Goal: Communication & Community: Share content

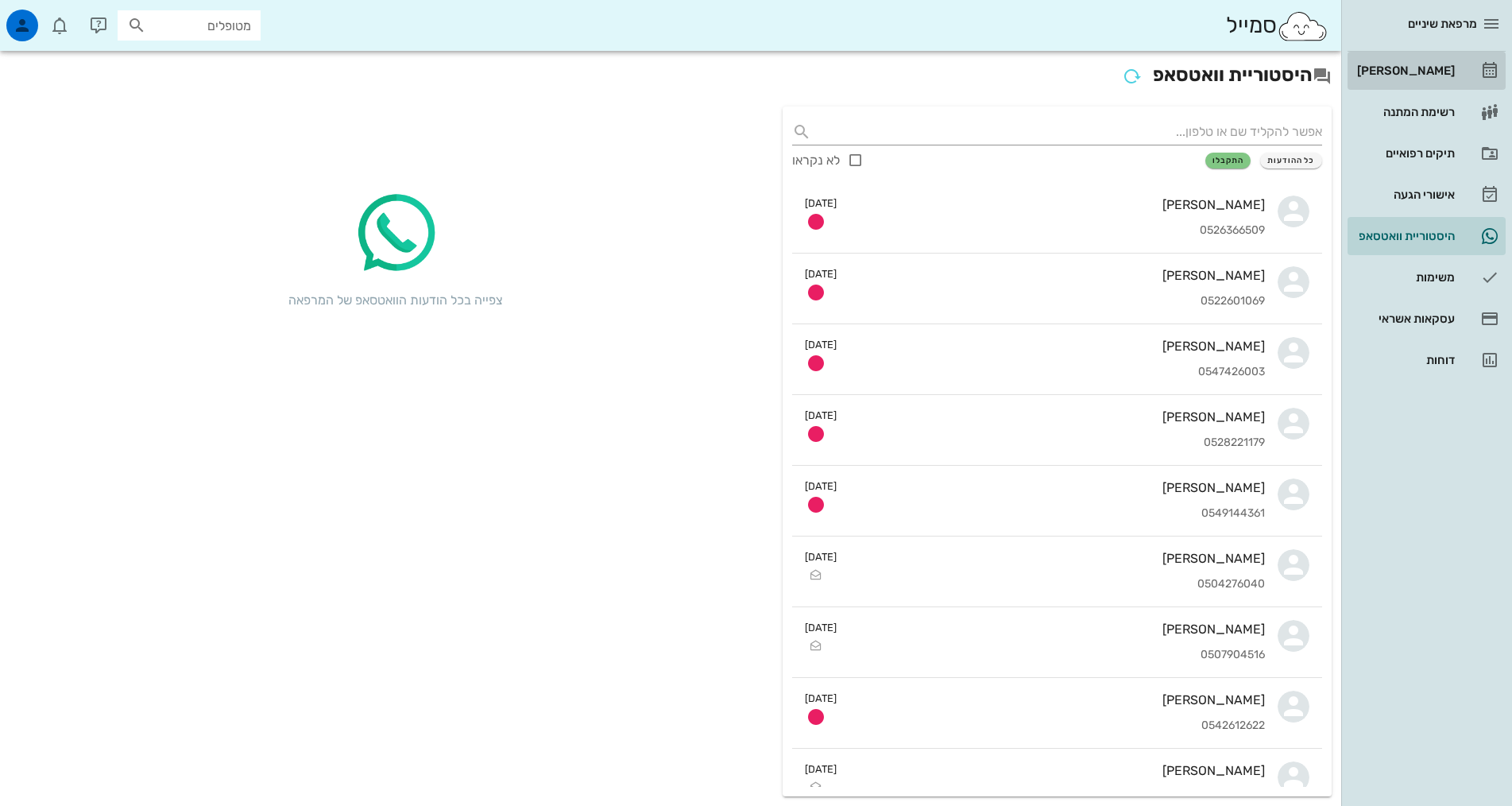
click at [1405, 65] on div "[PERSON_NAME]" at bounding box center [1404, 70] width 101 height 12
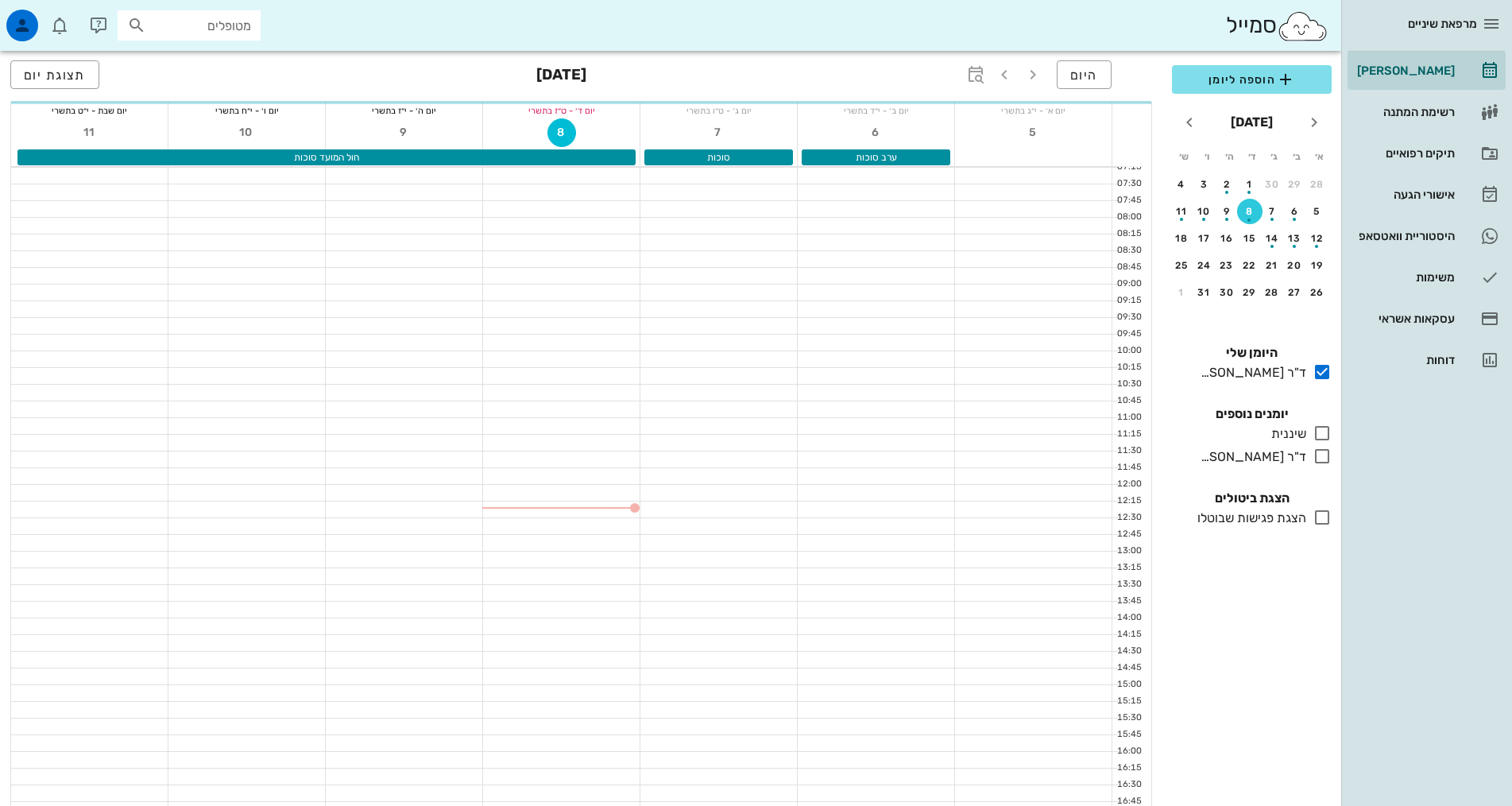
click at [196, 26] on input "מטופלים" at bounding box center [200, 26] width 102 height 21
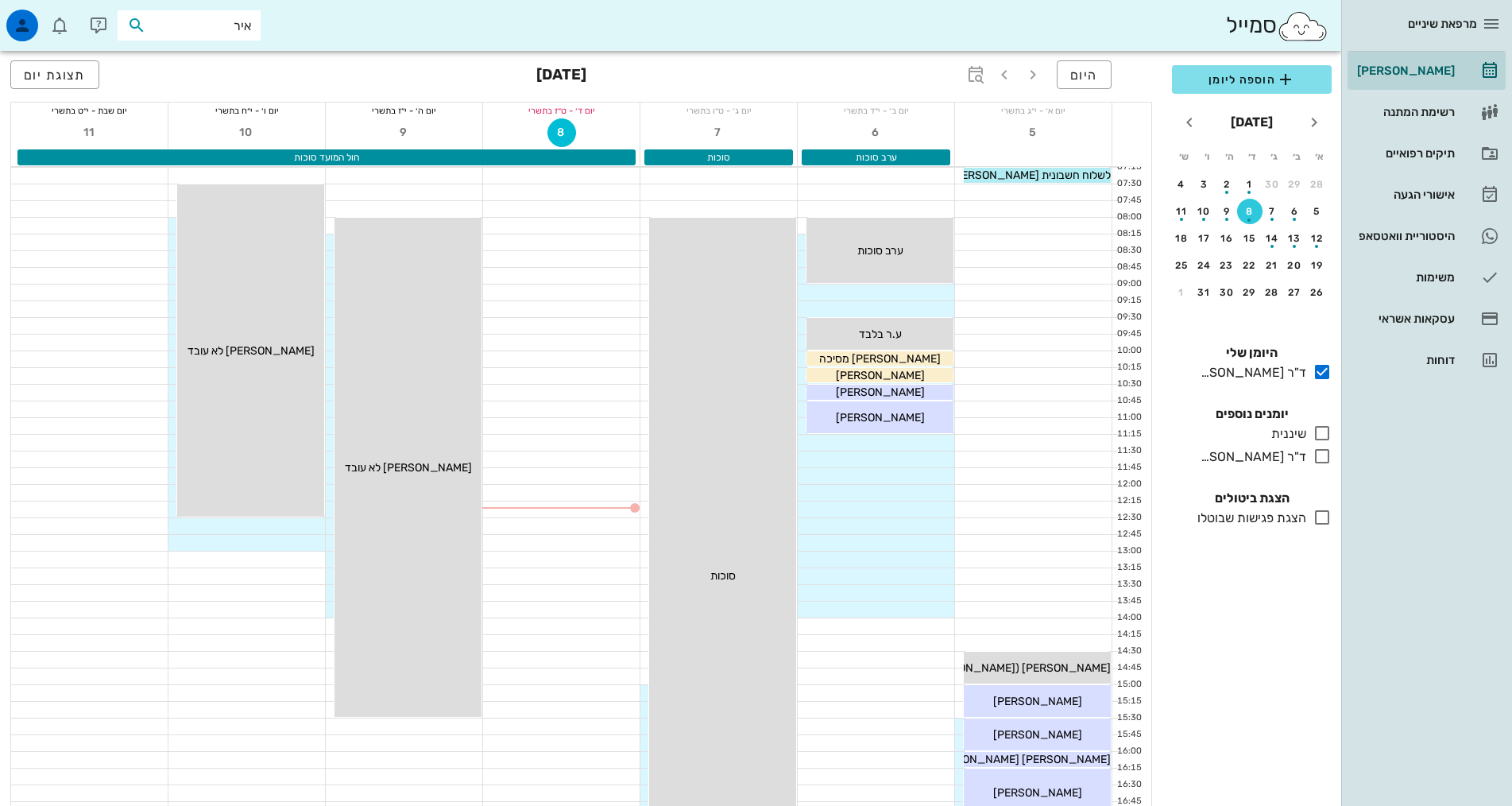
type input "אירי"
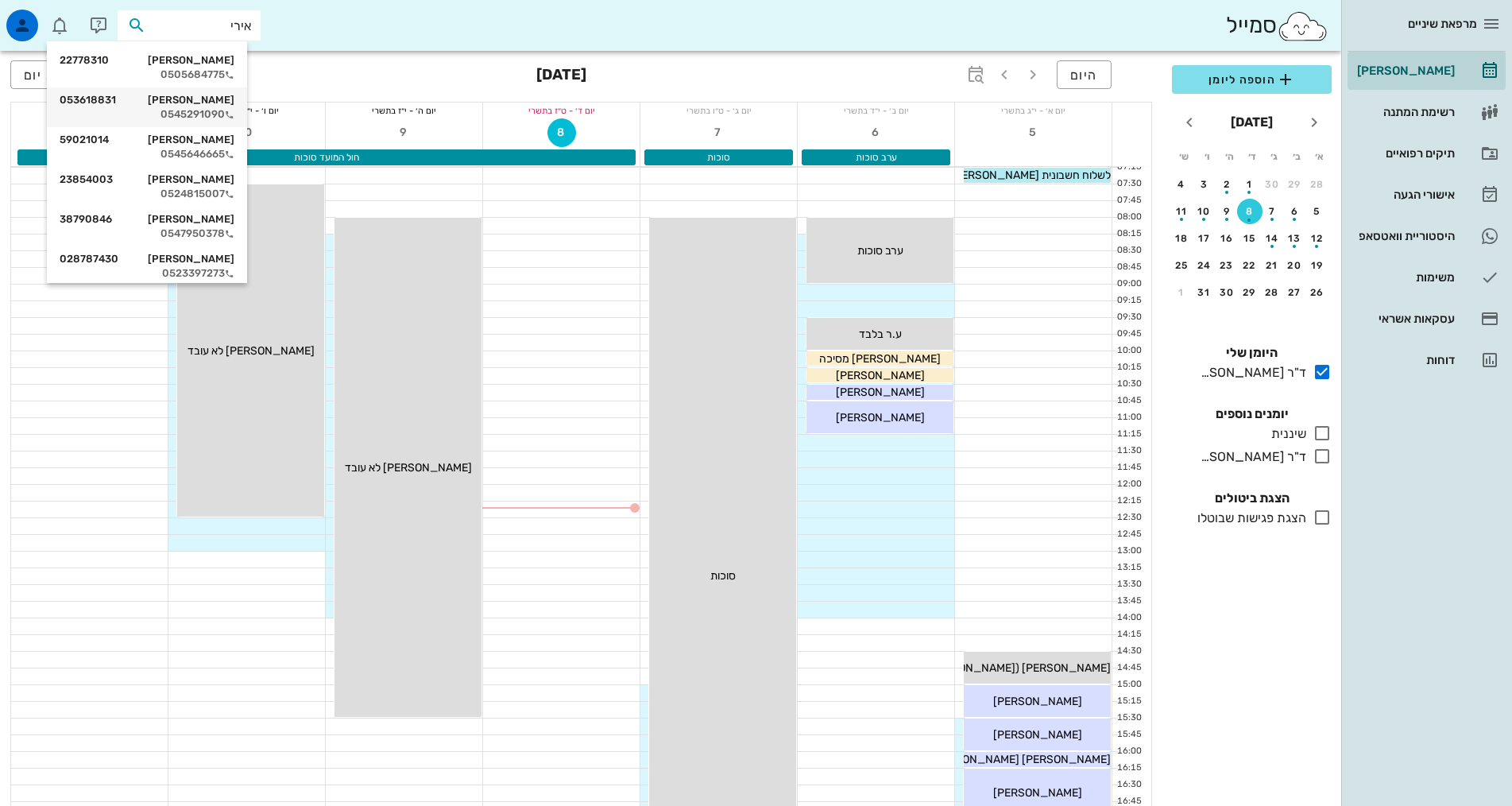
click at [200, 104] on div "[PERSON_NAME] 053618831" at bounding box center [147, 100] width 175 height 12
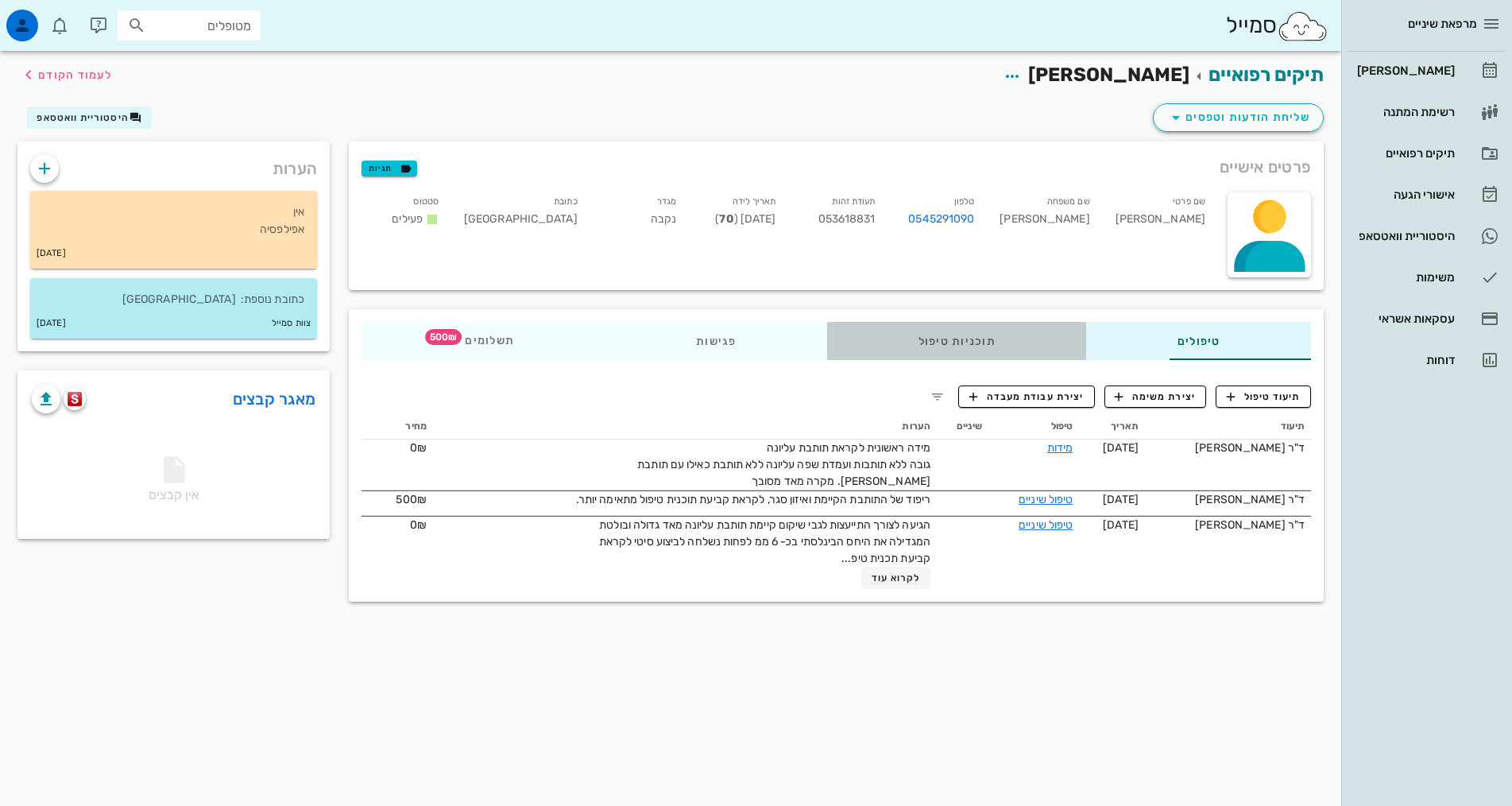
click at [919, 344] on div "תוכניות טיפול" at bounding box center [956, 341] width 259 height 38
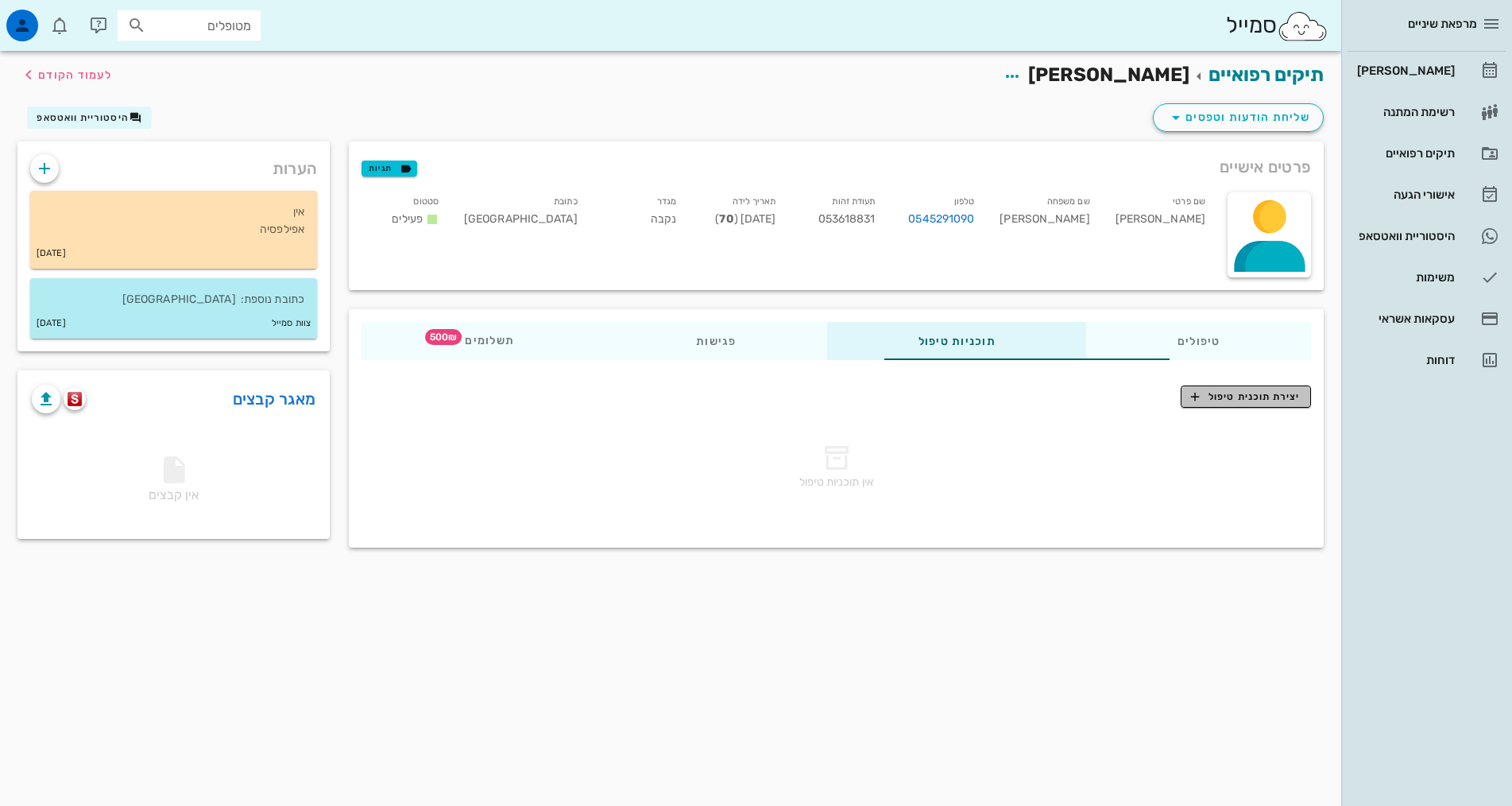
click at [1256, 392] on span "יצירת תוכנית טיפול" at bounding box center [1245, 396] width 108 height 14
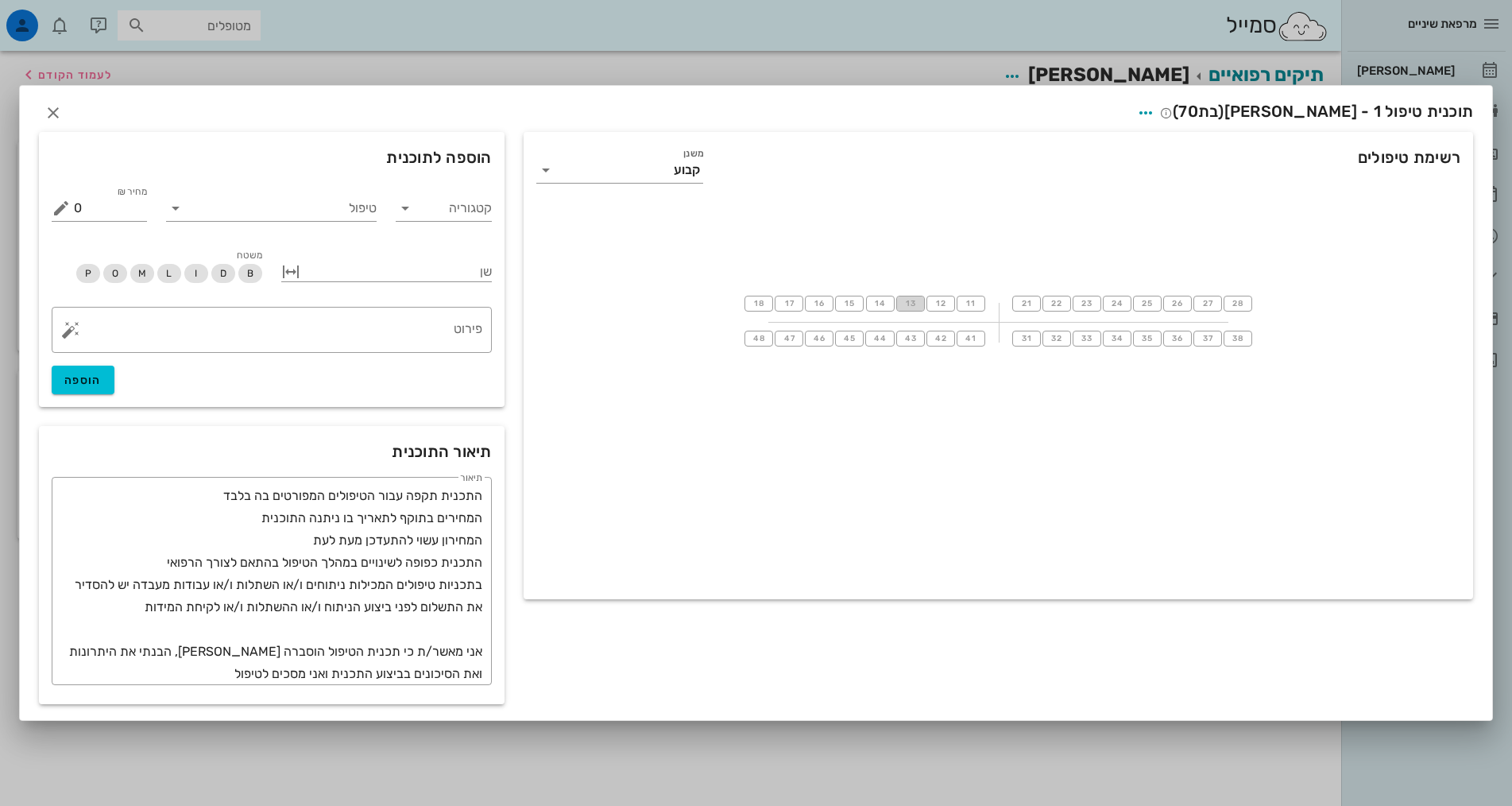
click at [915, 305] on span "13" at bounding box center [910, 304] width 12 height 10
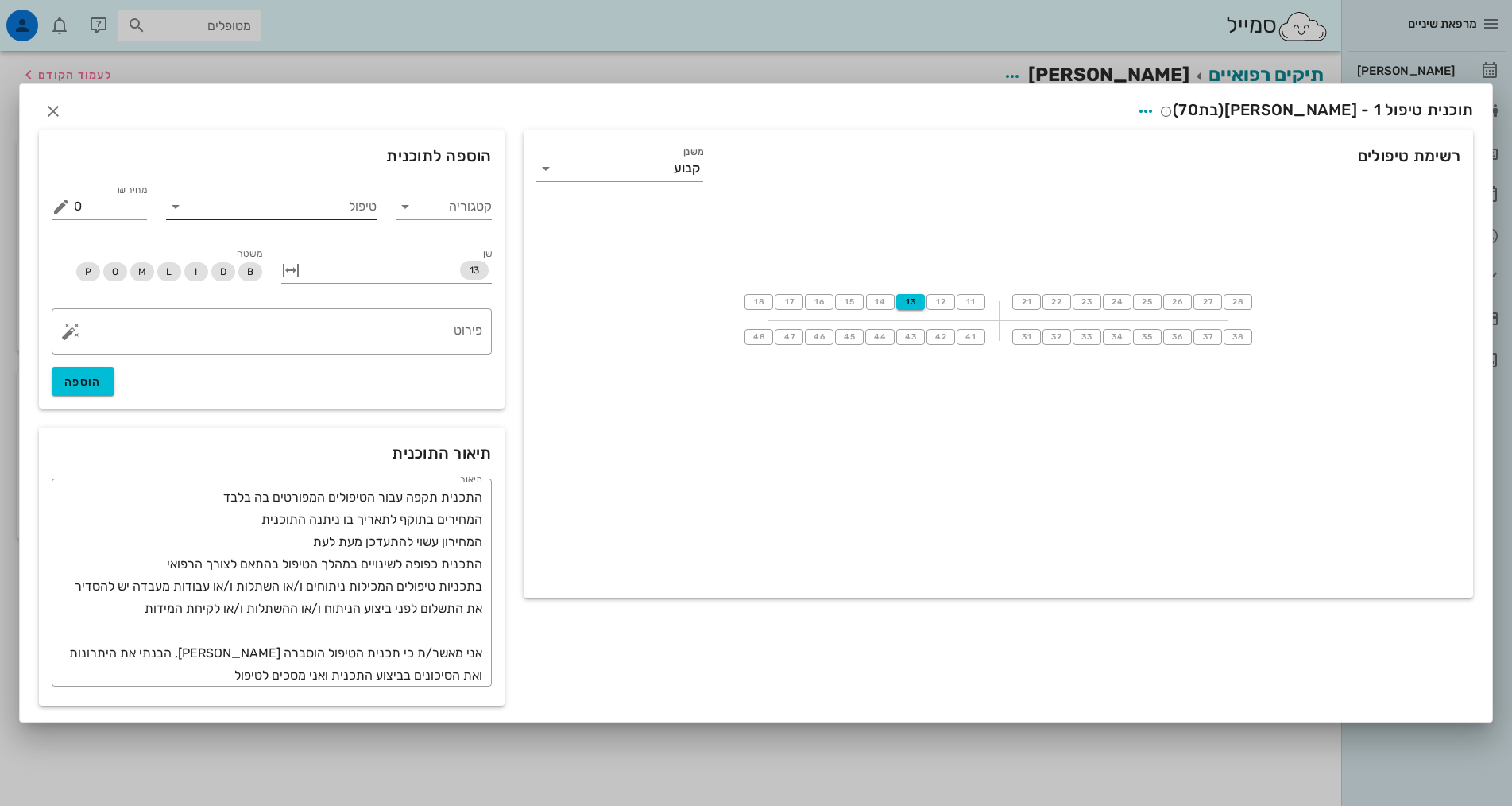
click at [247, 207] on input "טיפול" at bounding box center [283, 206] width 188 height 26
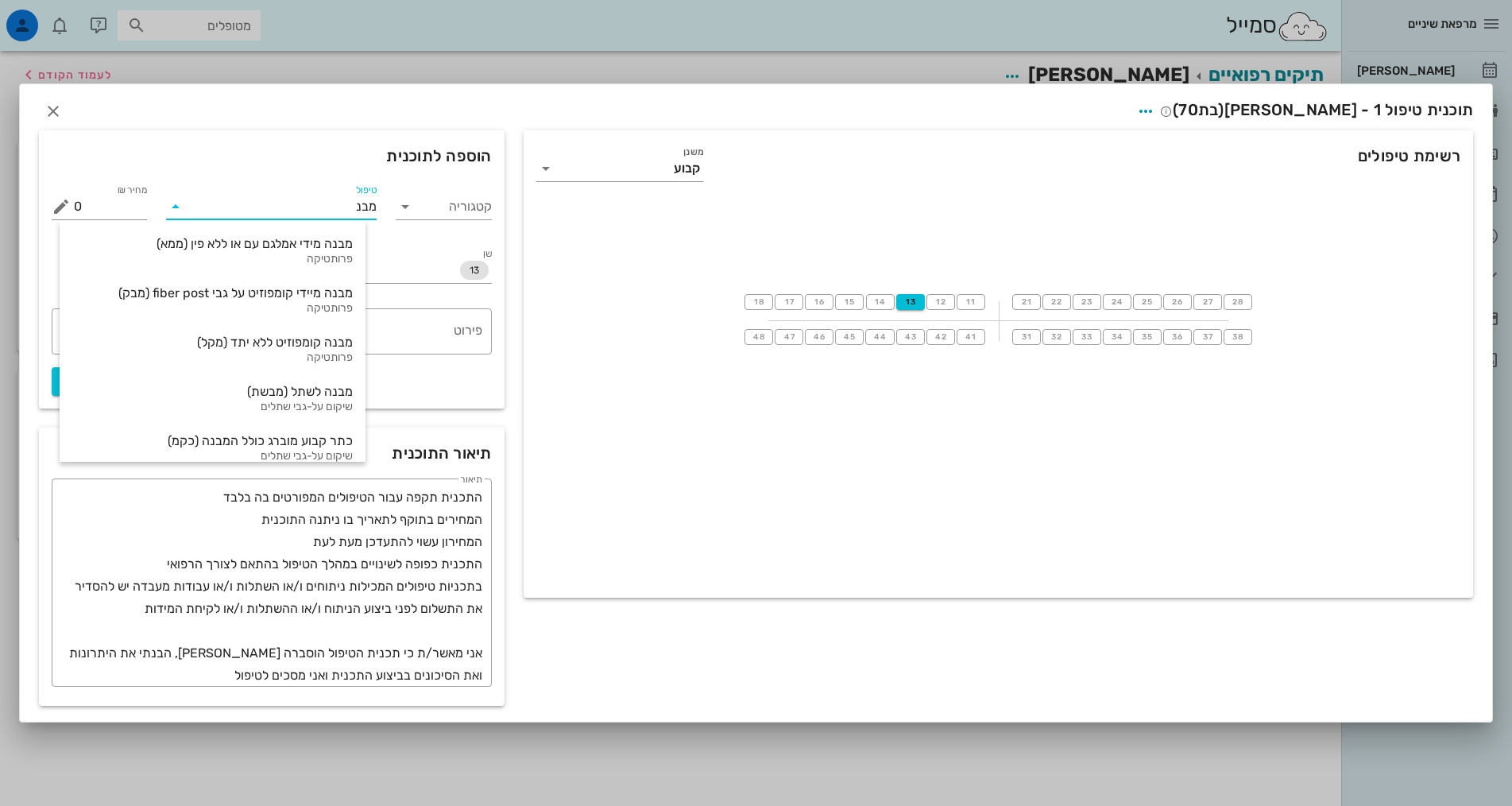
type input "מבנה"
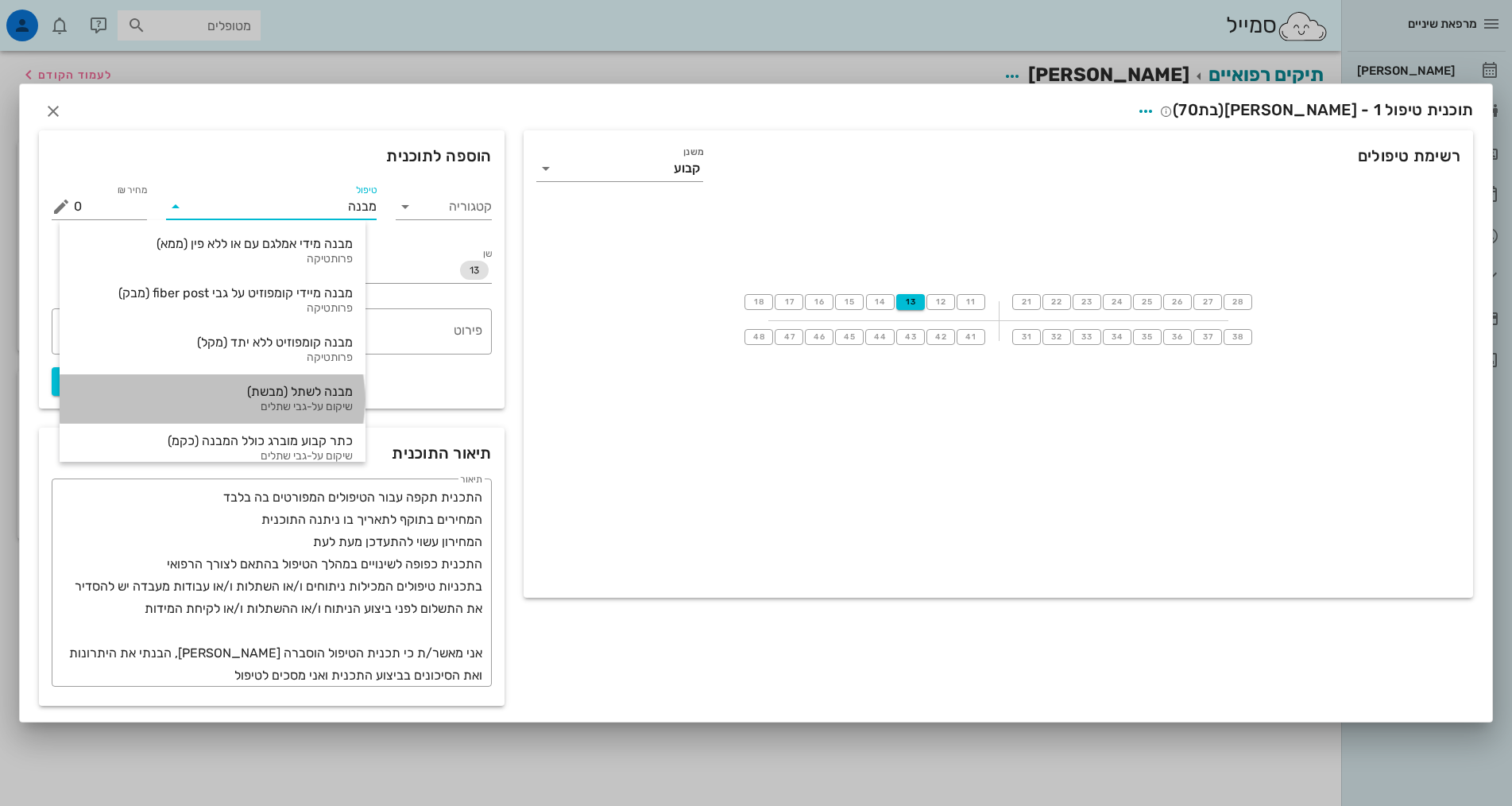
click at [295, 399] on div "מבנה לשתל (מבשת)" at bounding box center [212, 391] width 281 height 15
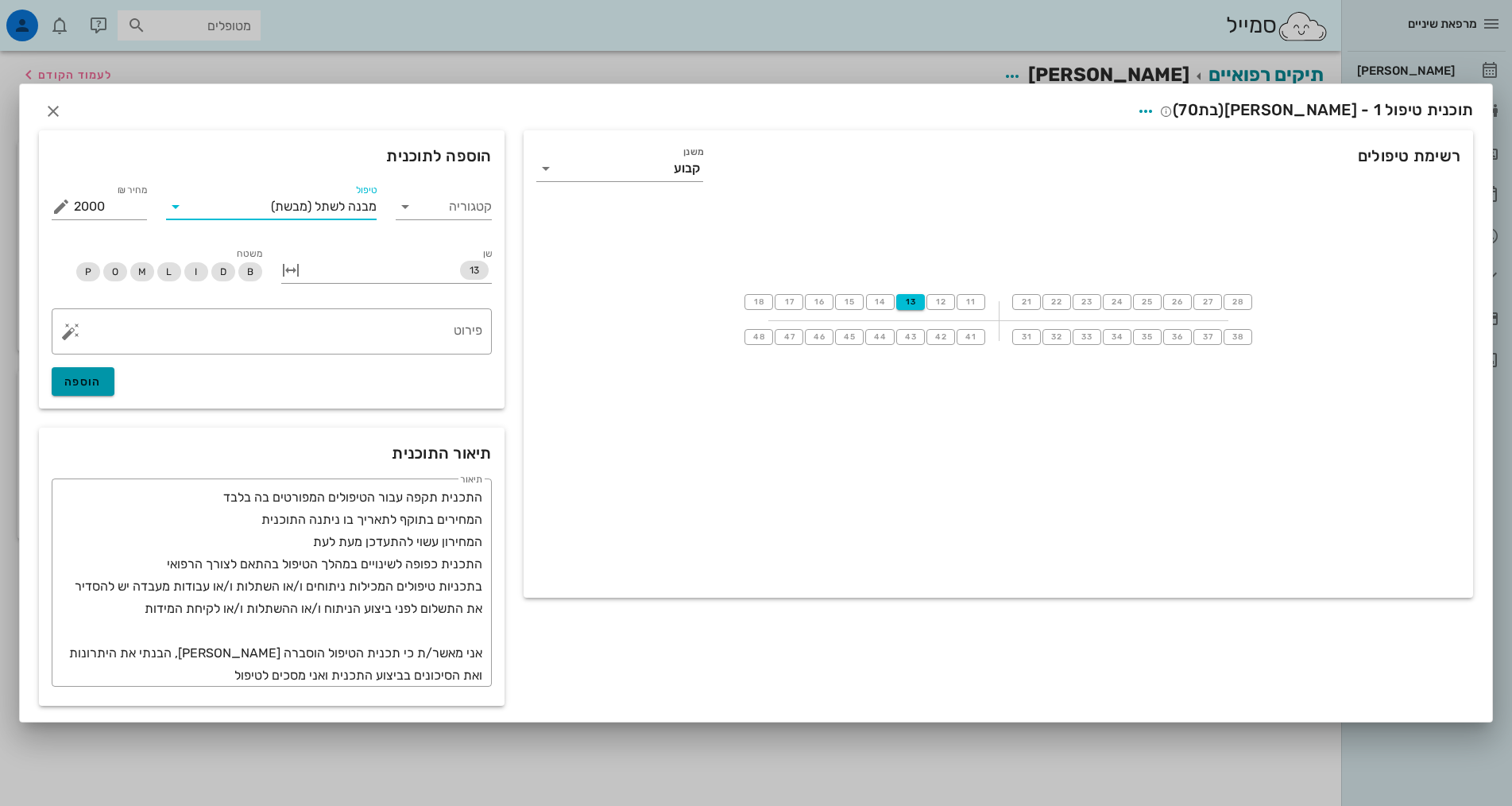
click at [102, 387] on button "הוספה" at bounding box center [83, 382] width 63 height 29
type input "0"
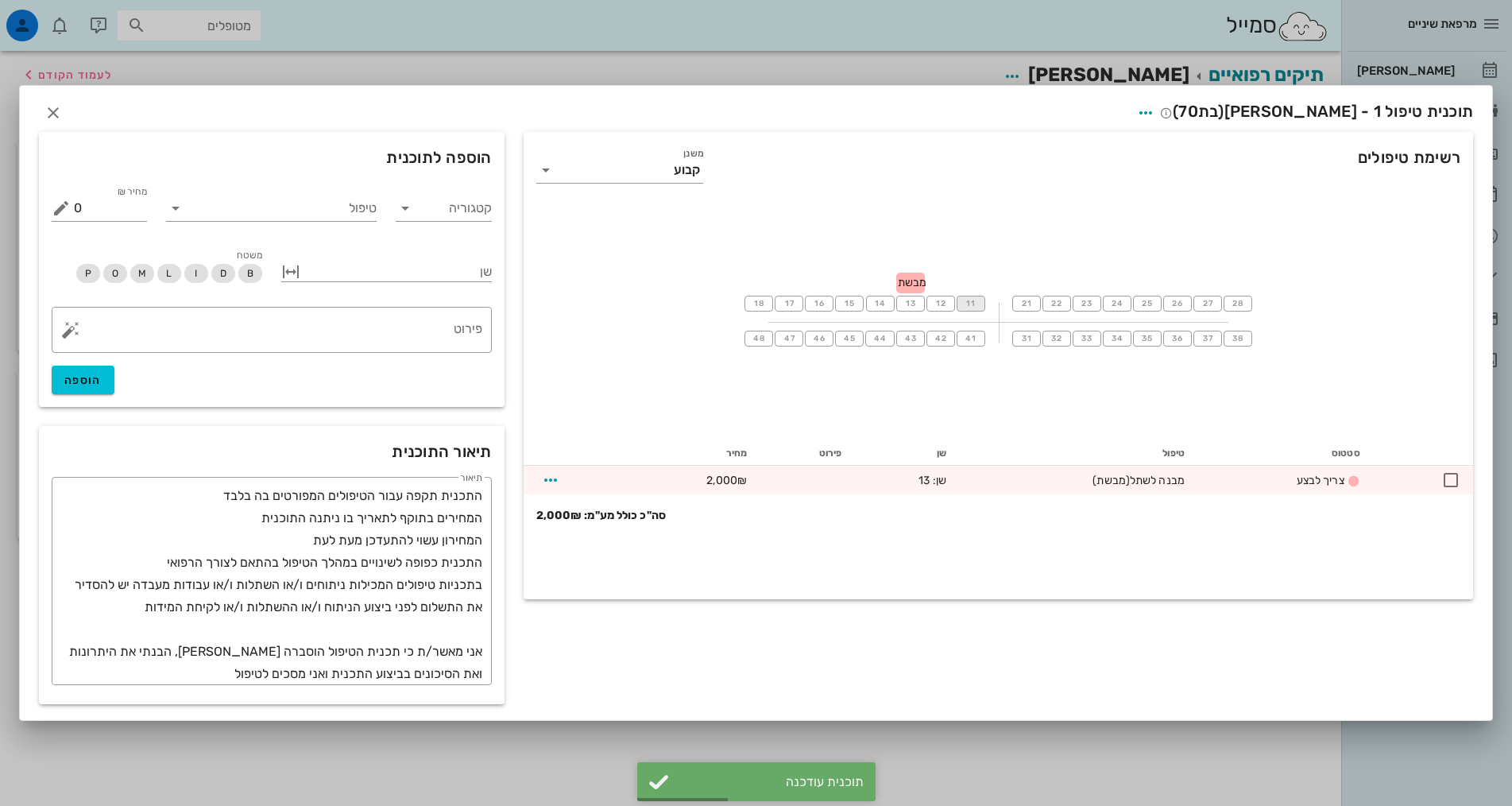
click at [972, 305] on span "11" at bounding box center [971, 304] width 12 height 10
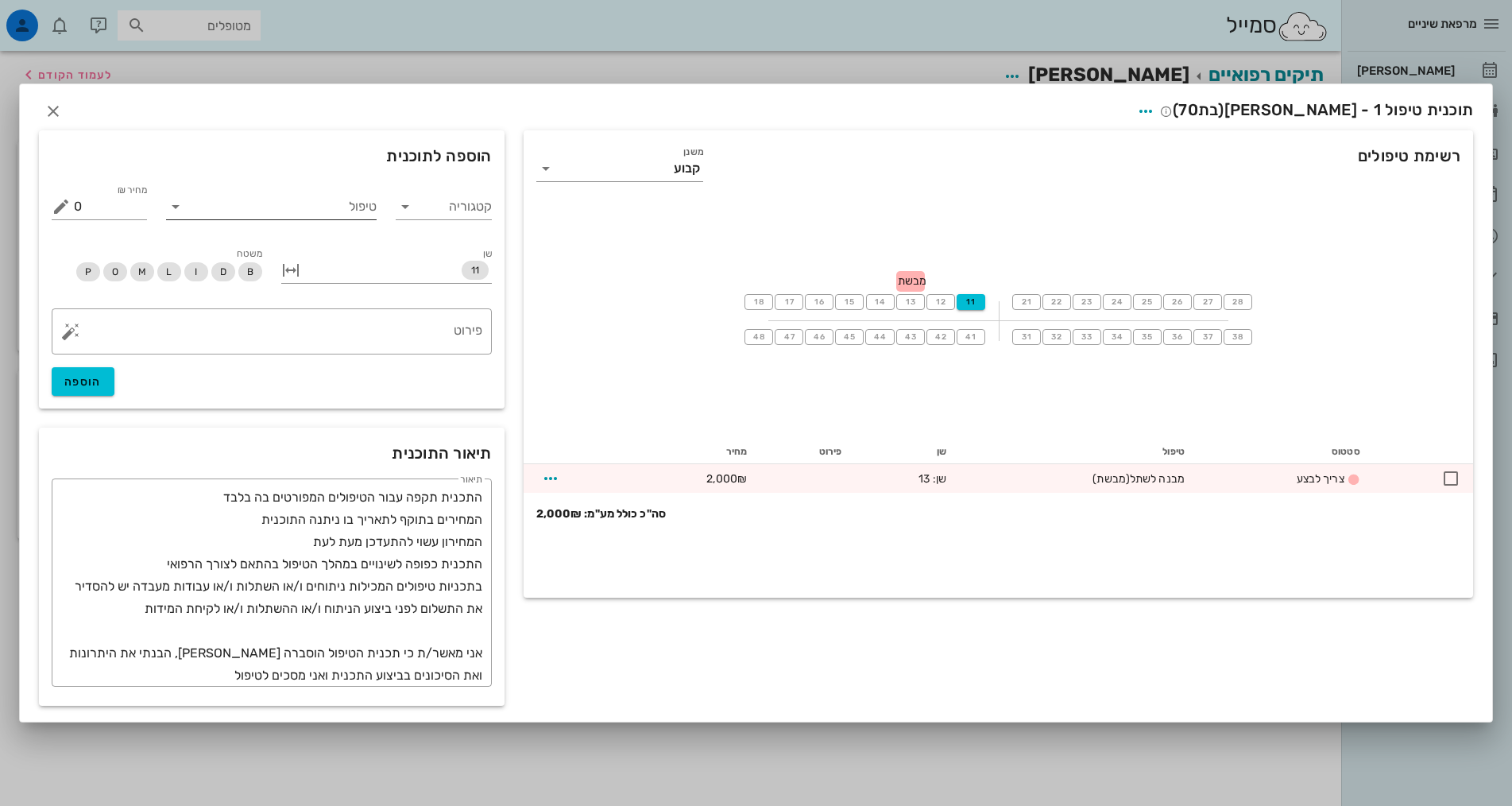
click at [338, 200] on input "טיפול" at bounding box center [283, 206] width 188 height 26
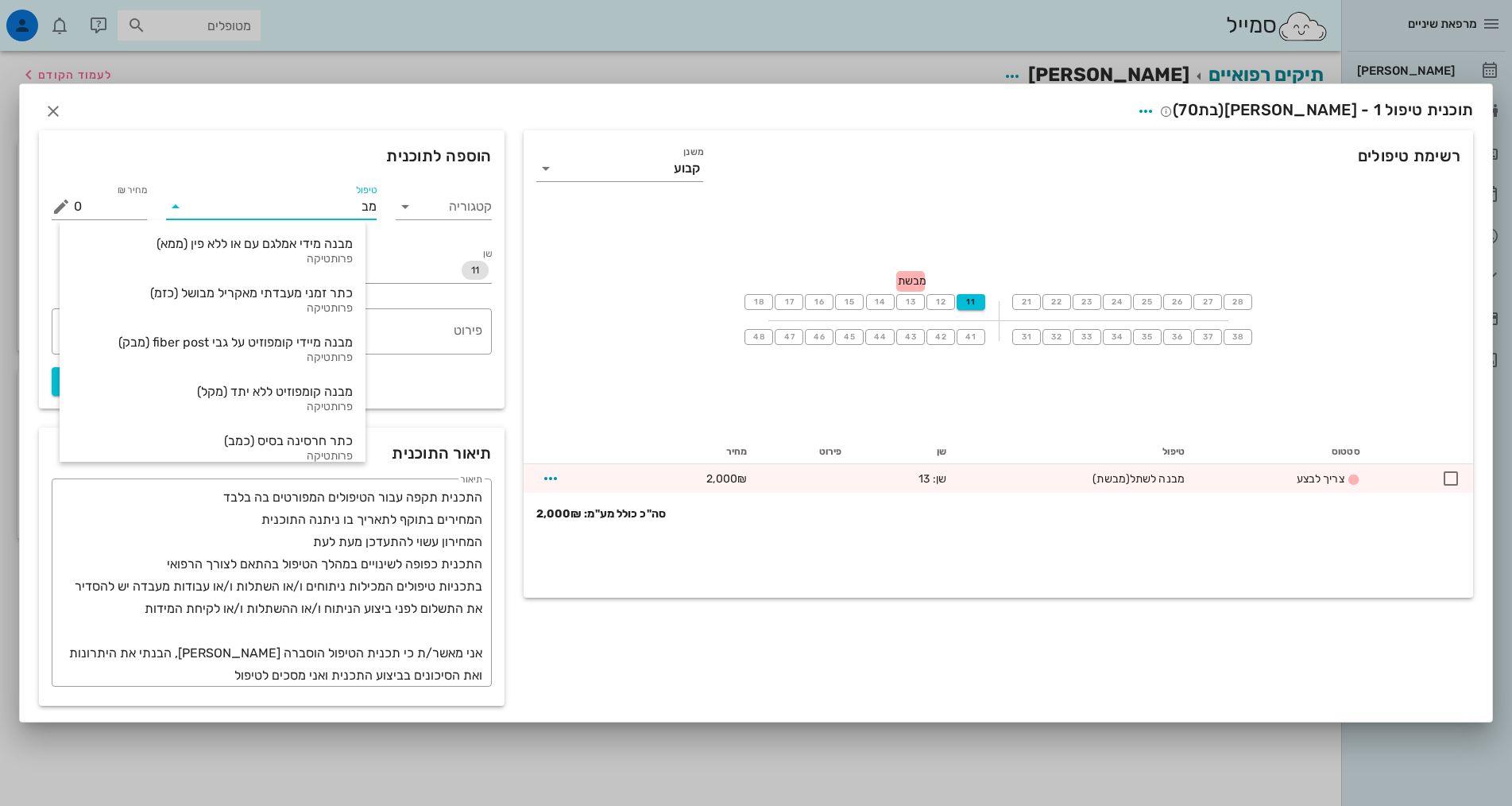
type input "מבנ"
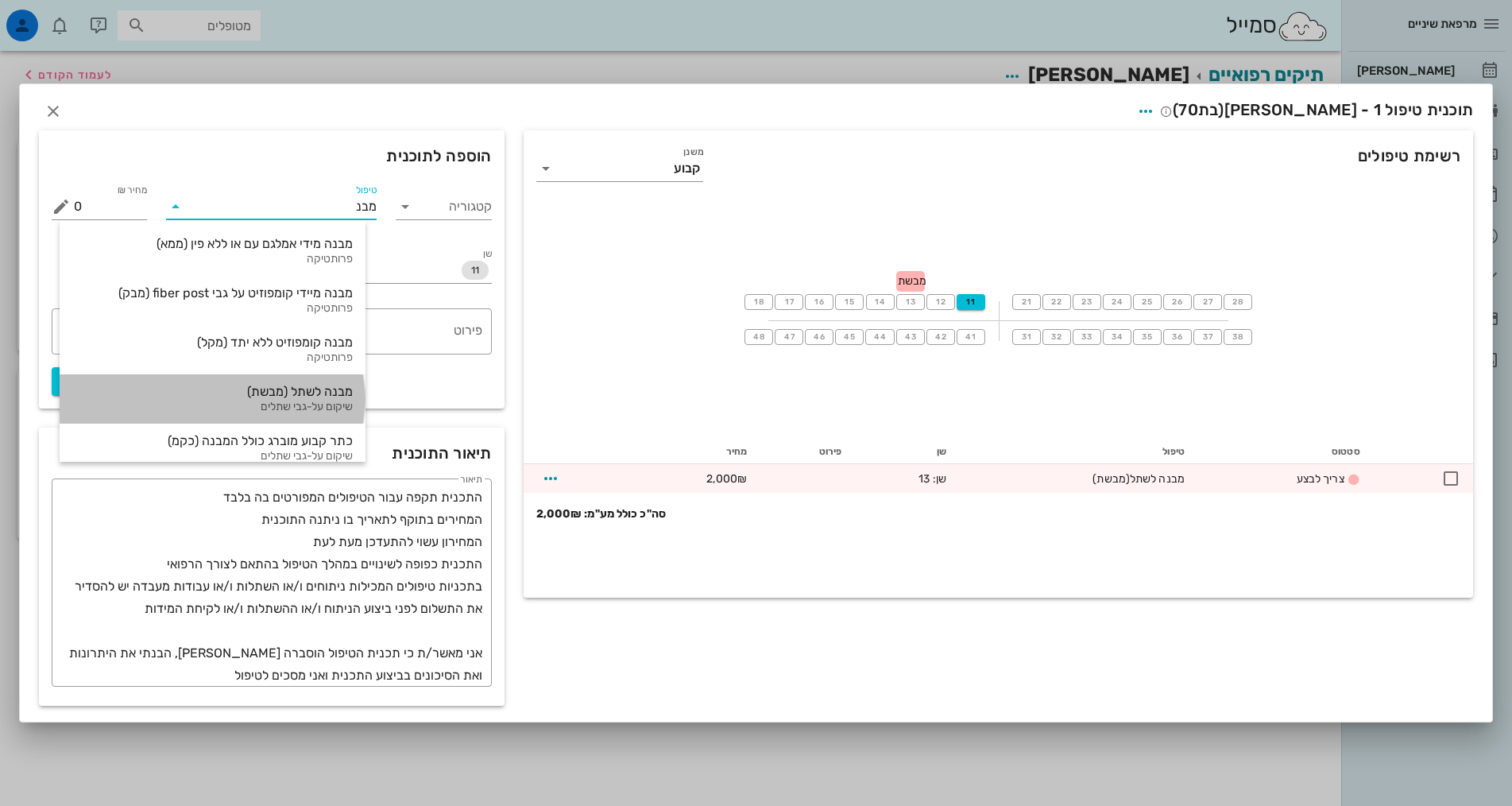
click at [296, 386] on div "מבנה לשתל (מבשת)" at bounding box center [212, 391] width 281 height 15
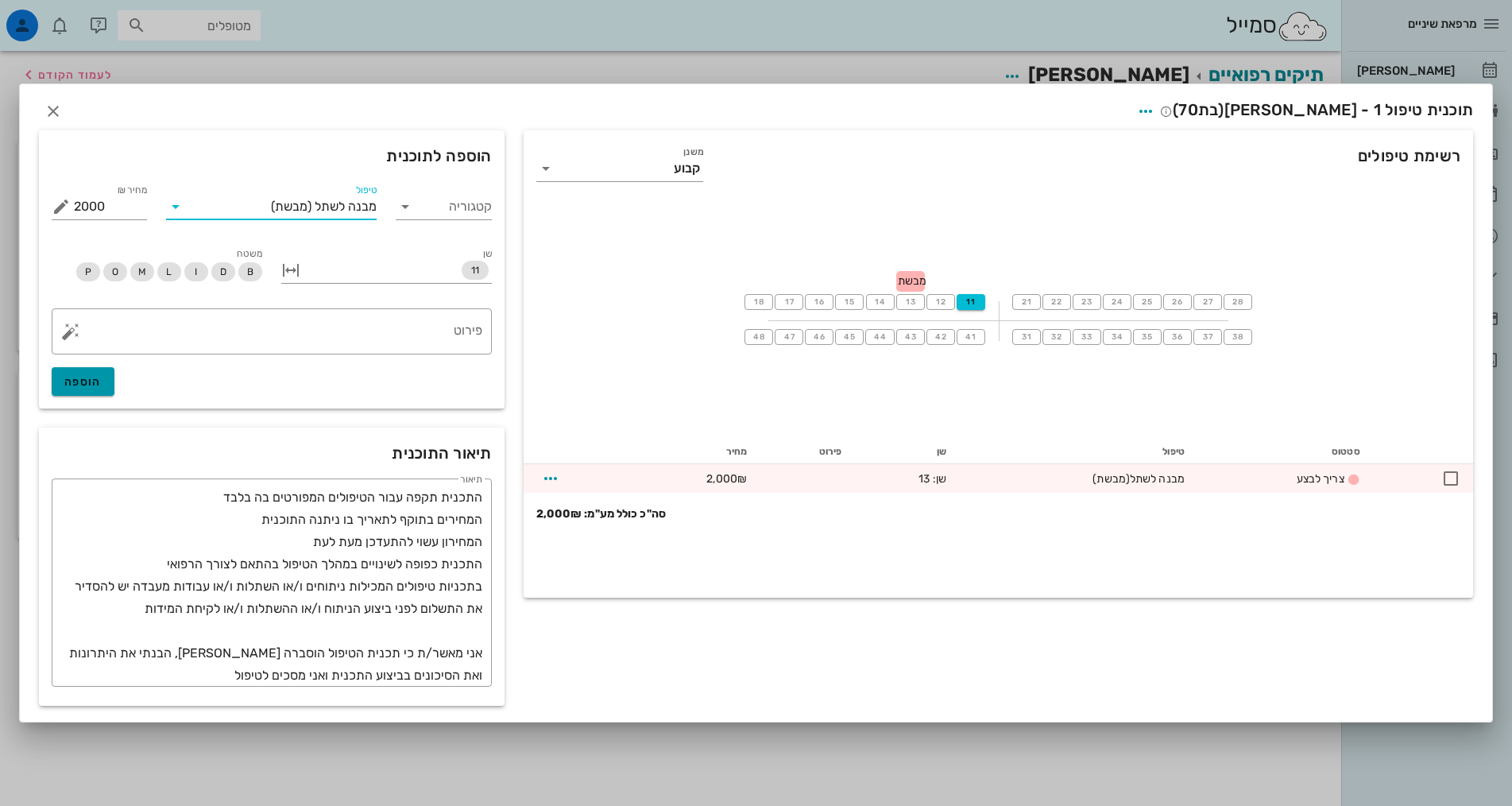
click at [92, 381] on span "הוספה" at bounding box center [83, 382] width 37 height 13
type input "0"
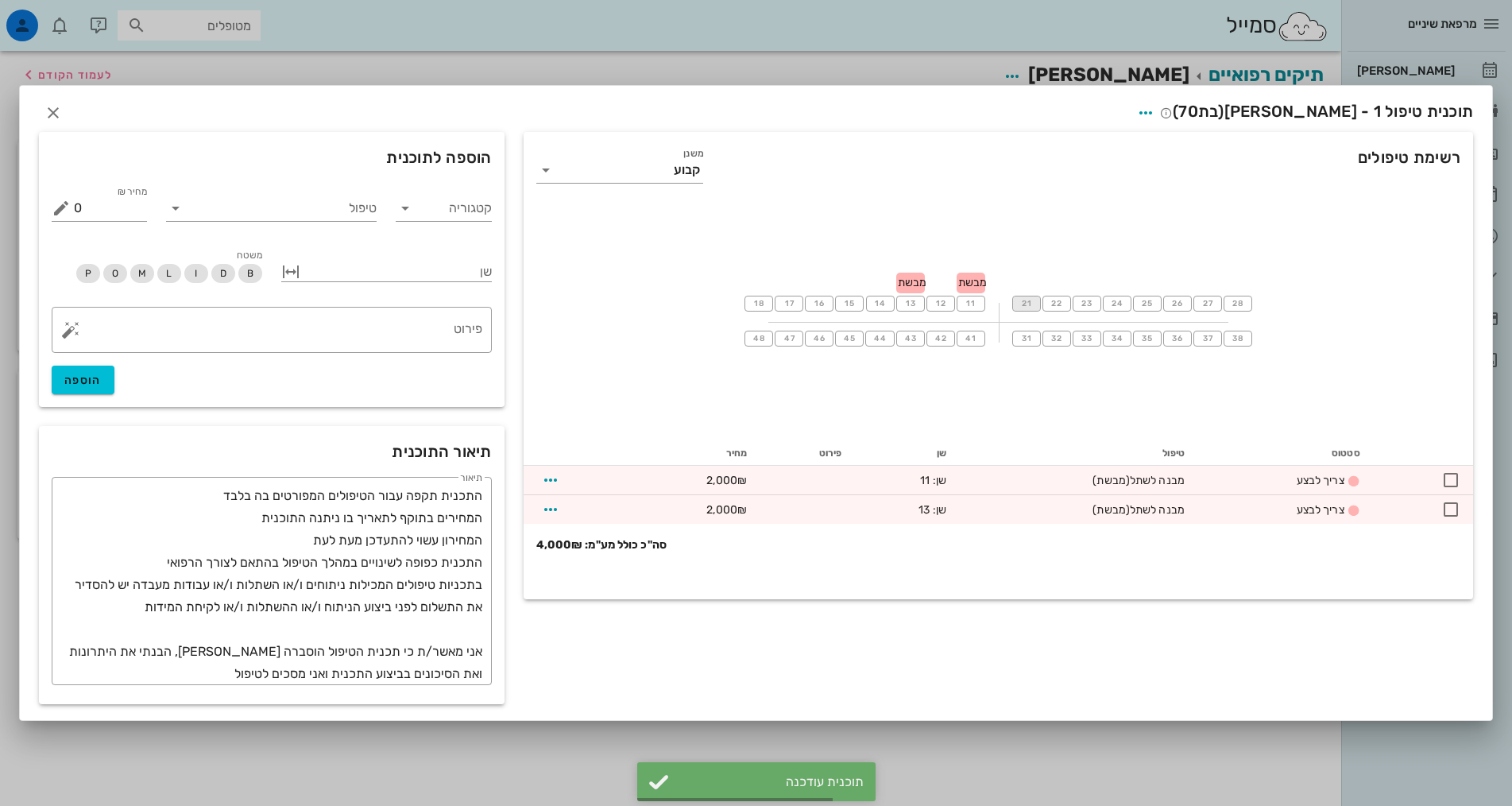
click at [1021, 305] on span "21" at bounding box center [1026, 304] width 12 height 10
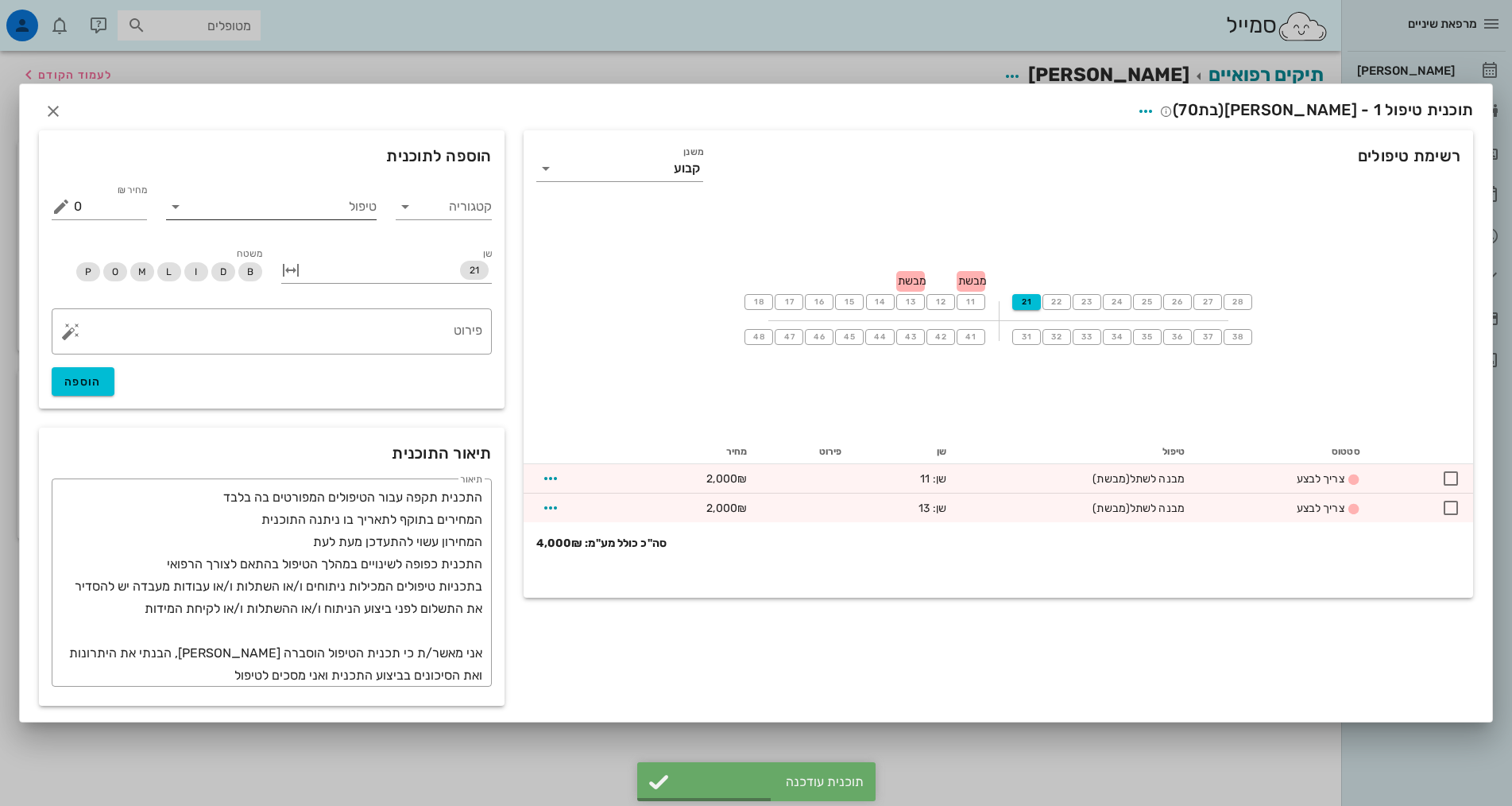
click at [329, 200] on input "טיפול" at bounding box center [283, 206] width 188 height 26
type input "מבשת"
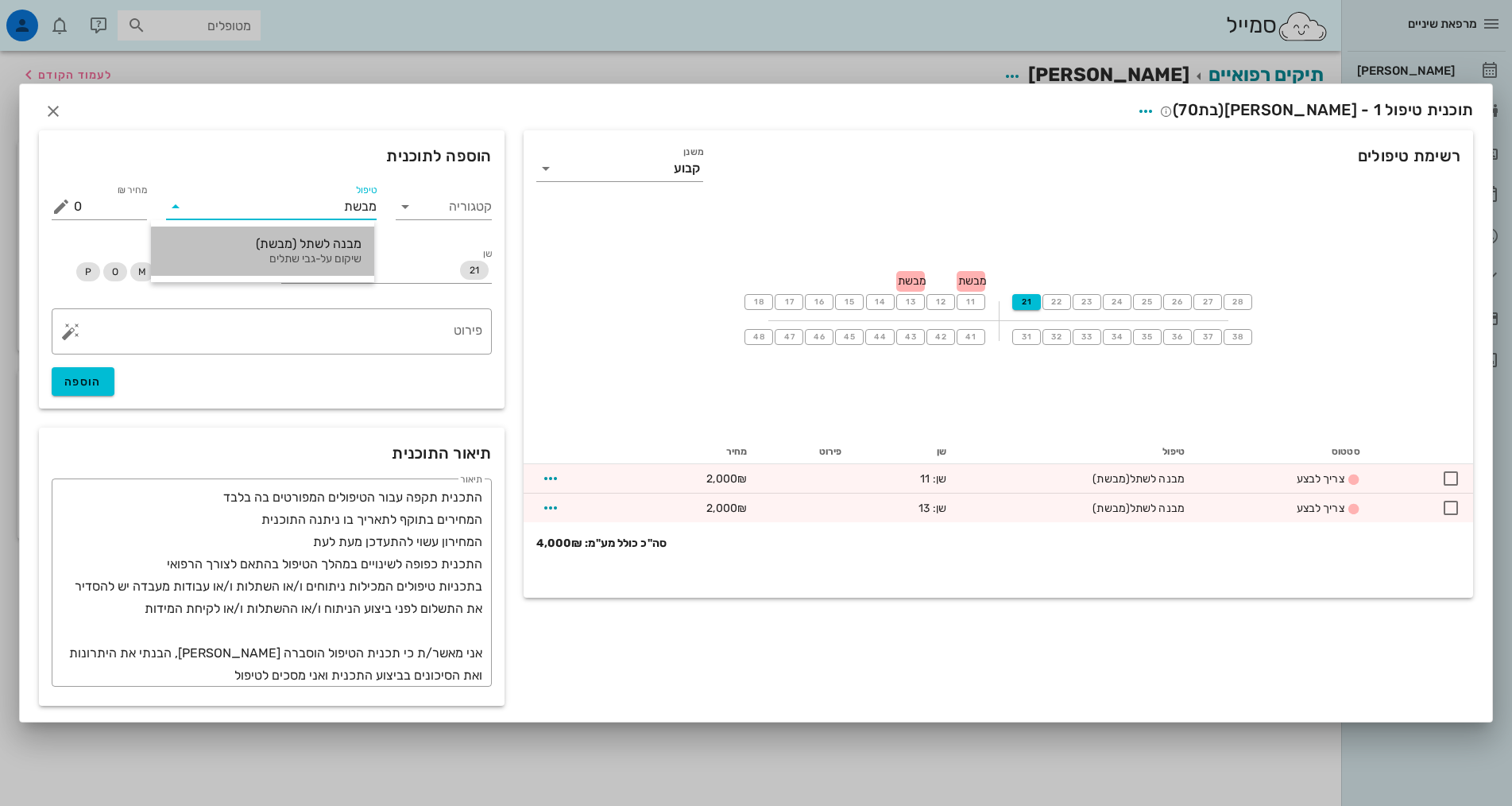
click at [343, 256] on div "שיקום על-גבי שתלים" at bounding box center [263, 259] width 198 height 13
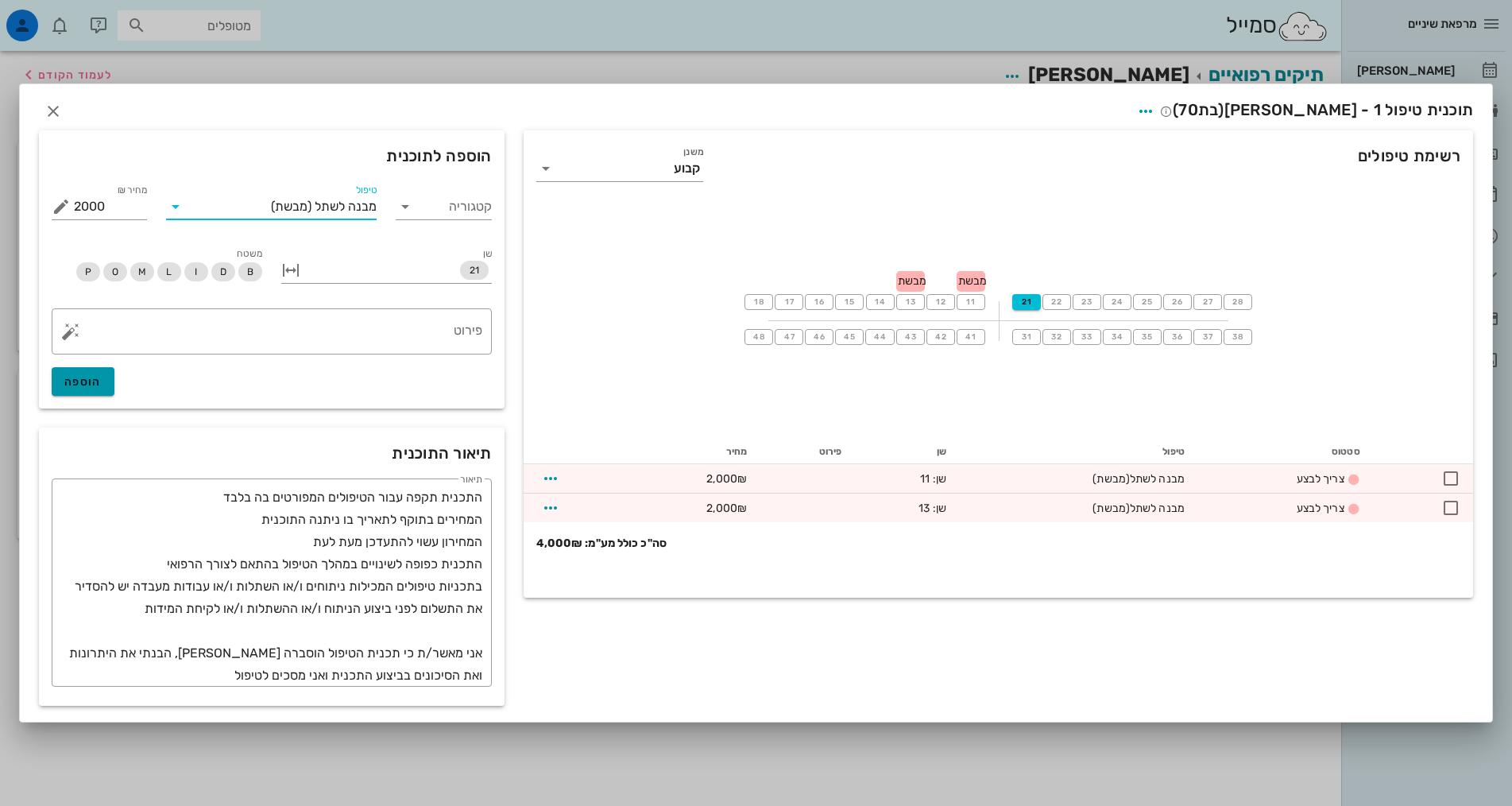
click at [89, 383] on span "הוספה" at bounding box center [83, 382] width 37 height 13
type input "0"
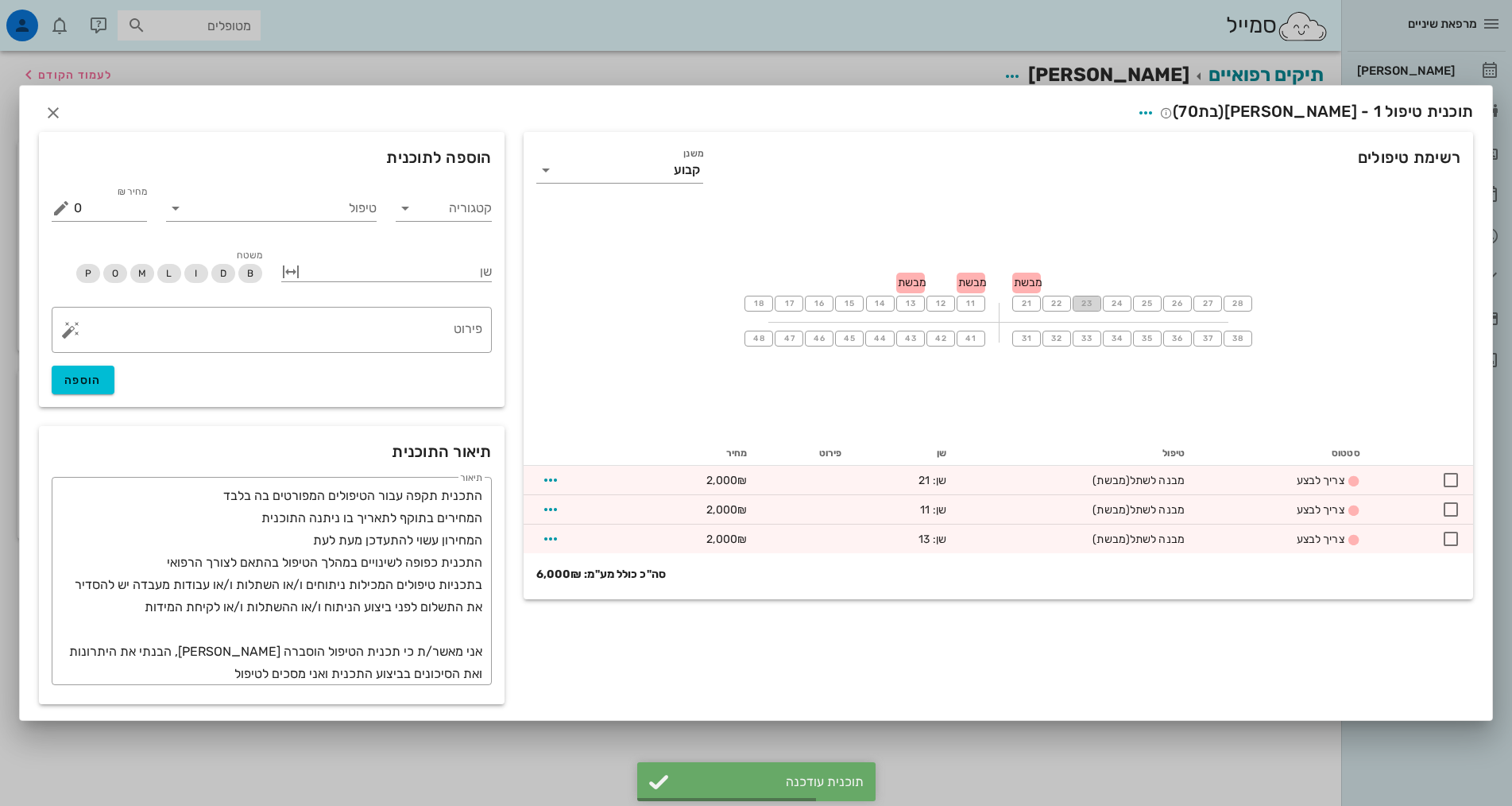
drag, startPoint x: 1090, startPoint y: 301, endPoint x: 1077, endPoint y: 296, distance: 13.9
click at [1090, 301] on span "23" at bounding box center [1086, 304] width 12 height 10
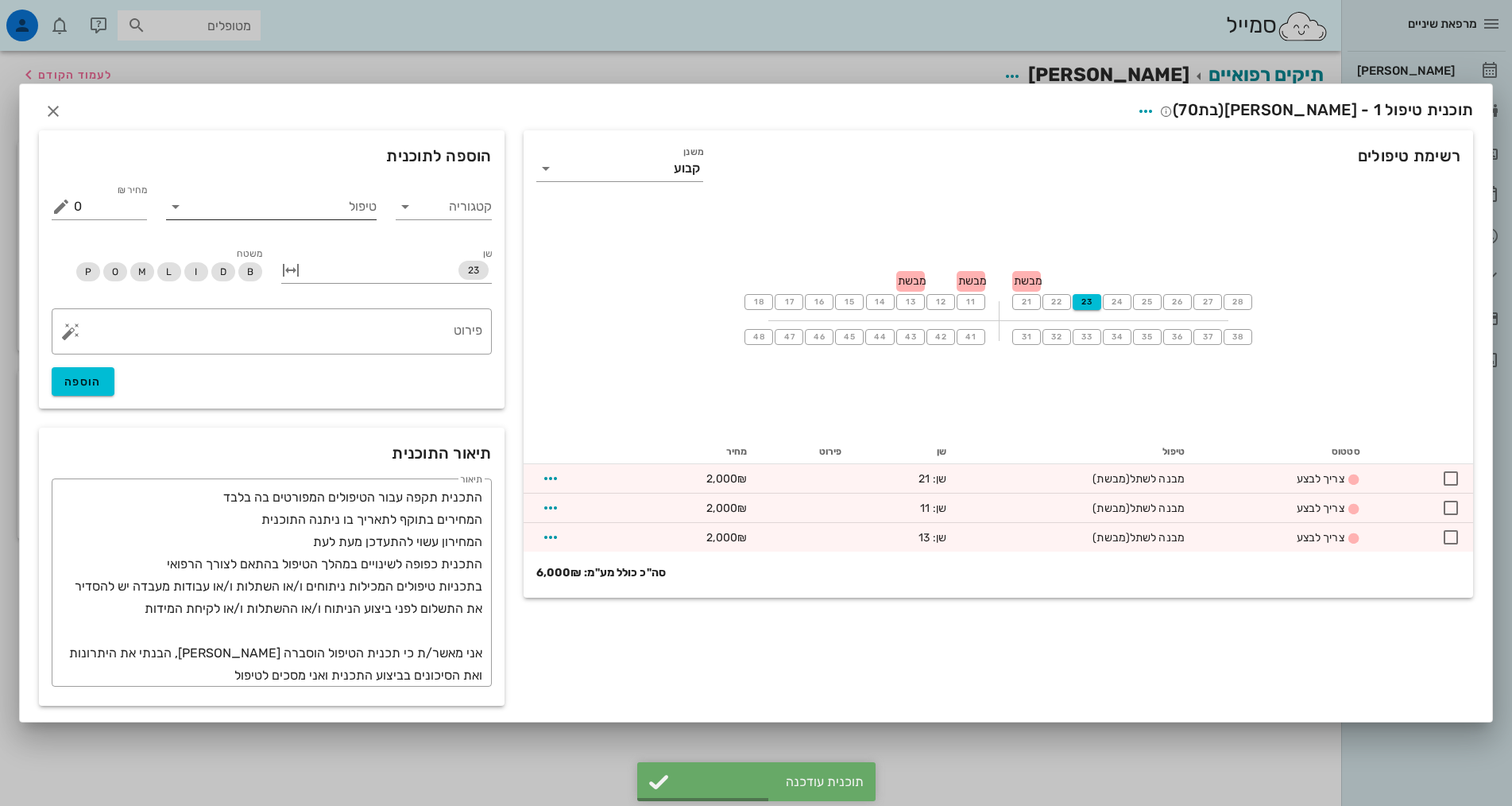
click at [363, 205] on input "טיפול" at bounding box center [283, 206] width 188 height 26
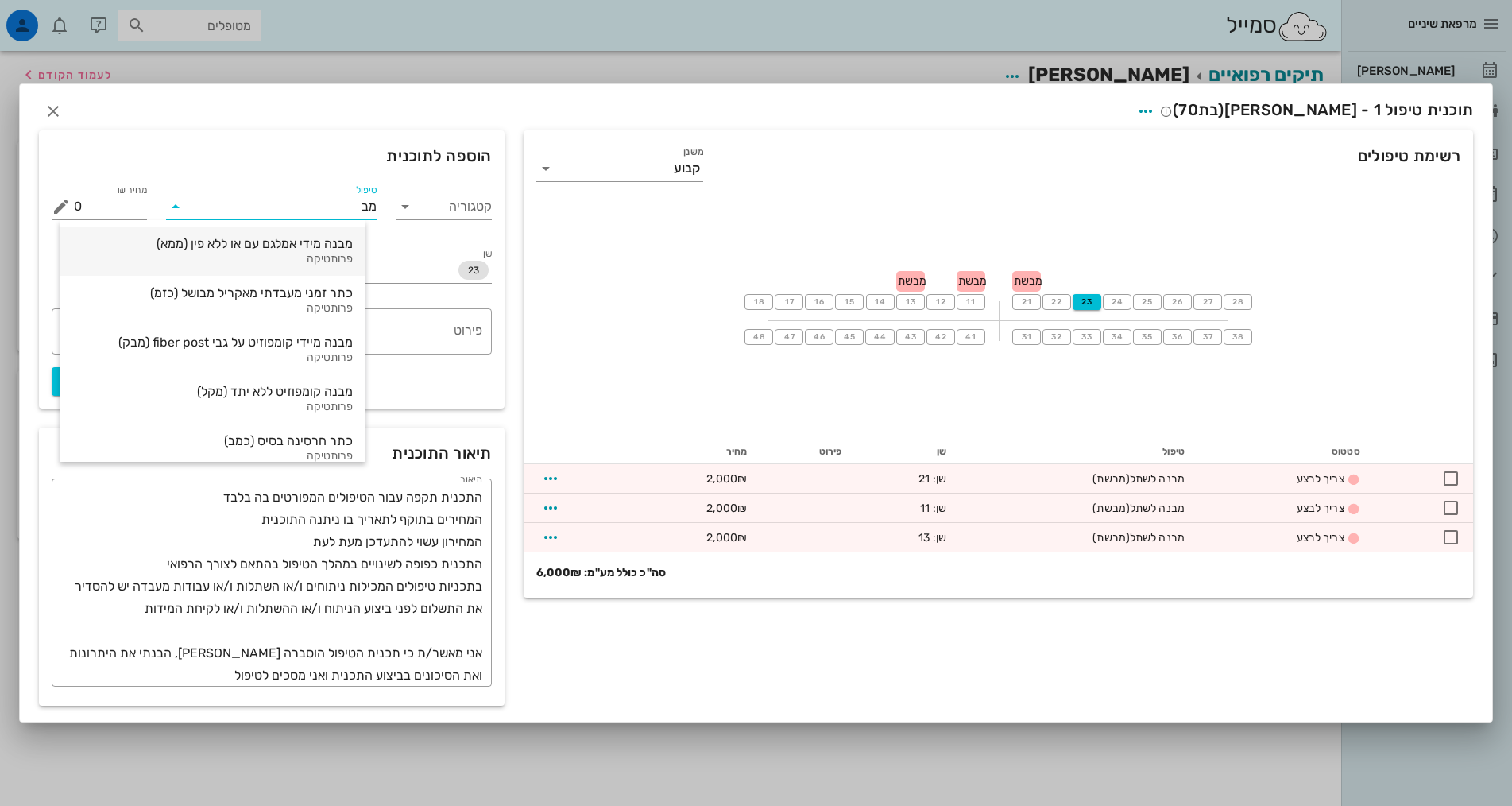
type input "מבש"
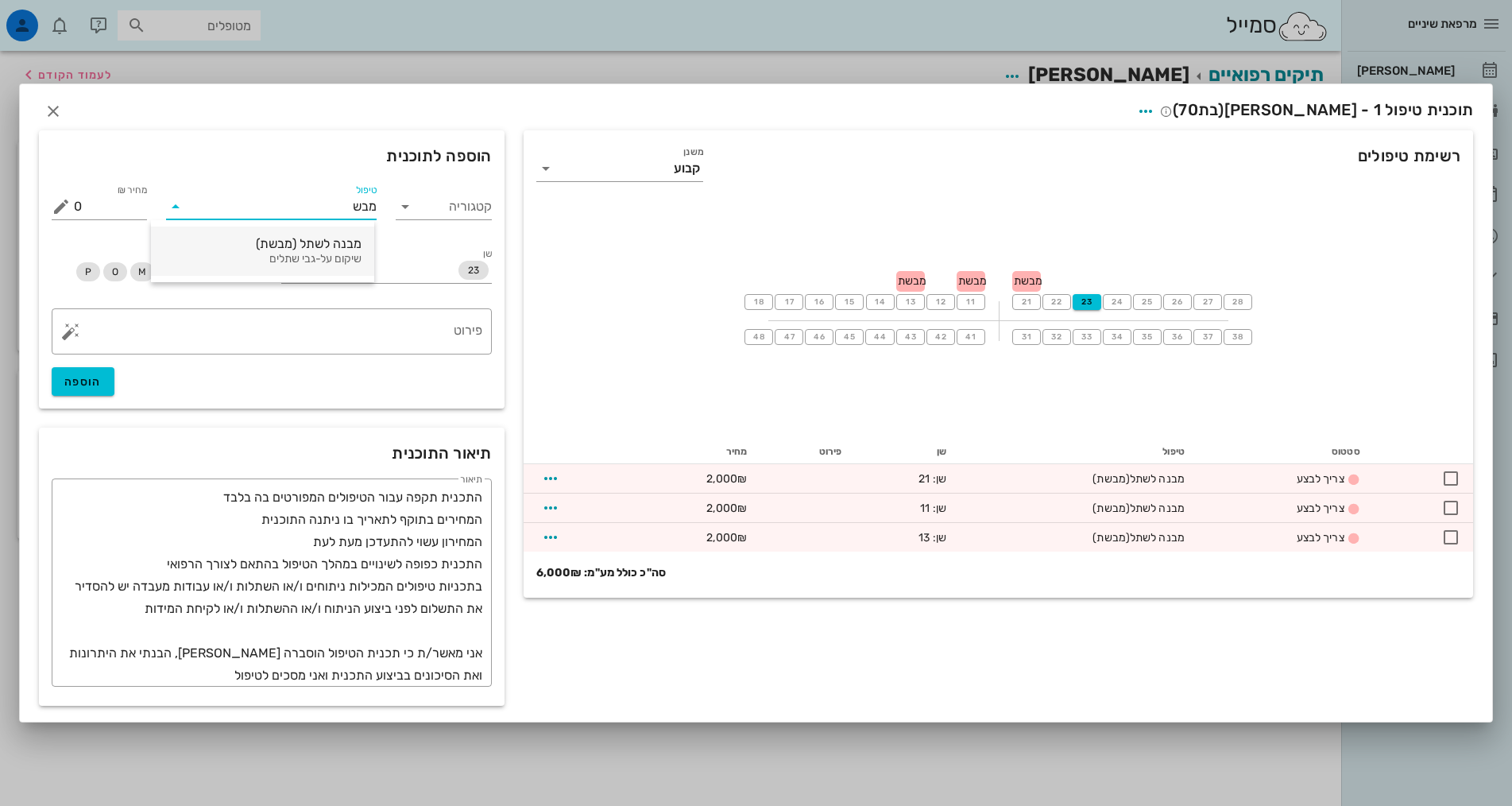
click at [292, 247] on div "מבנה לשתל (מבשת)" at bounding box center [263, 244] width 198 height 15
click at [94, 378] on span "הוספה" at bounding box center [83, 382] width 37 height 13
type input "0"
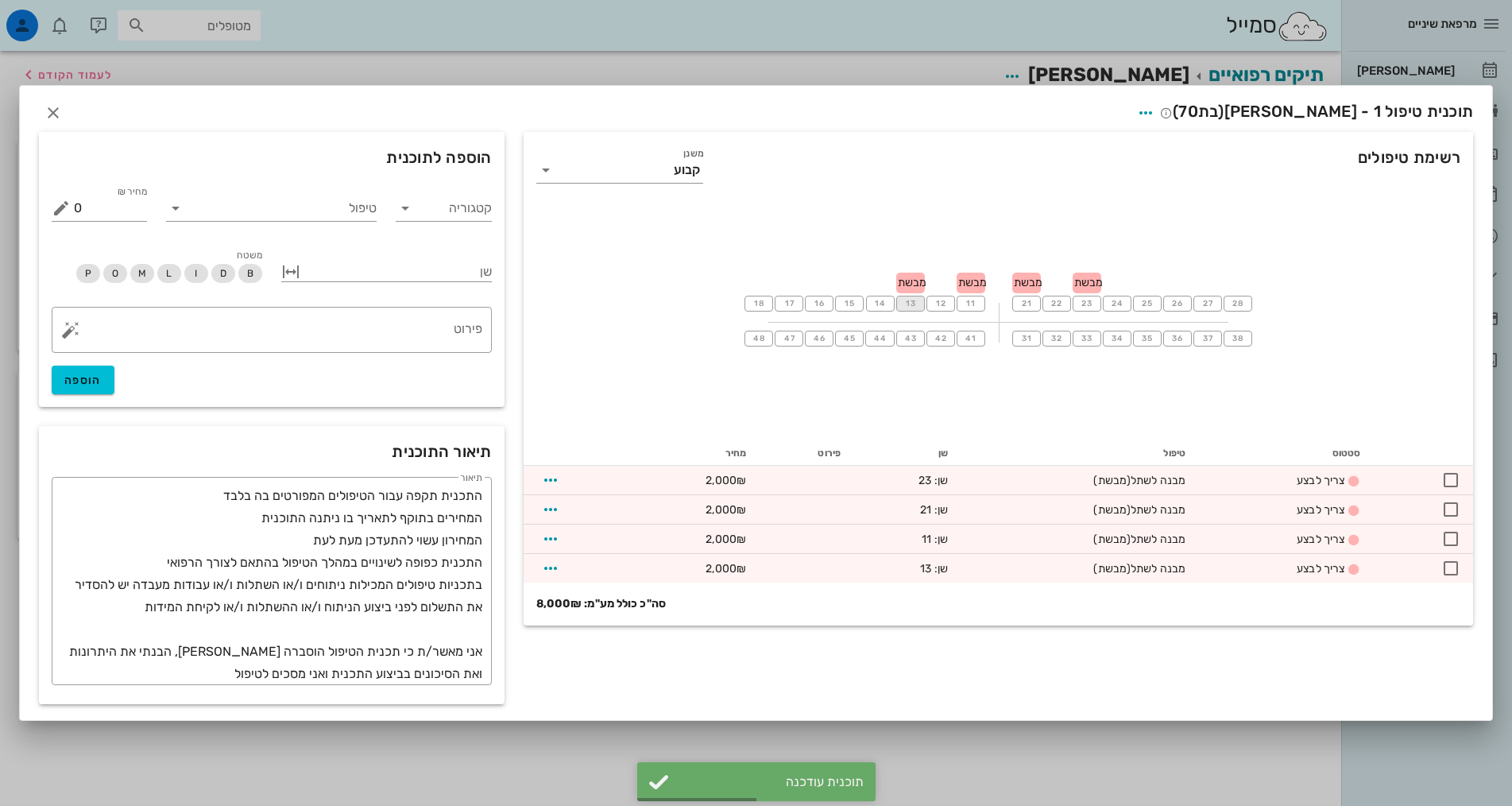
click at [908, 305] on span "13" at bounding box center [910, 304] width 12 height 10
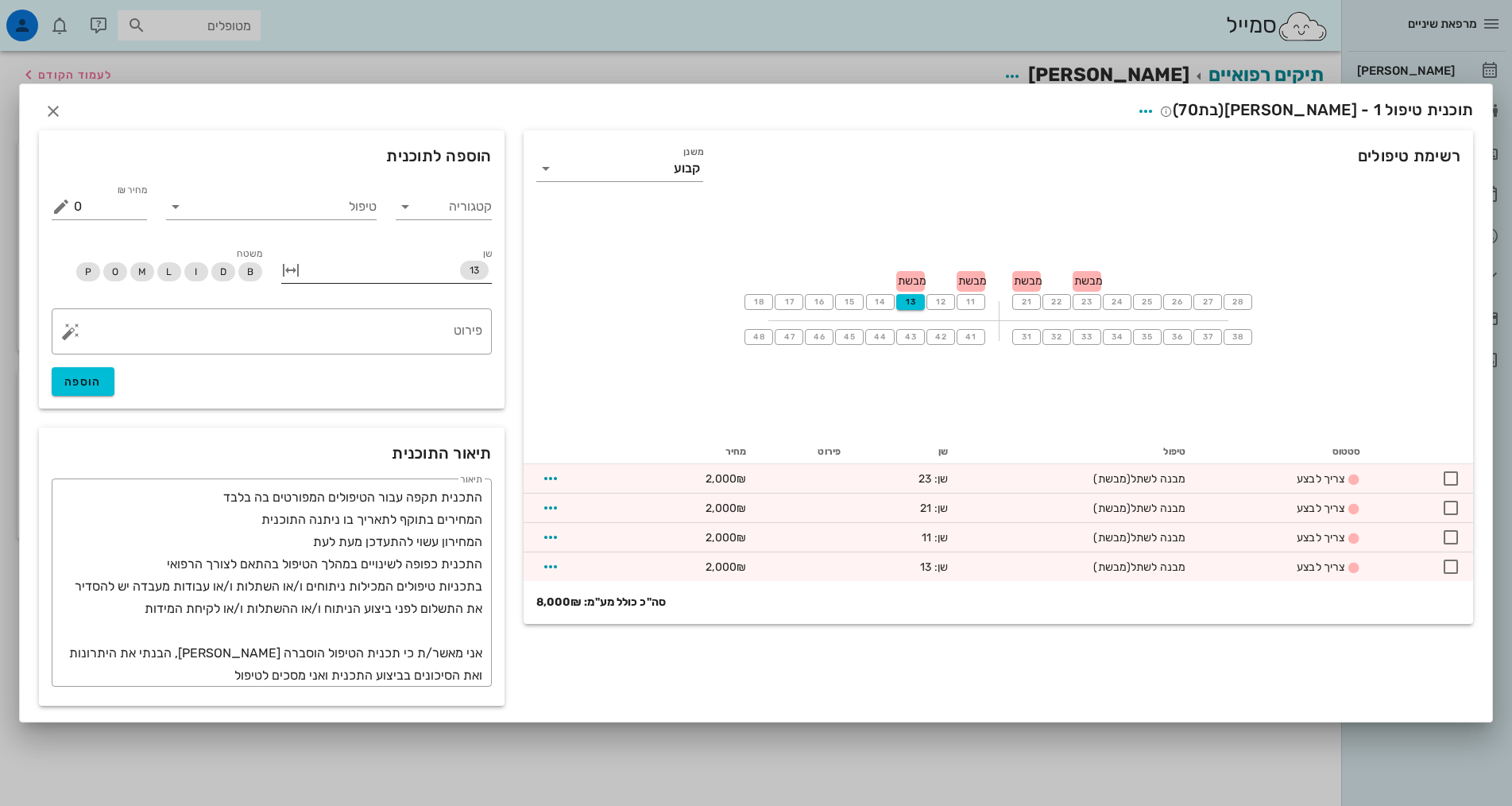
click at [294, 276] on button "button" at bounding box center [291, 270] width 19 height 19
click at [363, 270] on input "עד שן" at bounding box center [355, 269] width 79 height 26
type input "23"
click at [339, 205] on input "טיפול" at bounding box center [283, 206] width 188 height 26
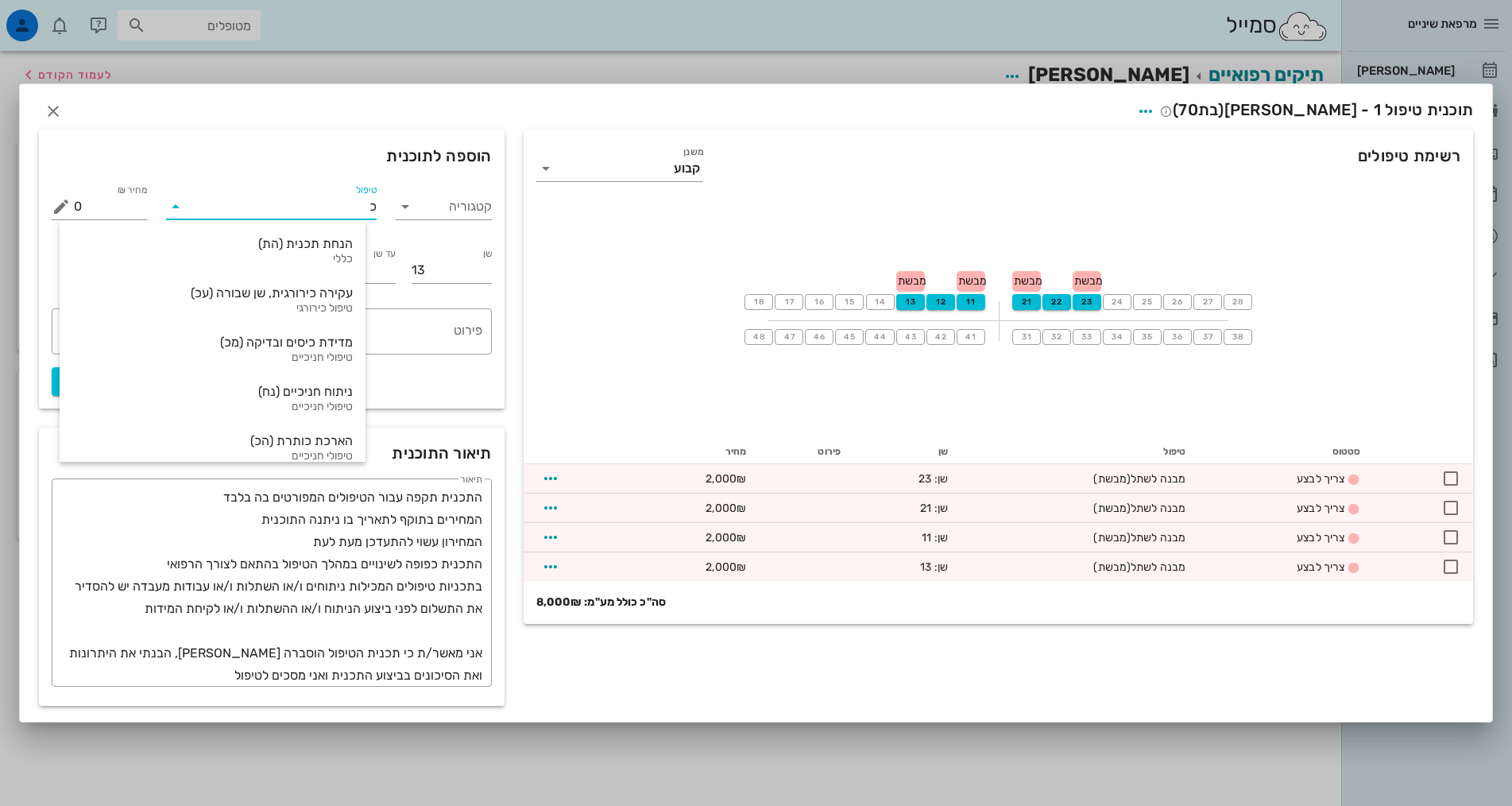
type input "כת"
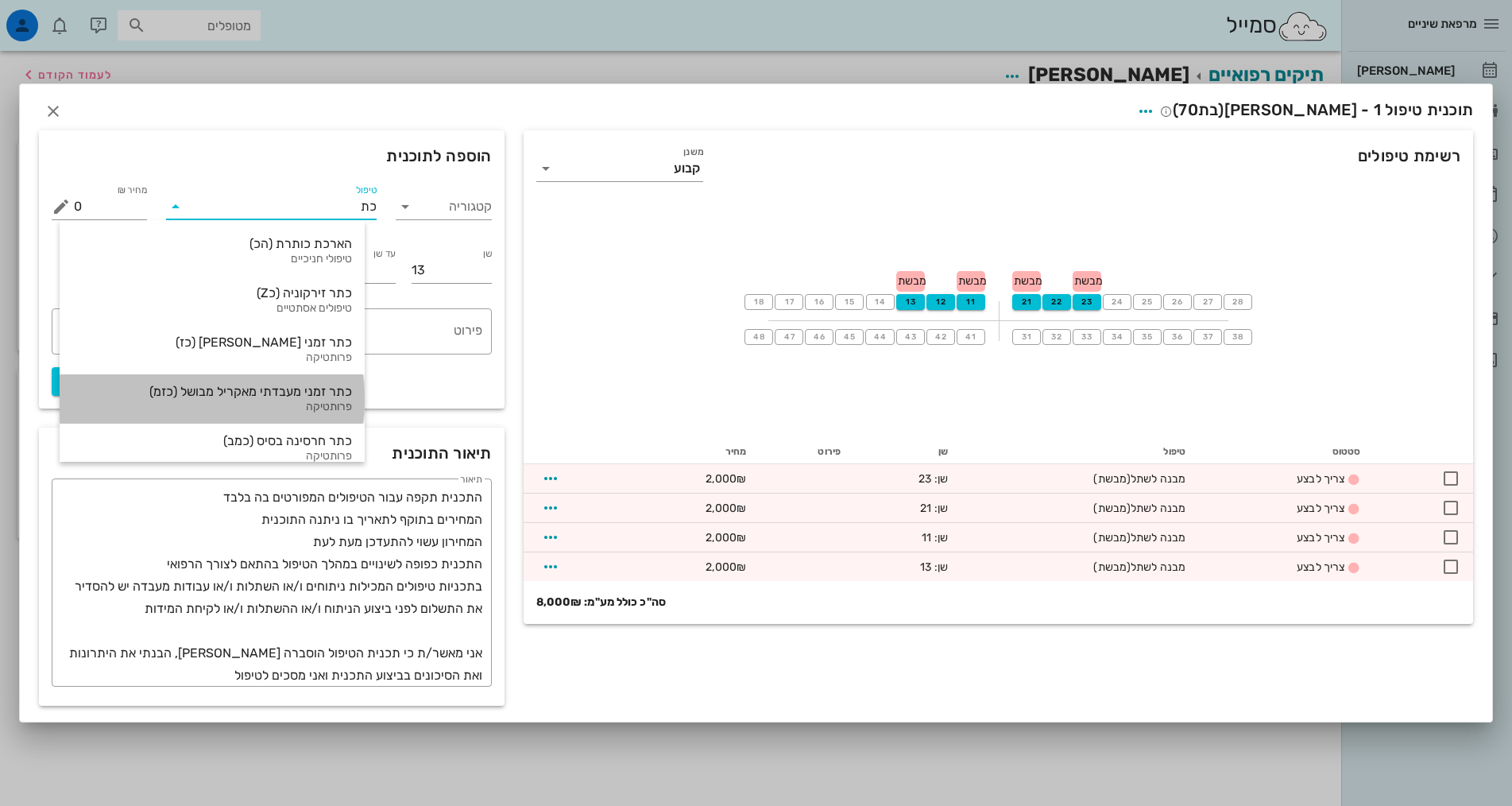
click at [329, 400] on div "כתר זמני מעבדתי מאקריל מבושל (כזמ) פרותטיקה" at bounding box center [212, 399] width 280 height 49
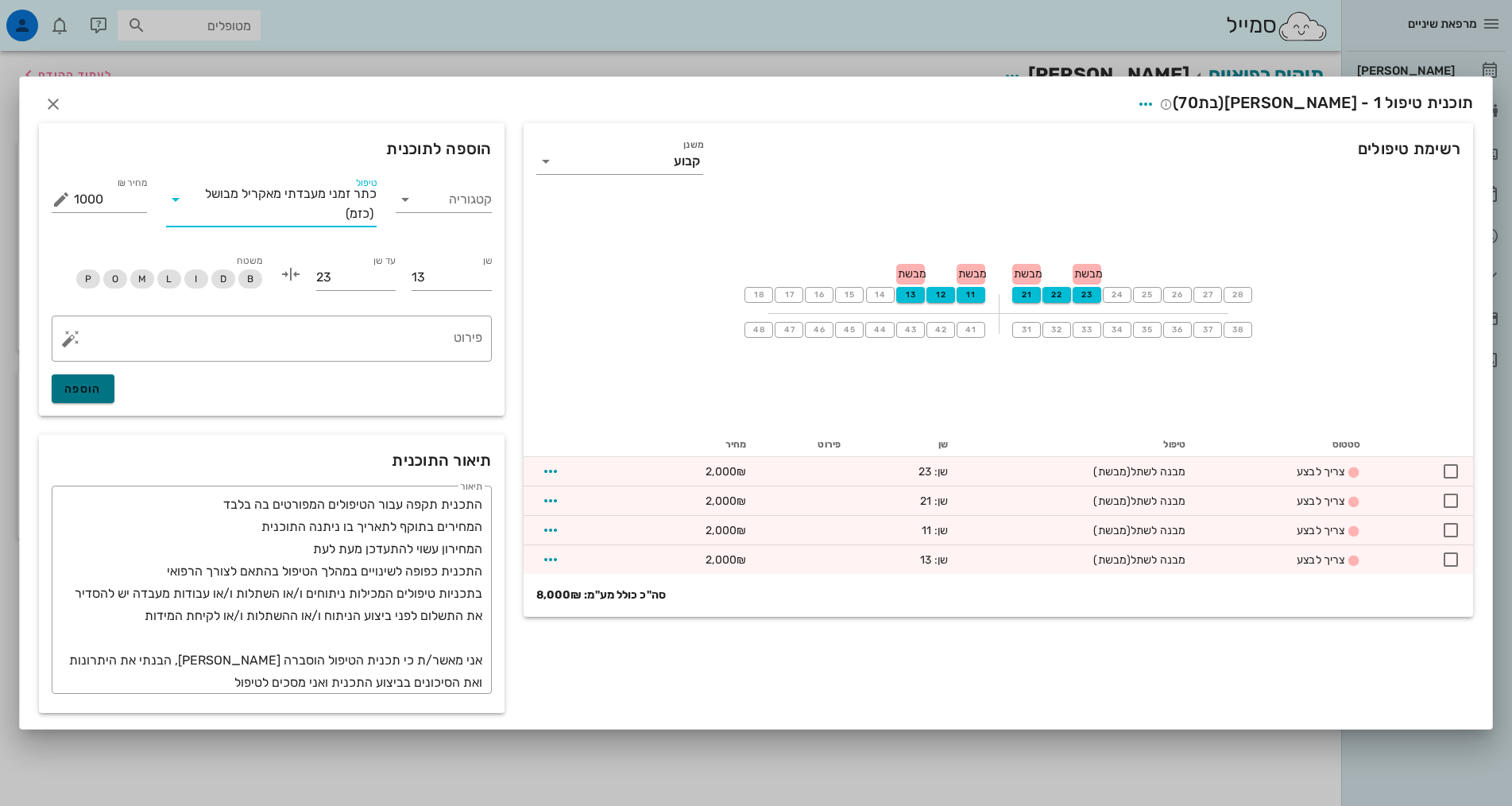
click at [91, 384] on span "הוספה" at bounding box center [83, 389] width 37 height 13
type input "0"
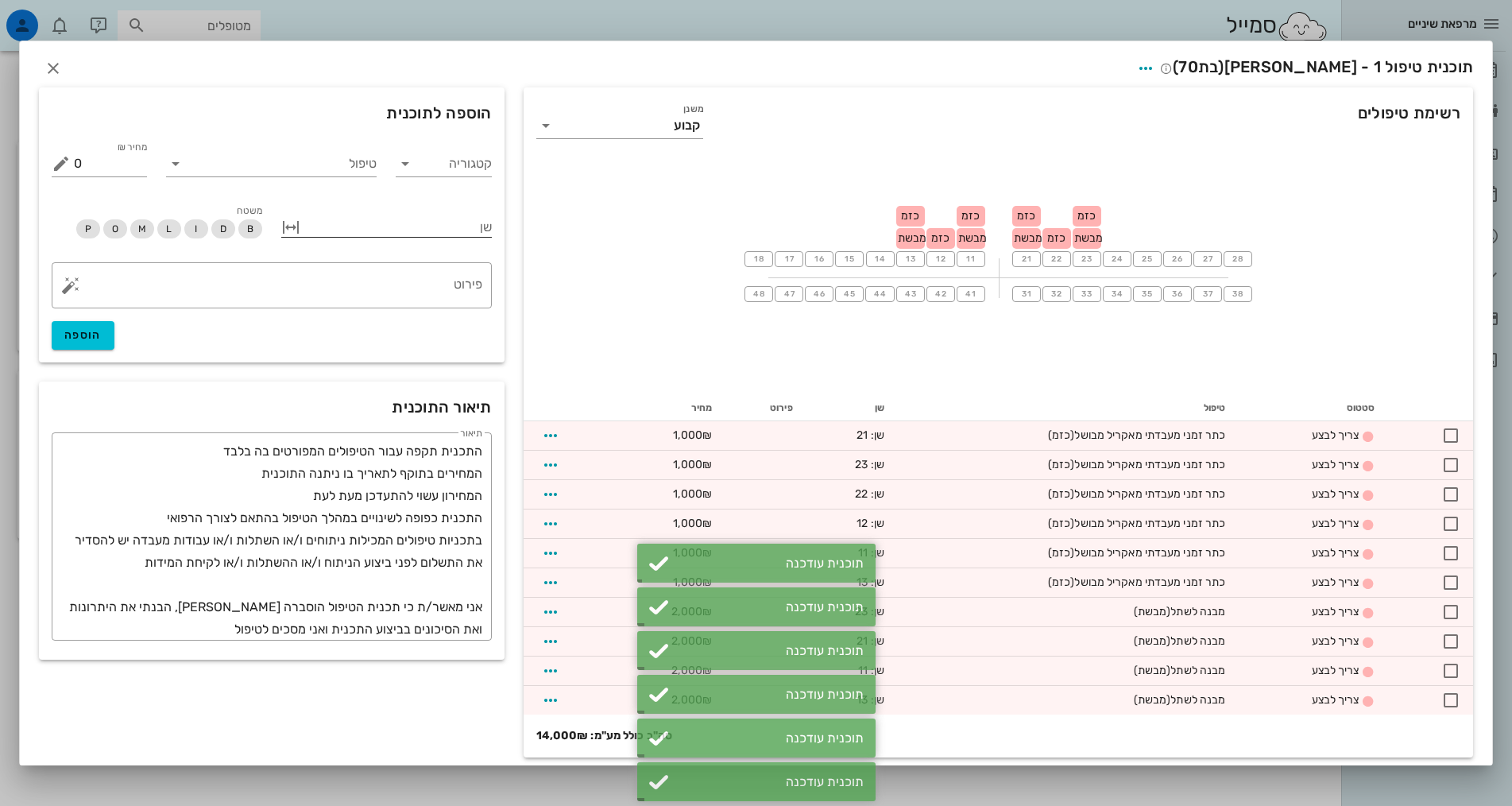
click at [477, 224] on div at bounding box center [398, 226] width 188 height 21
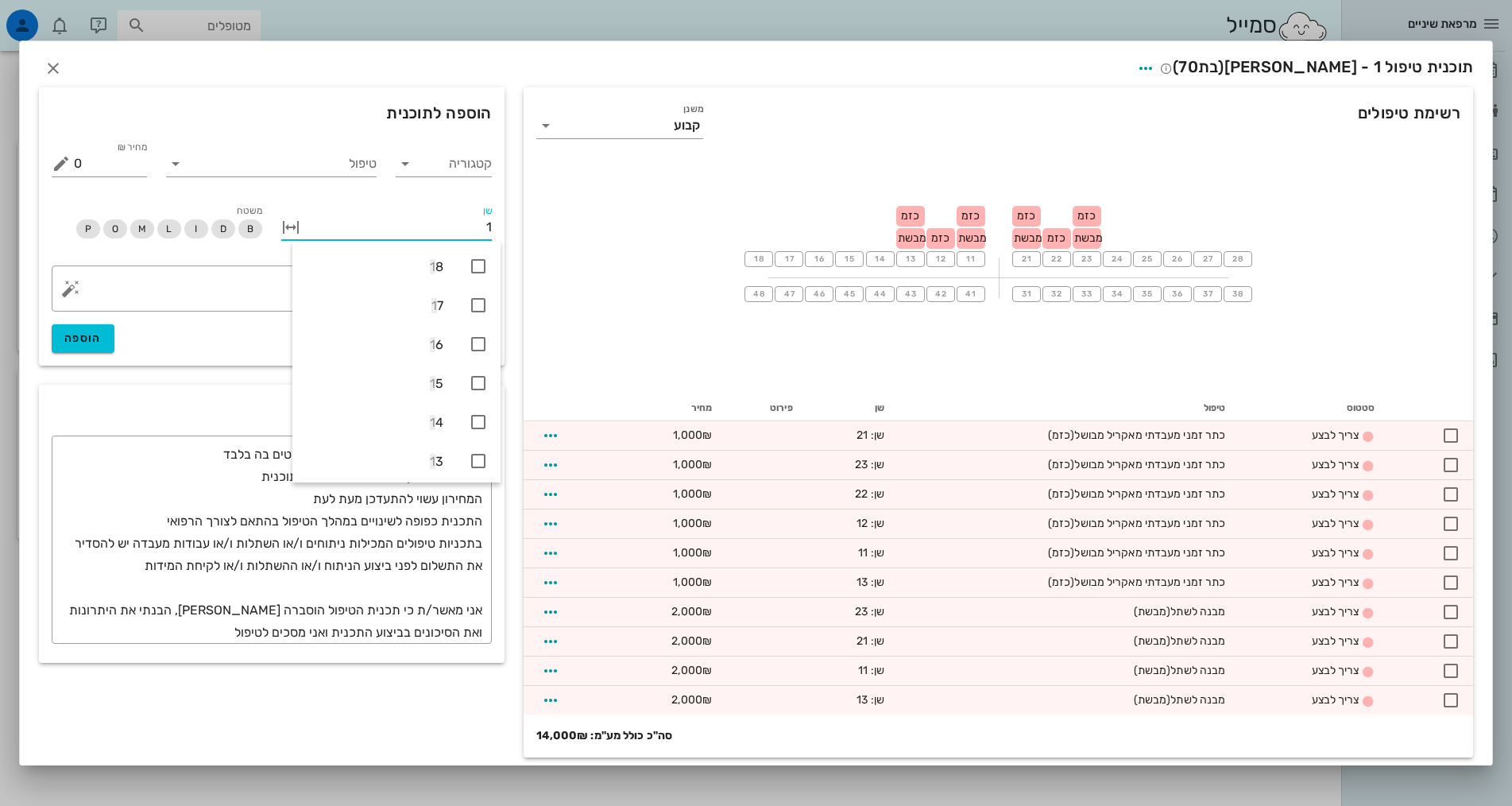
type input "13"
click at [301, 226] on button "button" at bounding box center [291, 227] width 19 height 19
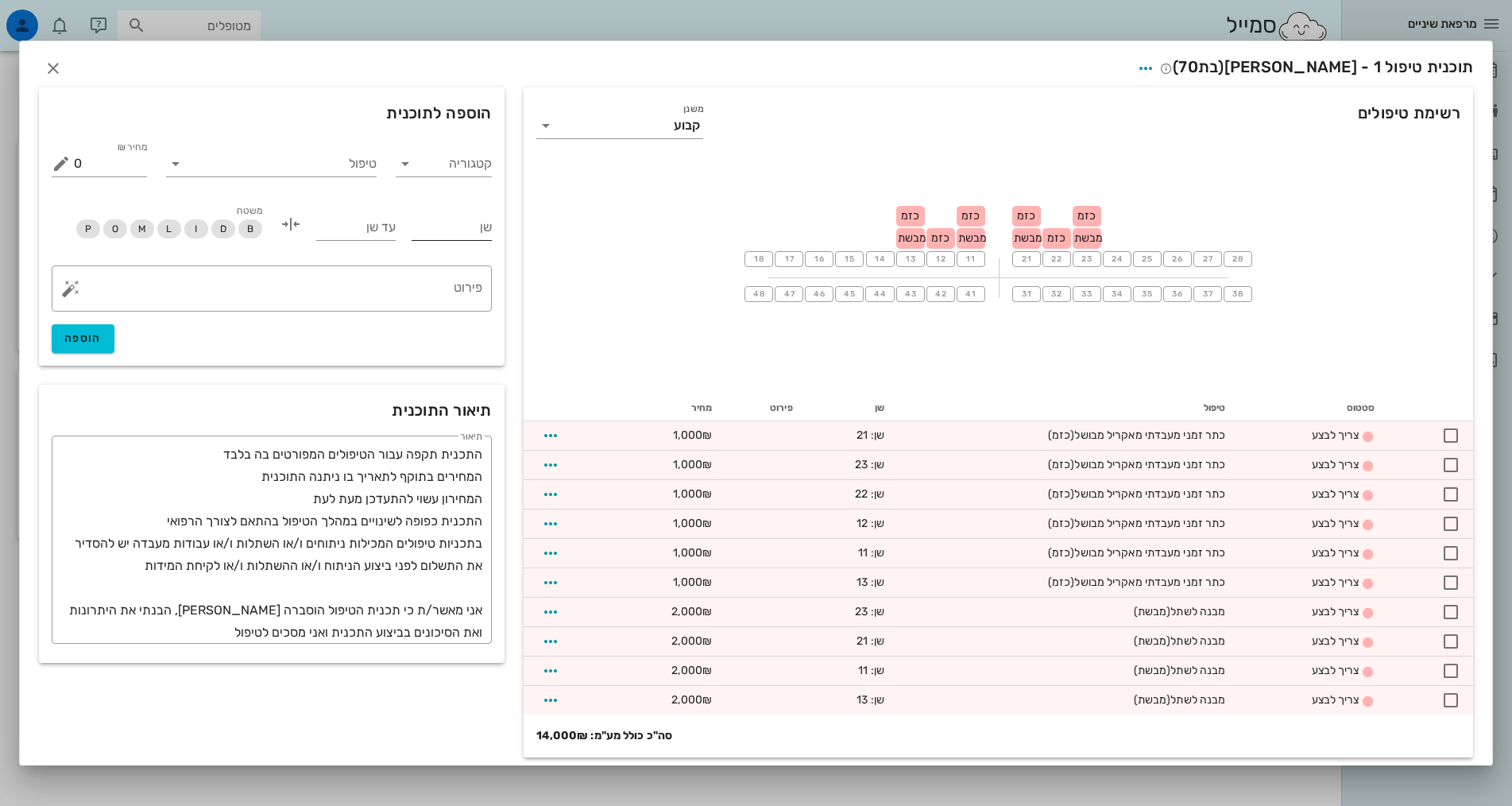
click at [455, 223] on input "שן" at bounding box center [450, 226] width 79 height 26
type input "13"
type input "23"
click at [352, 166] on input "טיפול" at bounding box center [283, 164] width 188 height 26
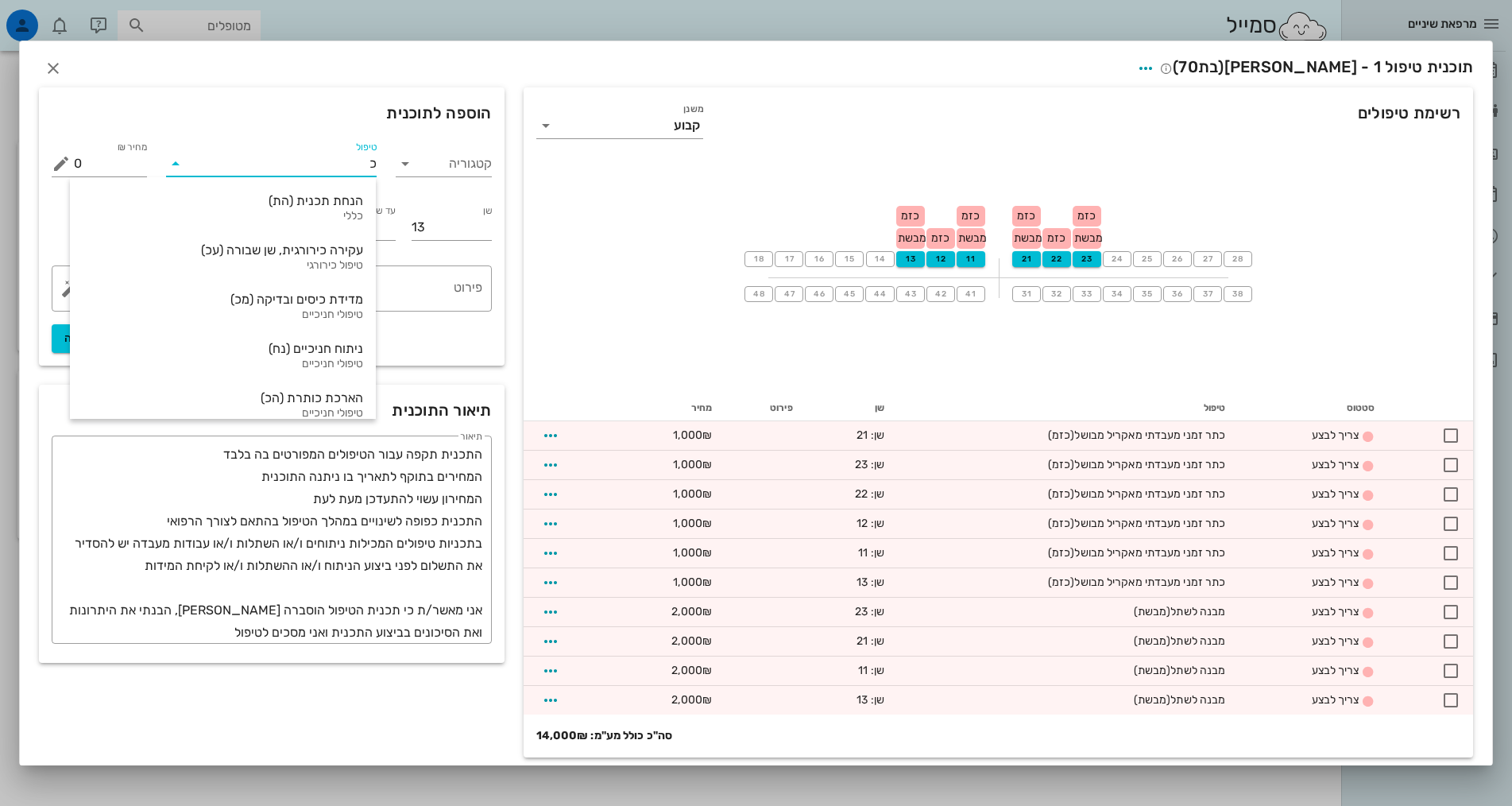
type input "כת"
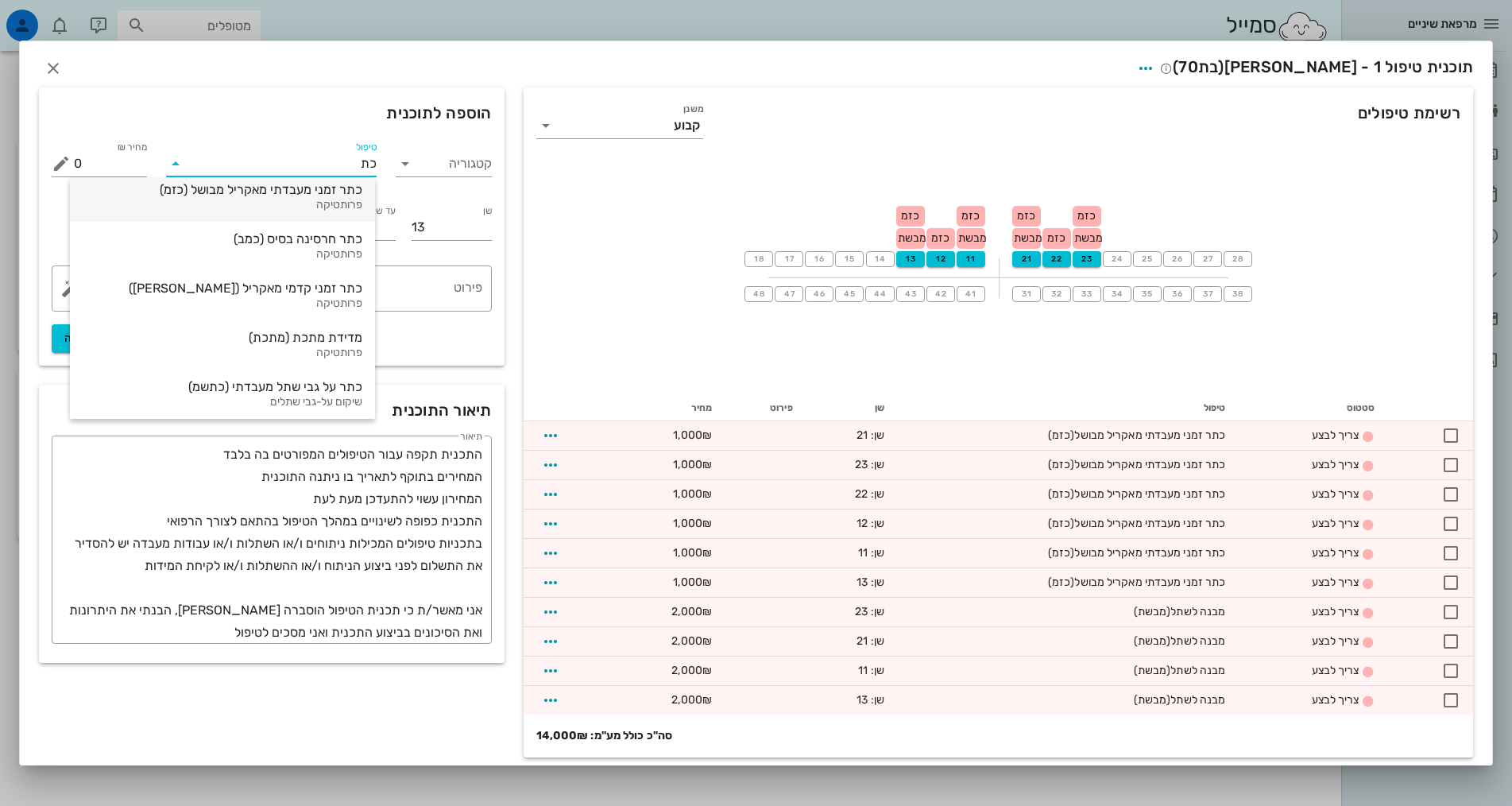
scroll to position [238, 0]
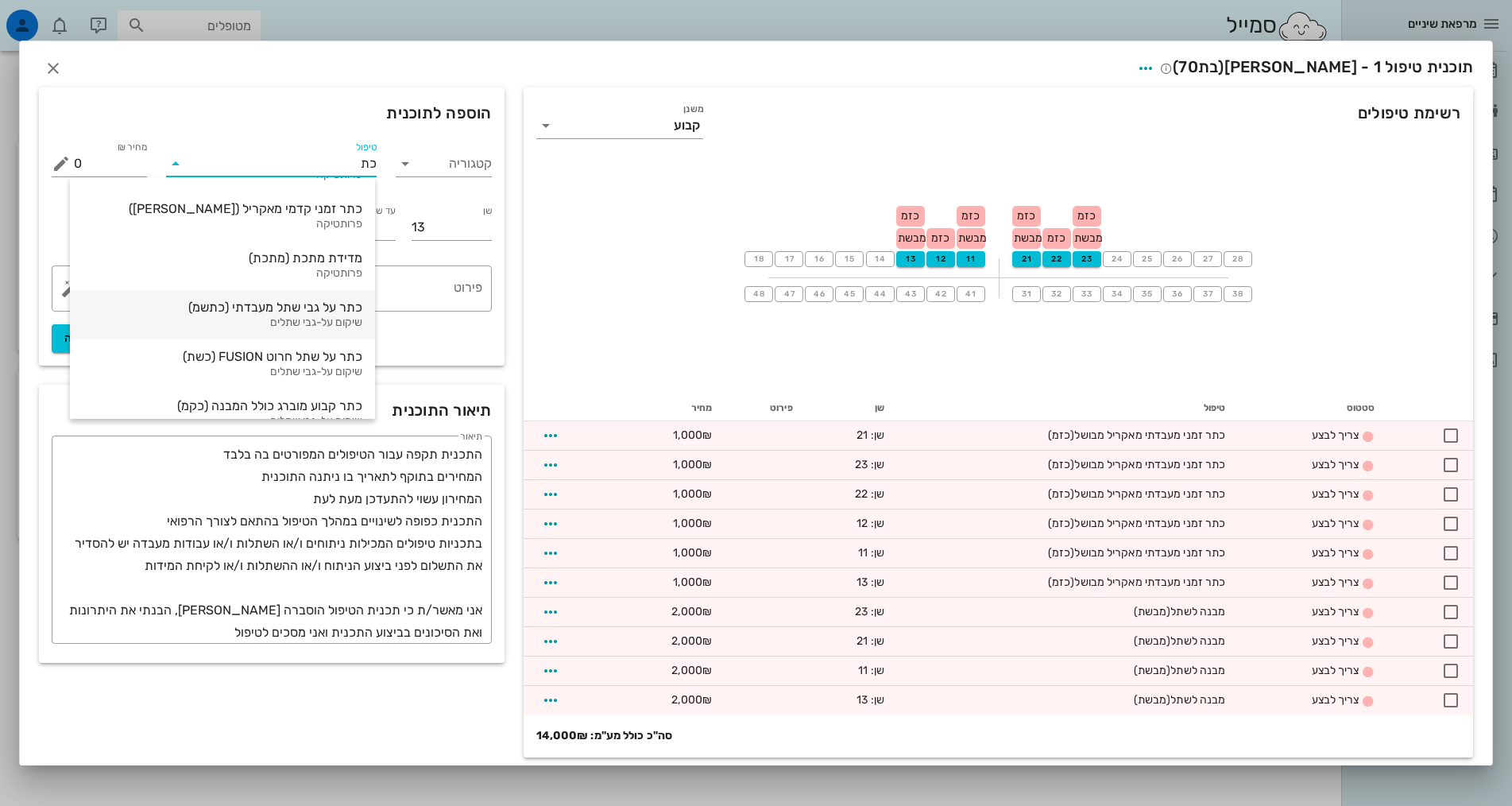
click at [331, 314] on div "כתר על גבי שתל מעבדתי (כתשמ)" at bounding box center [223, 307] width 280 height 15
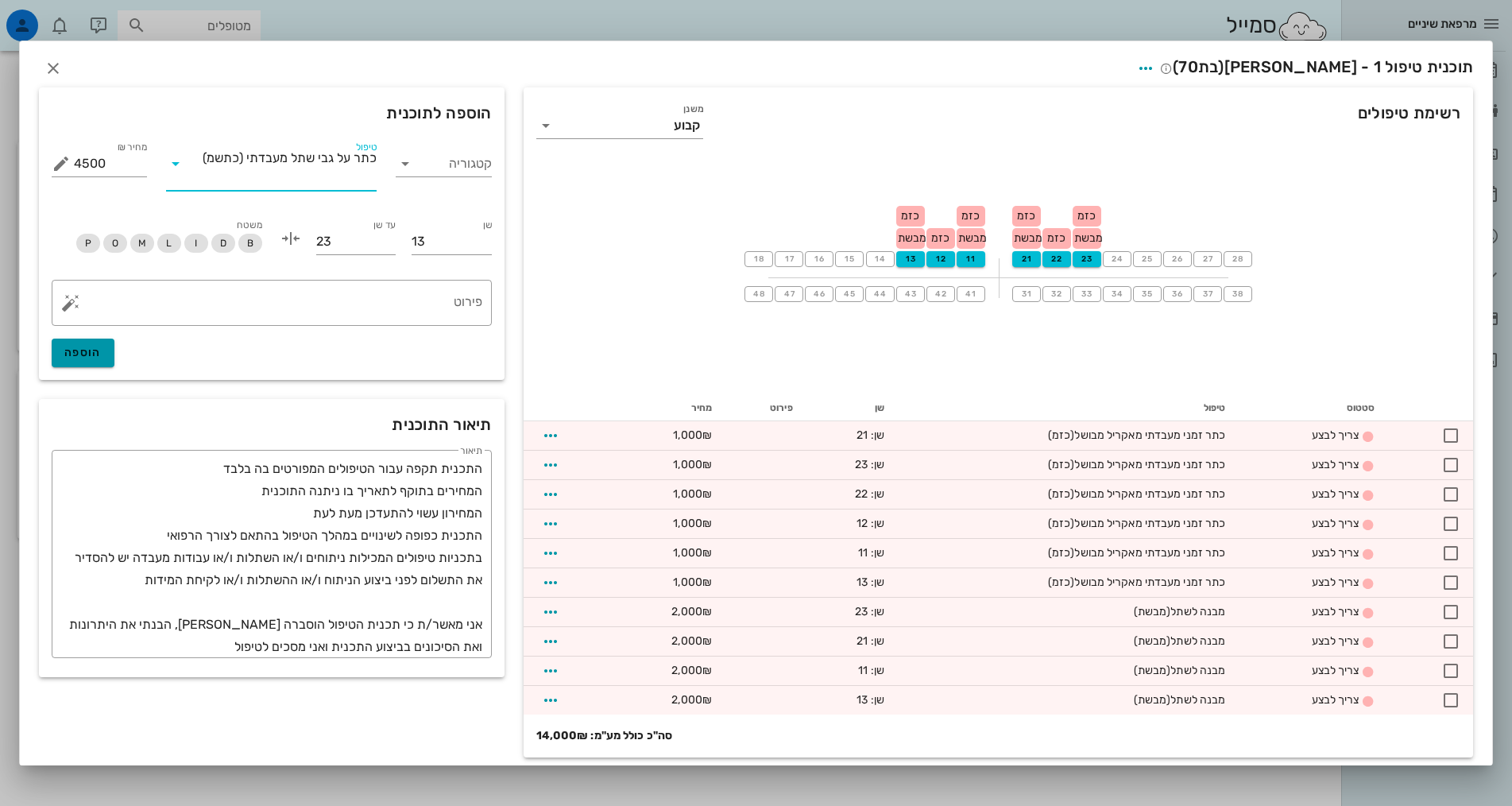
click at [101, 350] on span "הוספה" at bounding box center [83, 352] width 37 height 13
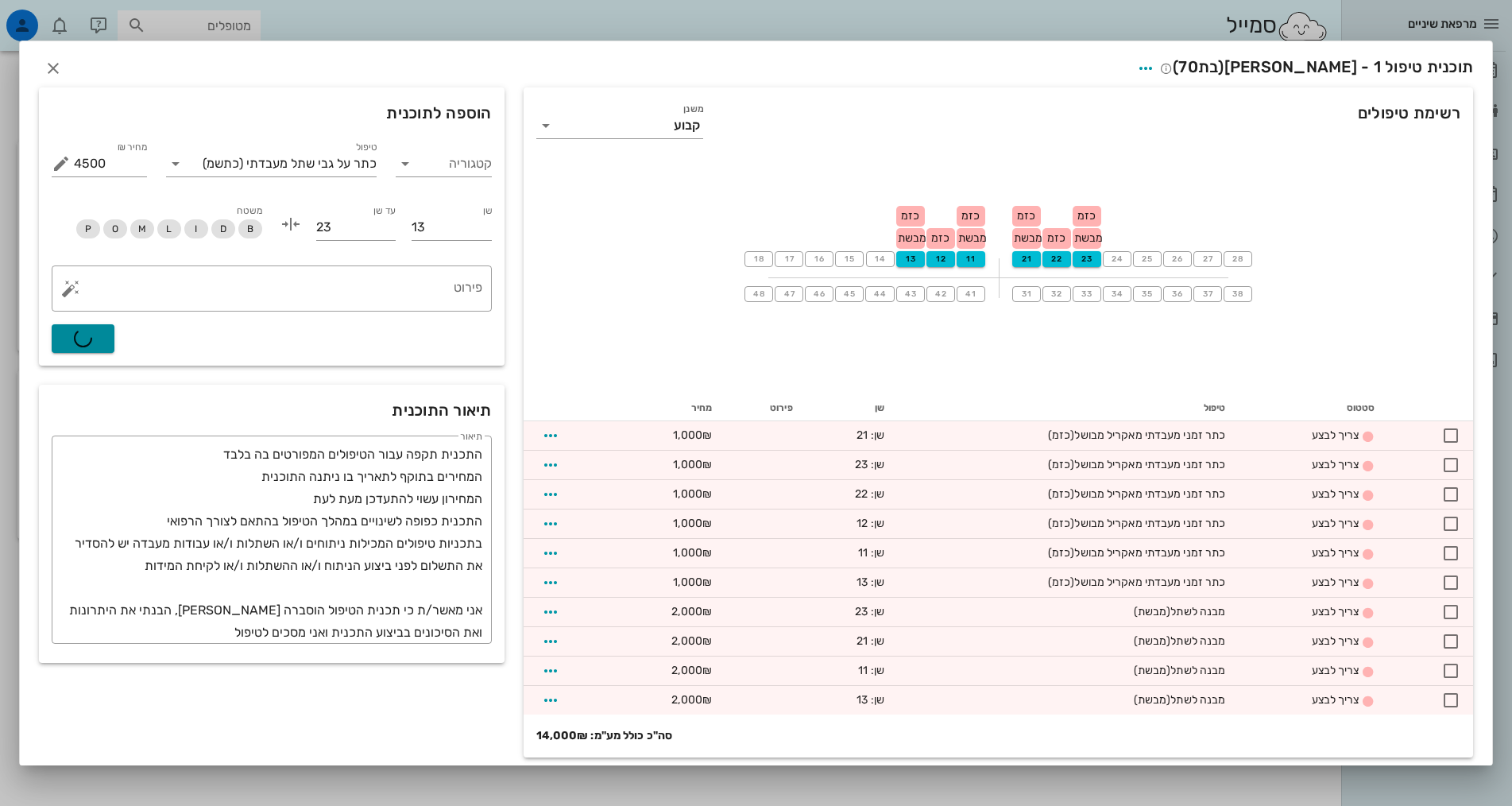
type input "0"
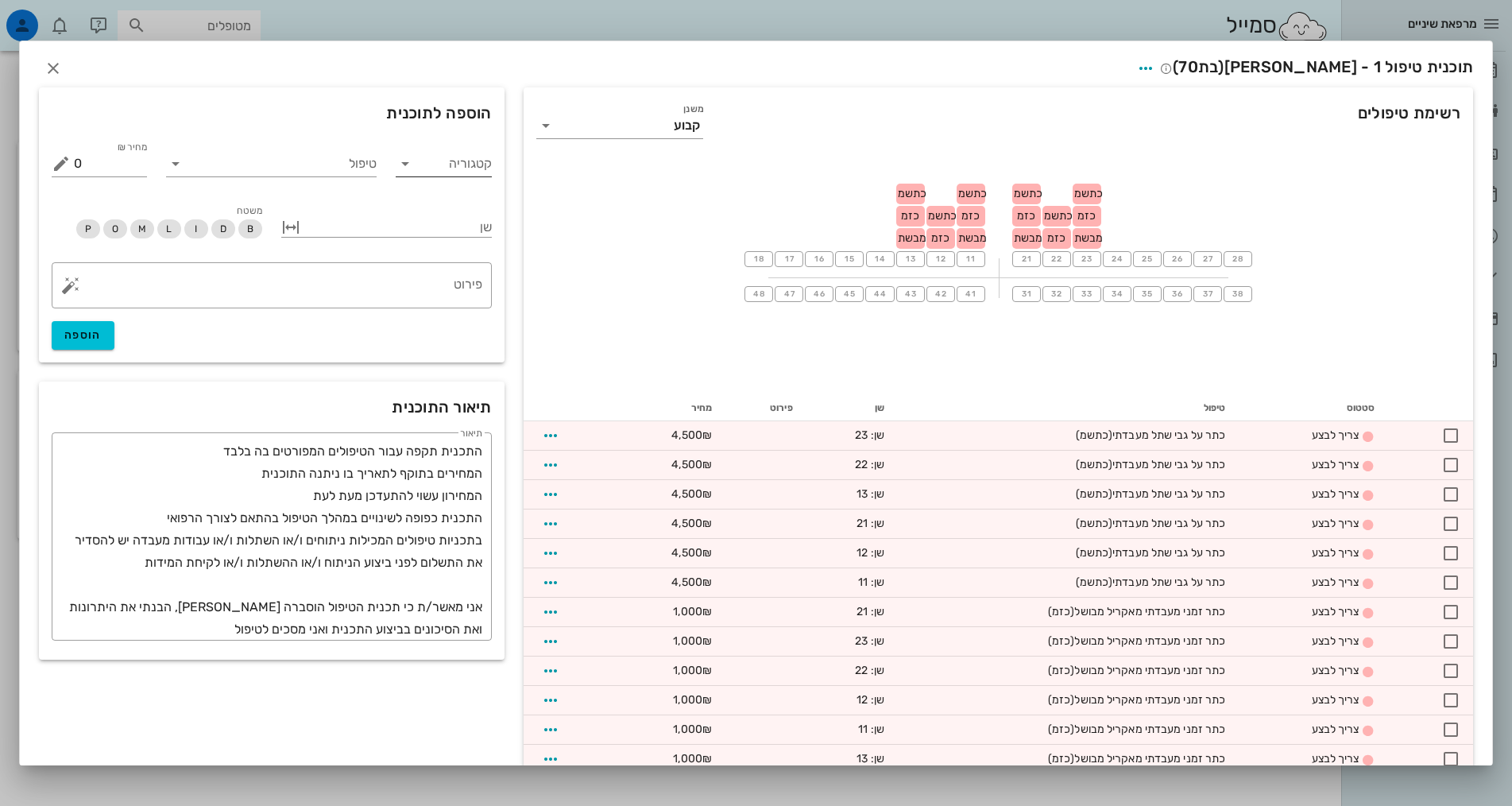
click at [415, 167] on icon at bounding box center [405, 164] width 19 height 19
click at [428, 358] on div "שיקום על-גבי שתלים" at bounding box center [433, 355] width 133 height 15
type input "שיקום על-גבי שתלים"
click at [186, 164] on icon at bounding box center [175, 164] width 19 height 19
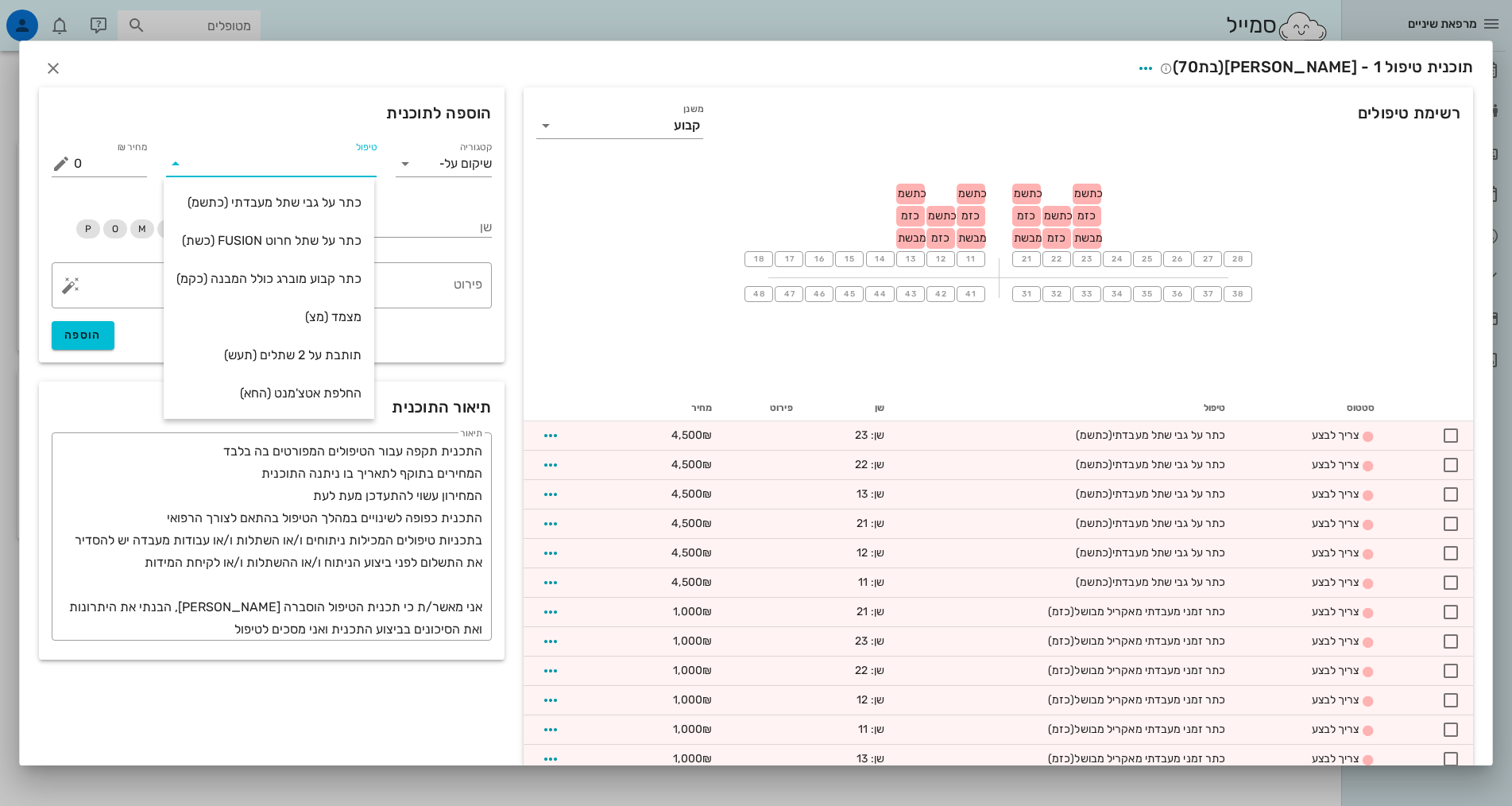
scroll to position [38, 0]
click at [324, 352] on div "תותבת על 2 שתלים (תעש)" at bounding box center [268, 355] width 186 height 15
type input "16000"
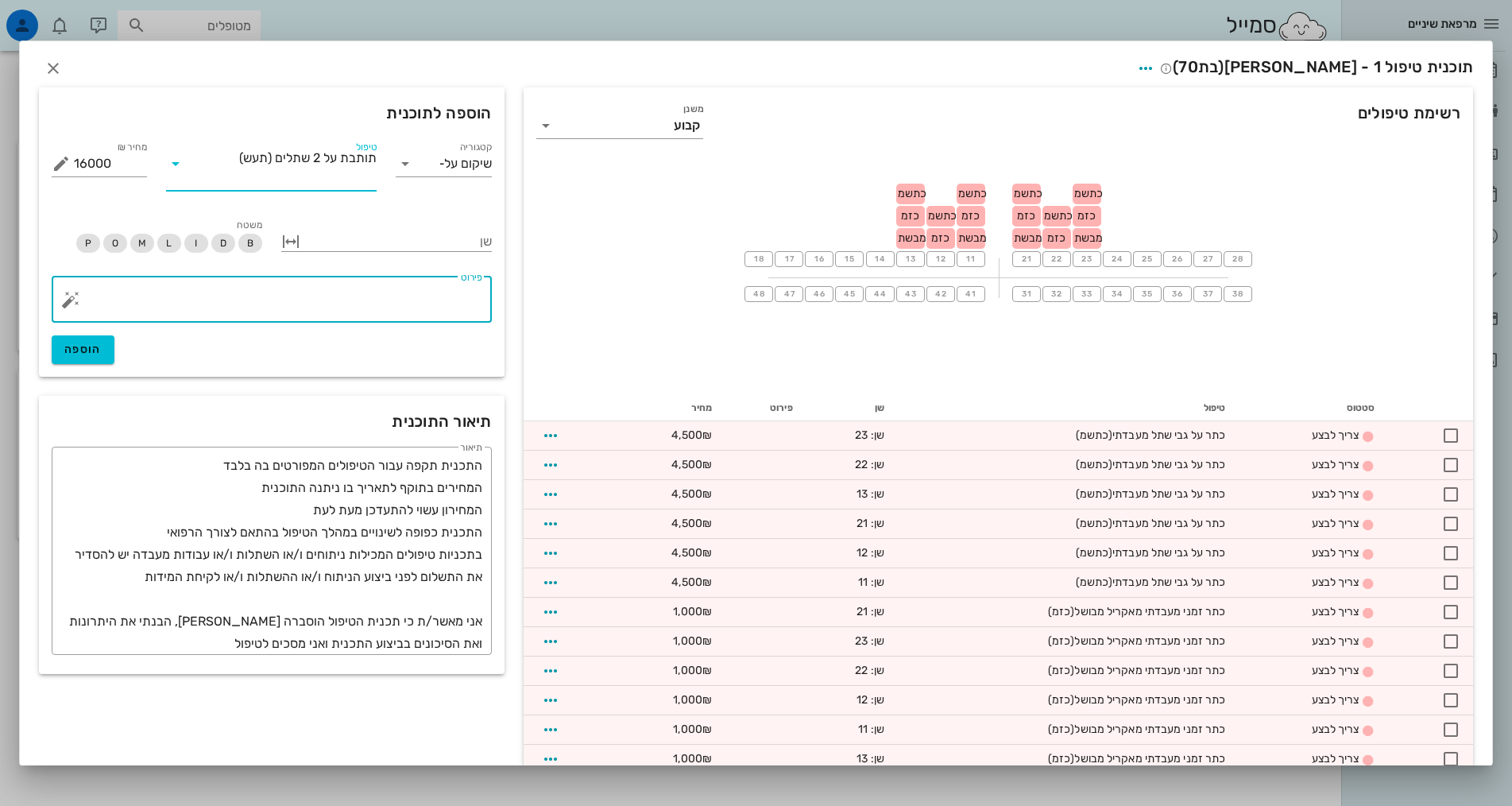
click at [434, 297] on textarea "פירוט" at bounding box center [278, 304] width 408 height 38
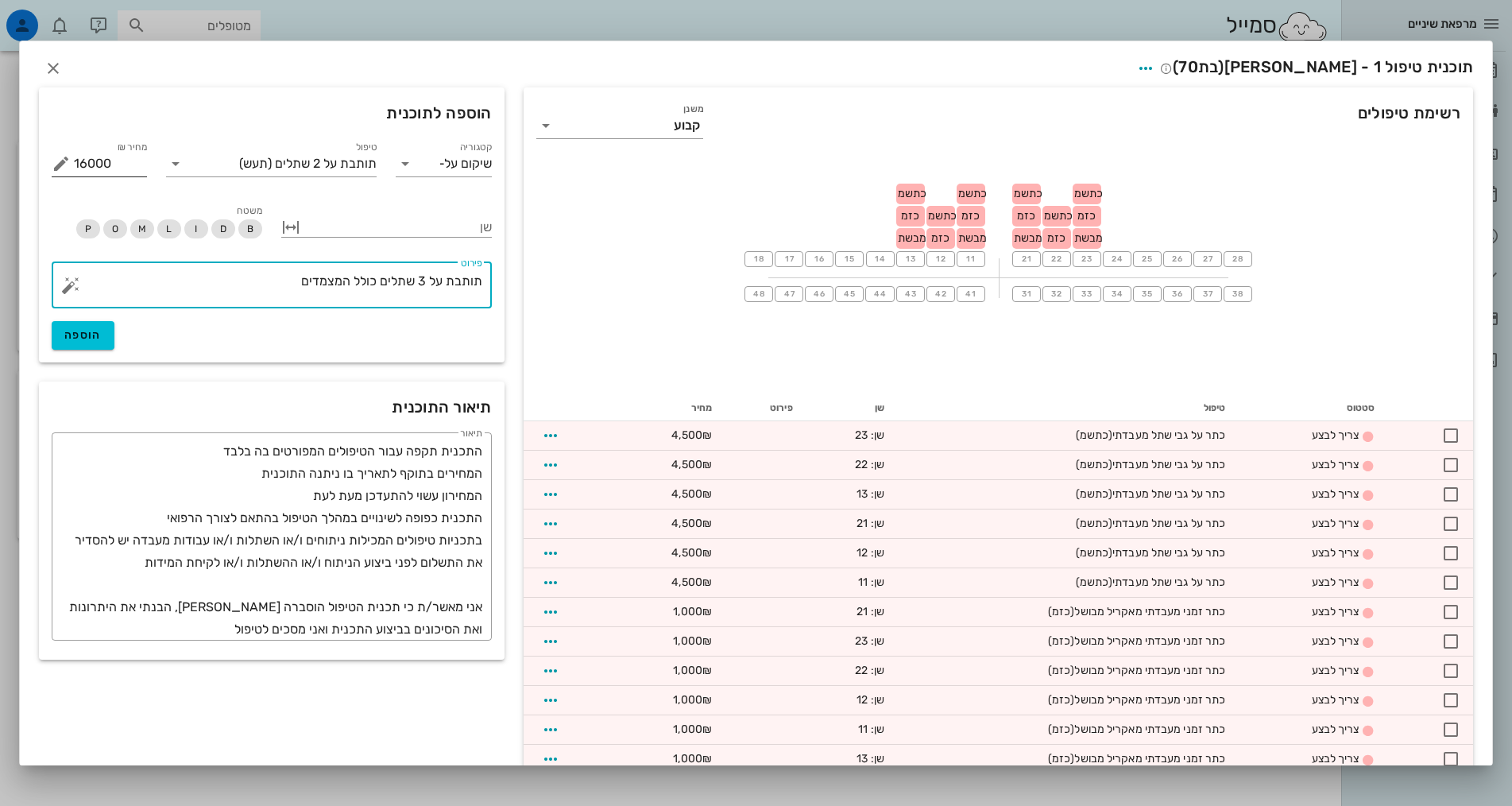
type textarea "תותבת על 3 שתלים כולל המצמדים"
drag, startPoint x: 100, startPoint y: 163, endPoint x: 89, endPoint y: 163, distance: 11.0
click at [89, 163] on input "16000" at bounding box center [110, 164] width 73 height 26
click at [556, 125] on icon at bounding box center [546, 126] width 19 height 19
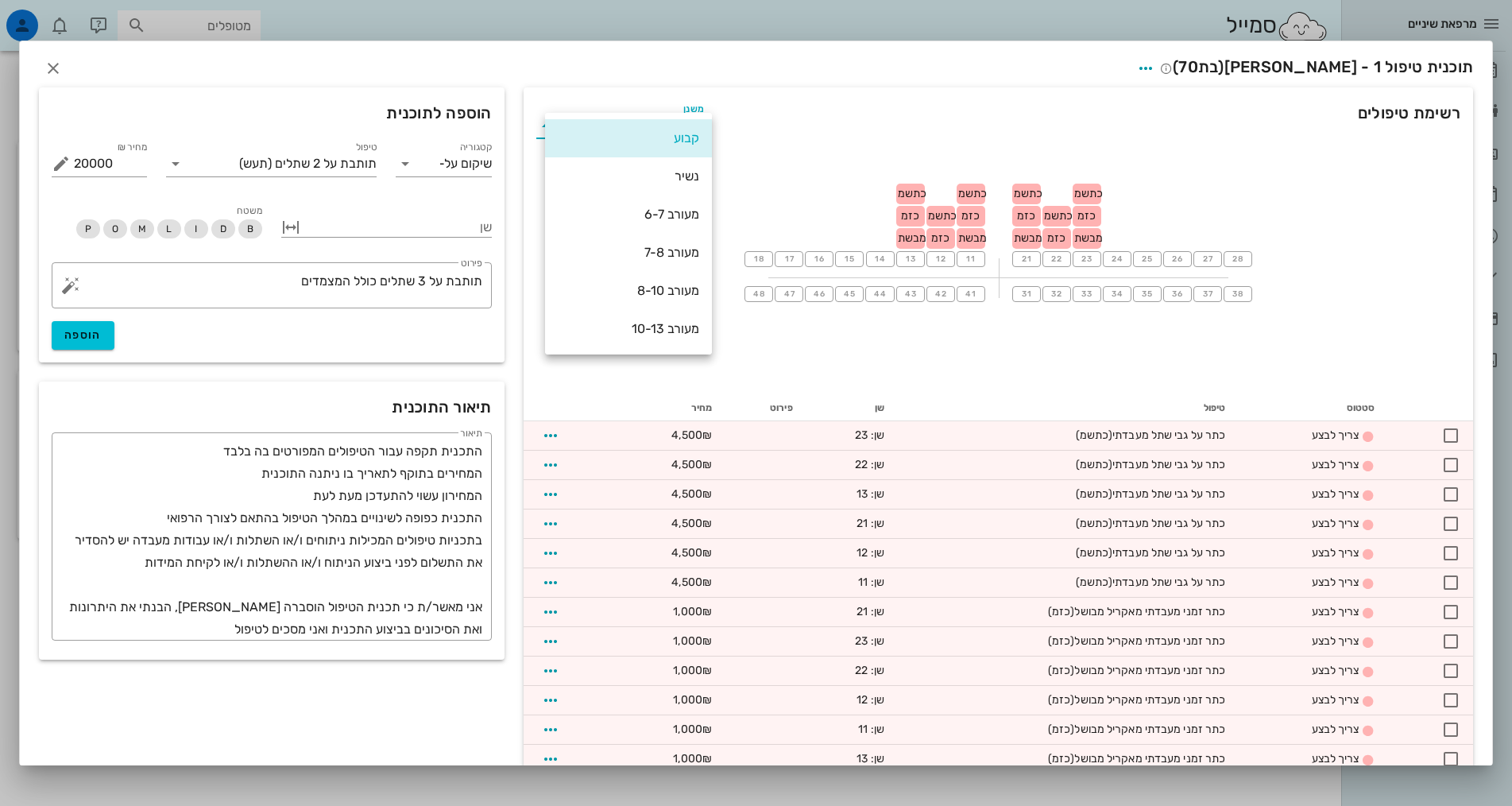
click at [560, 125] on div "קבוע" at bounding box center [628, 138] width 142 height 34
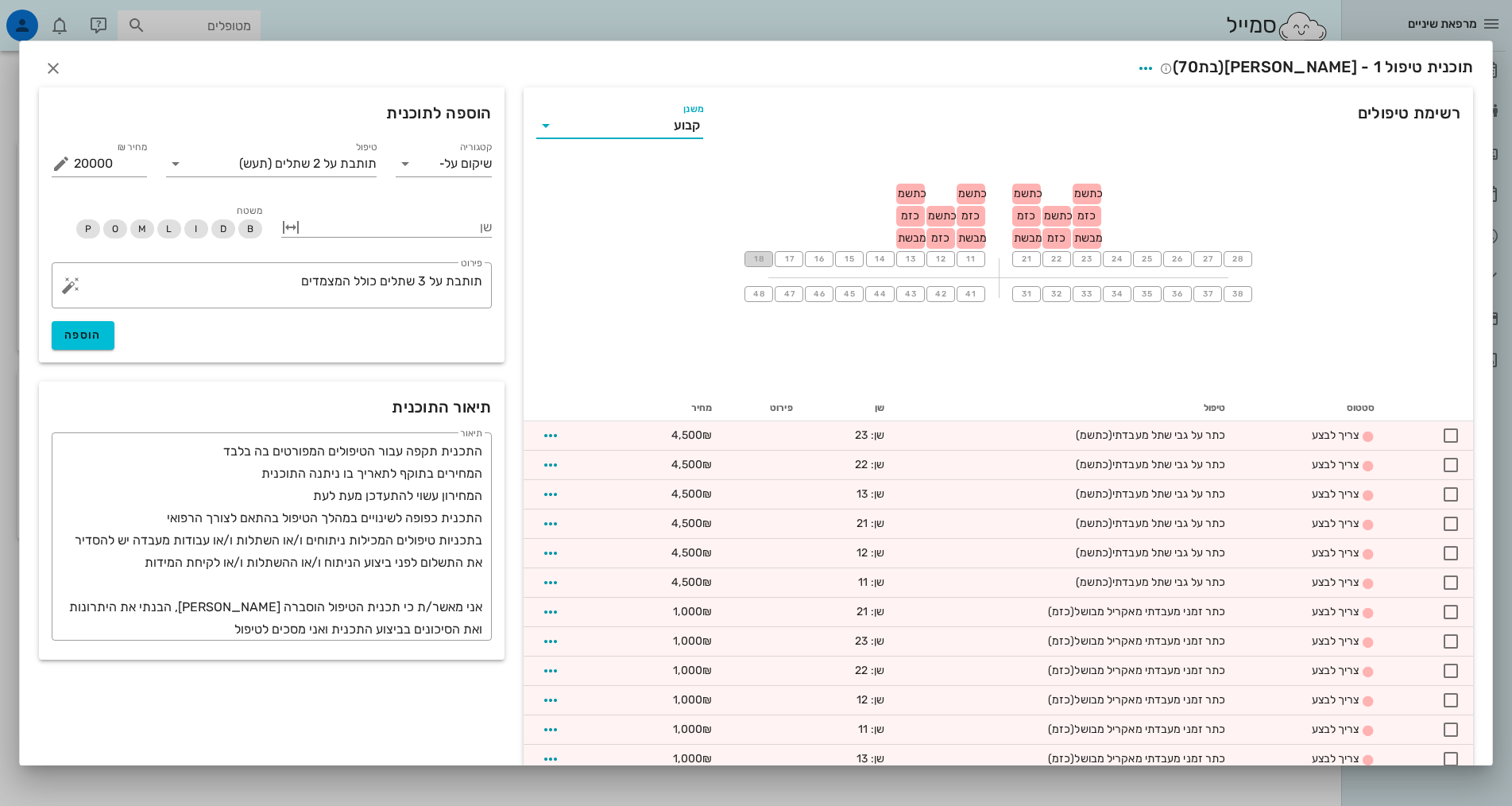
click at [765, 259] on span "18" at bounding box center [758, 259] width 12 height 10
click at [87, 334] on span "הוספה" at bounding box center [83, 338] width 37 height 13
type input "0"
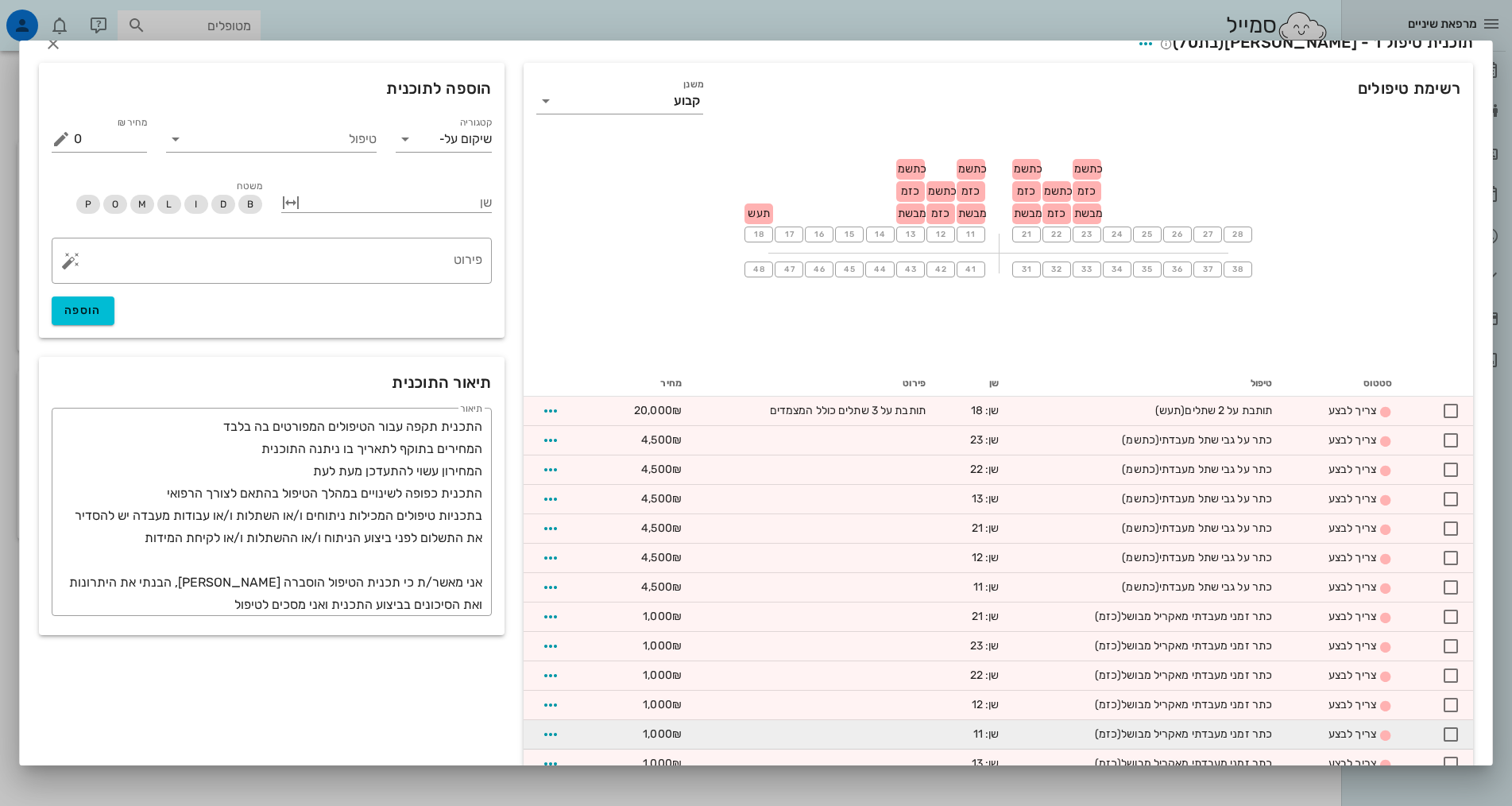
scroll to position [0, 0]
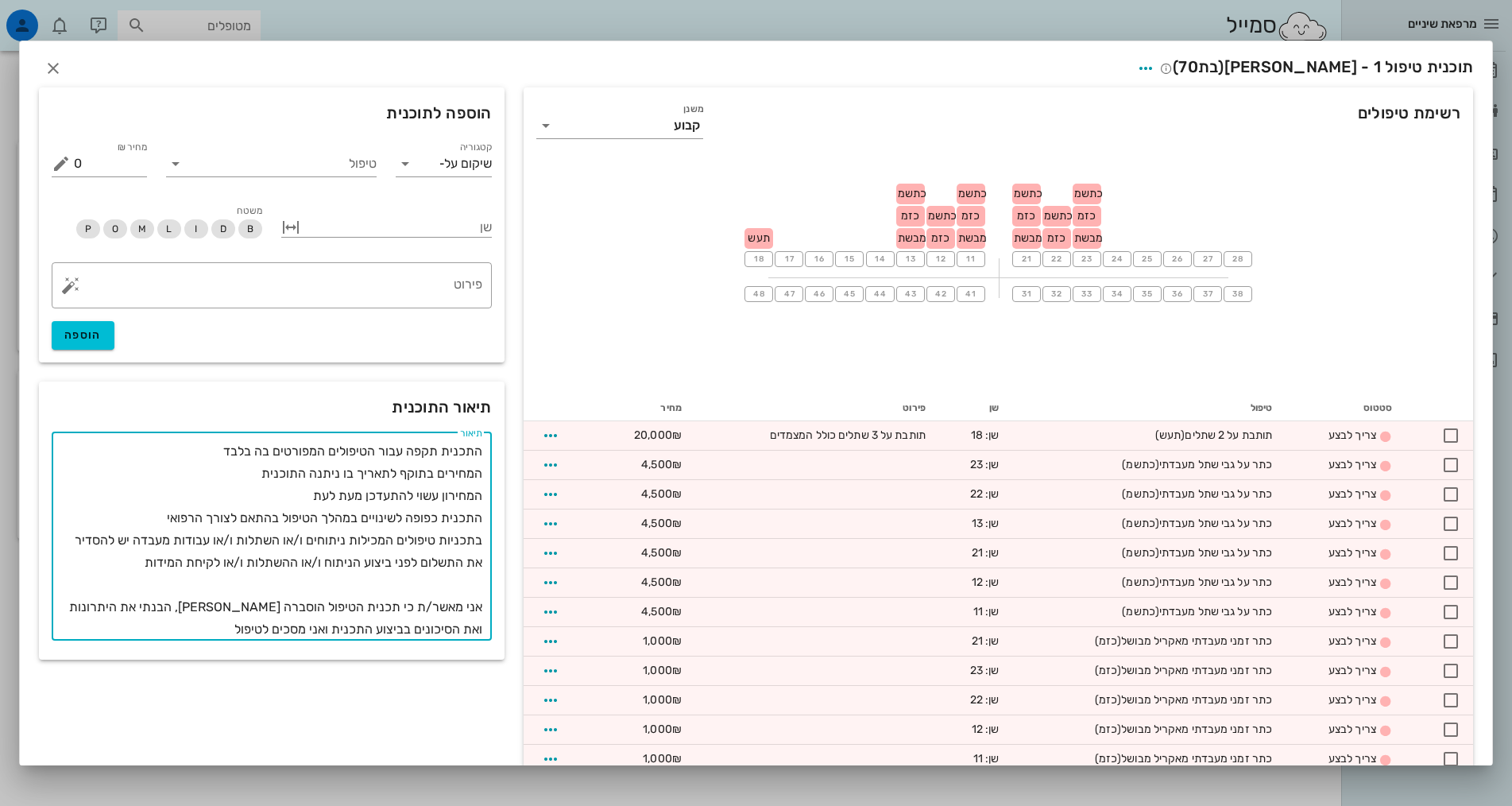
drag, startPoint x: 153, startPoint y: 565, endPoint x: 498, endPoint y: 541, distance: 345.8
click at [492, 541] on div "​ תיאור התכנית תקפה עבור הטיפולים המפורטים בה בלבד המחירים בתוקף לתאריך בו ניתנ…" at bounding box center [271, 536] width 441 height 208
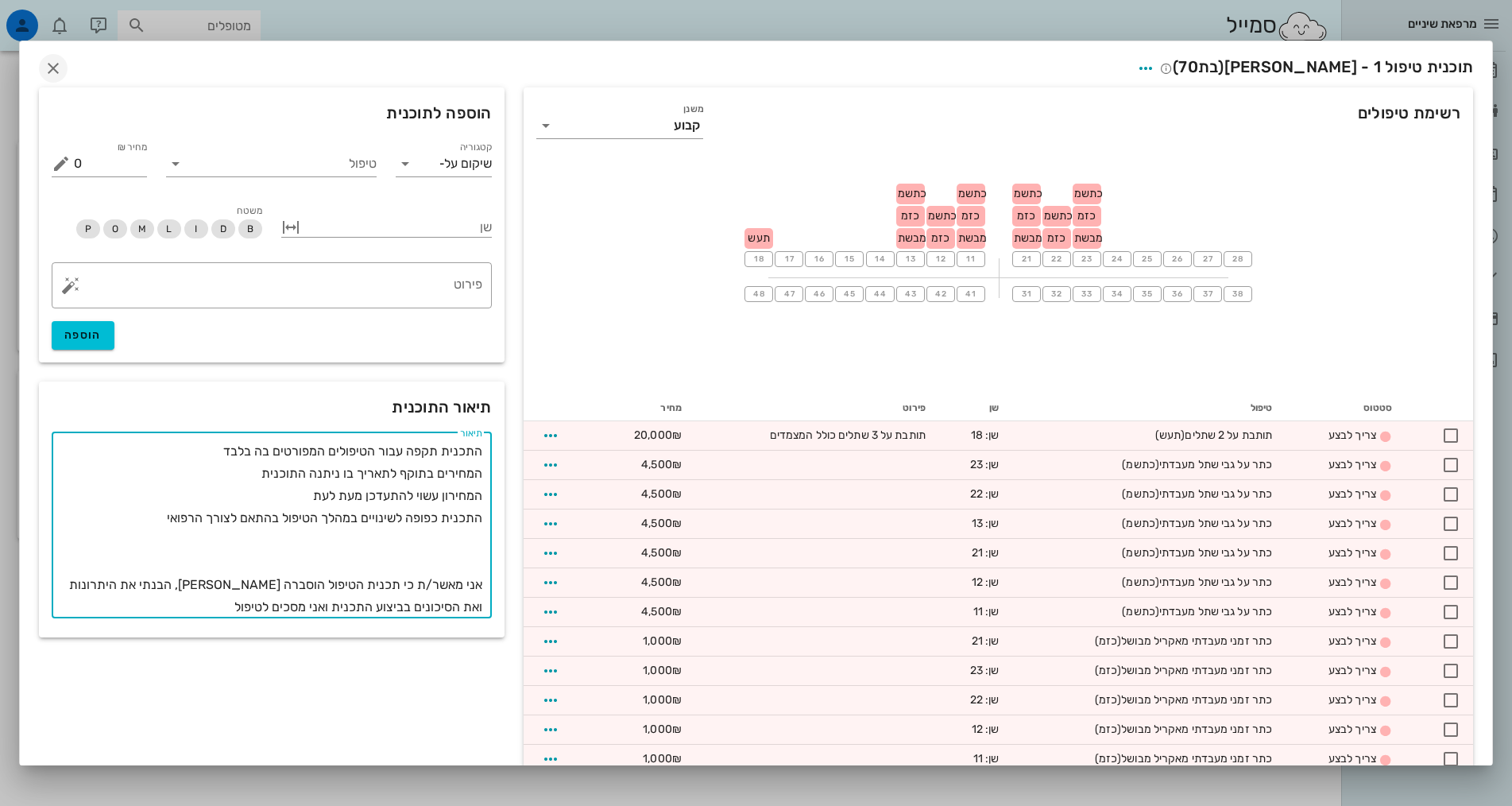
type textarea "התכנית תקפה עבור הטיפולים המפורטים בה בלבד המחירים בתוקף לתאריך בו ניתנה התוכני…"
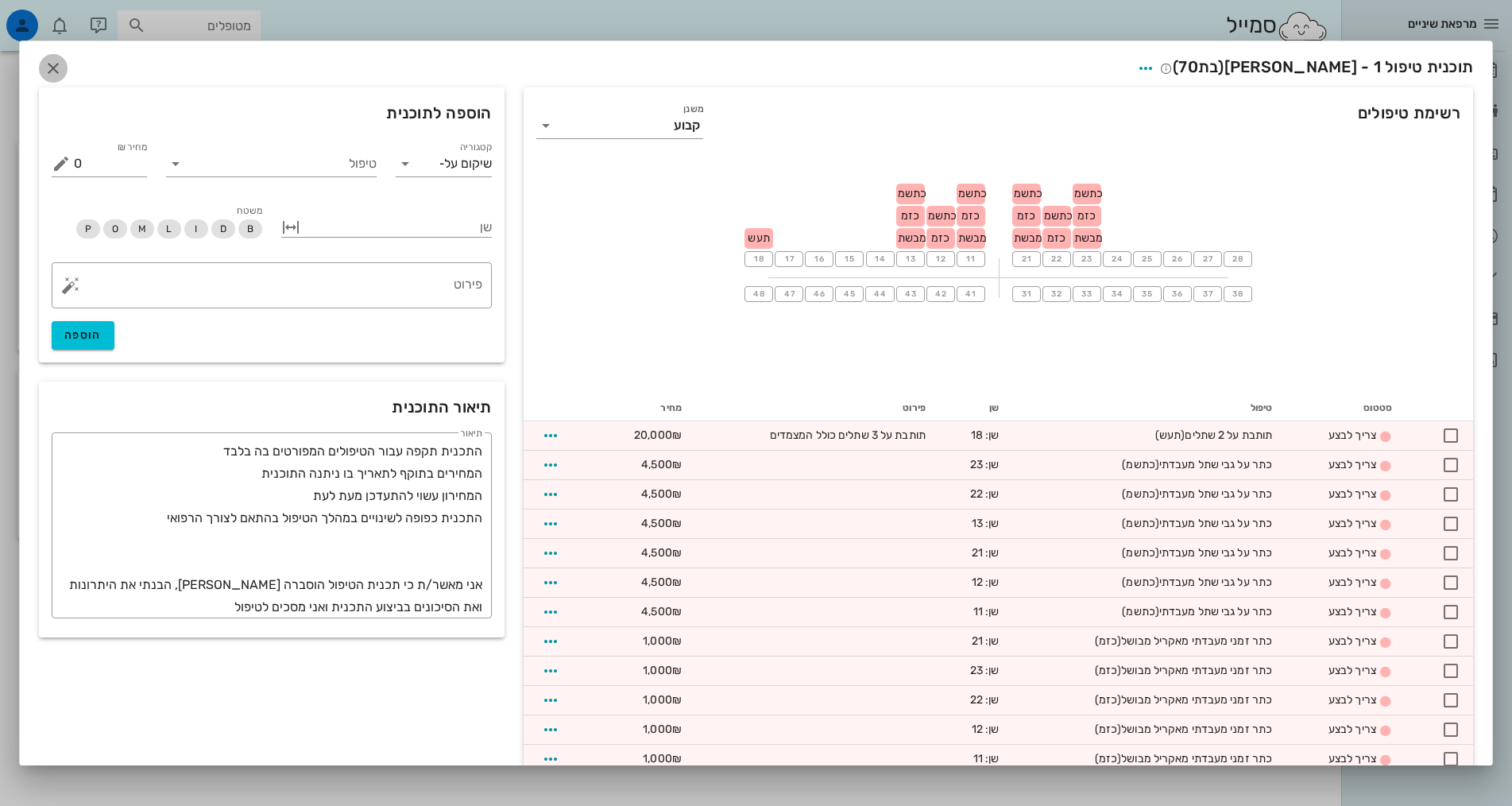
click at [63, 64] on icon "button" at bounding box center [53, 69] width 19 height 19
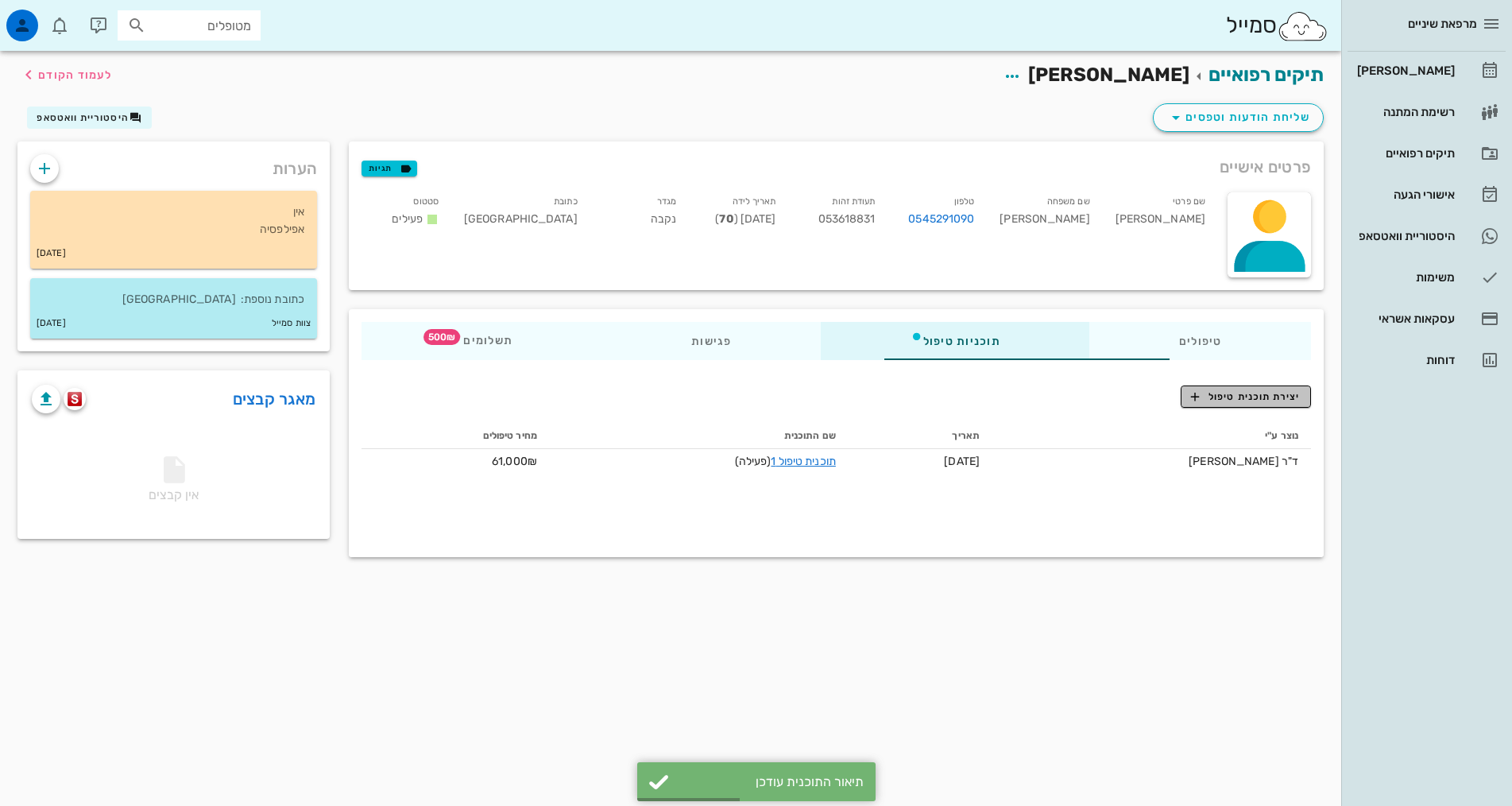
click at [1253, 396] on span "יצירת תוכנית טיפול" at bounding box center [1245, 396] width 108 height 14
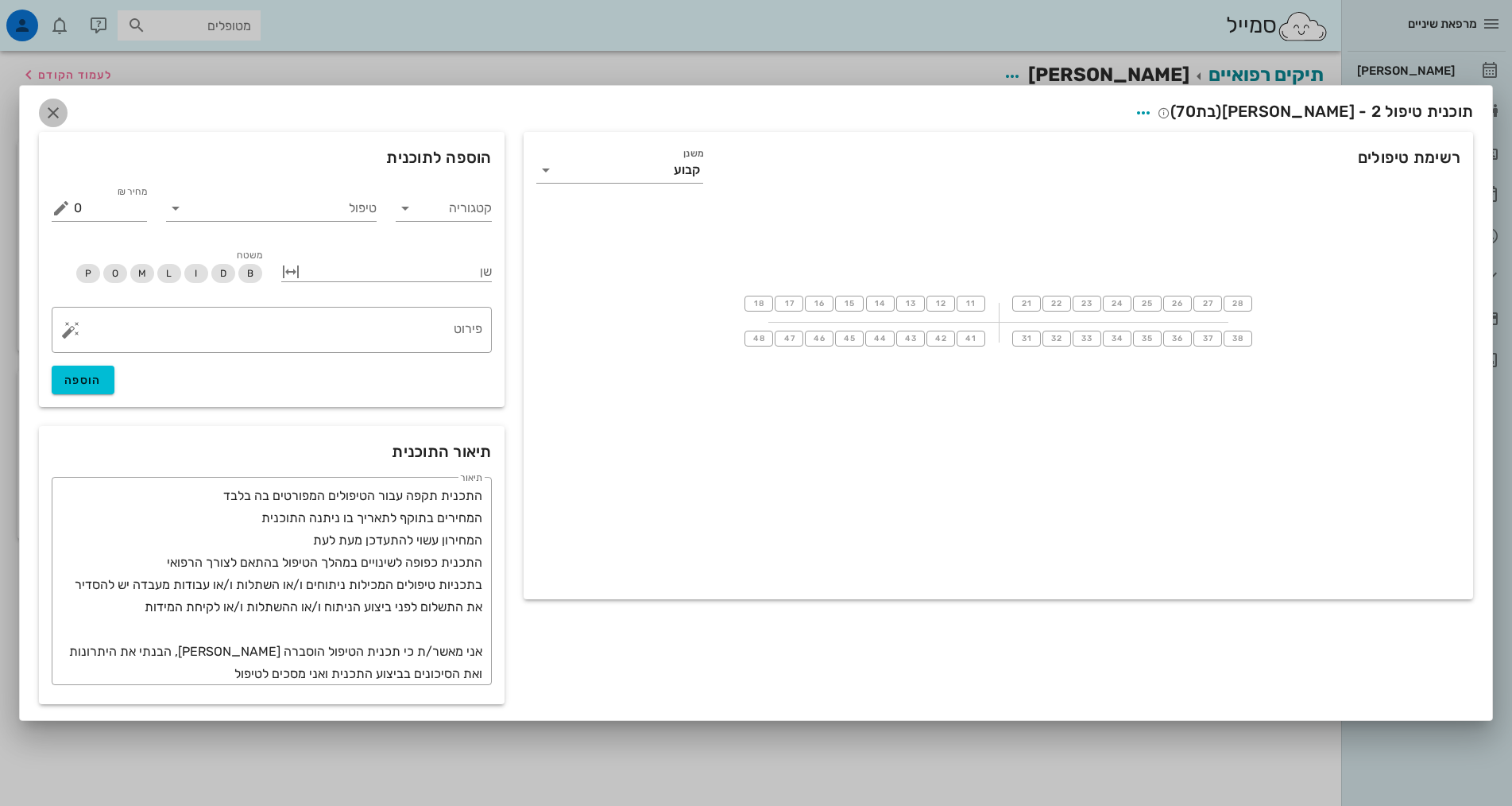
click at [52, 109] on icon "button" at bounding box center [53, 113] width 19 height 19
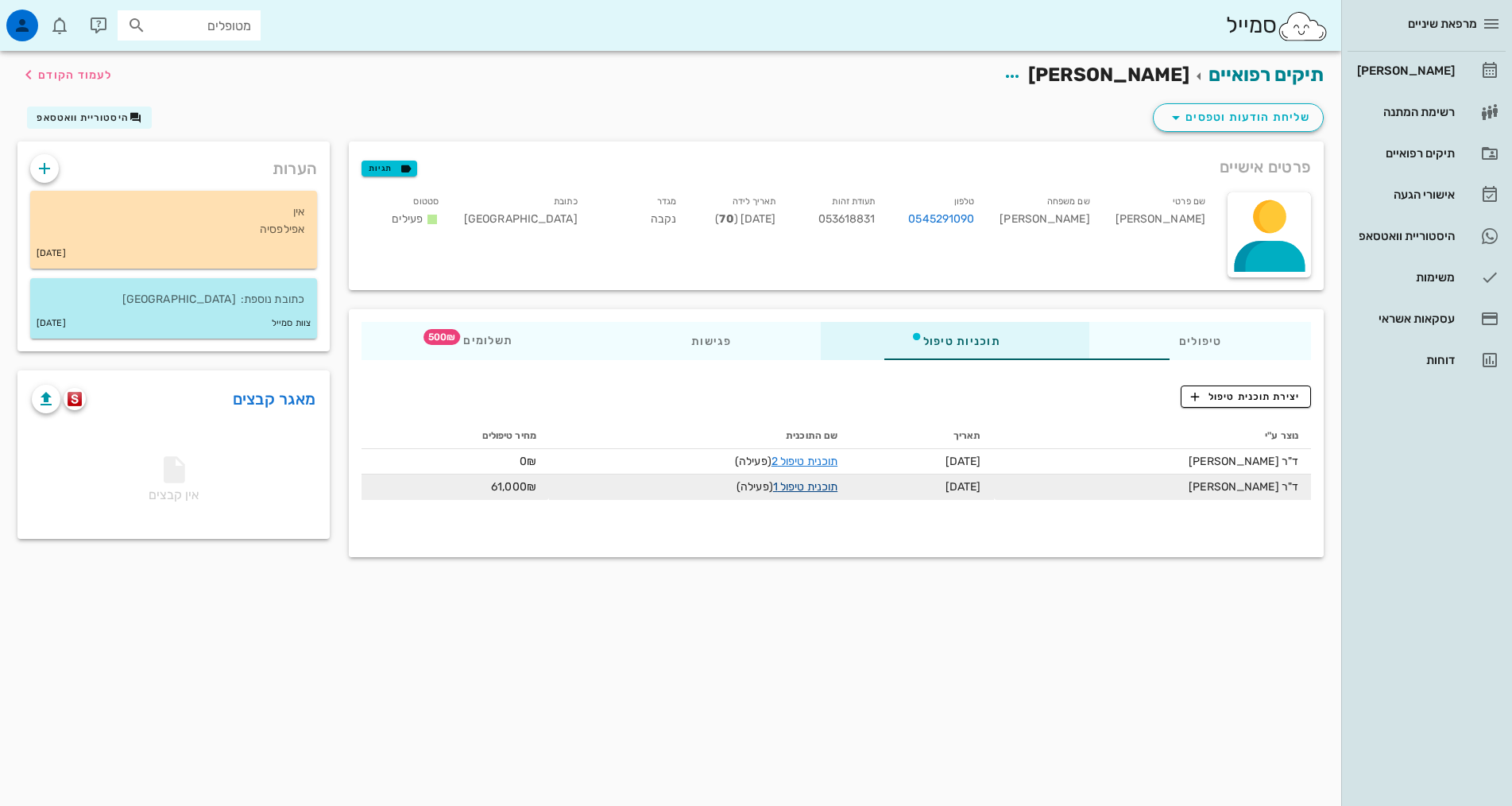
click at [792, 491] on link "תוכנית טיפול 1" at bounding box center [805, 486] width 65 height 13
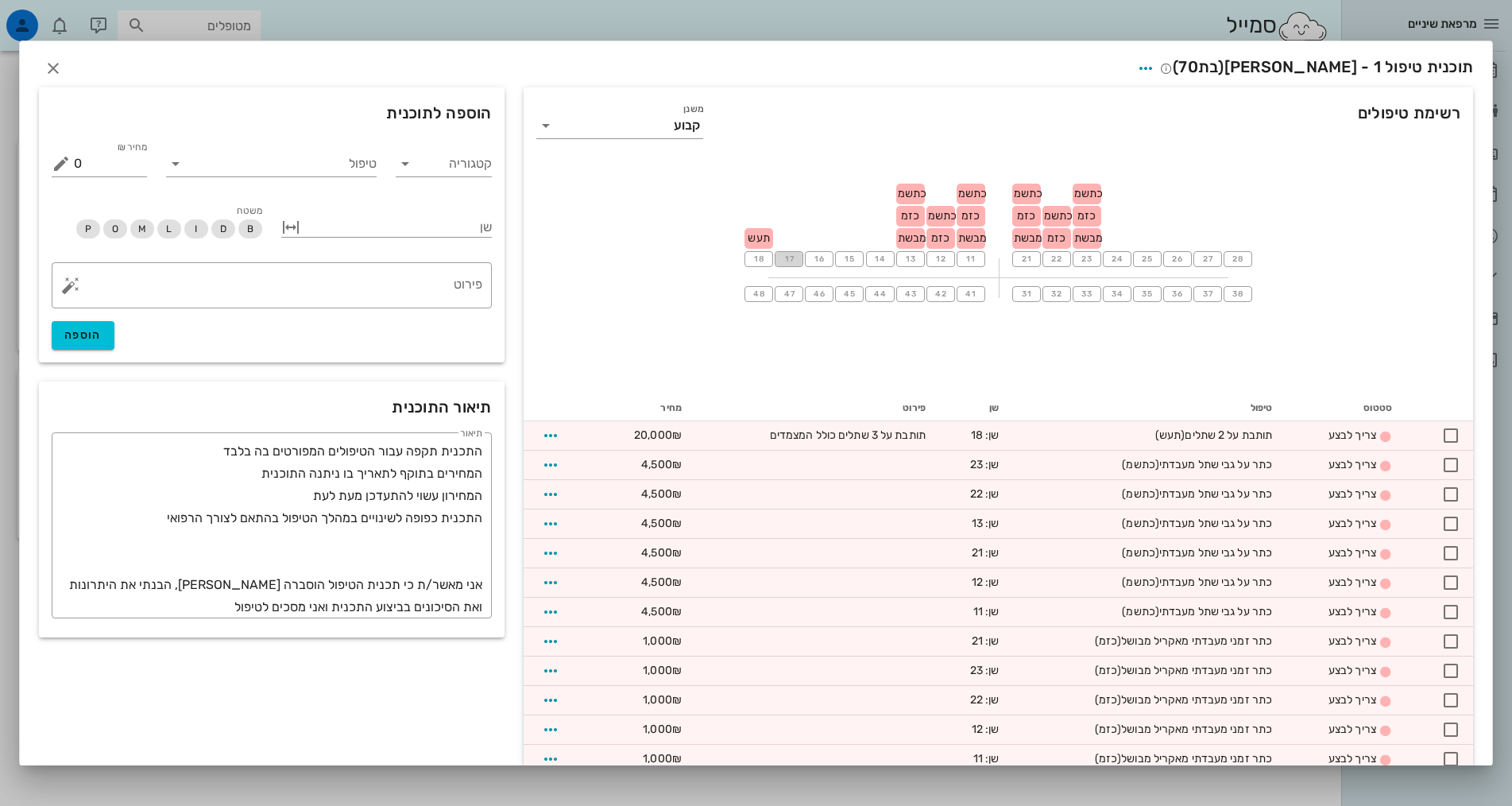
click at [795, 260] on span "17" at bounding box center [788, 259] width 12 height 10
click at [373, 167] on input "טיפול" at bounding box center [283, 164] width 188 height 26
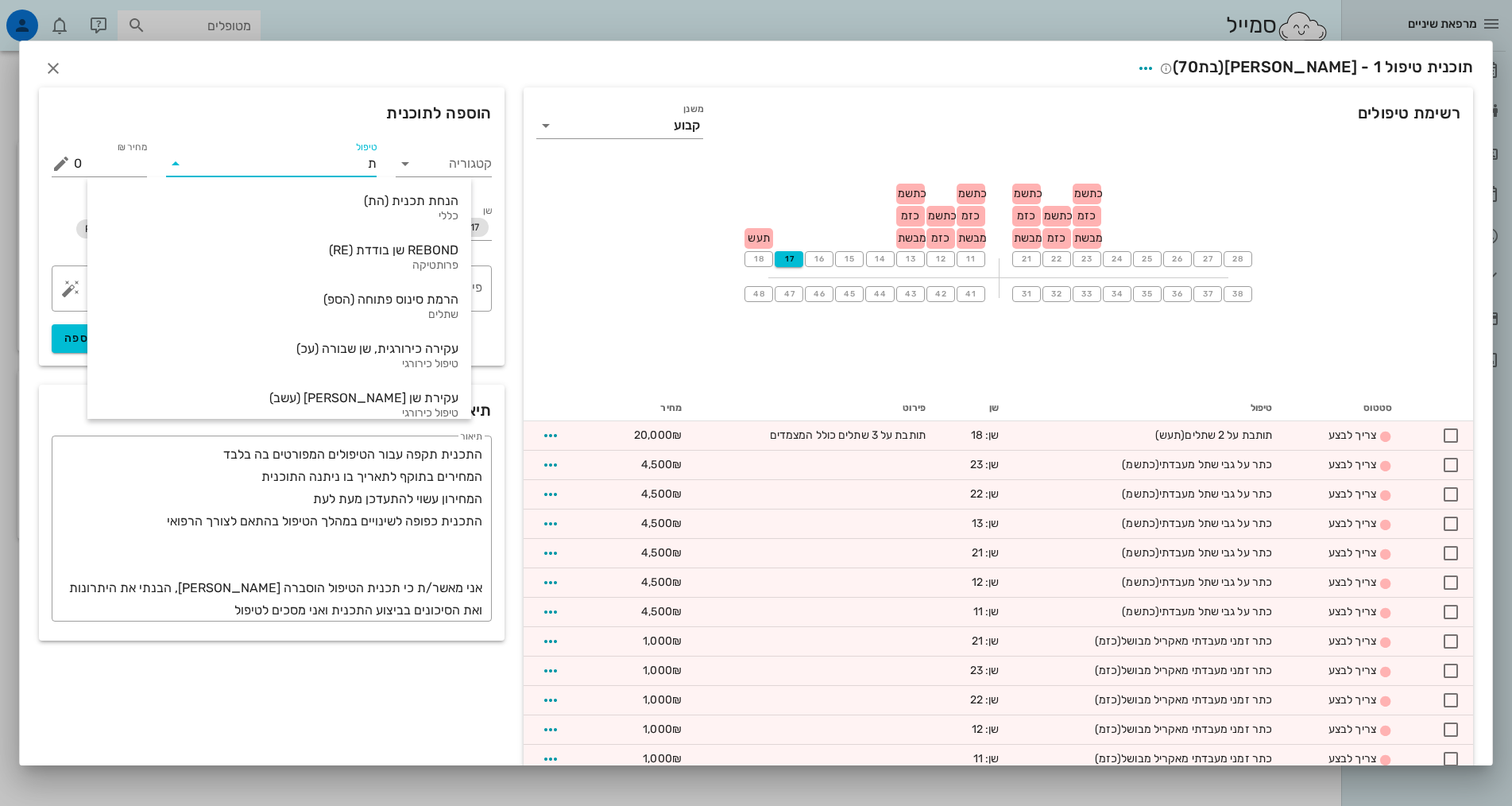
type input "תש"
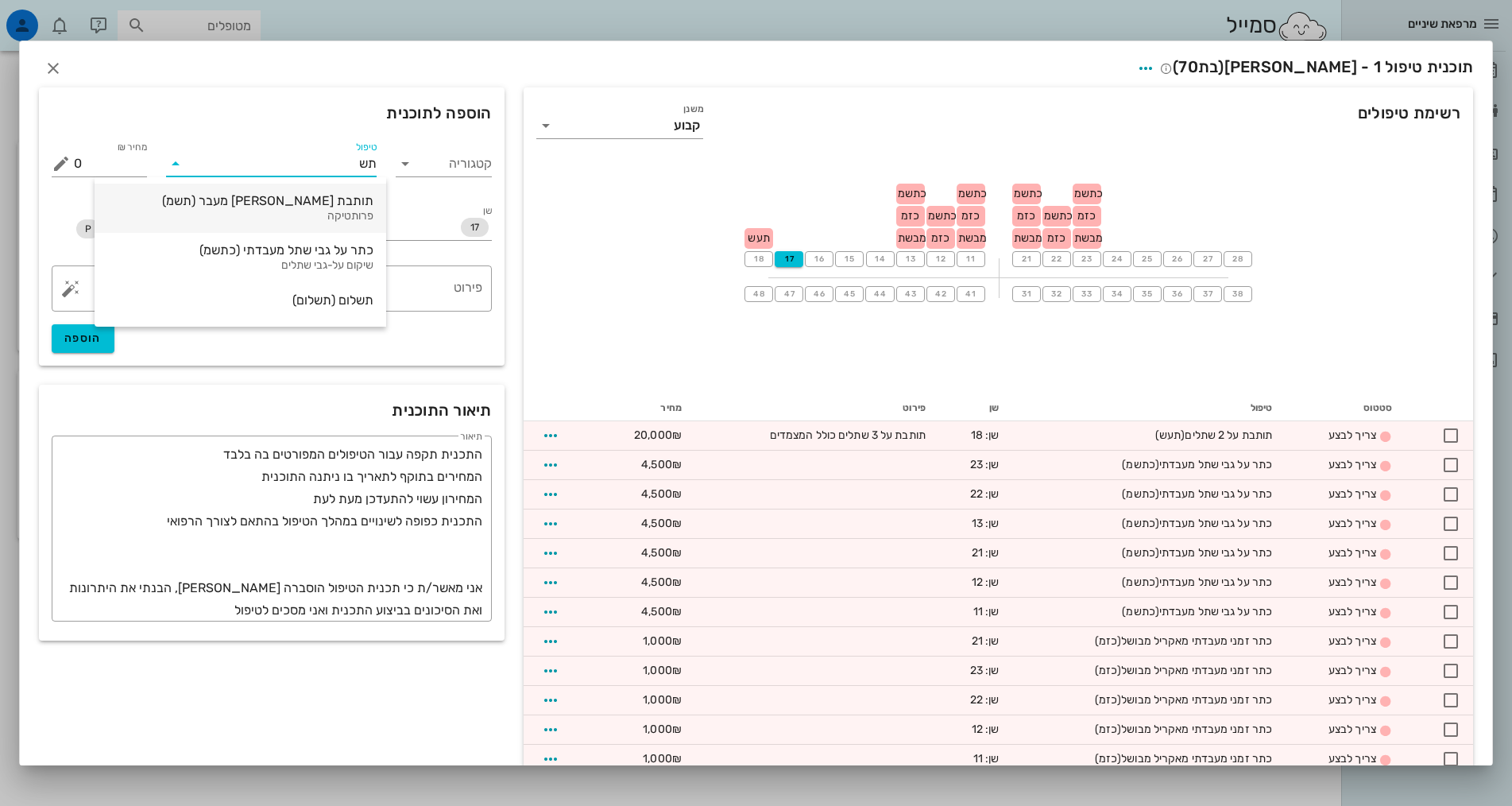
click at [331, 205] on div "תותבת [PERSON_NAME] מעבר (תשמ)" at bounding box center [241, 201] width 266 height 15
type input "6000"
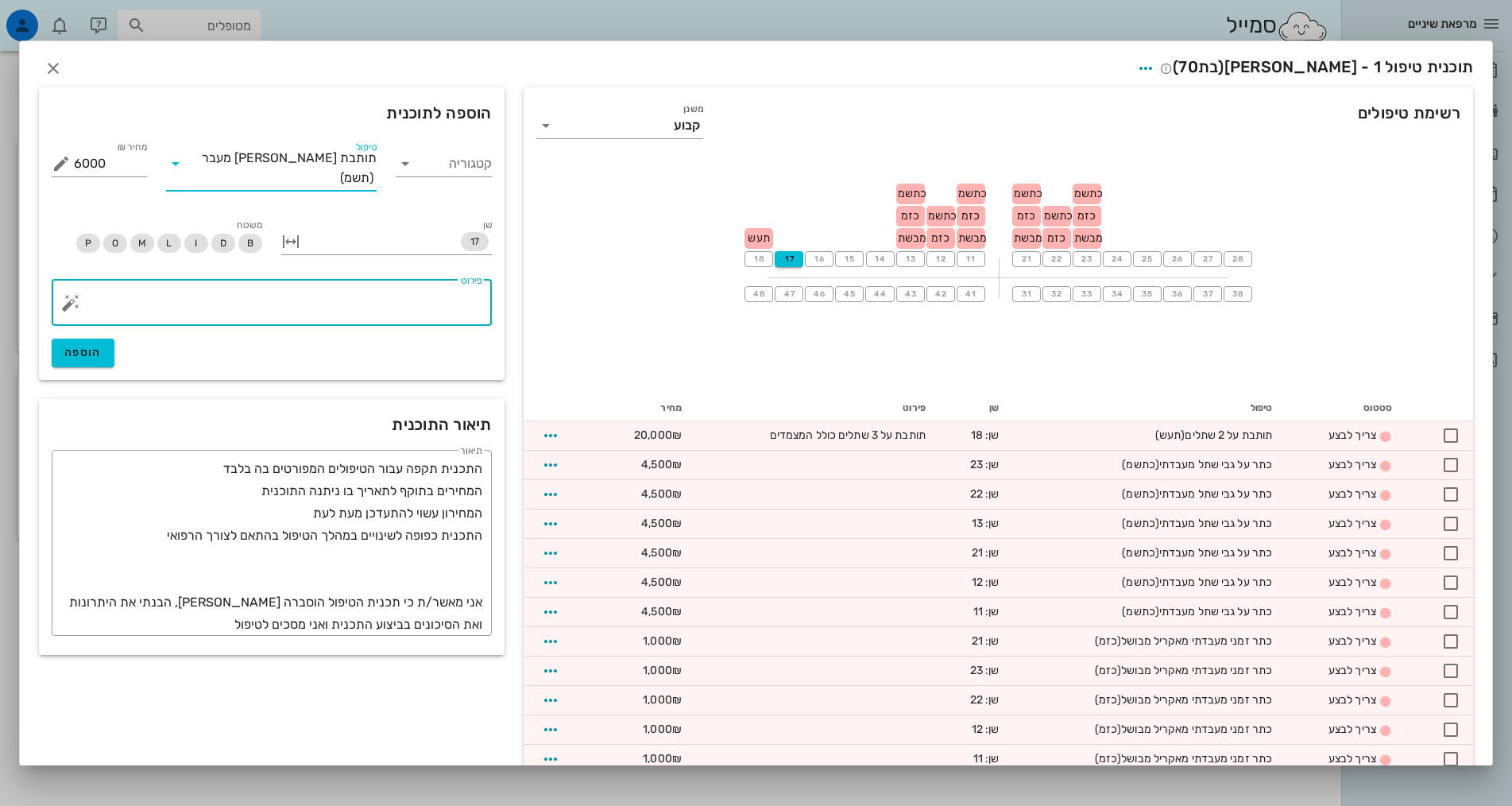
click at [421, 296] on textarea "פירוט" at bounding box center [278, 306] width 408 height 38
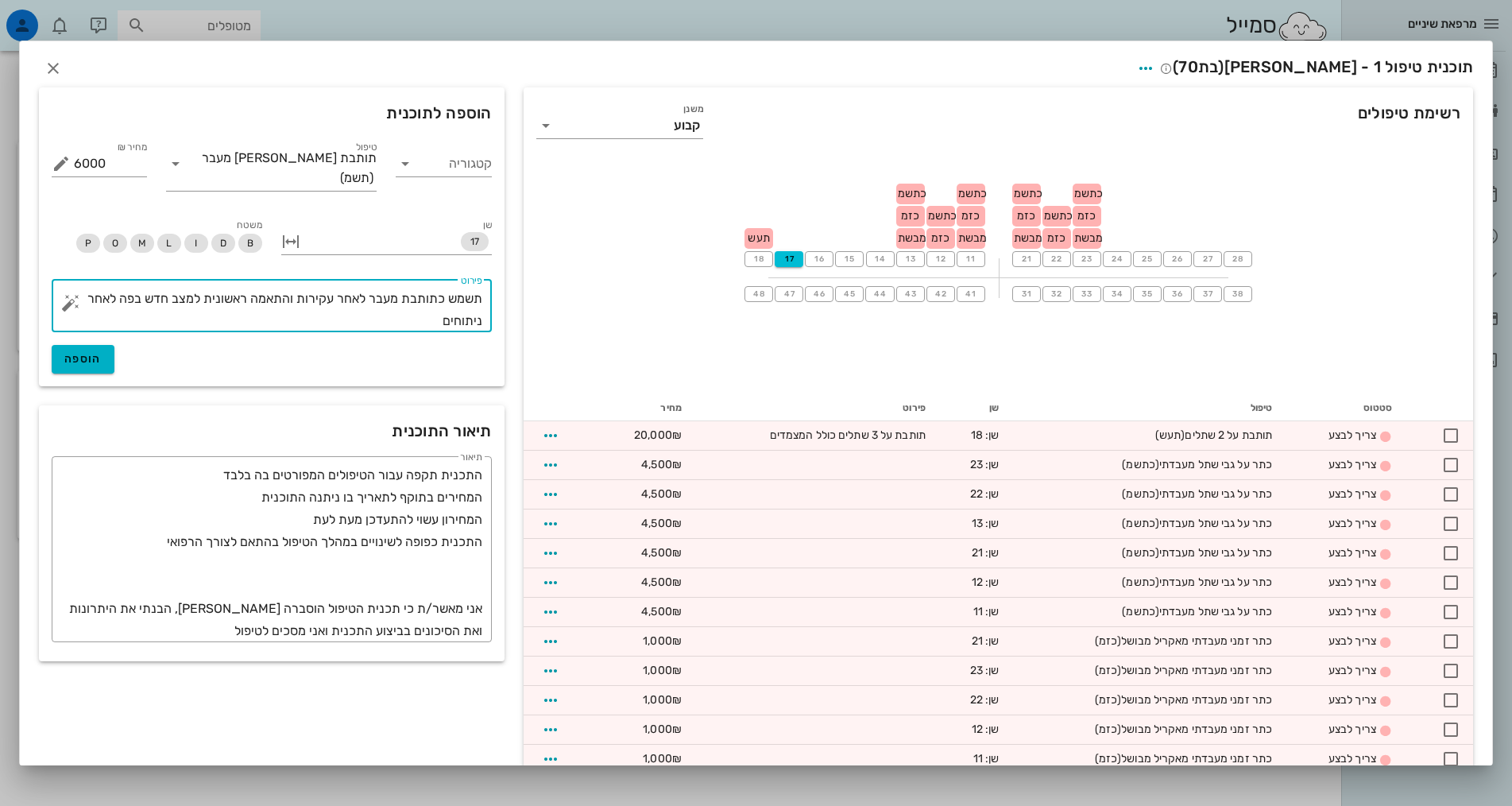
type textarea "תשמש כתותבת מעבר לאחר עקירות והתאמה ראשונית למצב חדש בפה לאחר ניתוחים"
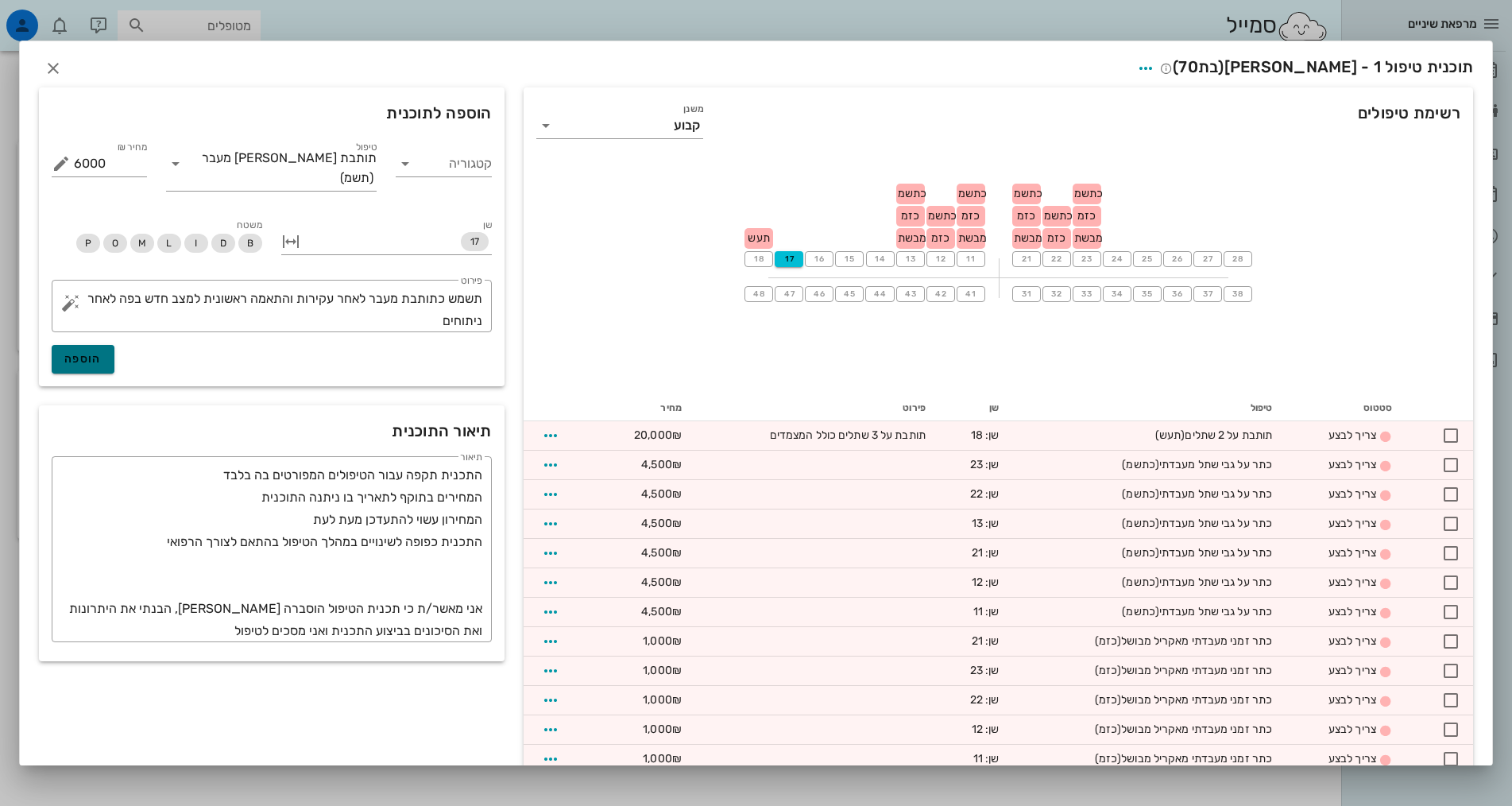
click at [102, 352] on span "הוספה" at bounding box center [83, 359] width 37 height 13
type input "0"
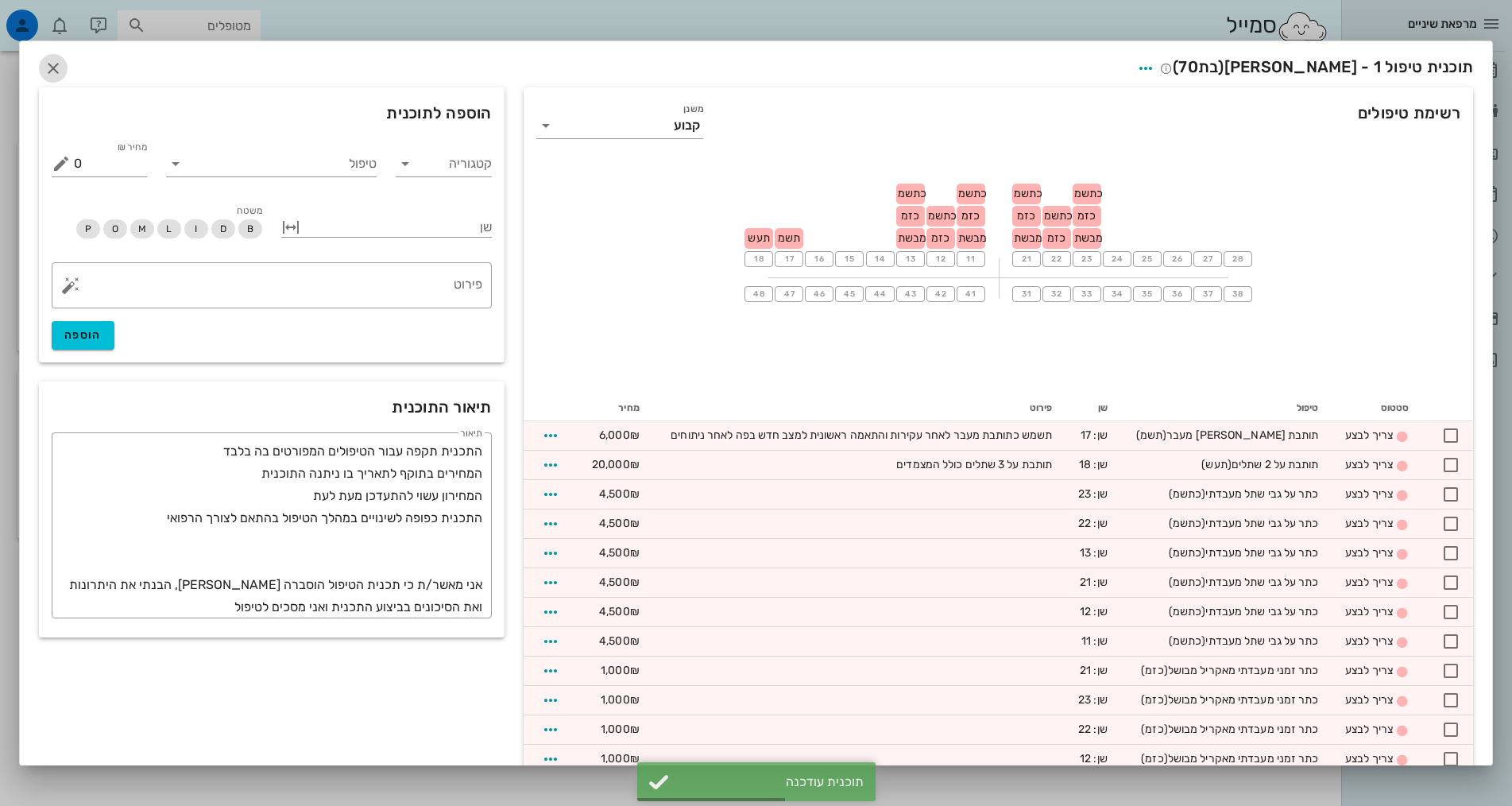
click at [63, 69] on icon "button" at bounding box center [53, 69] width 19 height 19
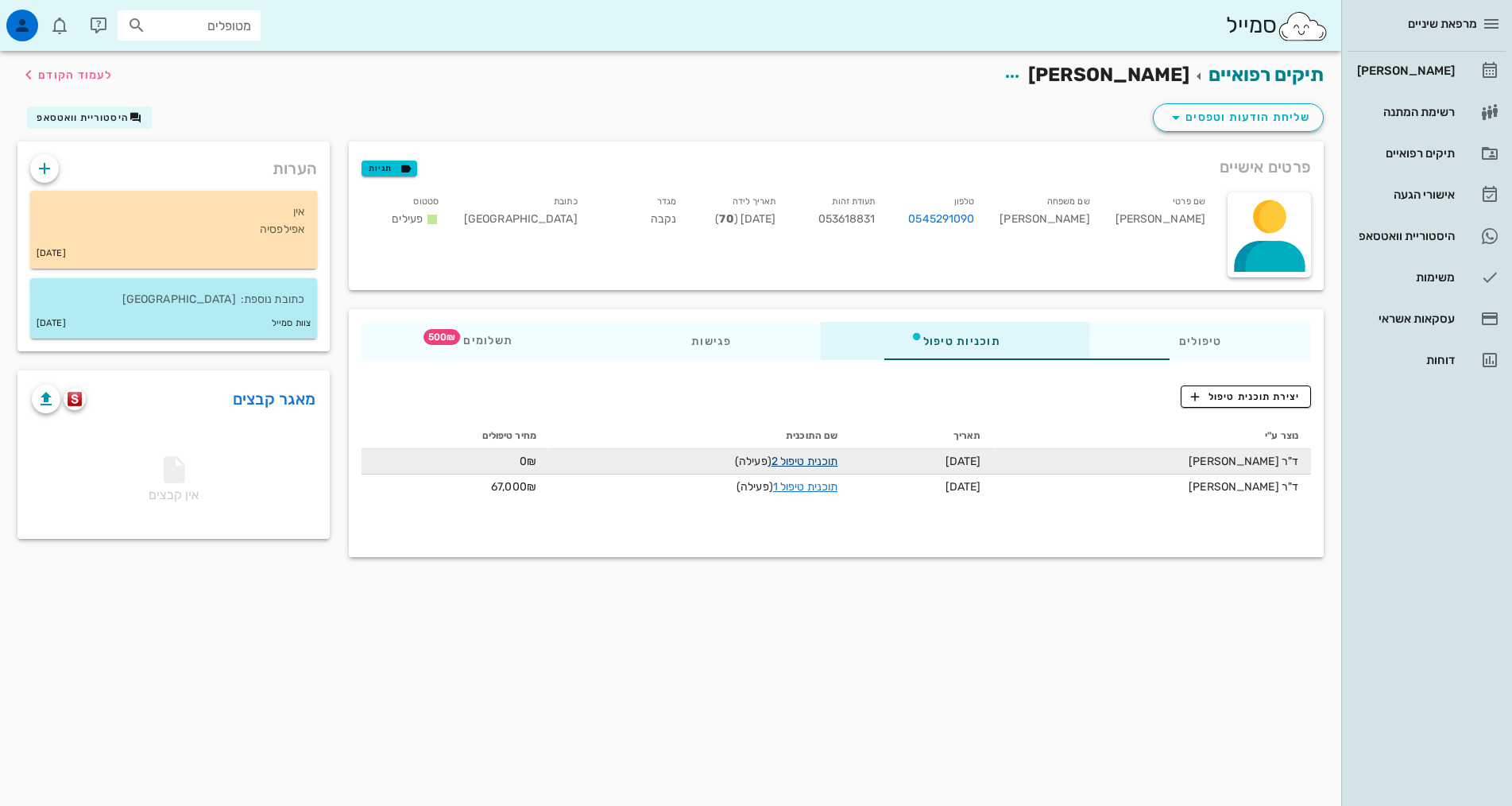
click at [778, 458] on link "תוכנית טיפול 2" at bounding box center [804, 462] width 66 height 13
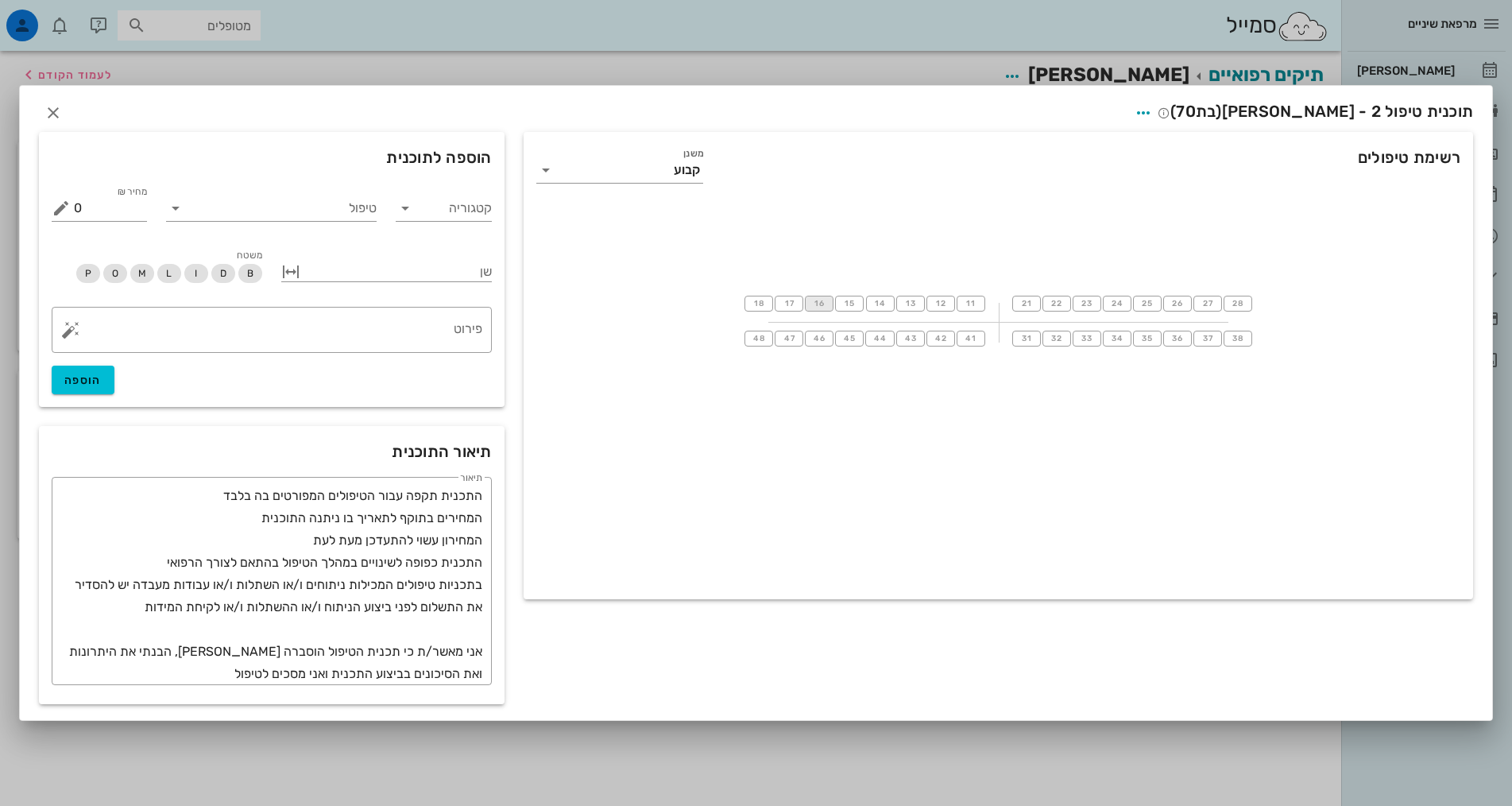
click at [825, 304] on span "16" at bounding box center [818, 304] width 12 height 10
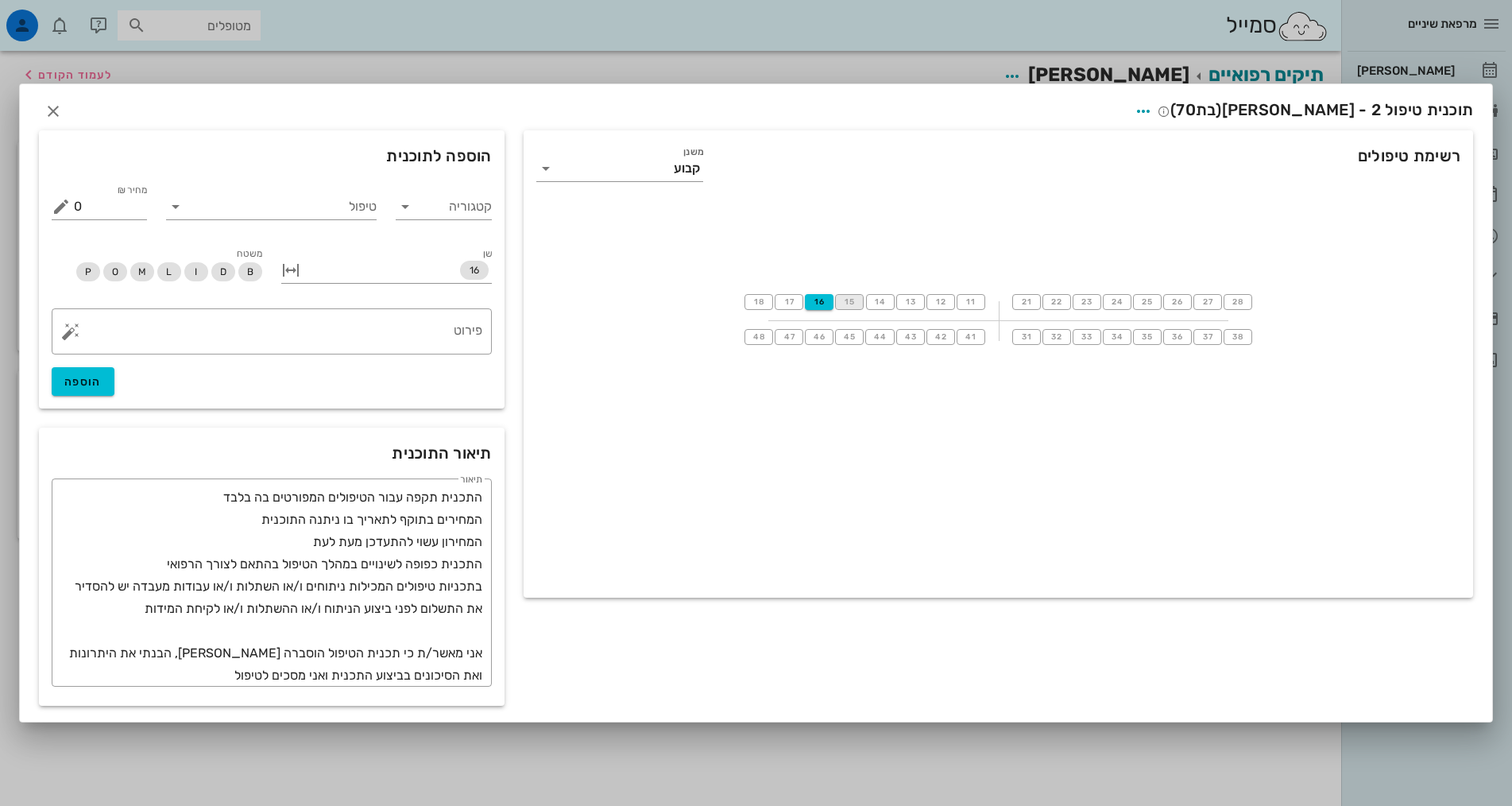
click at [851, 301] on span "15" at bounding box center [849, 302] width 12 height 10
click at [911, 301] on span "13" at bounding box center [910, 302] width 12 height 10
click at [968, 302] on span "11" at bounding box center [971, 302] width 12 height 10
click at [1027, 302] on span "21" at bounding box center [1026, 302] width 12 height 10
click at [1090, 301] on span "23" at bounding box center [1086, 302] width 12 height 10
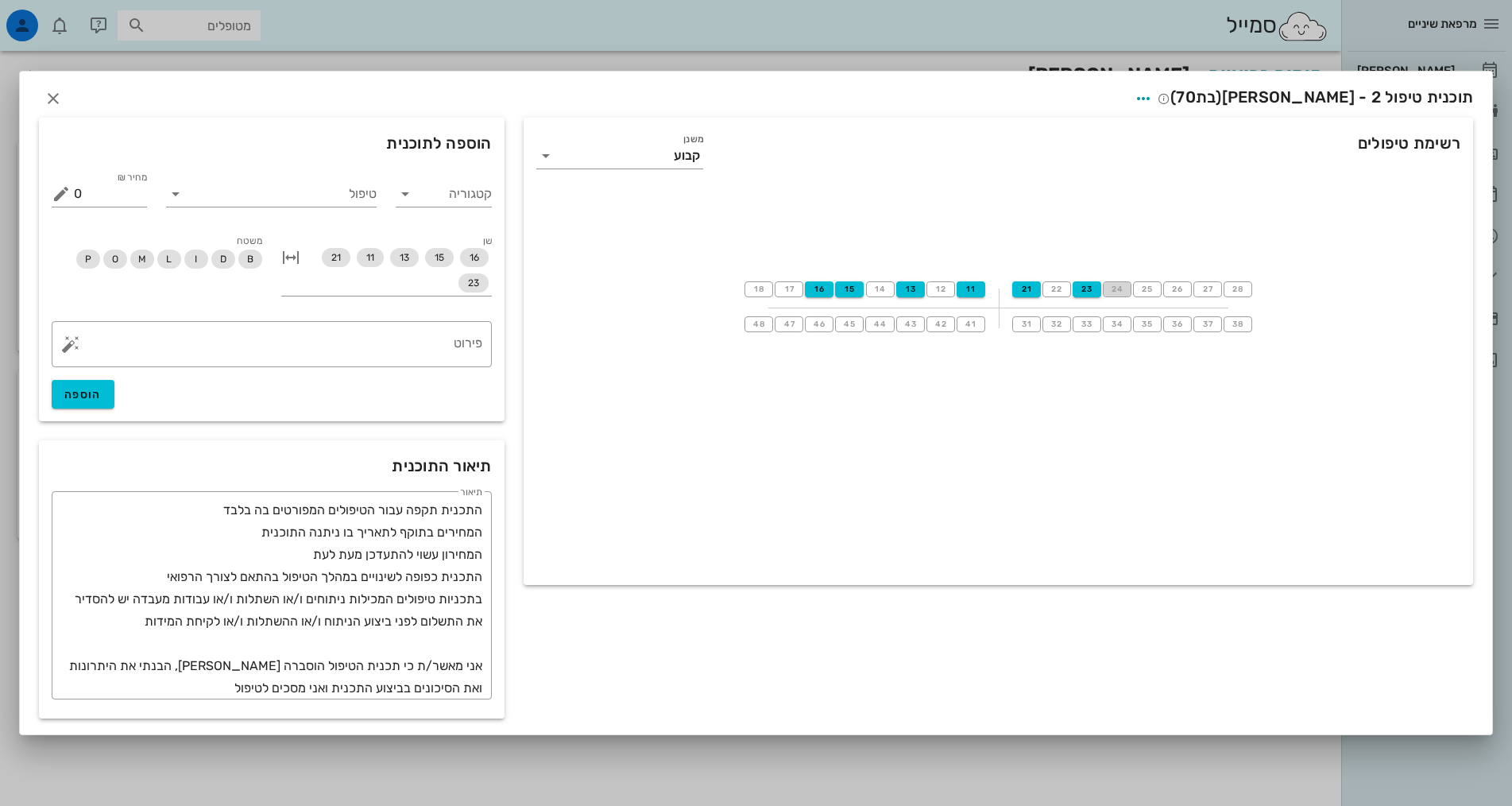
click at [1124, 286] on button "24" at bounding box center [1117, 289] width 29 height 16
click at [1186, 290] on button "26" at bounding box center [1177, 289] width 29 height 16
click at [356, 196] on input "טיפול" at bounding box center [283, 193] width 188 height 26
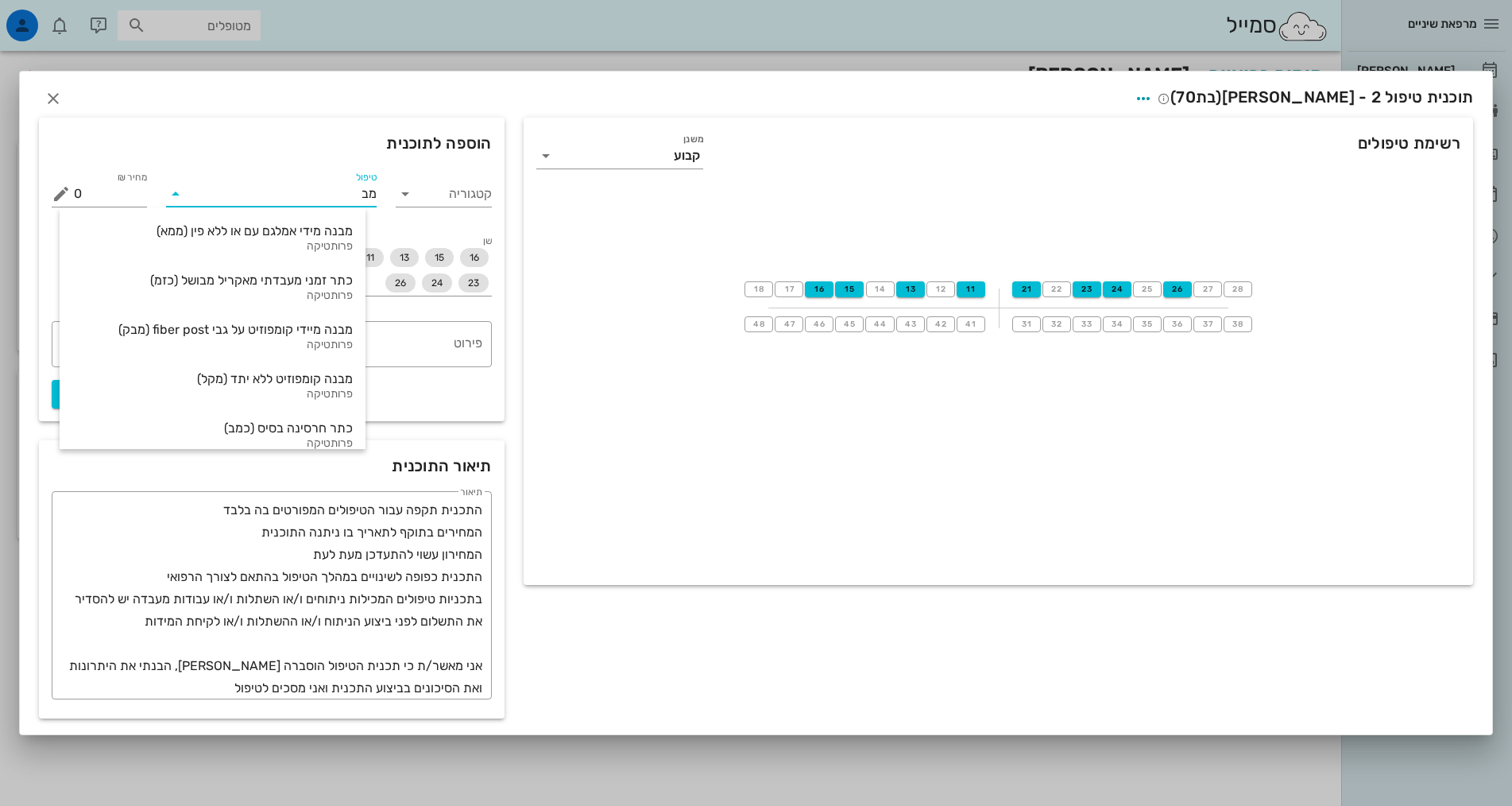
type input "מבנ"
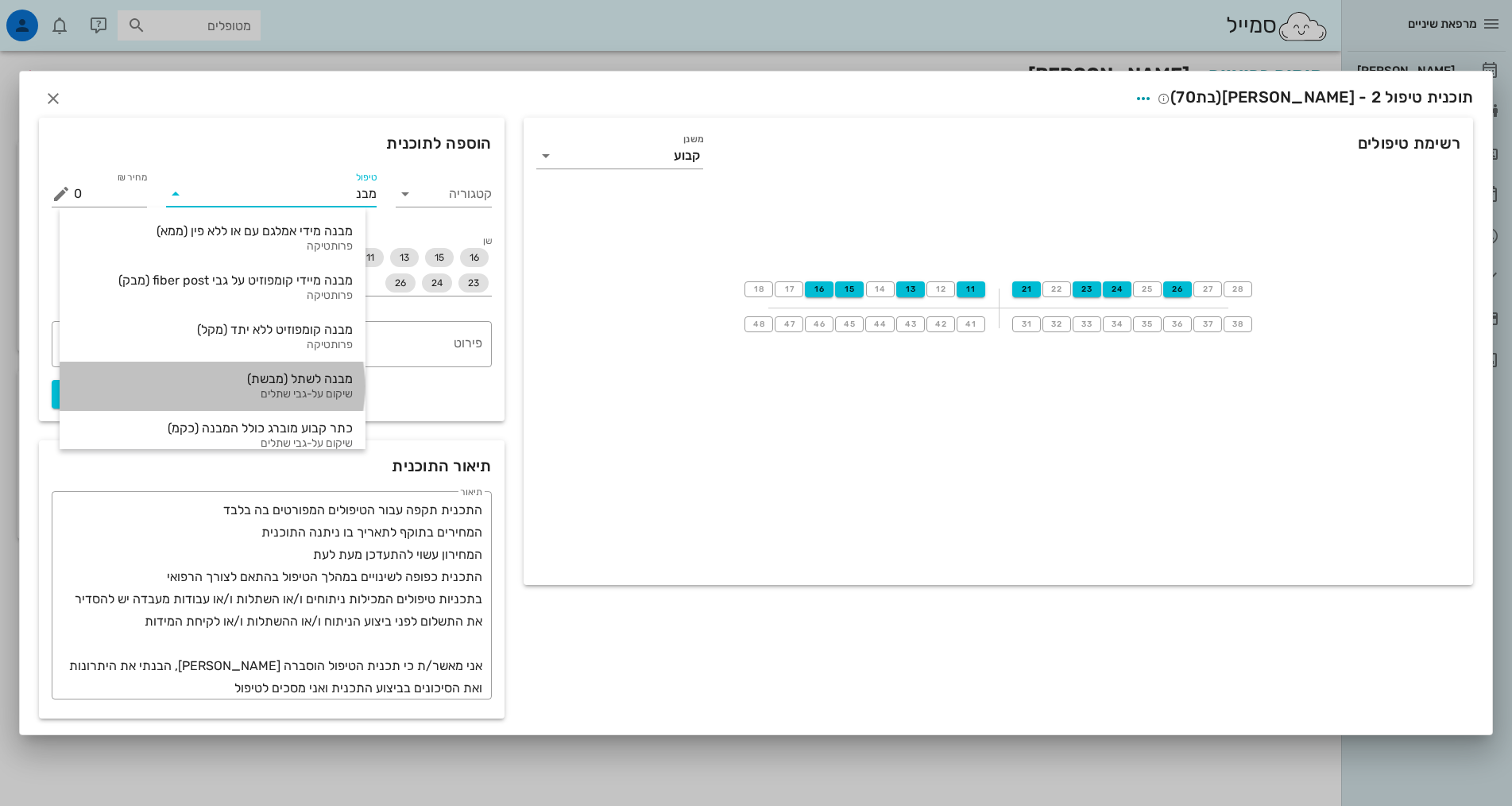
click at [310, 385] on div "מבנה לשתל (מבשת)" at bounding box center [212, 379] width 281 height 15
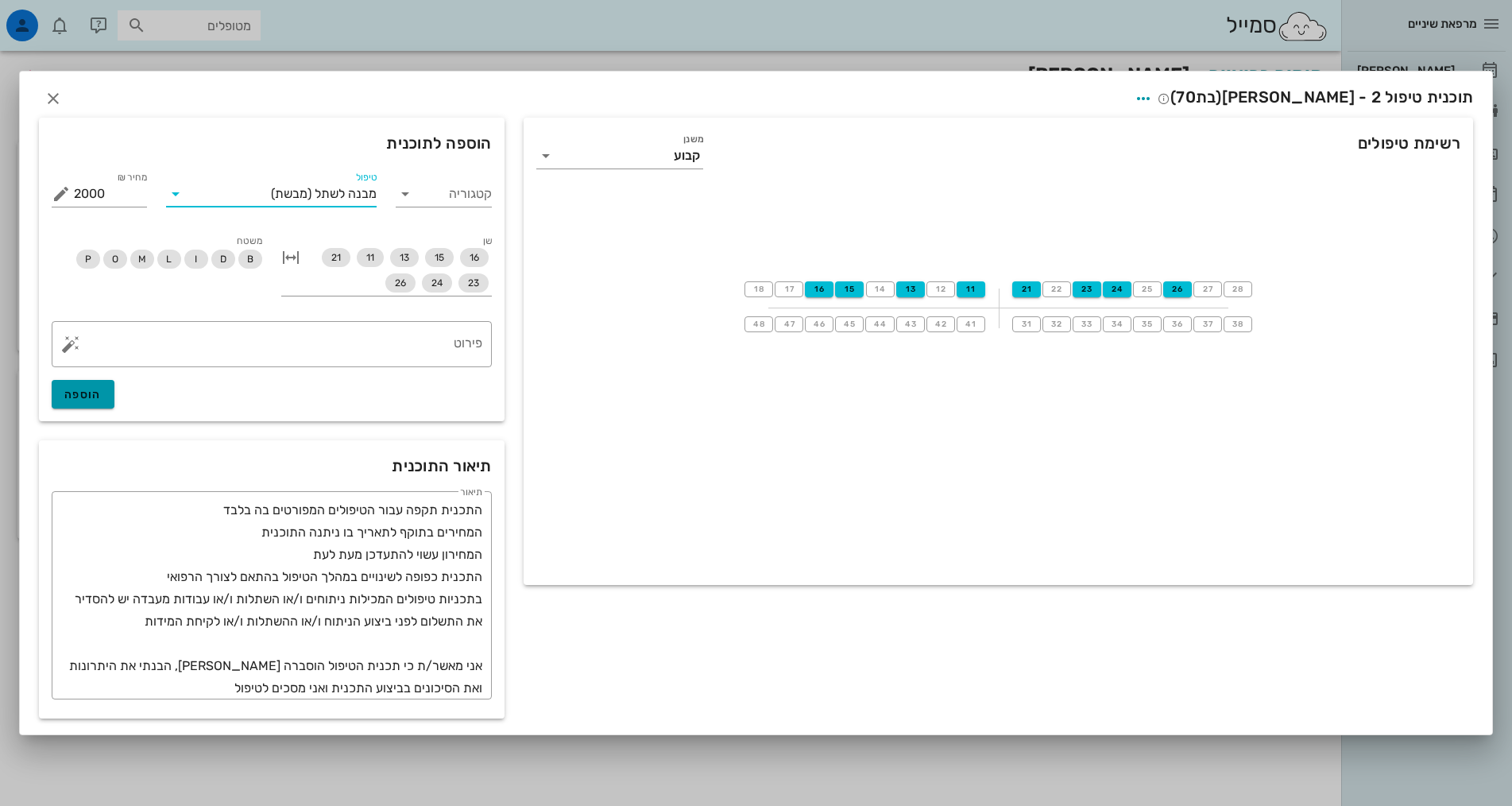
click at [106, 397] on button "הוספה" at bounding box center [83, 394] width 63 height 29
type input "0"
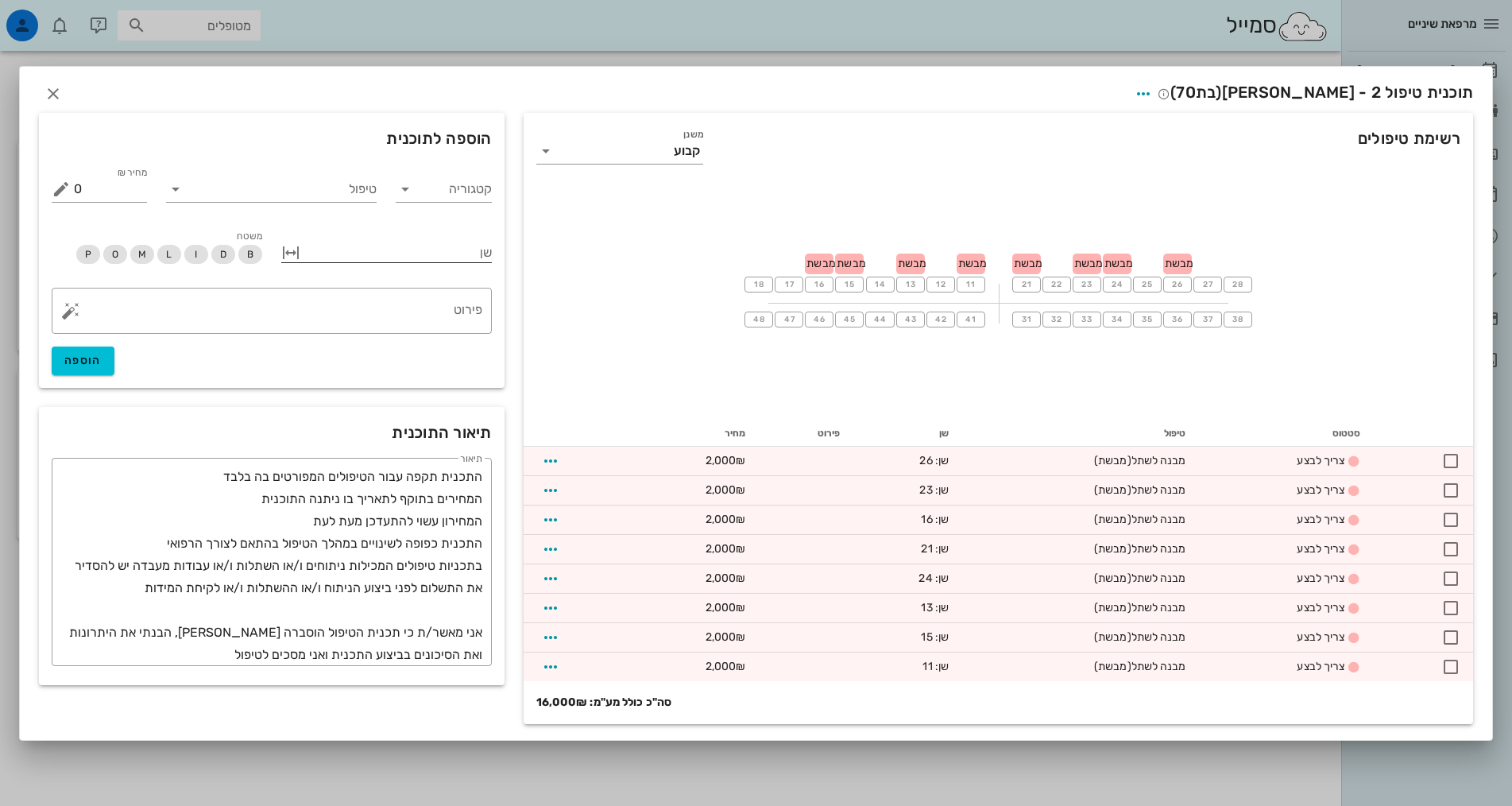
click at [286, 252] on button "button" at bounding box center [291, 252] width 19 height 19
click at [445, 246] on input "שן" at bounding box center [450, 252] width 79 height 26
type input "16"
type input "26"
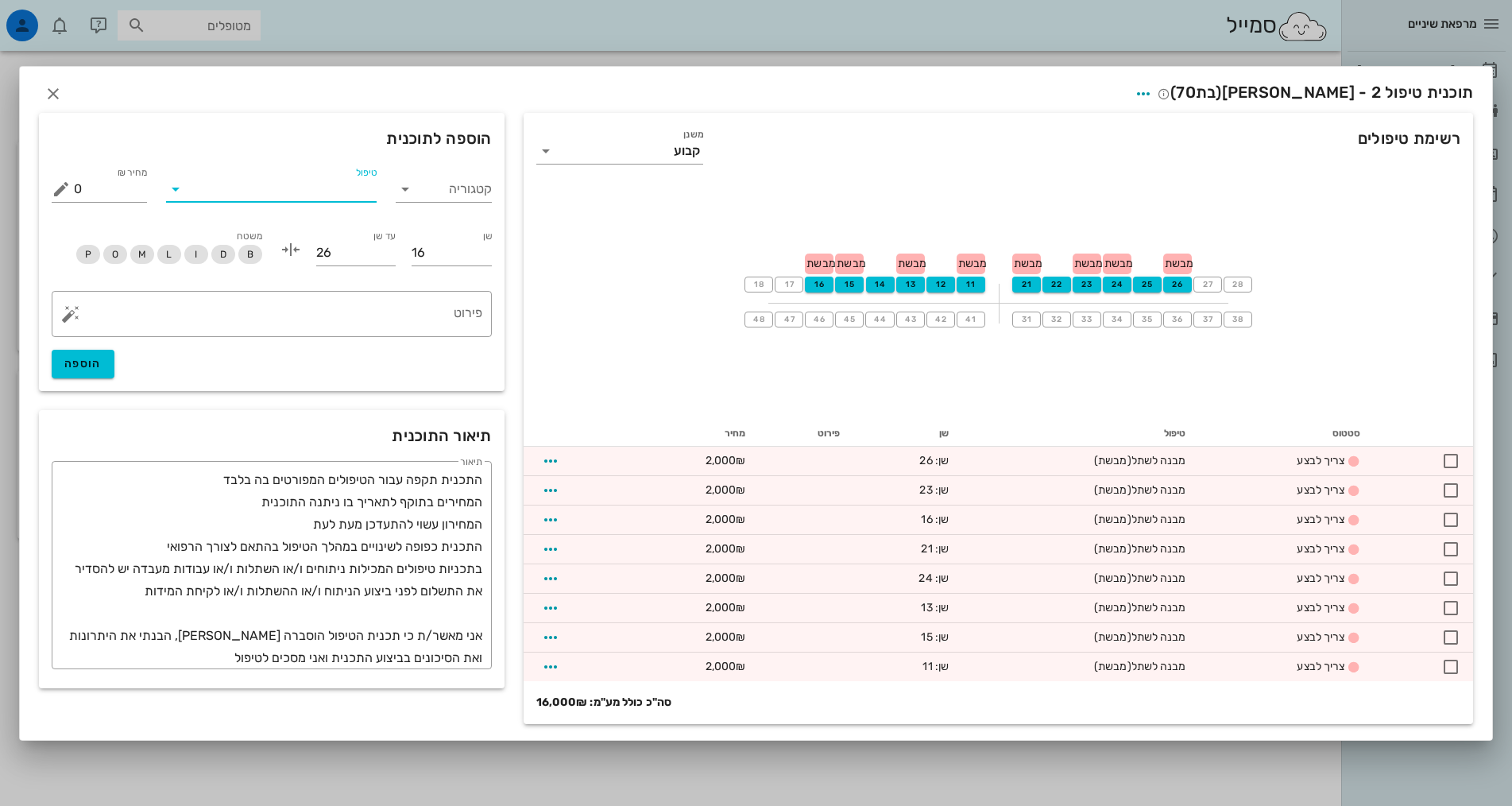
click at [347, 190] on input "טיפול" at bounding box center [283, 188] width 188 height 26
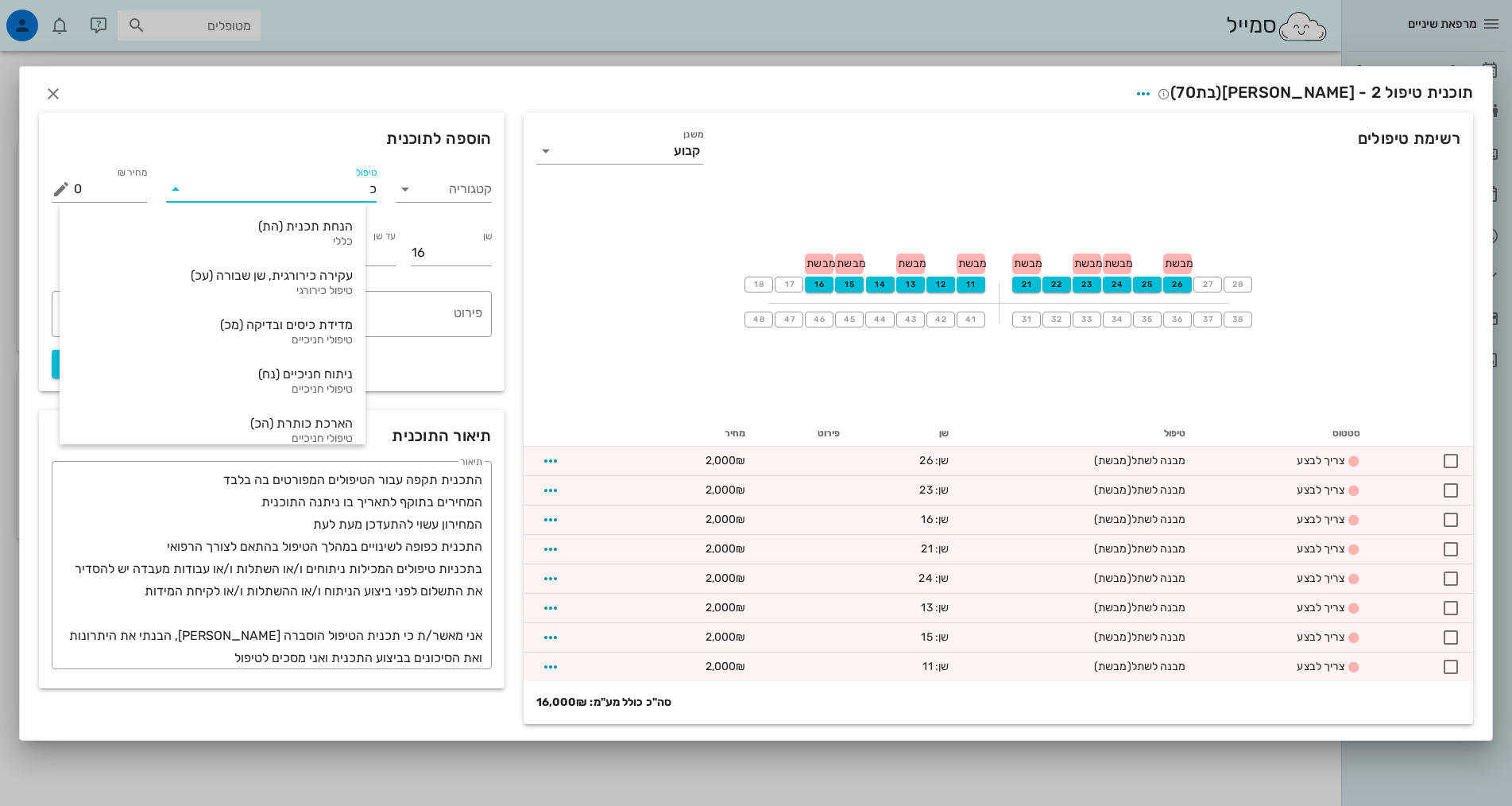
type input "כת"
click at [307, 378] on div "כתר זמני מעבדתי מאקריל מבושל (כזמ)" at bounding box center [212, 374] width 280 height 15
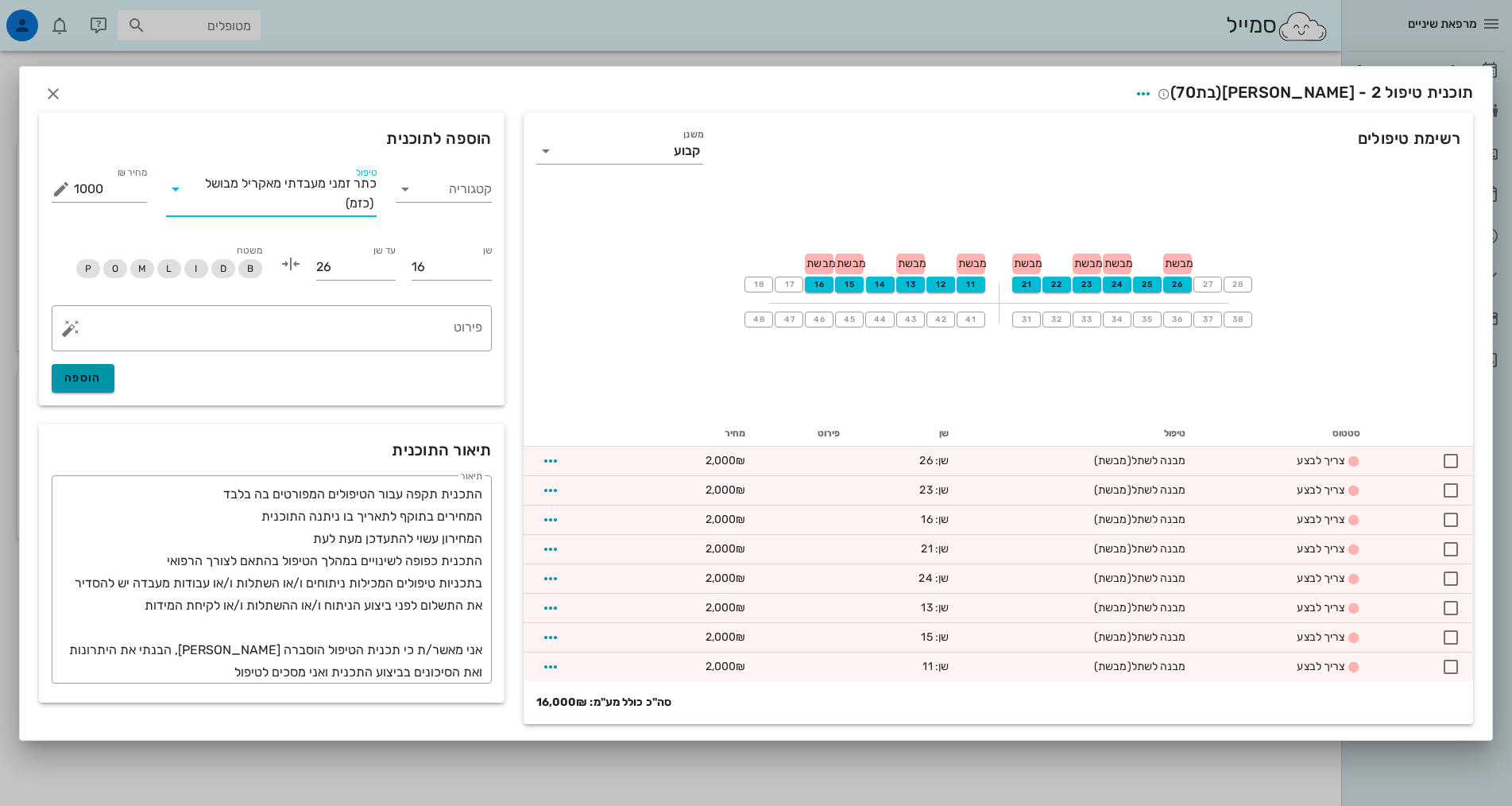
click at [91, 380] on span "הוספה" at bounding box center [83, 378] width 37 height 13
type input "0"
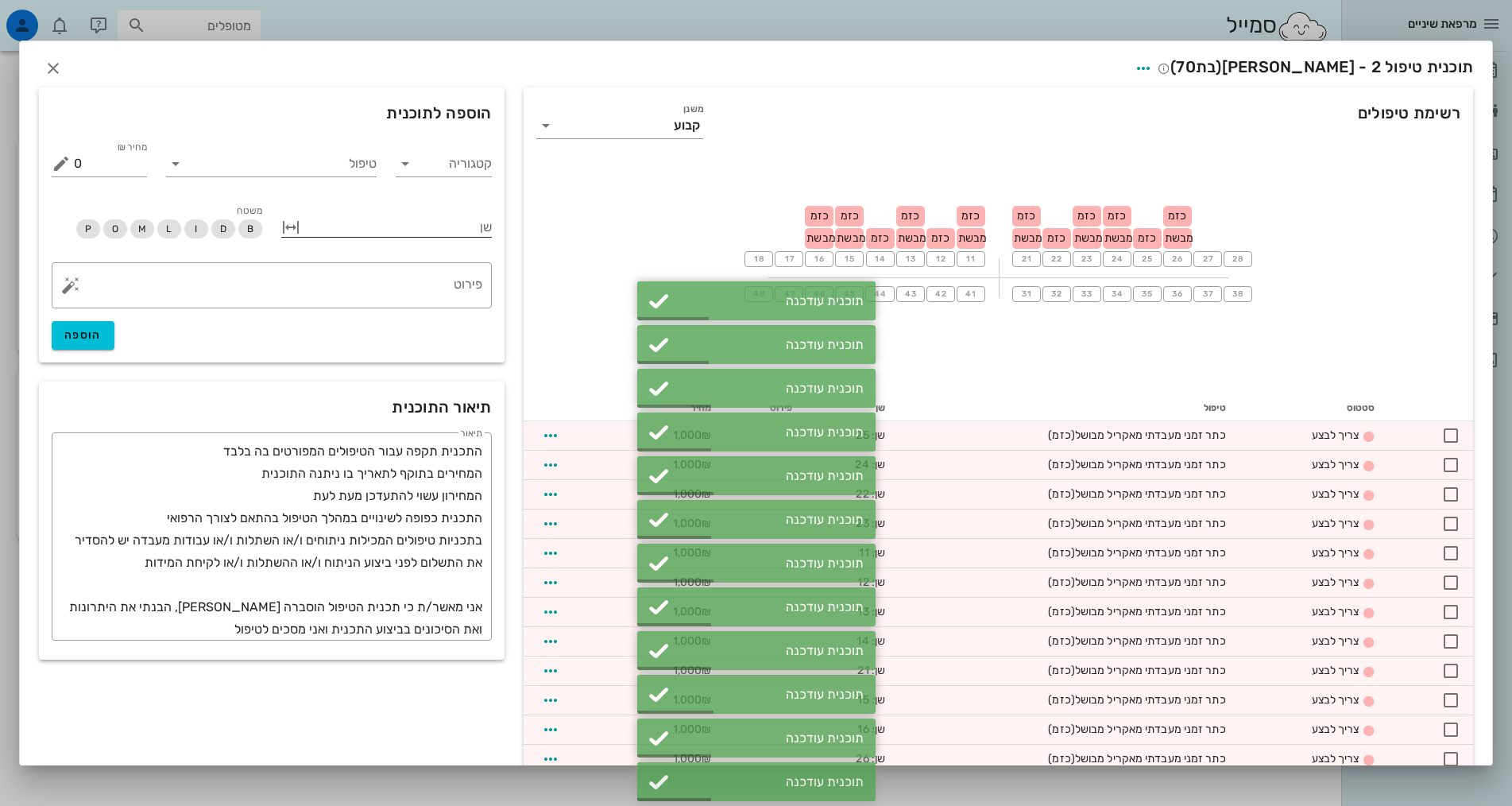
click at [475, 227] on div at bounding box center [398, 226] width 188 height 21
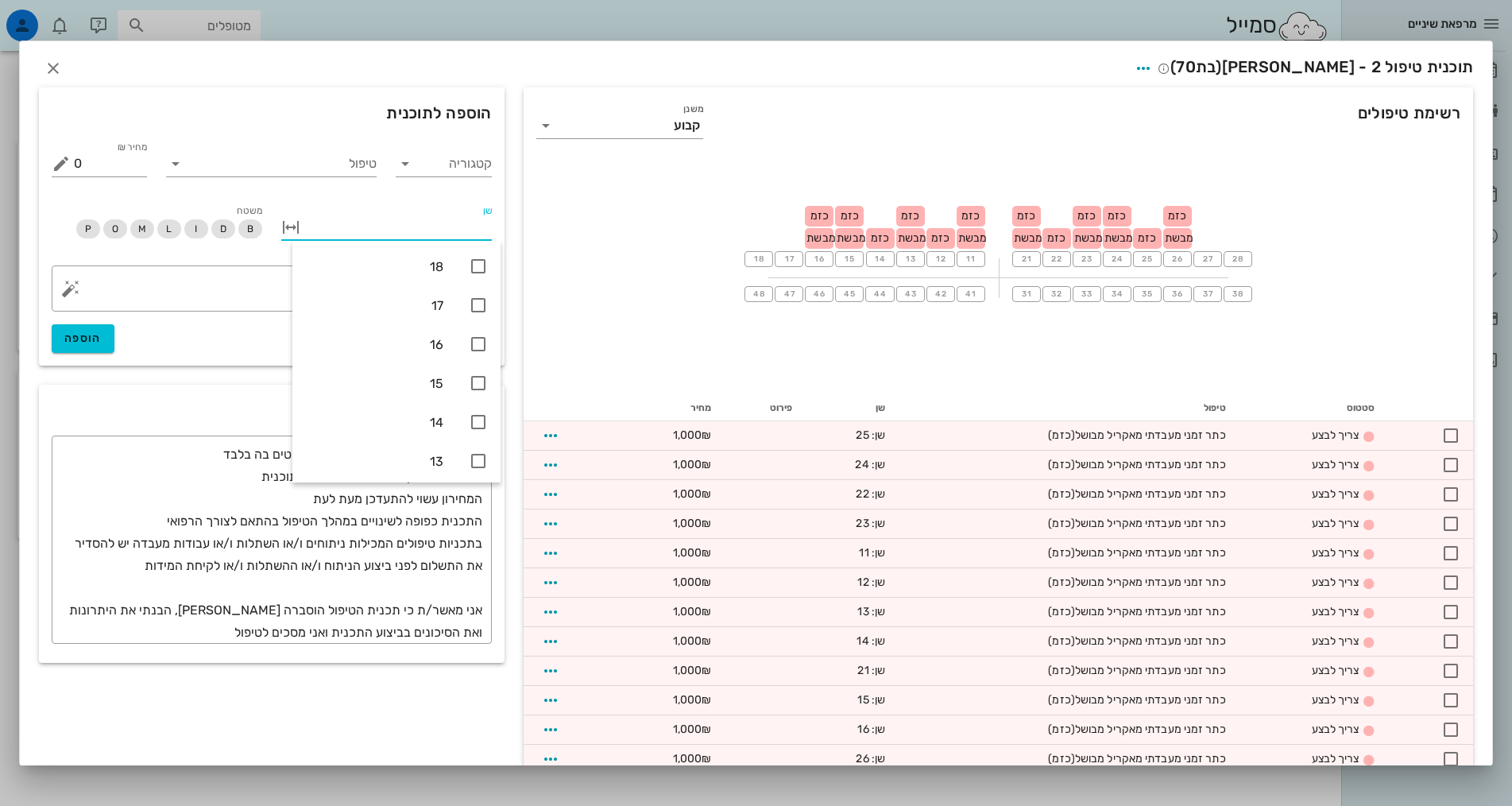
click at [301, 229] on button "button" at bounding box center [291, 227] width 19 height 19
click at [453, 226] on input "שן" at bounding box center [450, 226] width 79 height 26
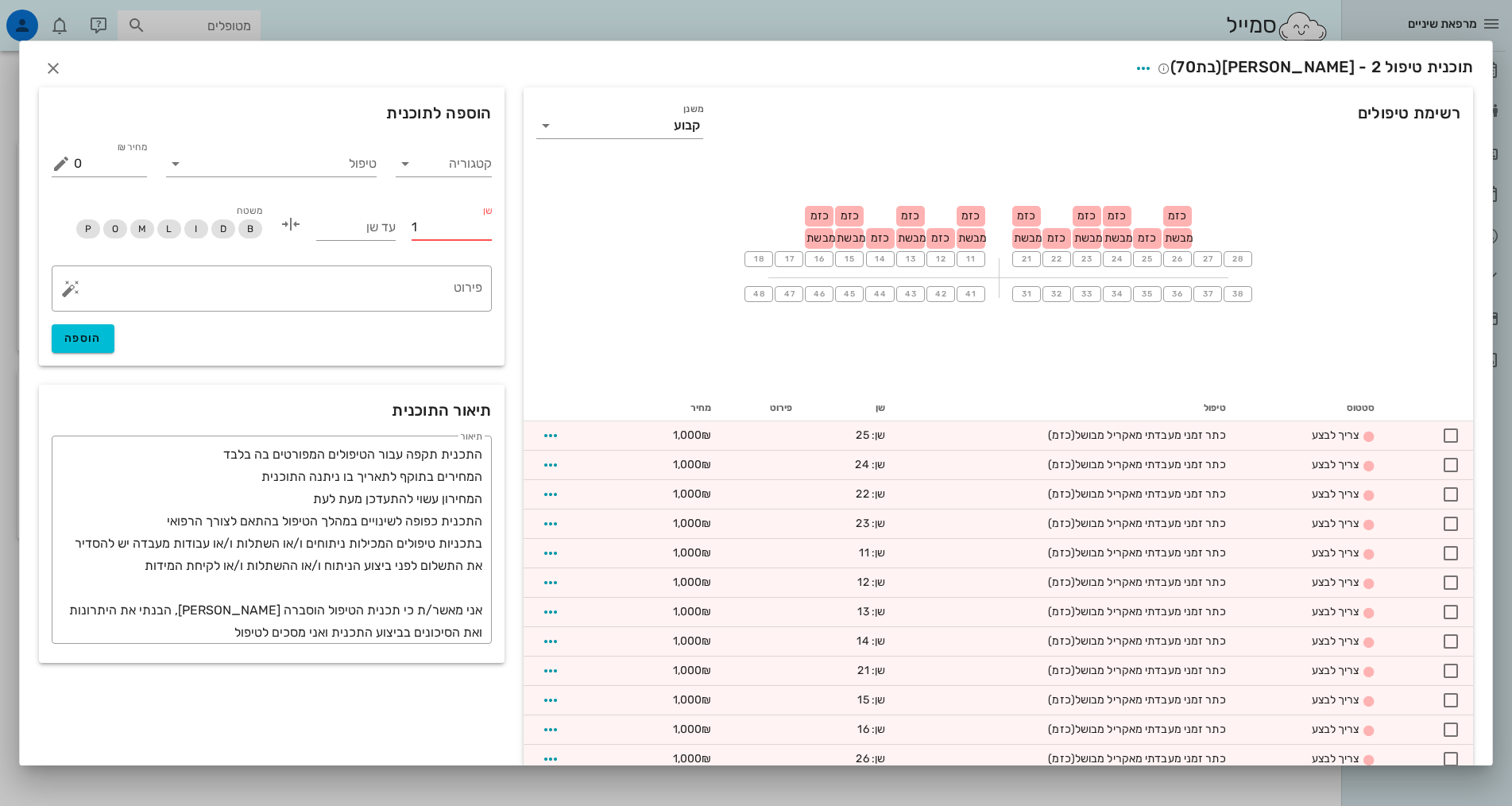
type input "16"
type input "26"
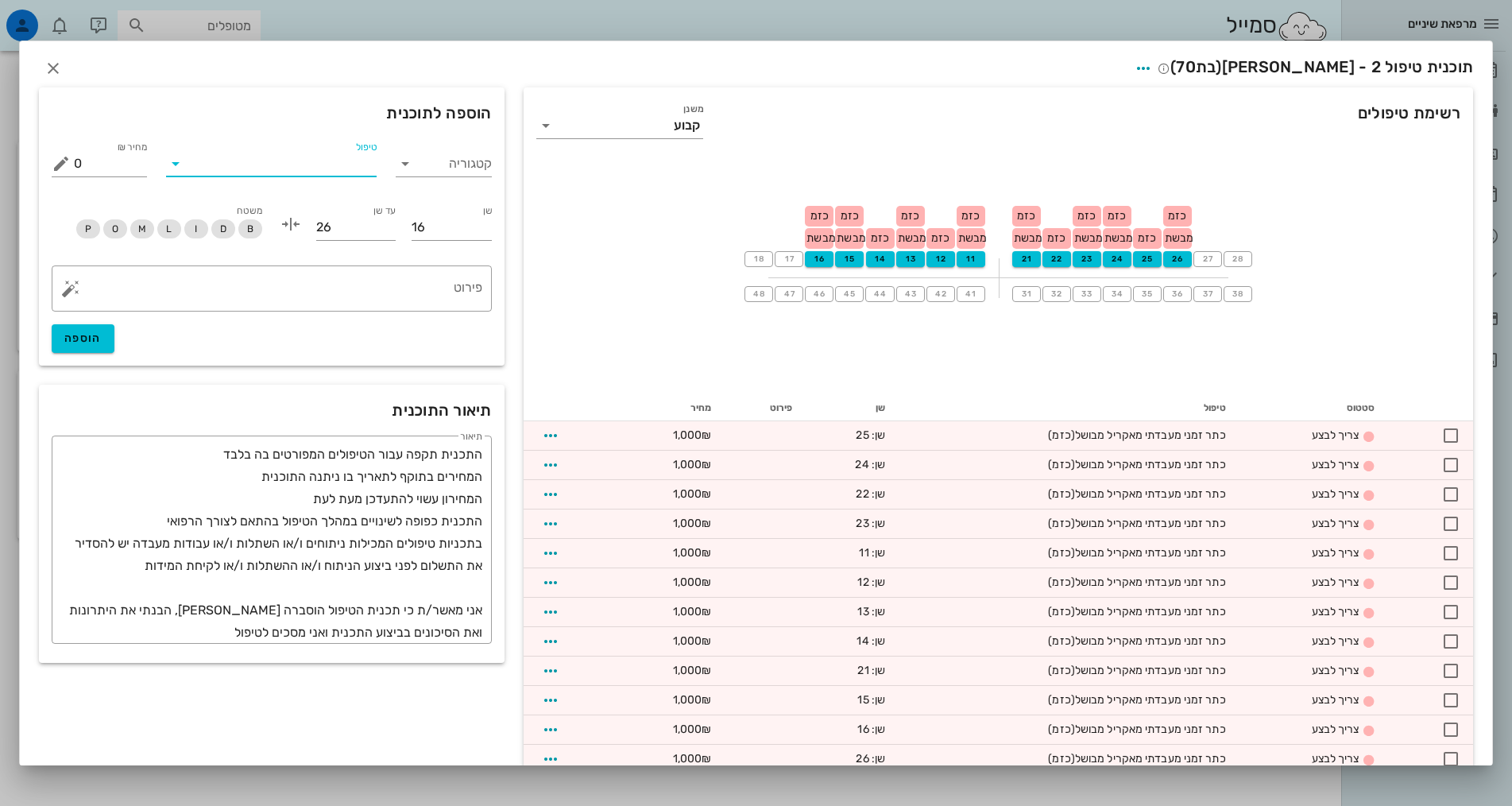
click at [353, 161] on input "טיפול" at bounding box center [283, 164] width 188 height 26
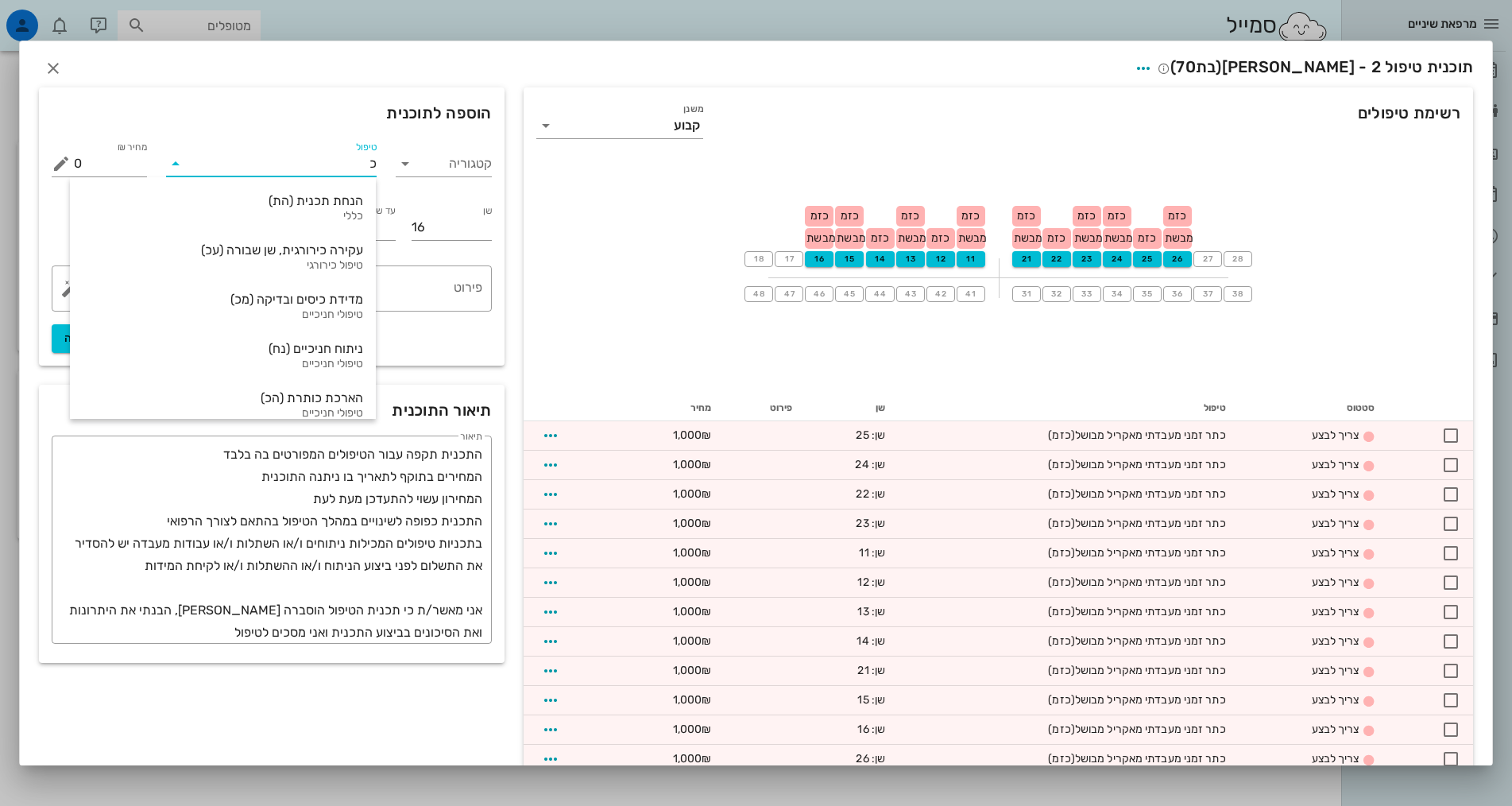
type input "כת"
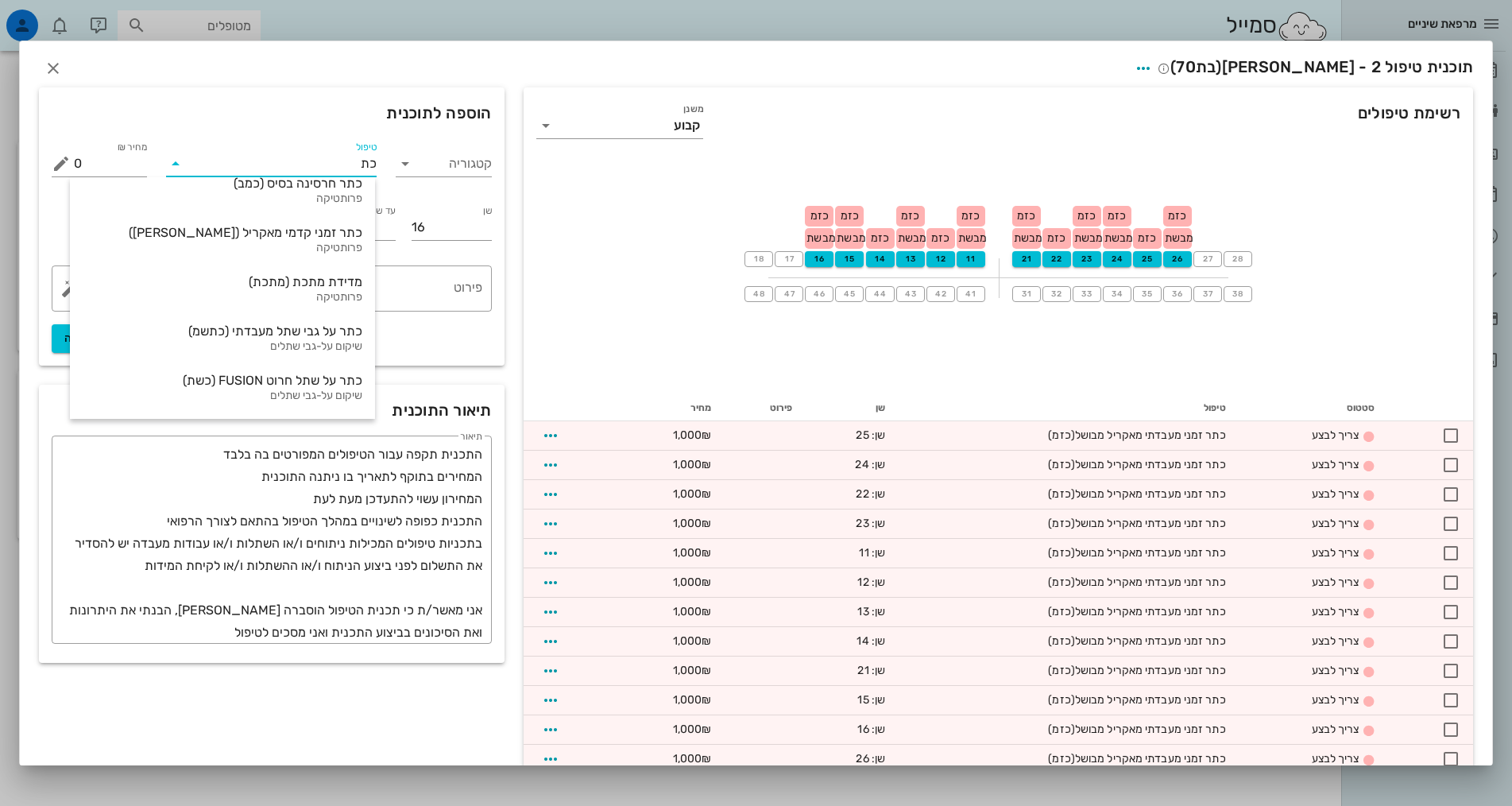
scroll to position [238, 0]
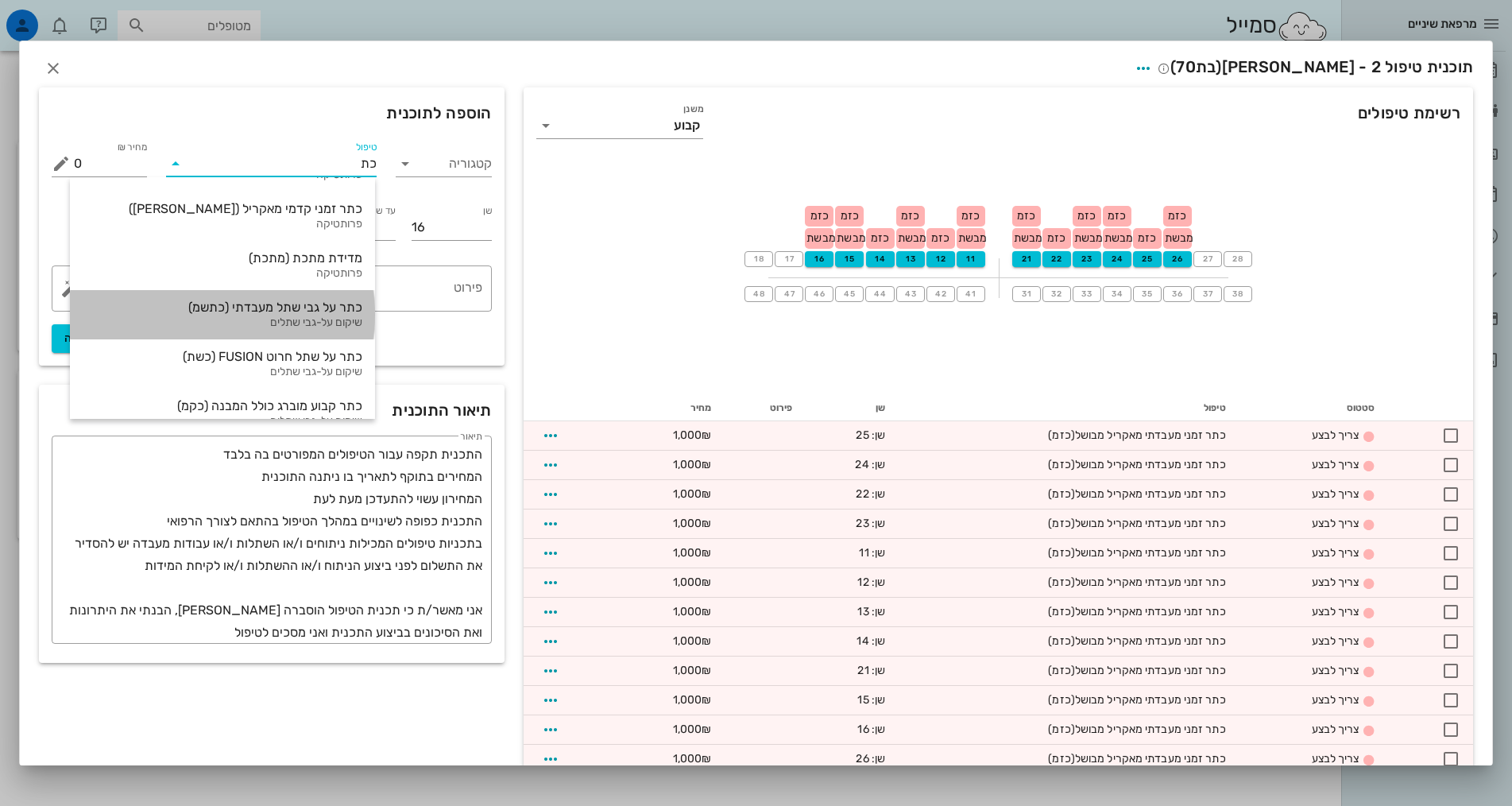
click at [318, 312] on div "כתר על גבי שתל מעבדתי (כתשמ)" at bounding box center [223, 307] width 280 height 15
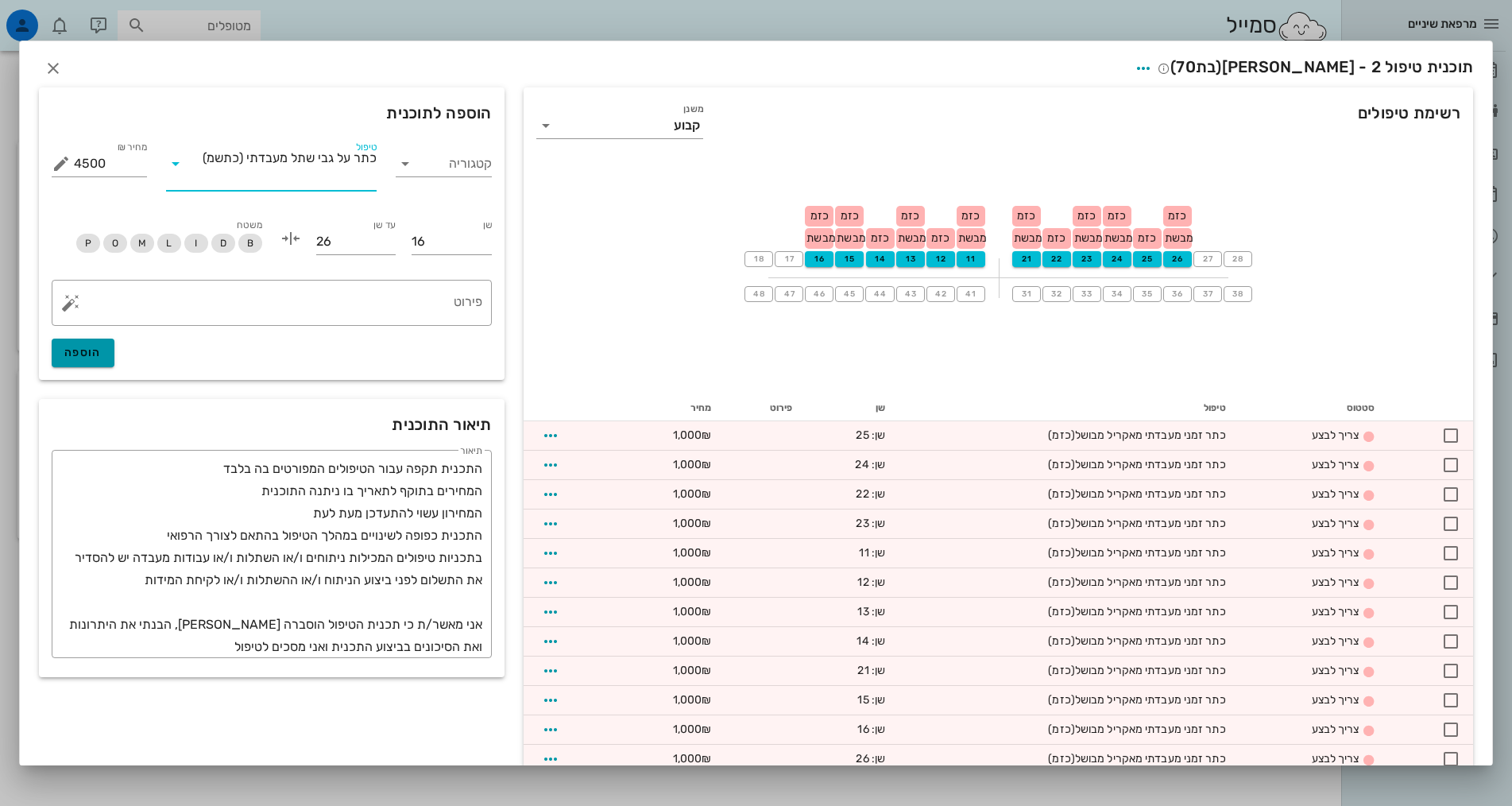
click at [95, 356] on span "הוספה" at bounding box center [83, 352] width 37 height 13
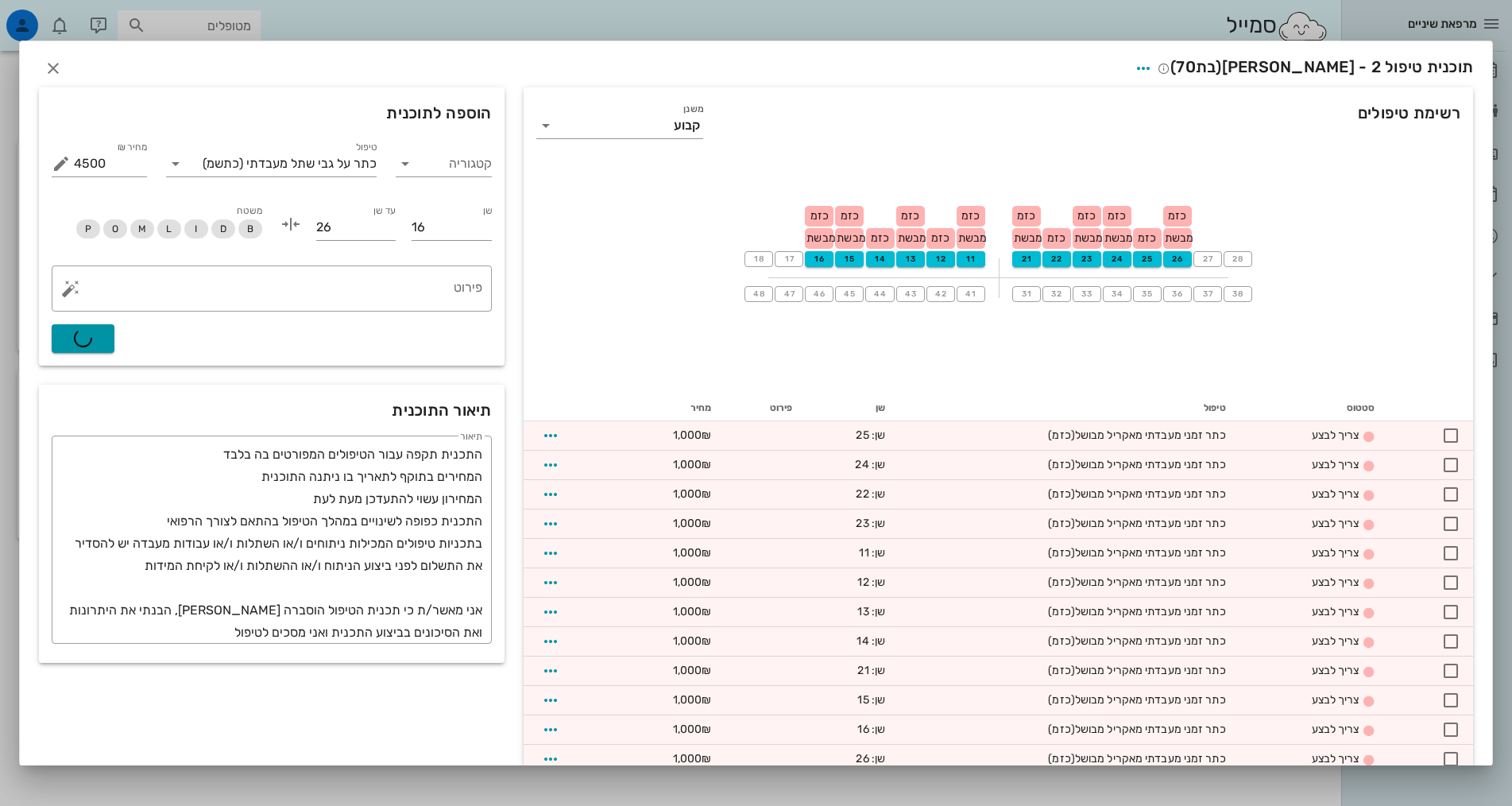
type input "0"
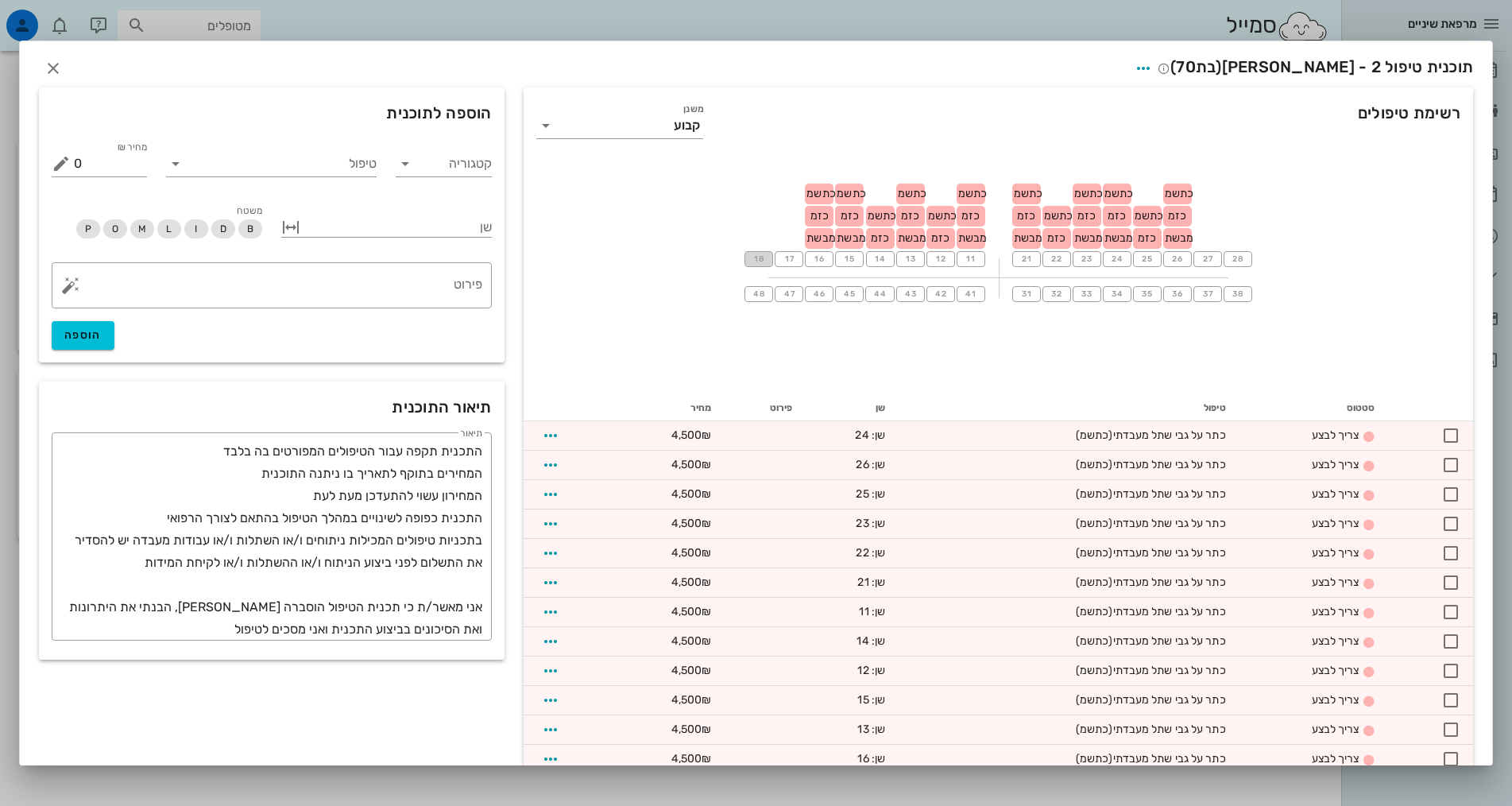
click at [760, 257] on span "18" at bounding box center [758, 259] width 12 height 10
click at [364, 165] on input "טיפול" at bounding box center [283, 164] width 188 height 26
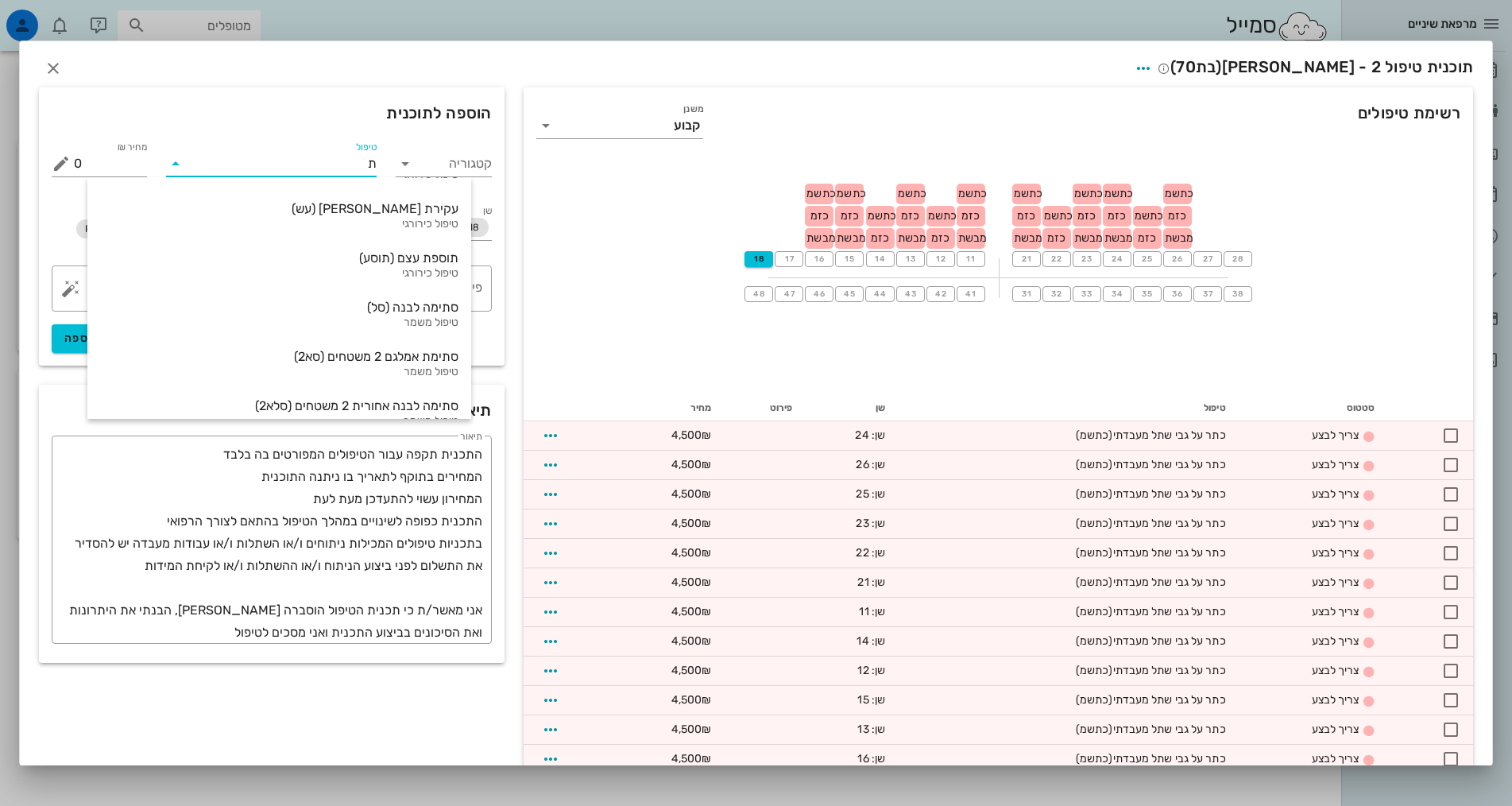
type input "תש"
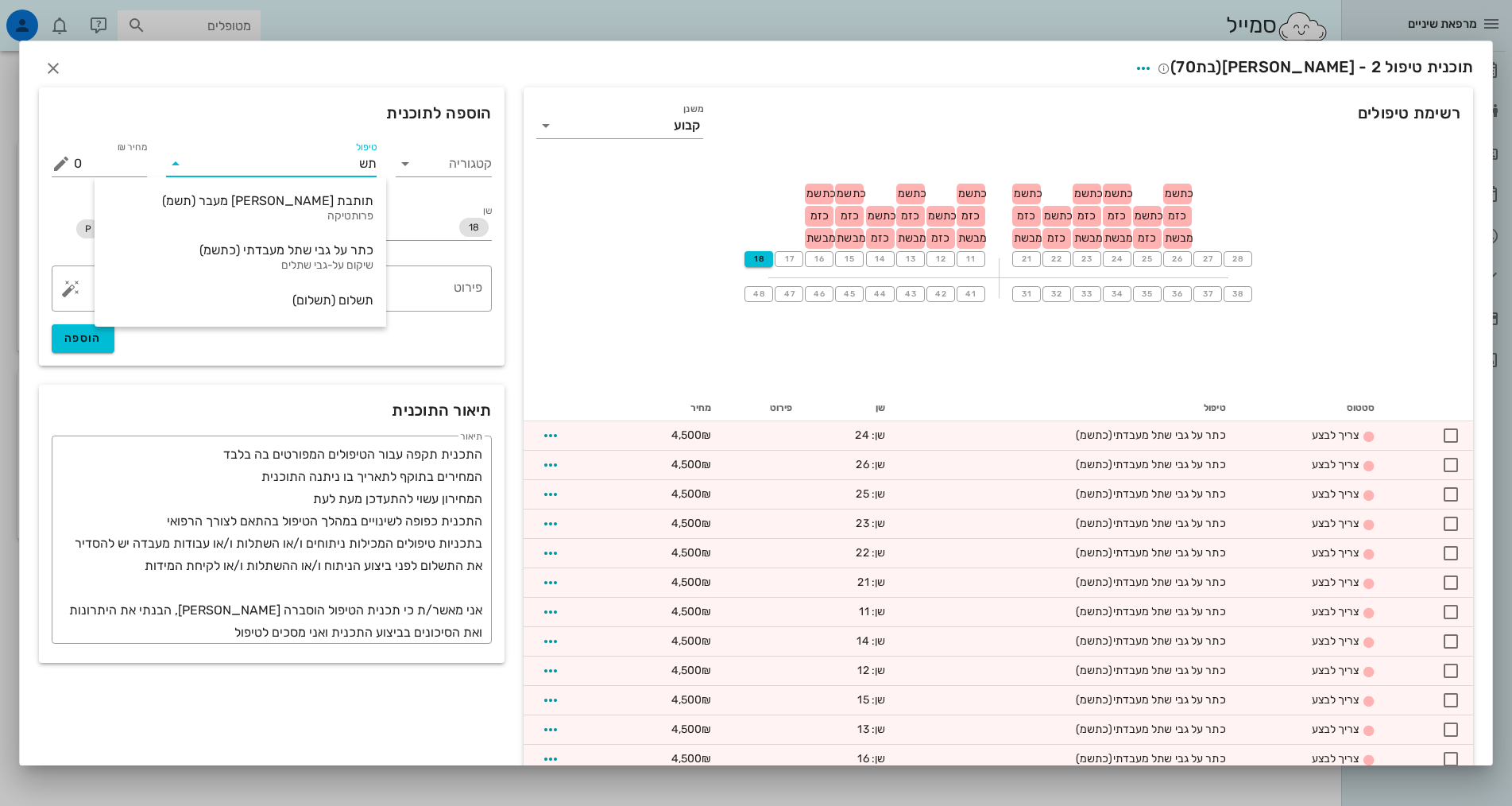
scroll to position [0, 0]
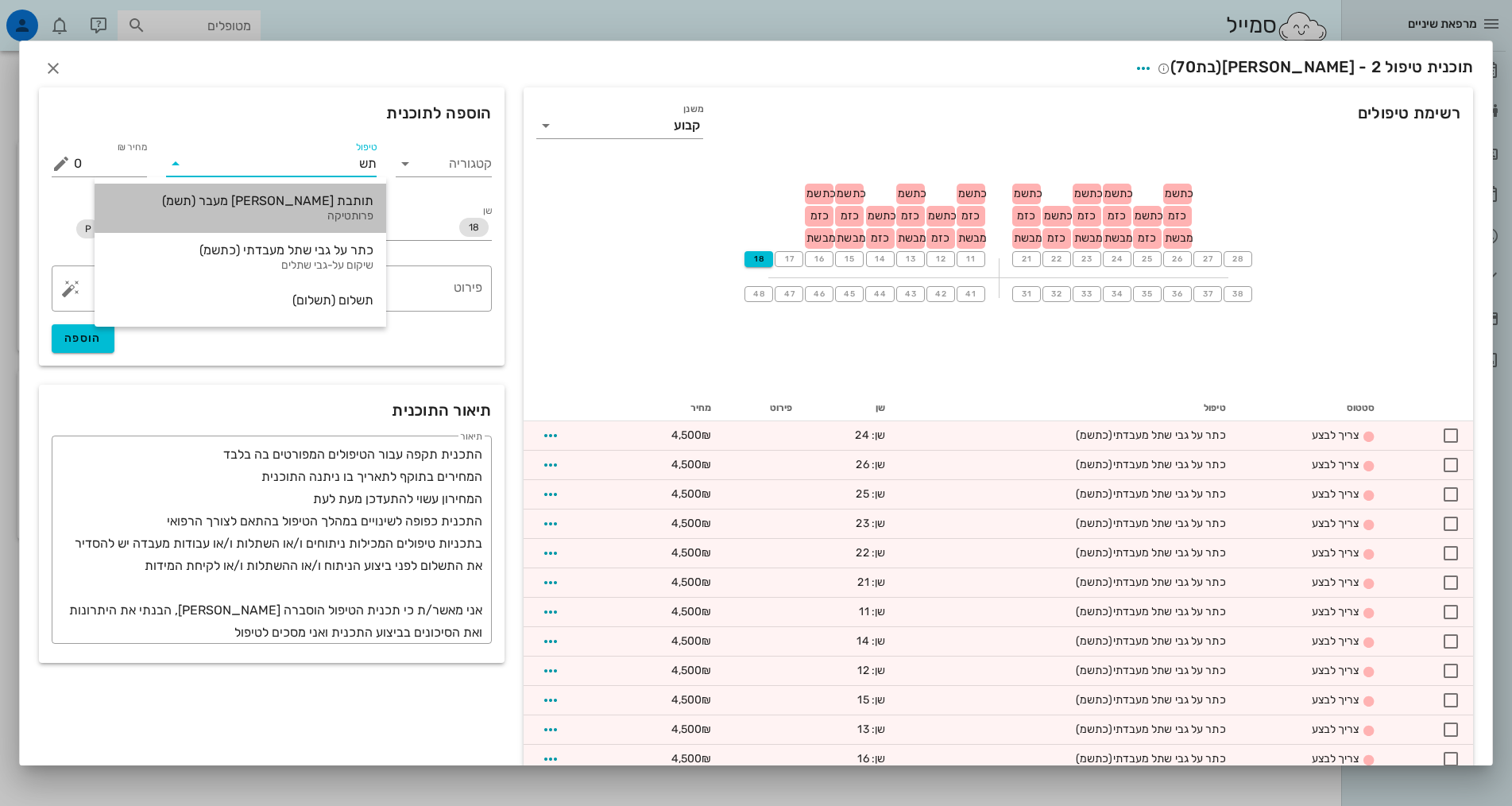
click at [324, 200] on div "תותבת [PERSON_NAME] מעבר (תשמ)" at bounding box center [241, 201] width 266 height 15
type input "6000"
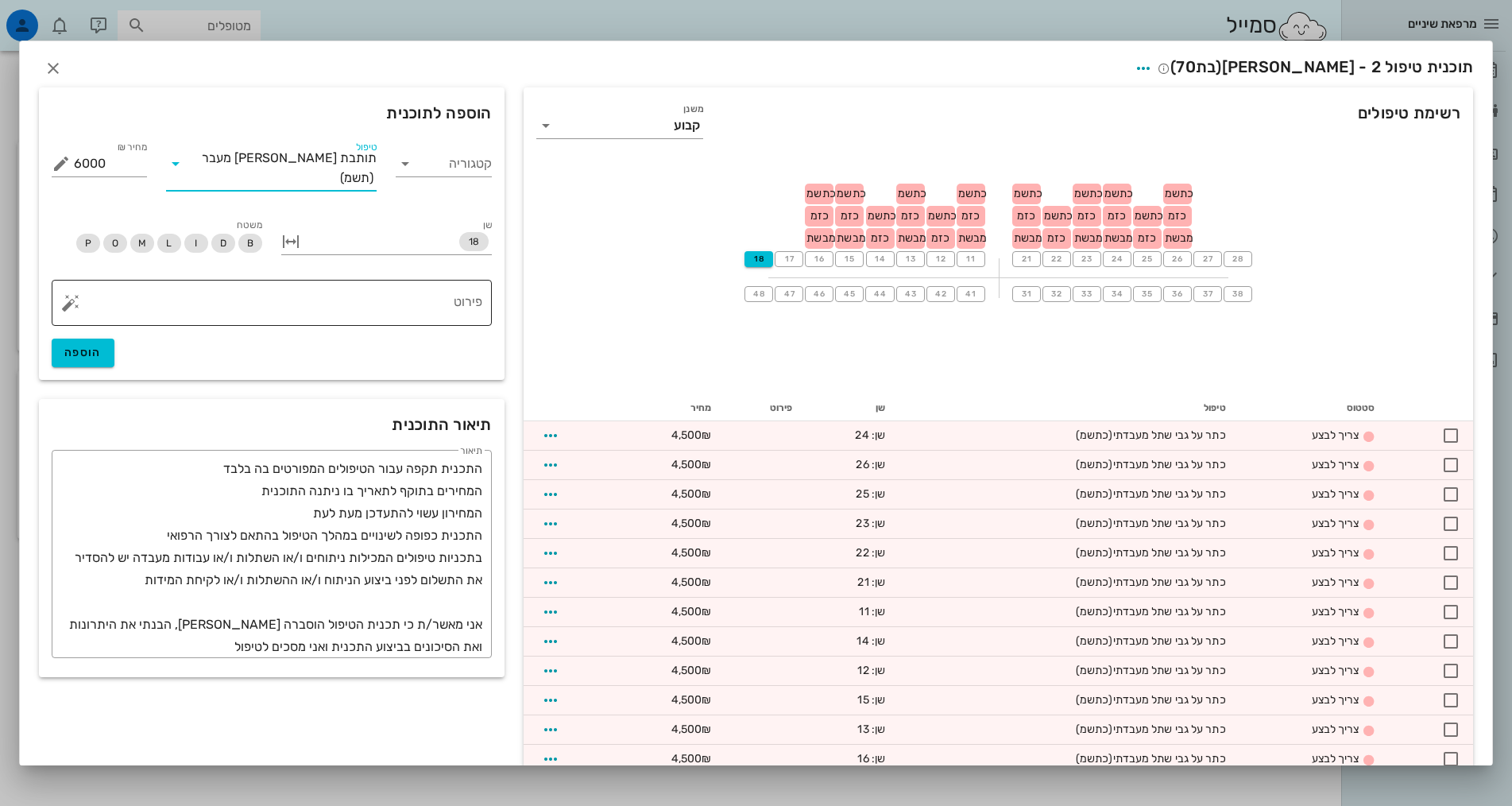
click at [433, 295] on textarea "פירוט" at bounding box center [278, 306] width 408 height 38
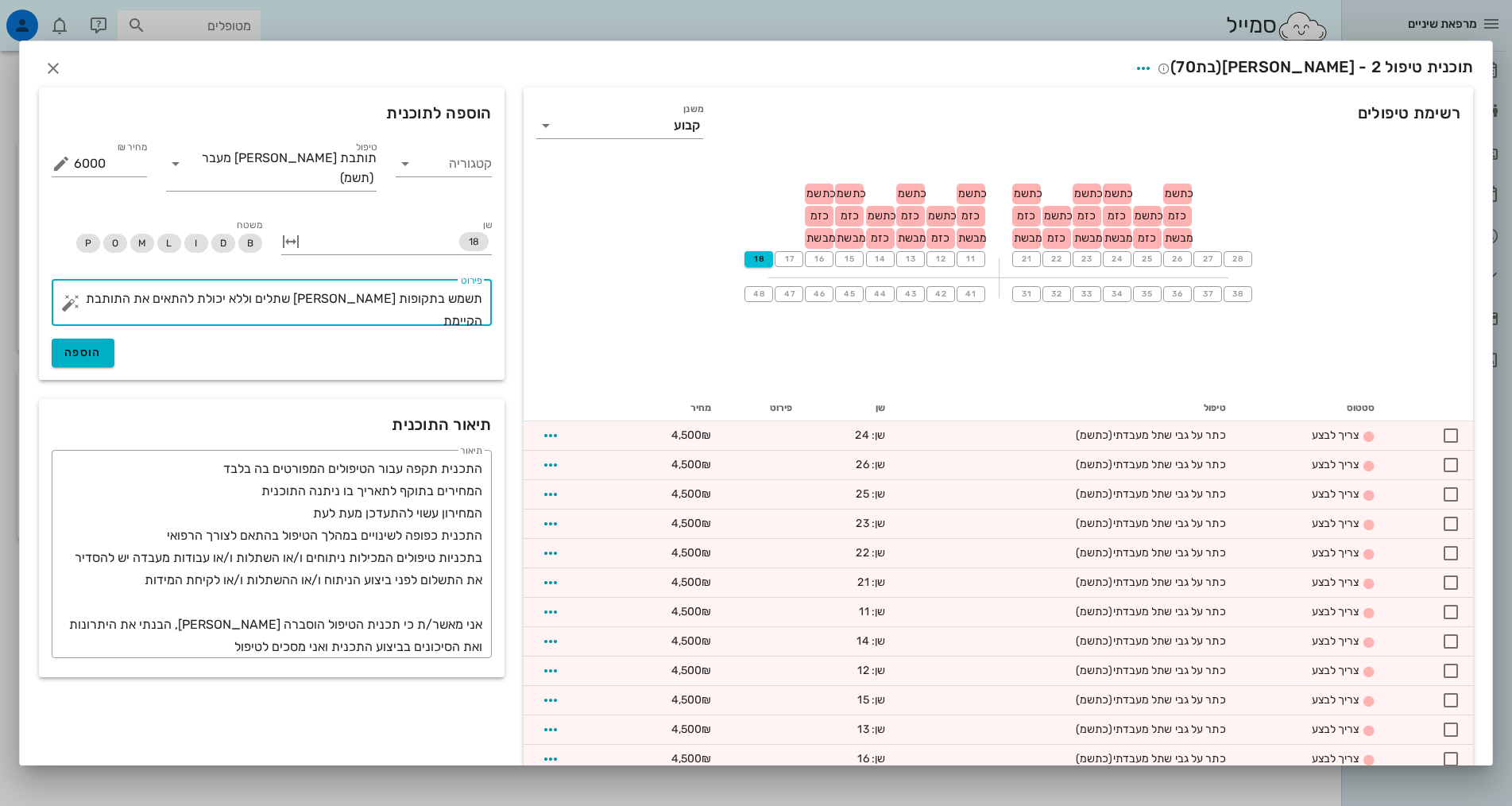
type textarea "תשמש בתקופות [PERSON_NAME] שתלים וללא יכולת להתאים את התותבת הקיימת"
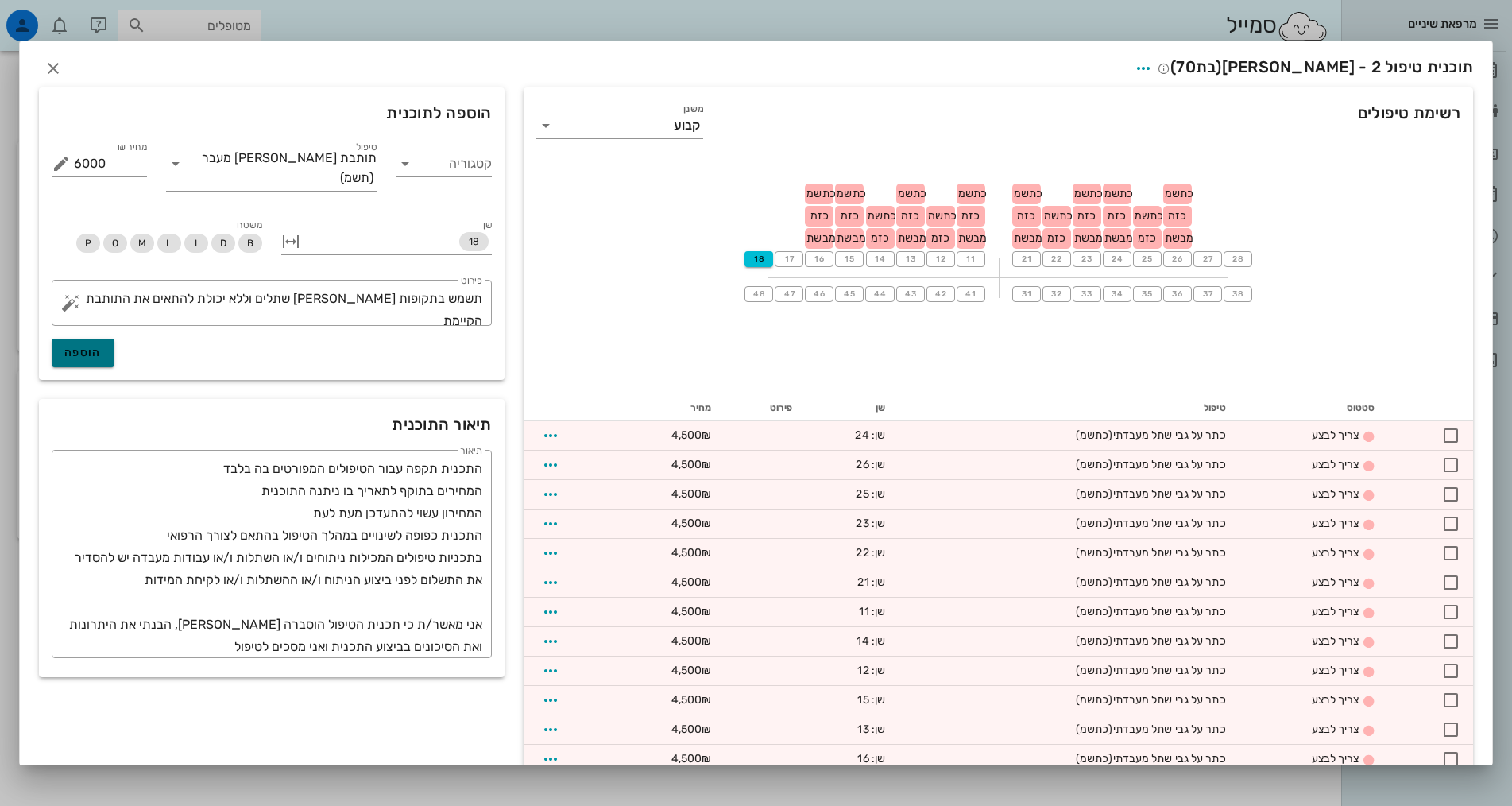
click at [102, 345] on span "הוספה" at bounding box center [83, 352] width 37 height 13
type input "0"
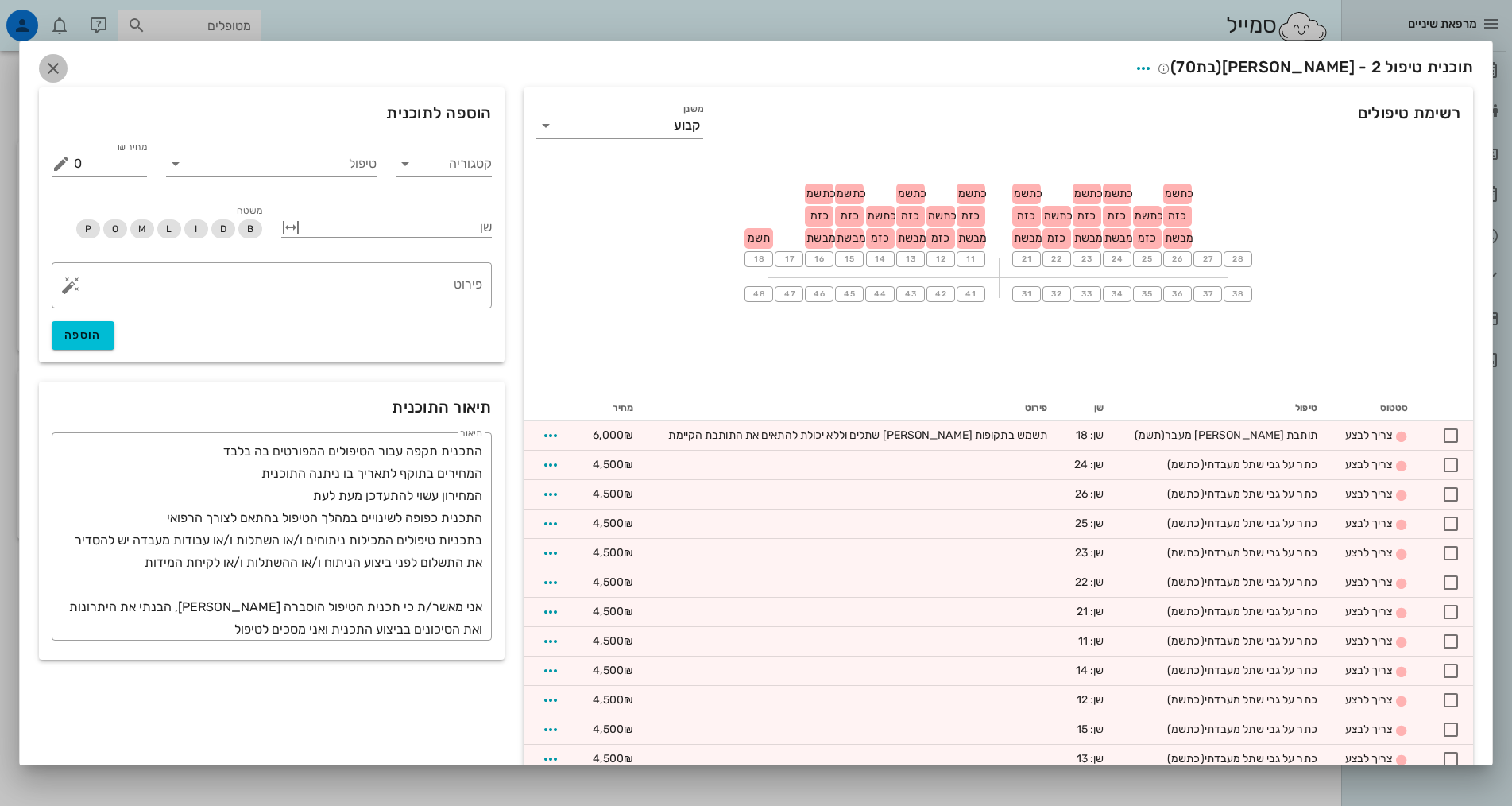
click at [63, 69] on icon "button" at bounding box center [53, 69] width 19 height 19
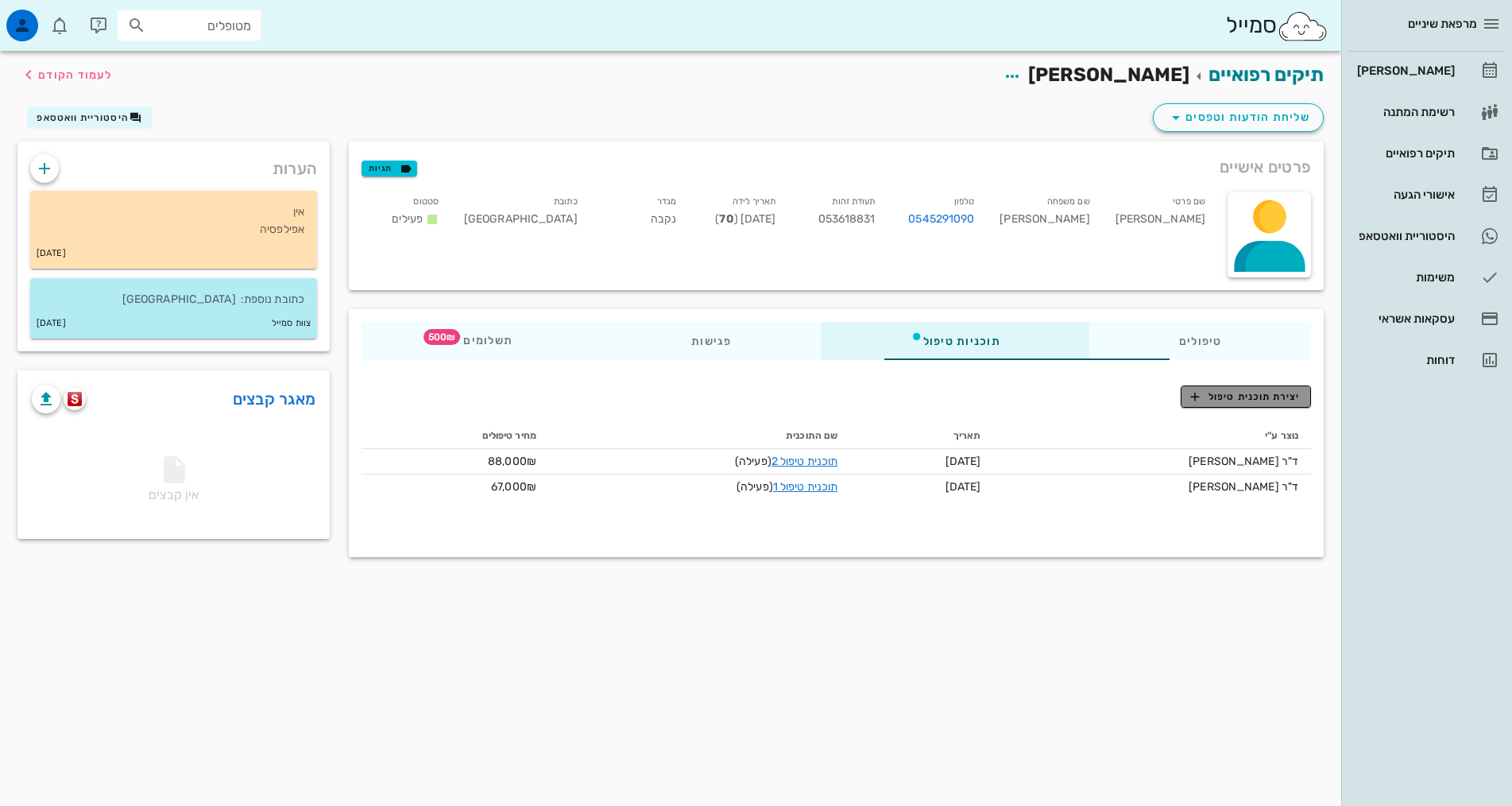
click at [1250, 397] on span "יצירת תוכנית טיפול" at bounding box center [1245, 396] width 108 height 14
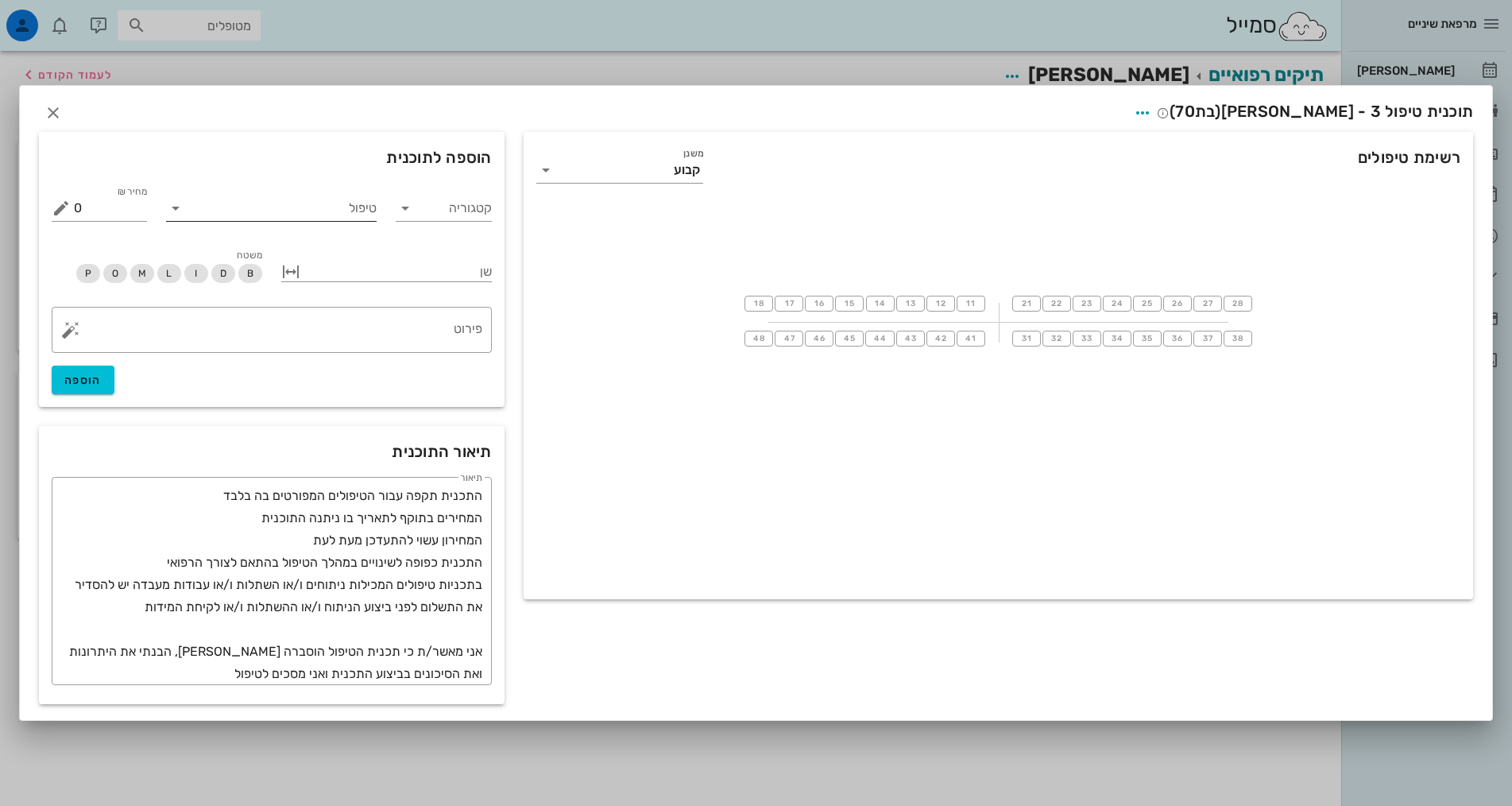
click at [282, 203] on input "טיפול" at bounding box center [283, 207] width 188 height 26
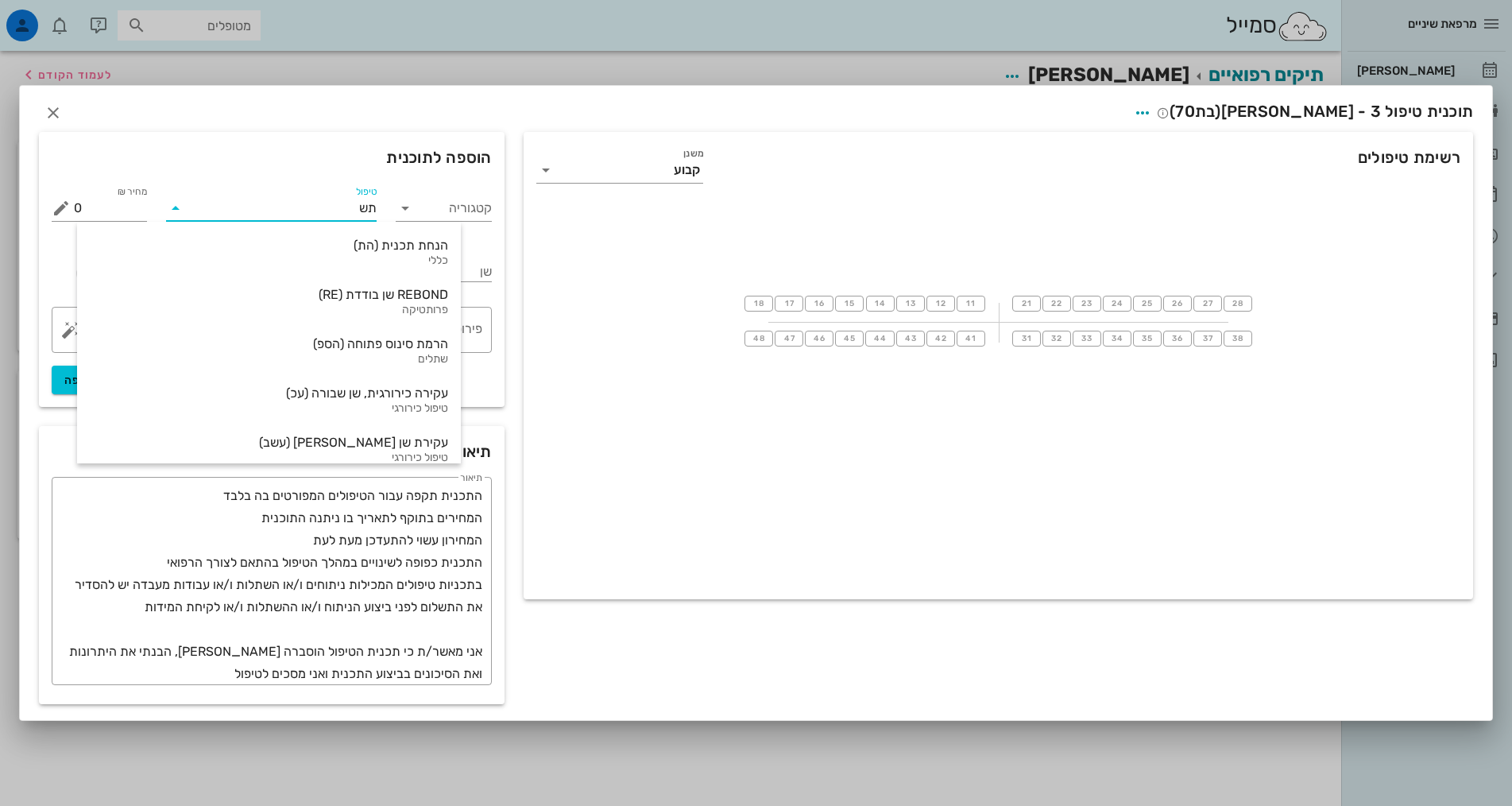
type input "ת"
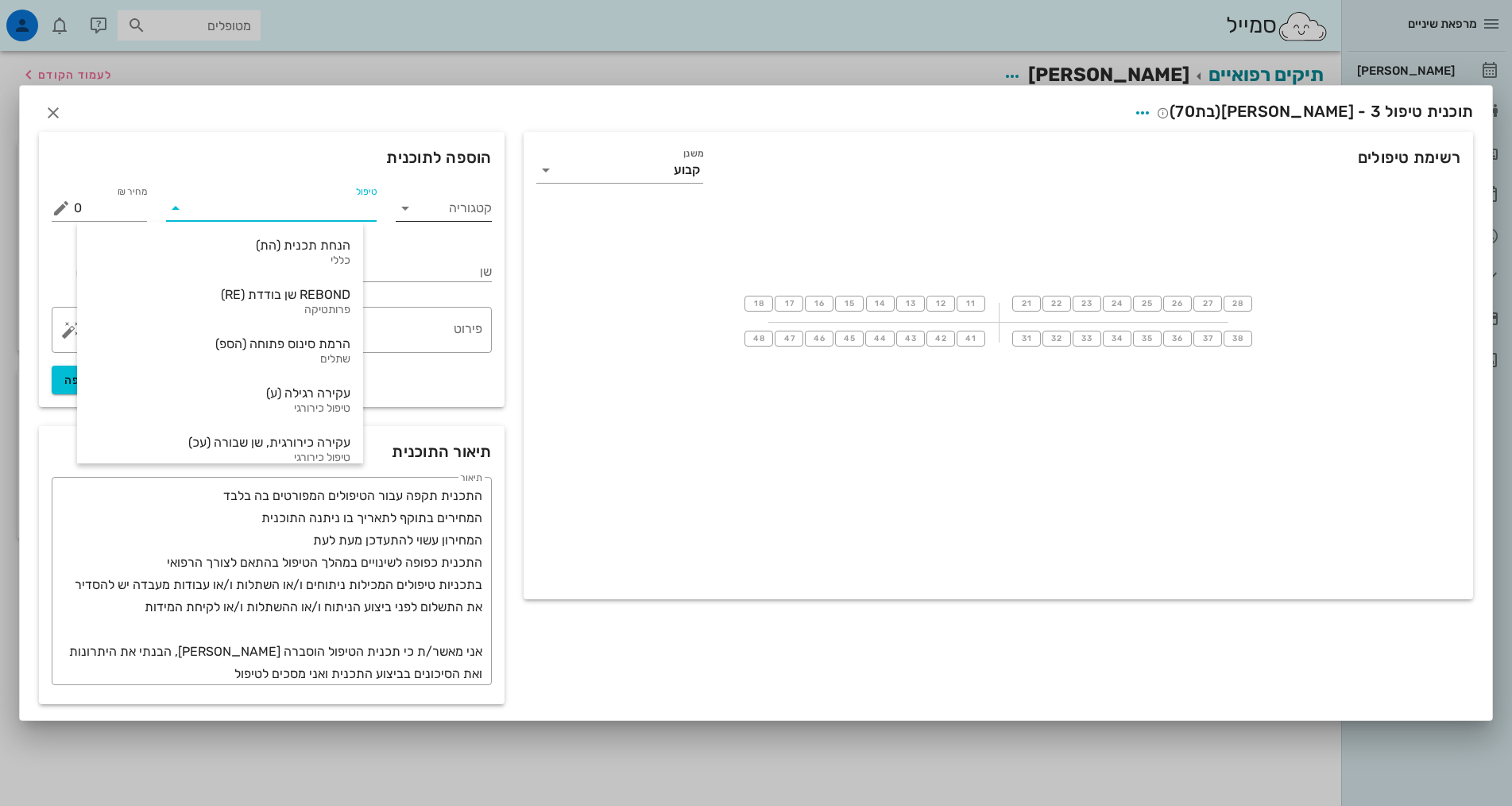
click at [409, 208] on icon at bounding box center [405, 208] width 19 height 19
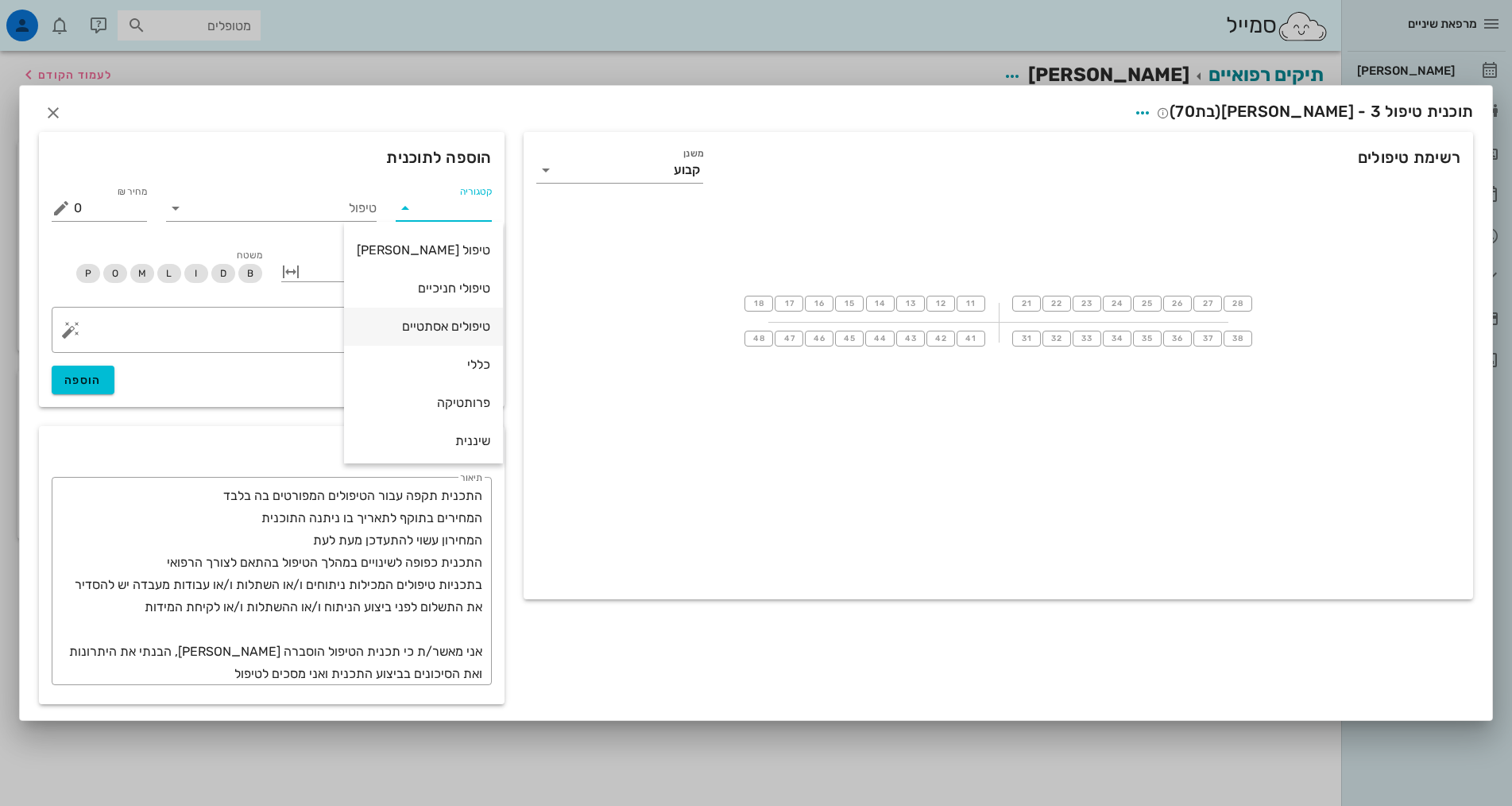
scroll to position [152, 0]
click at [421, 400] on div "שיקום על-גבי שתלים" at bounding box center [423, 400] width 133 height 15
type input "שיקום על-גבי שתלים"
click at [174, 211] on icon at bounding box center [175, 208] width 19 height 19
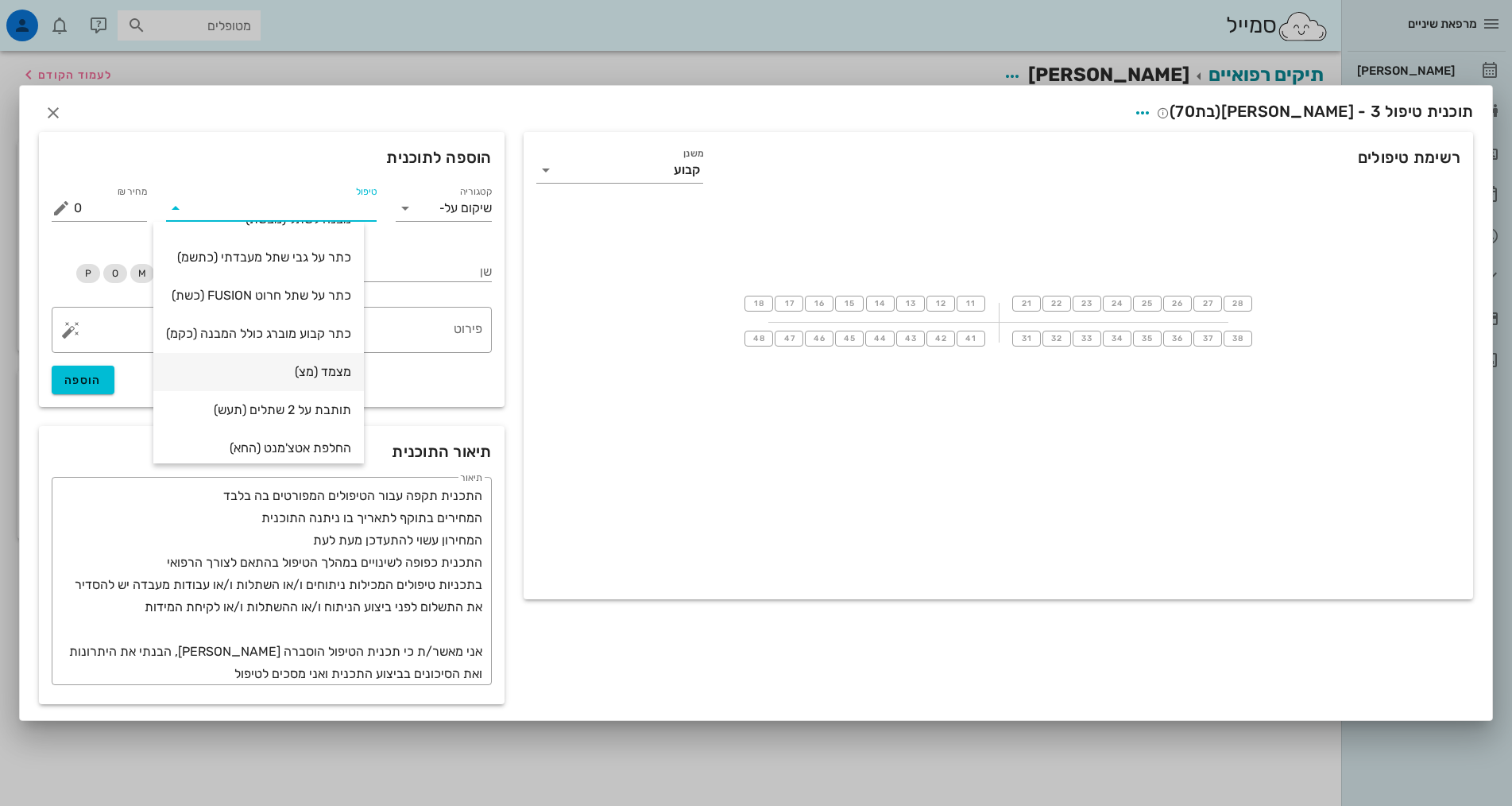
scroll to position [38, 0]
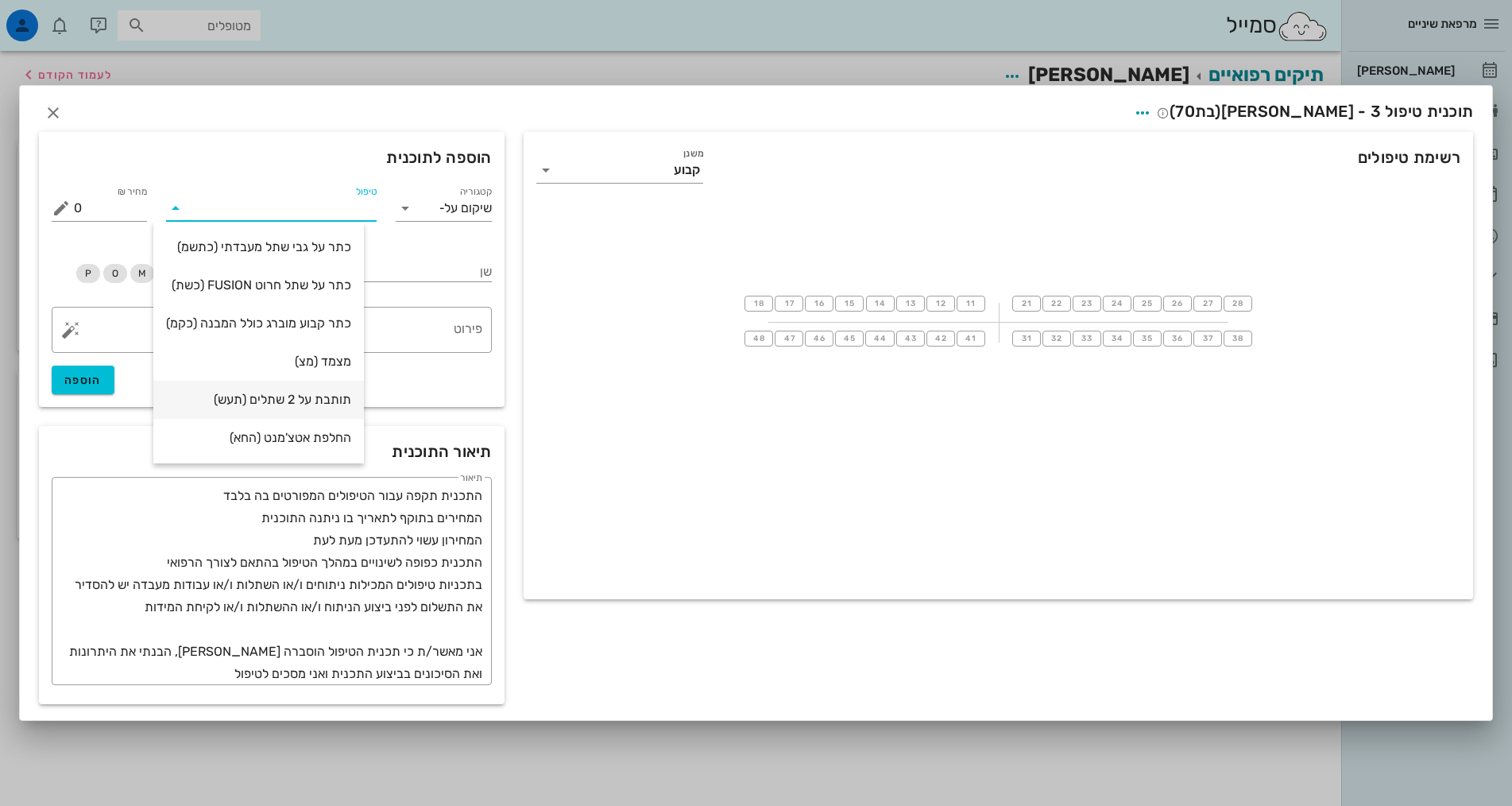
click at [344, 395] on div "תותבת על 2 שתלים (תעש)" at bounding box center [258, 400] width 186 height 15
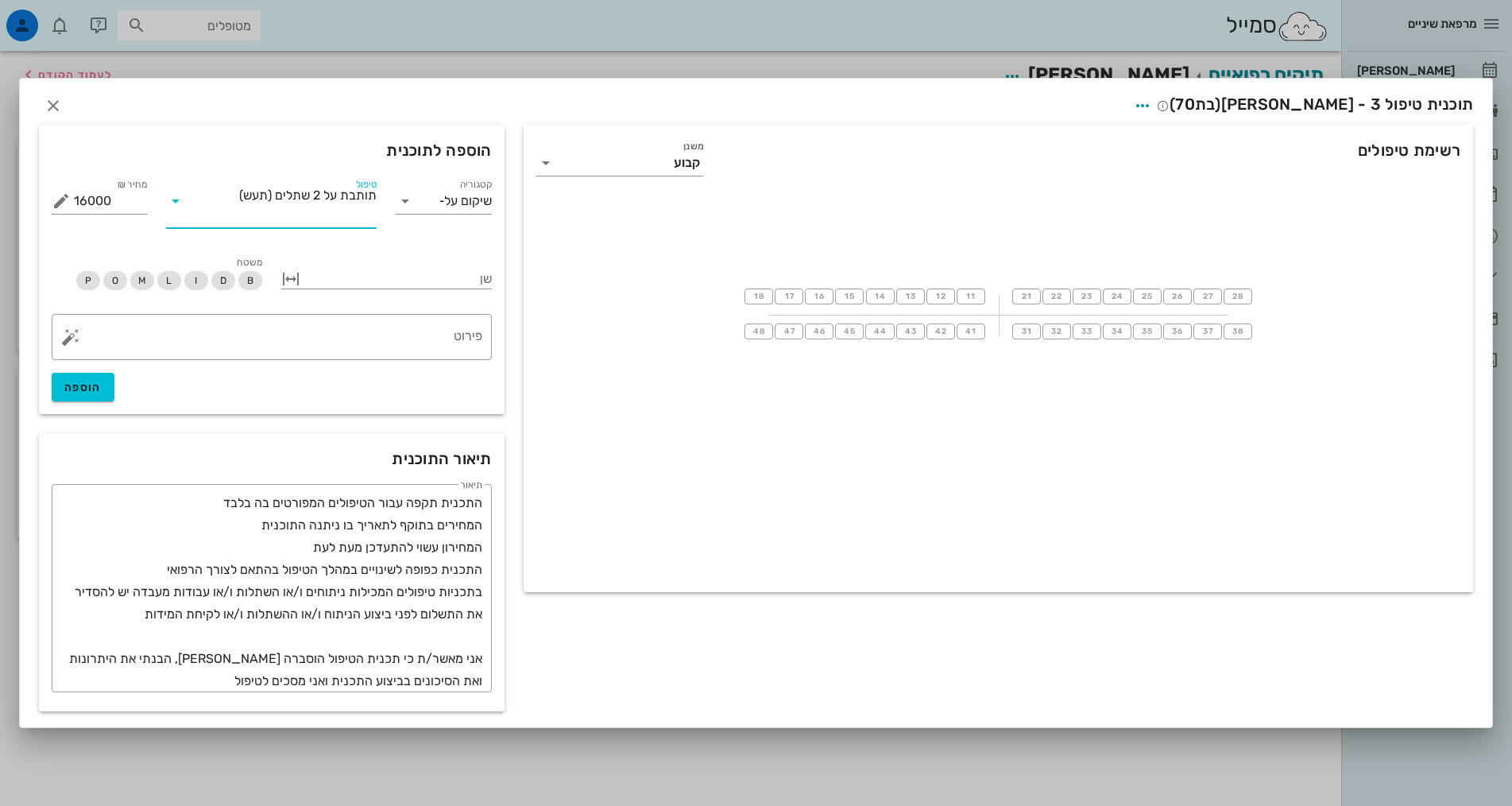
click at [323, 196] on span "תותבת על 2 שתלים" at bounding box center [325, 195] width 102 height 14
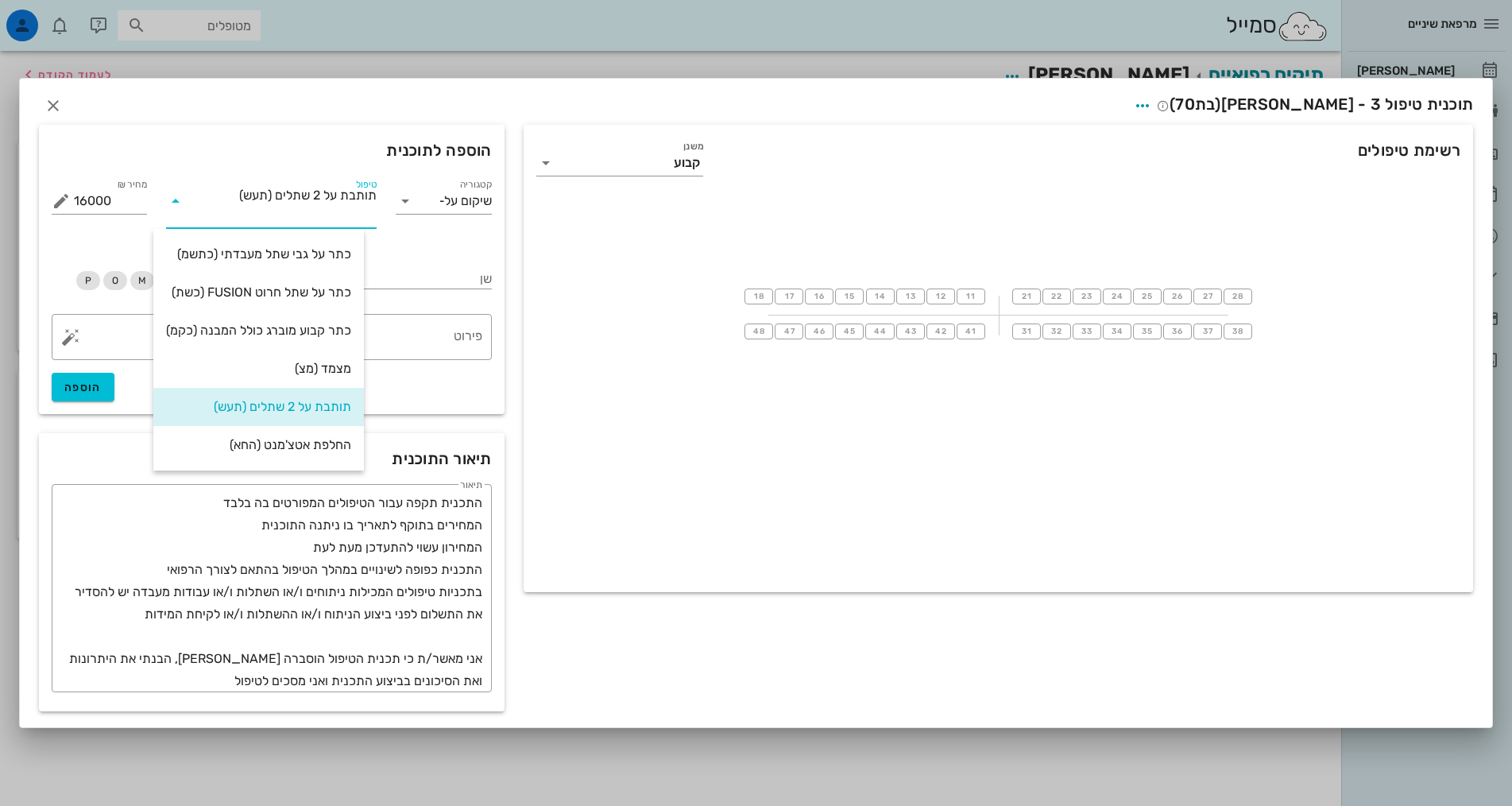
click at [292, 194] on span "תותבת על 2 שתלים" at bounding box center [325, 195] width 102 height 14
click at [427, 277] on div at bounding box center [398, 278] width 188 height 21
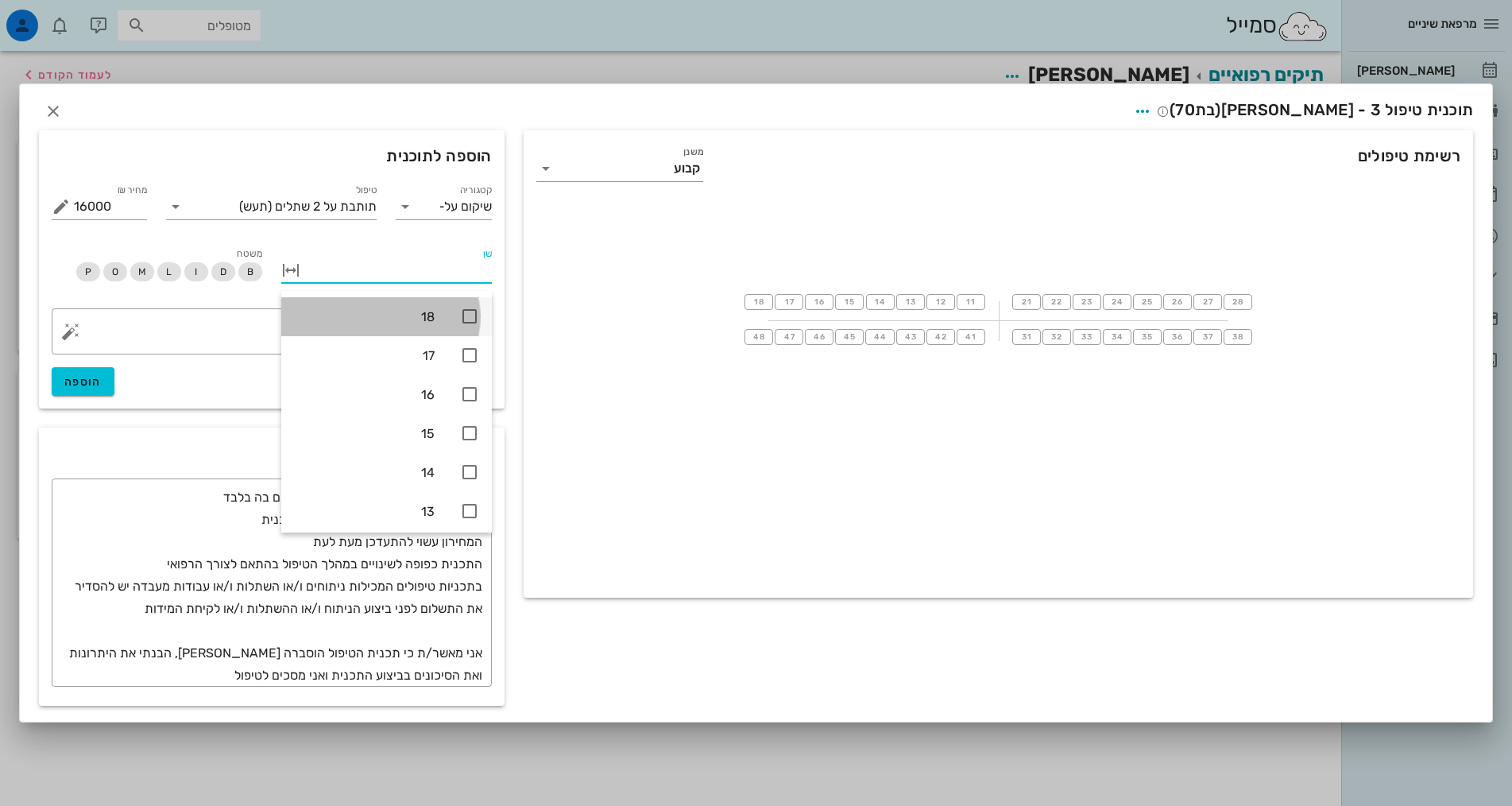
click at [468, 315] on icon at bounding box center [469, 316] width 19 height 19
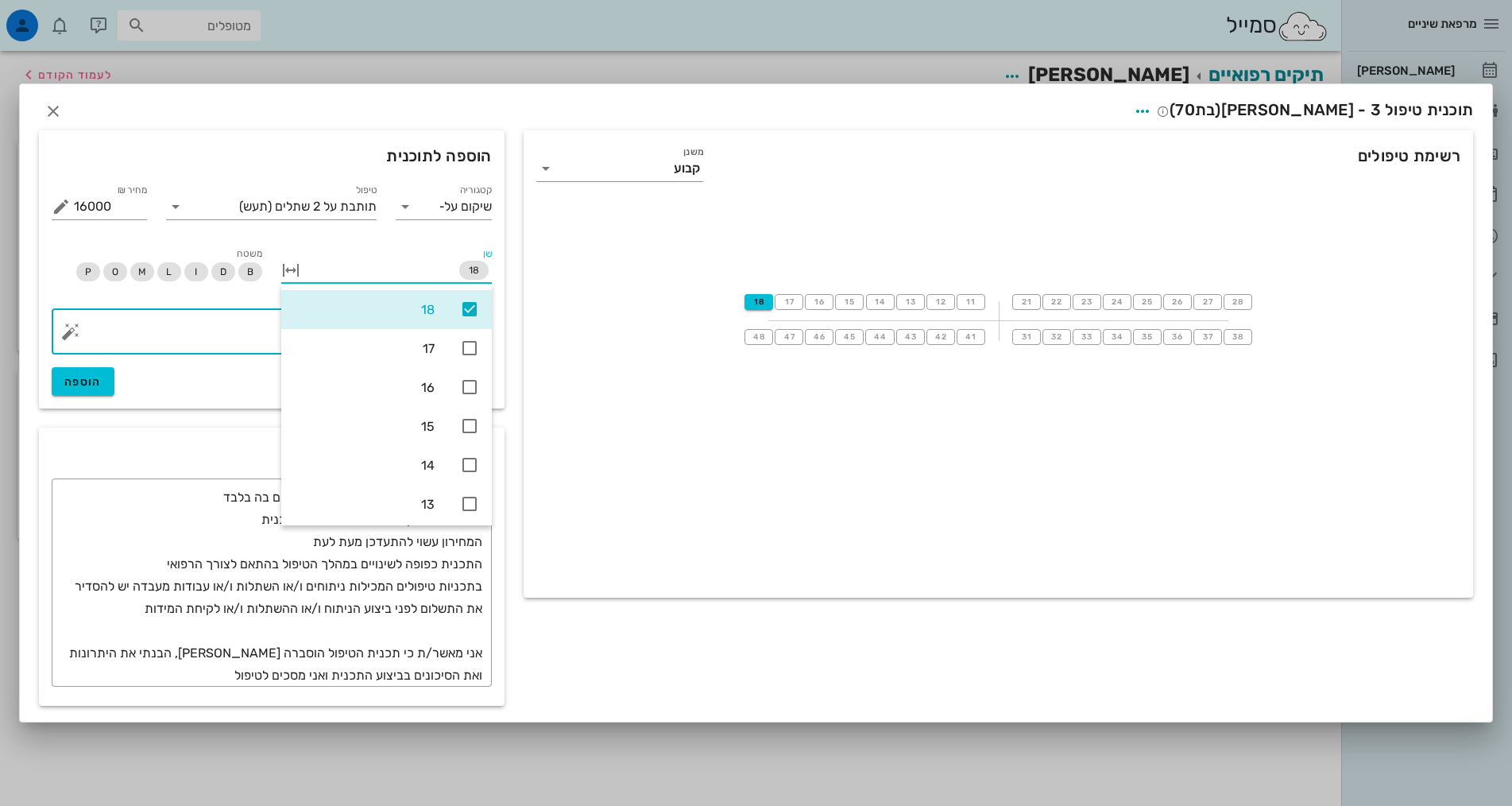
click at [237, 335] on textarea "פירוט" at bounding box center [278, 335] width 408 height 38
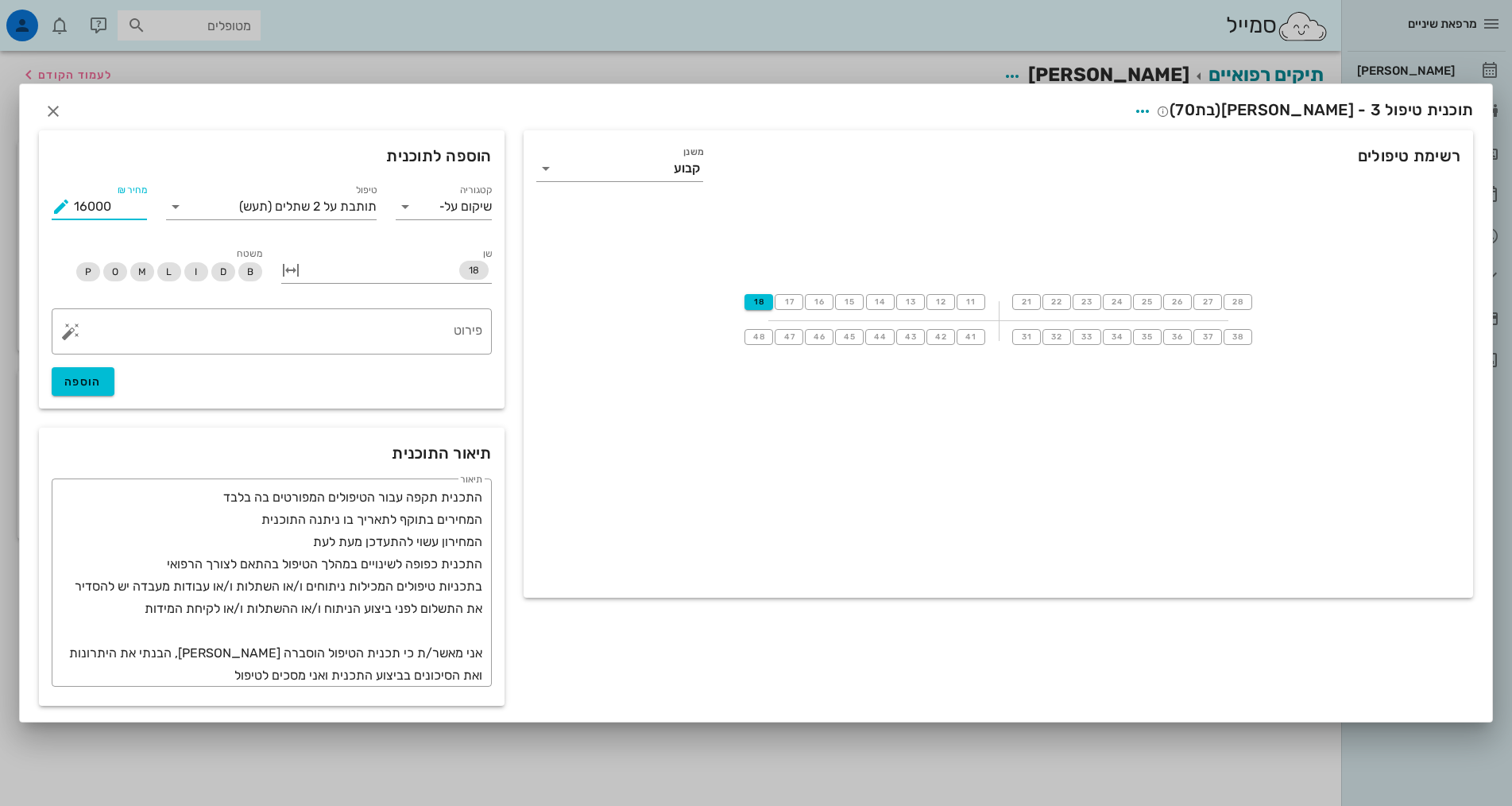
drag, startPoint x: 123, startPoint y: 205, endPoint x: 69, endPoint y: 203, distance: 54.0
click at [69, 203] on div "מחיר ₪ 16000" at bounding box center [99, 206] width 95 height 26
type input "25000"
click at [426, 320] on textarea "פירוט" at bounding box center [278, 335] width 408 height 38
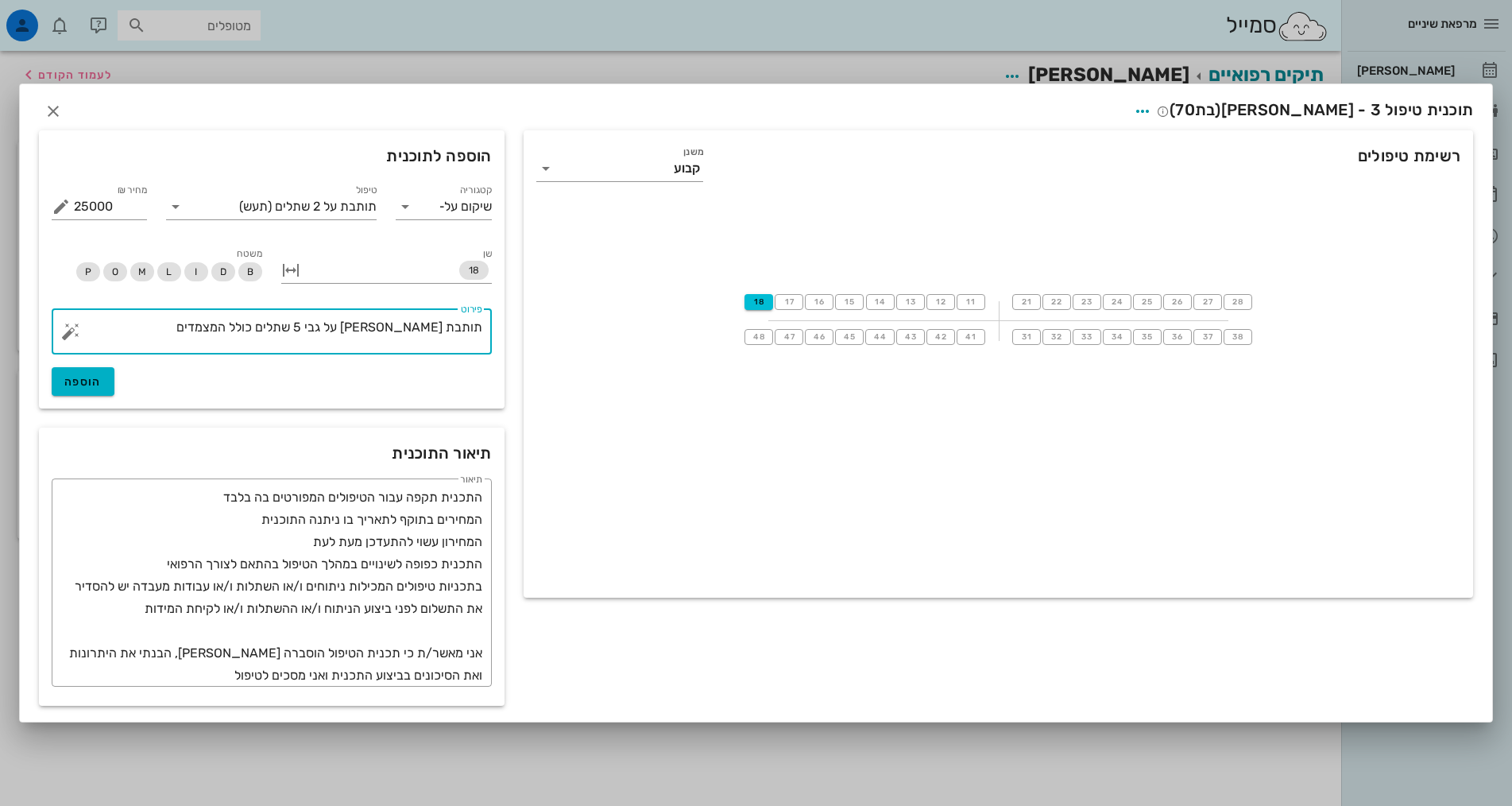
type textarea "תותבת [PERSON_NAME] על גבי 5 שתלים כולל המצמדים"
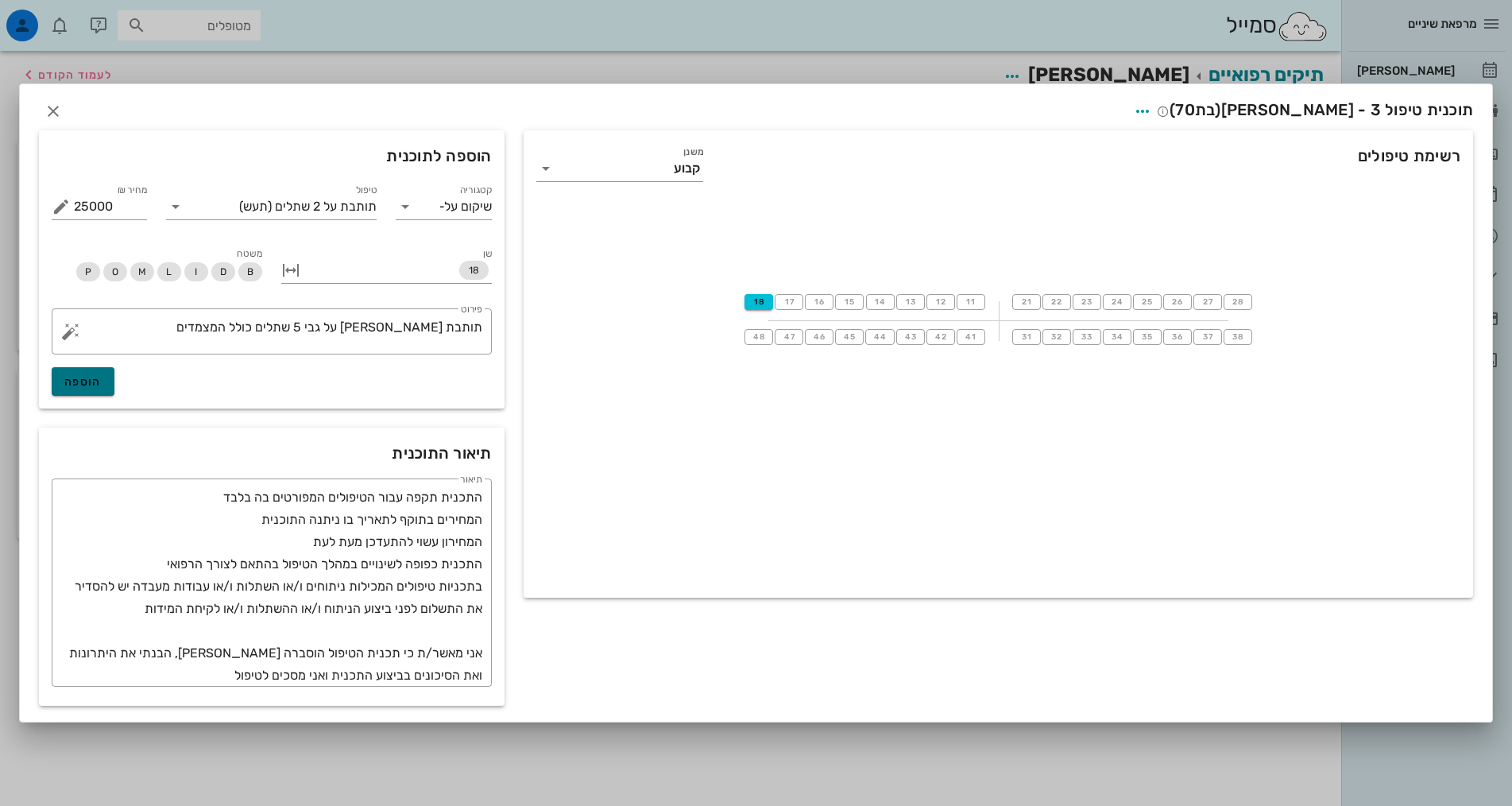
click at [82, 388] on button "הוספה" at bounding box center [83, 382] width 63 height 29
type input "0"
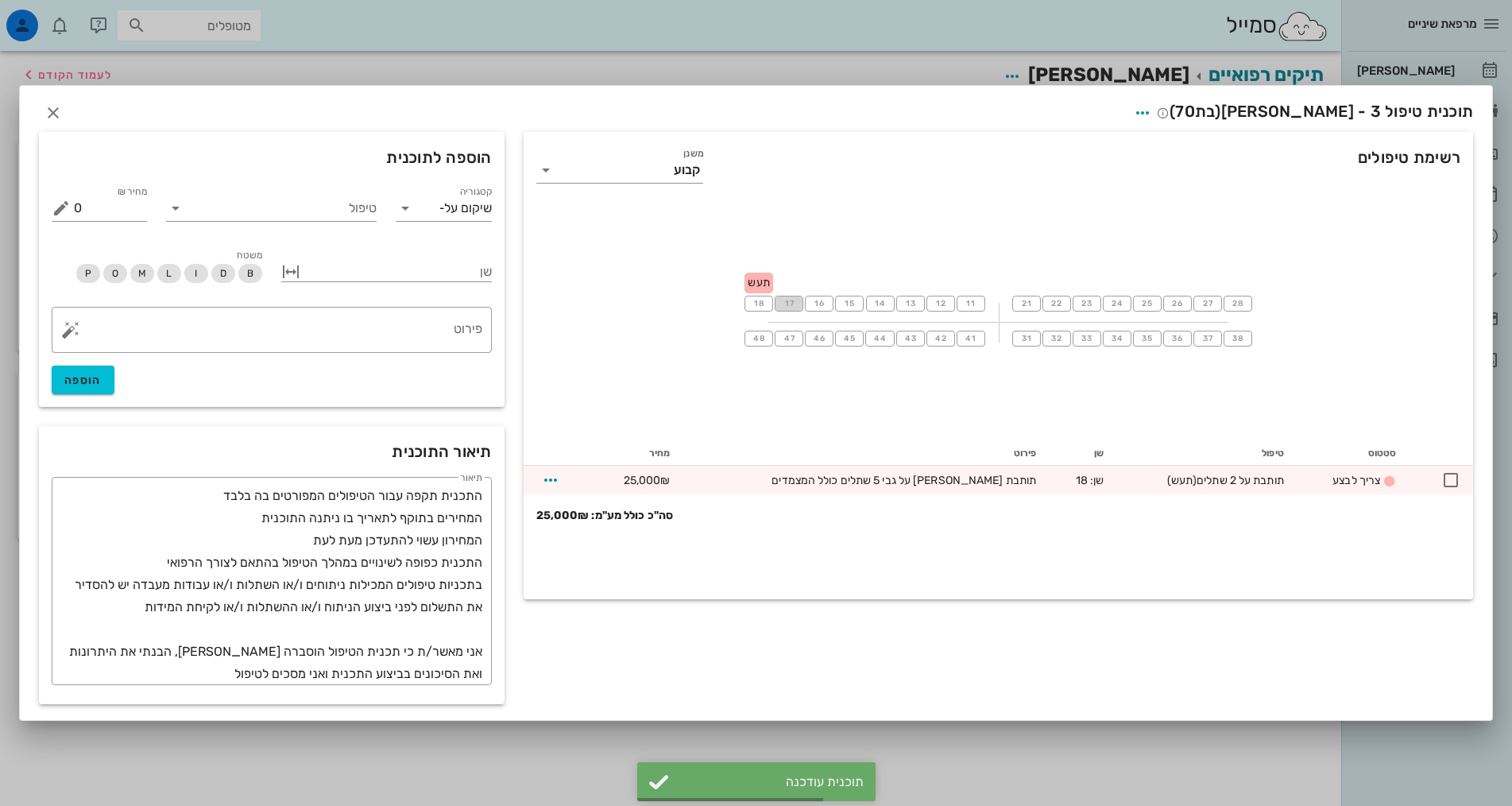
click at [796, 303] on button "17" at bounding box center [789, 304] width 29 height 16
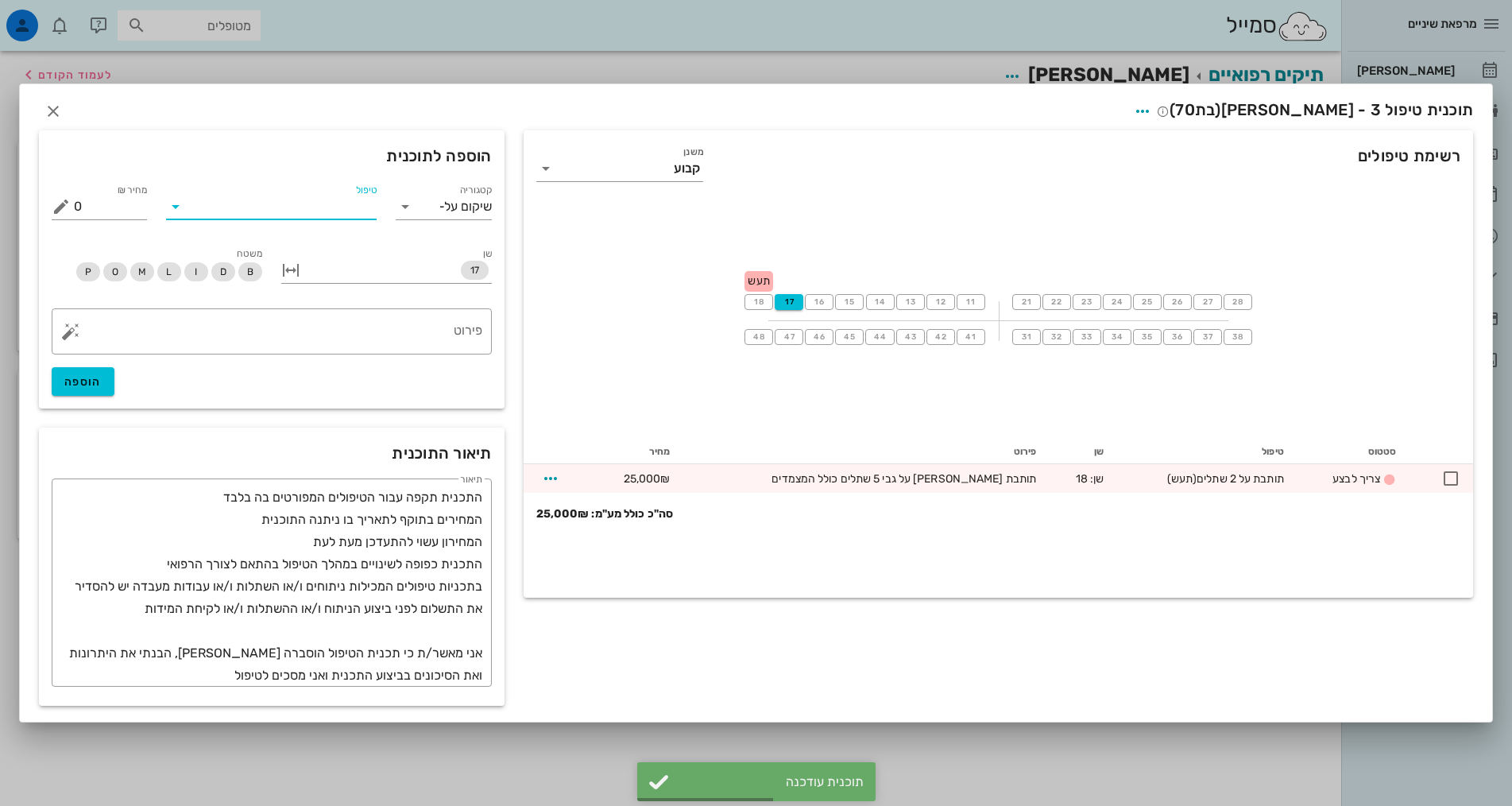
click at [359, 202] on input "טיפול" at bounding box center [283, 206] width 188 height 26
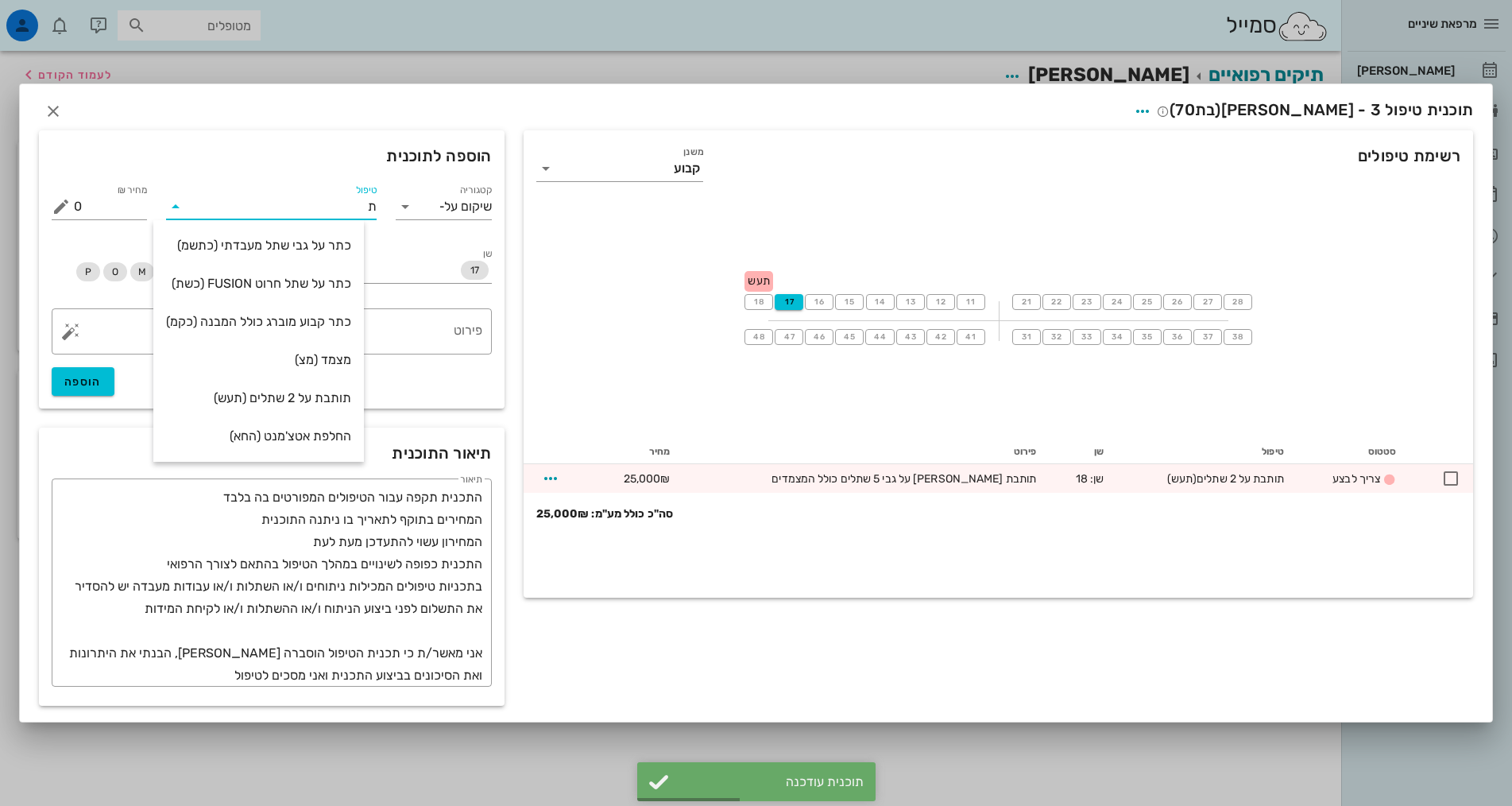
scroll to position [0, 0]
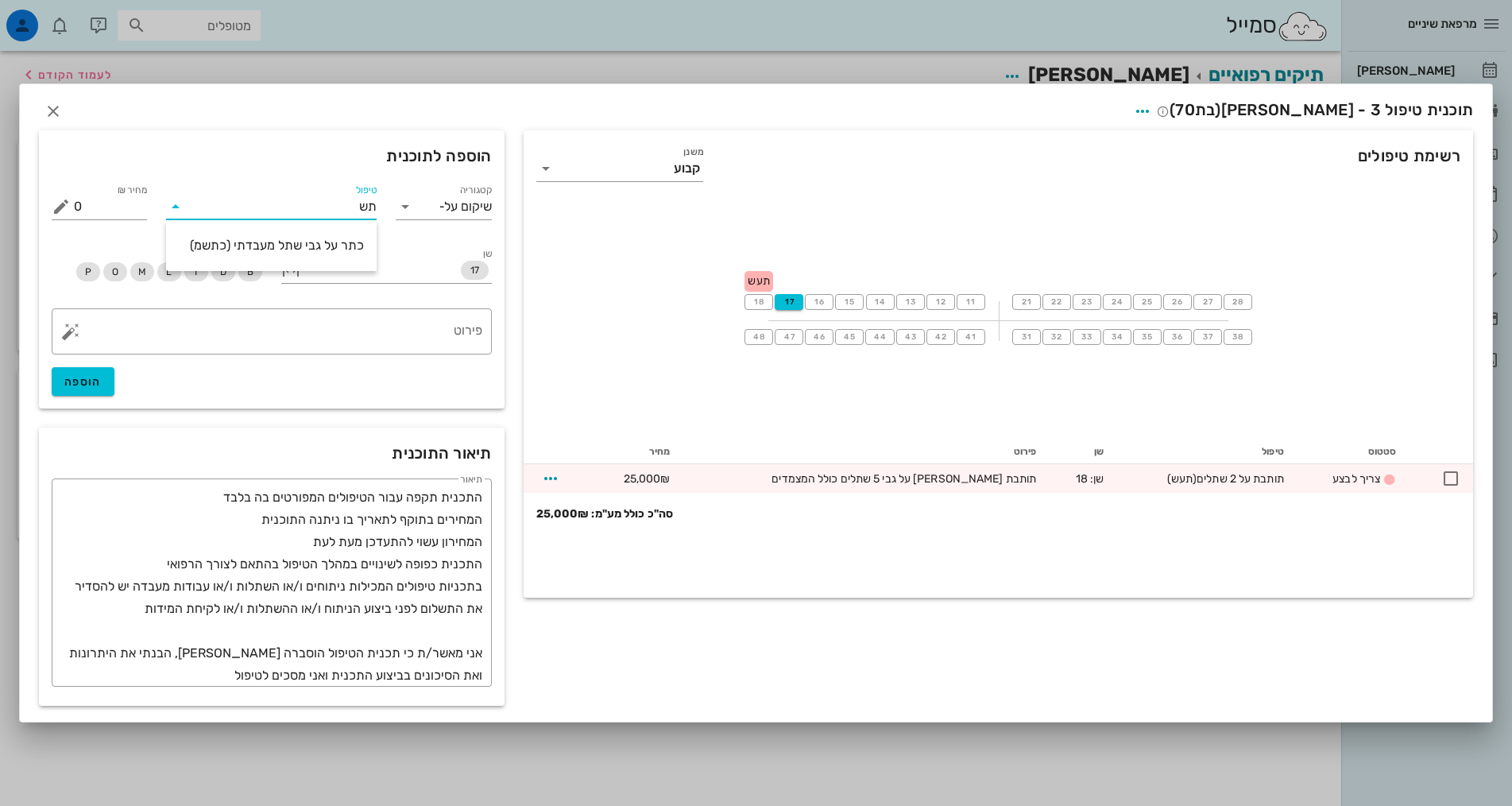
type input "ת"
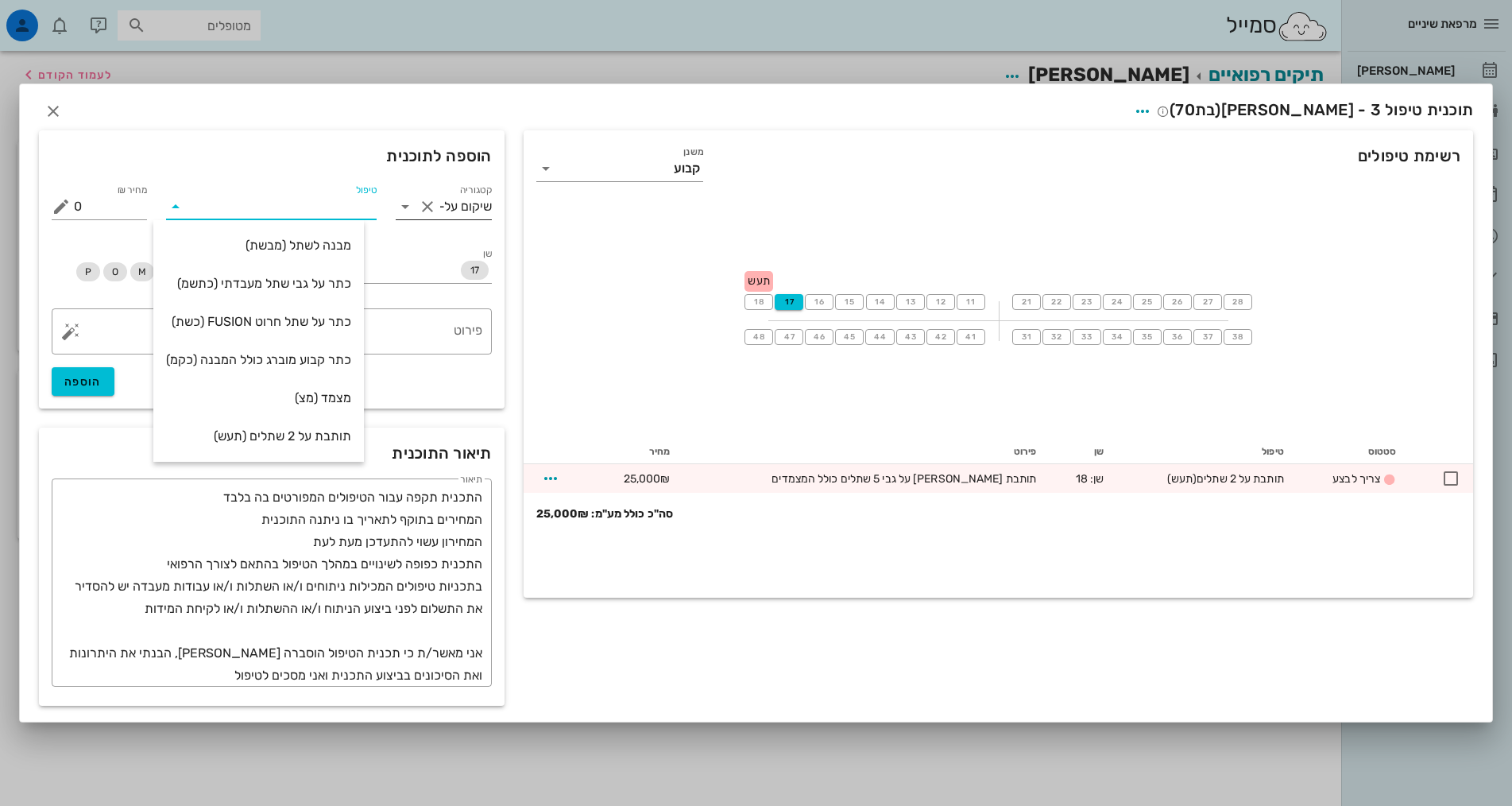
click at [427, 205] on button "Clear קטגוריה" at bounding box center [427, 206] width 19 height 19
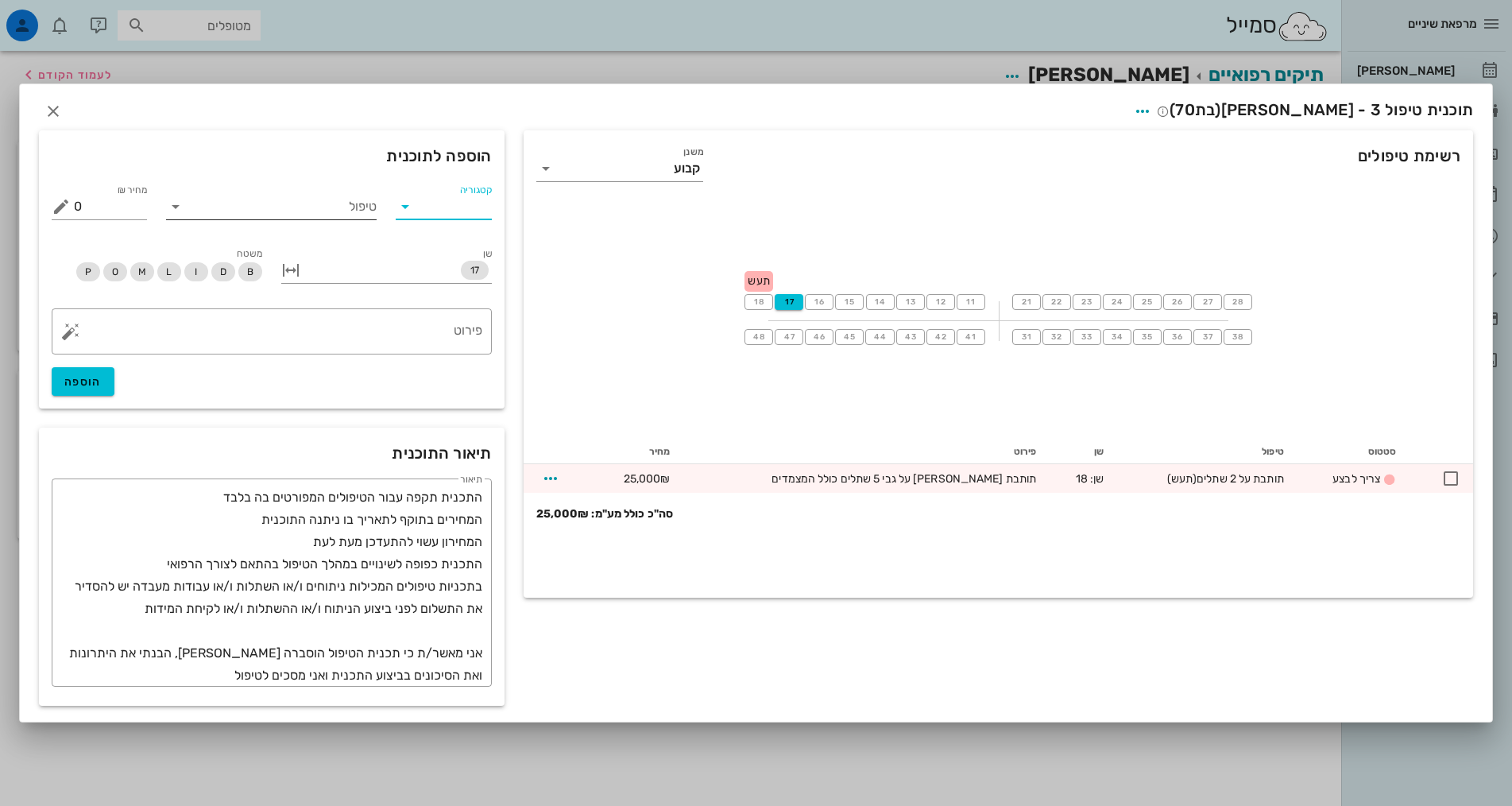
click at [341, 210] on input "טיפול" at bounding box center [283, 206] width 188 height 26
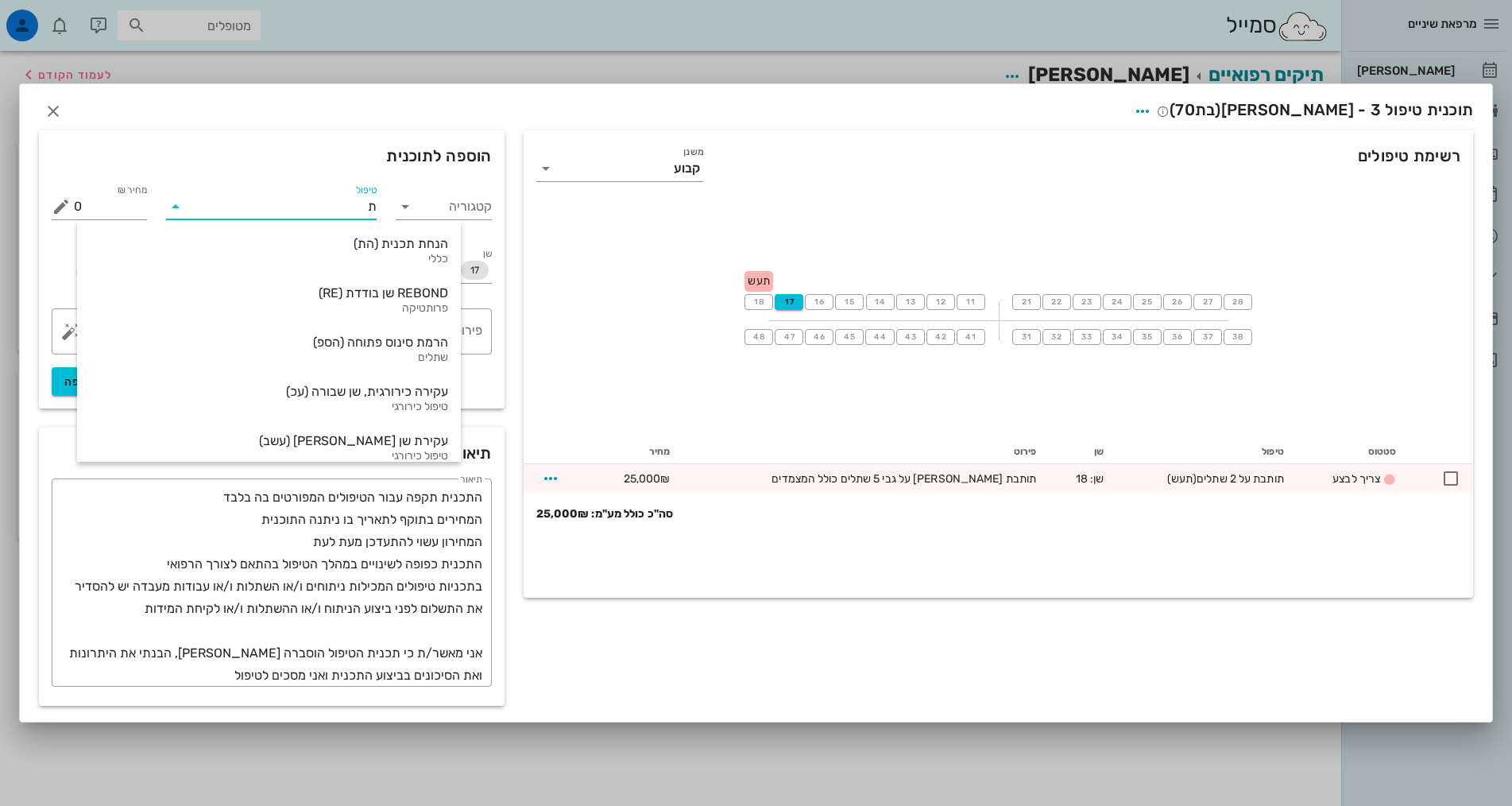
type input "תש"
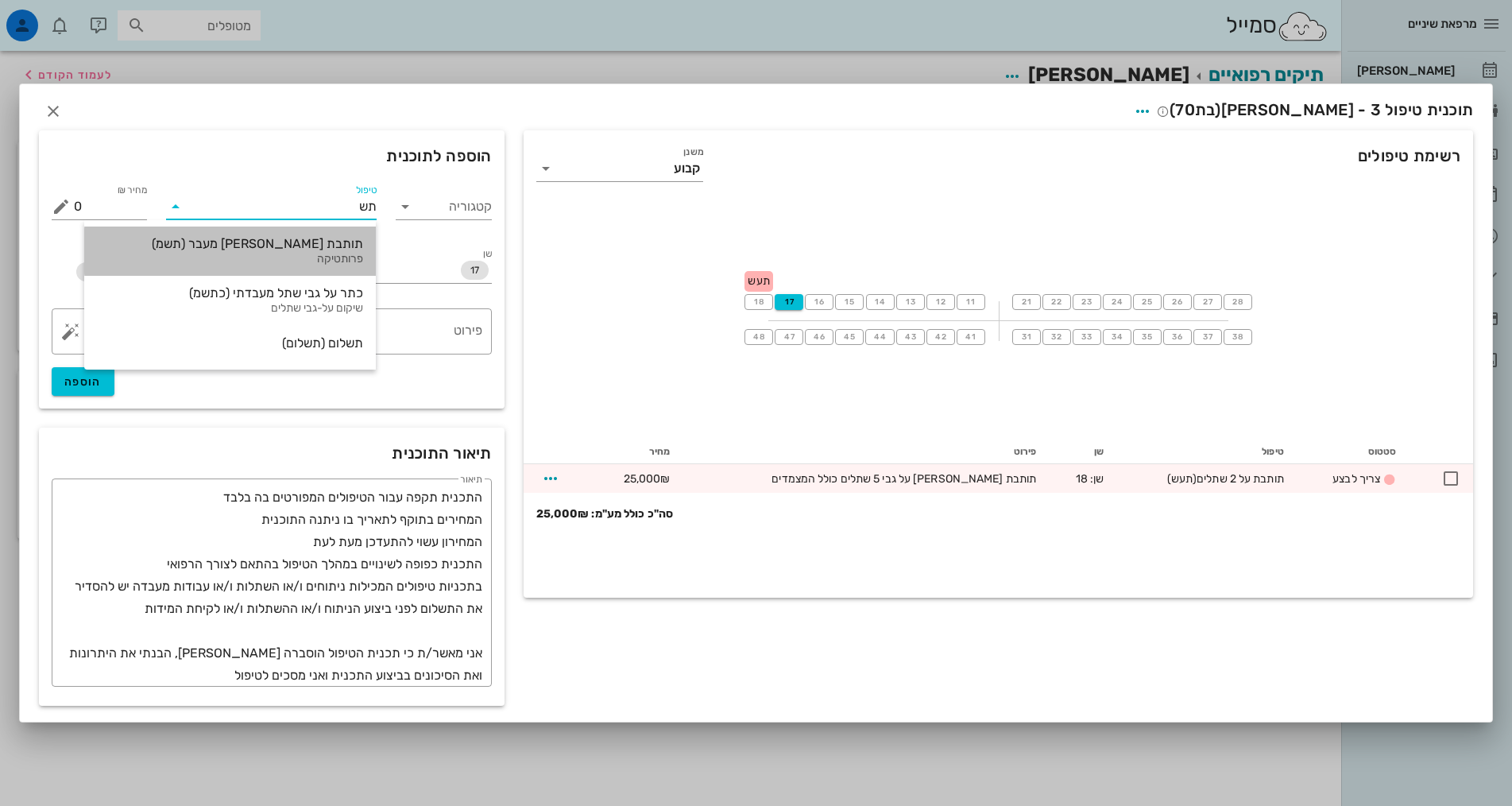
click at [333, 244] on div "תותבת [PERSON_NAME] מעבר (תשמ)" at bounding box center [230, 244] width 266 height 15
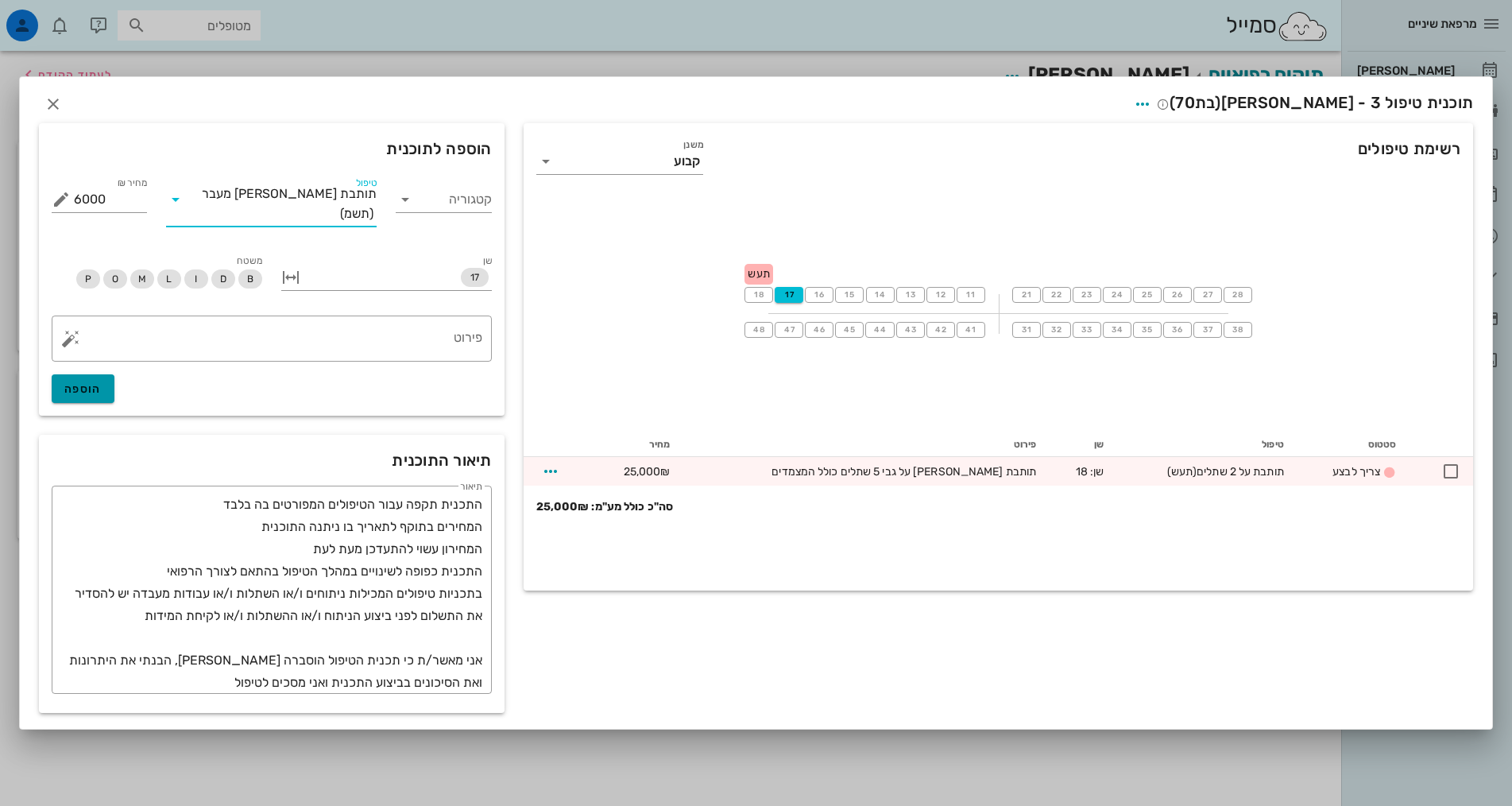
click at [107, 392] on button "הוספה" at bounding box center [83, 388] width 63 height 29
type input "0"
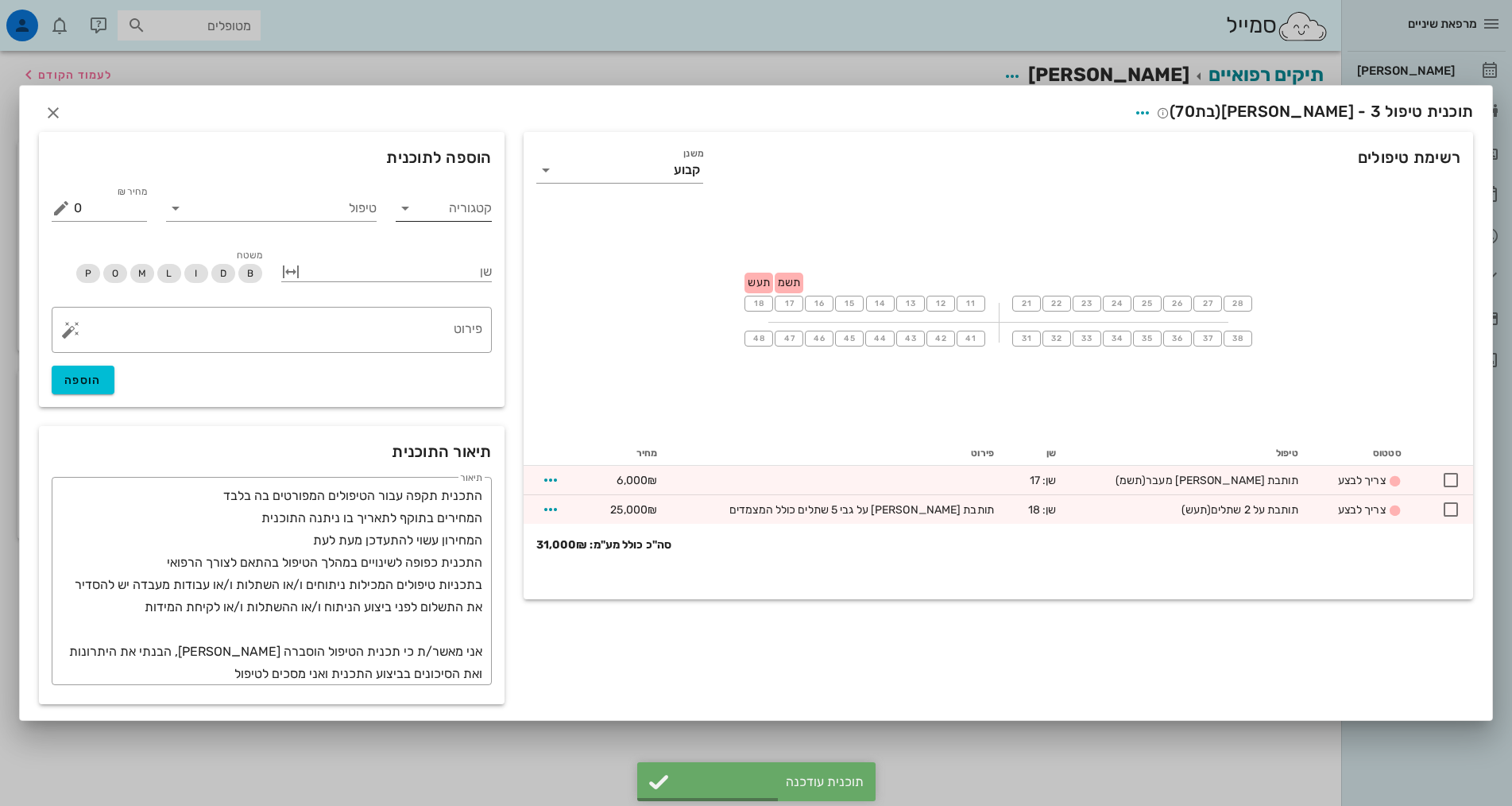
click at [406, 211] on icon at bounding box center [405, 208] width 19 height 19
click at [442, 320] on div "פרותטיקה" at bounding box center [423, 323] width 133 height 15
type input "פרותטיקה"
click at [180, 206] on icon at bounding box center [175, 208] width 19 height 19
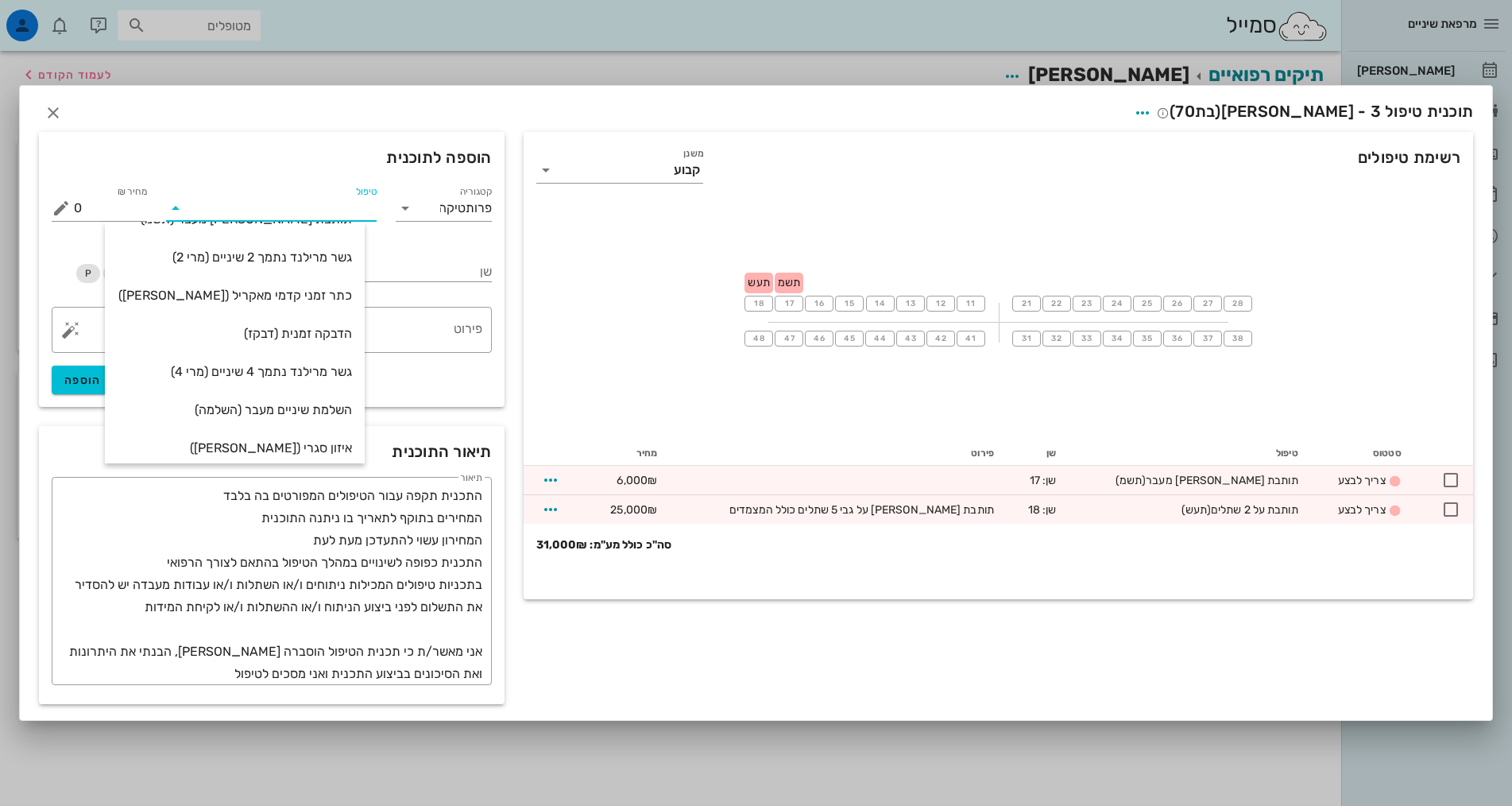
scroll to position [648, 0]
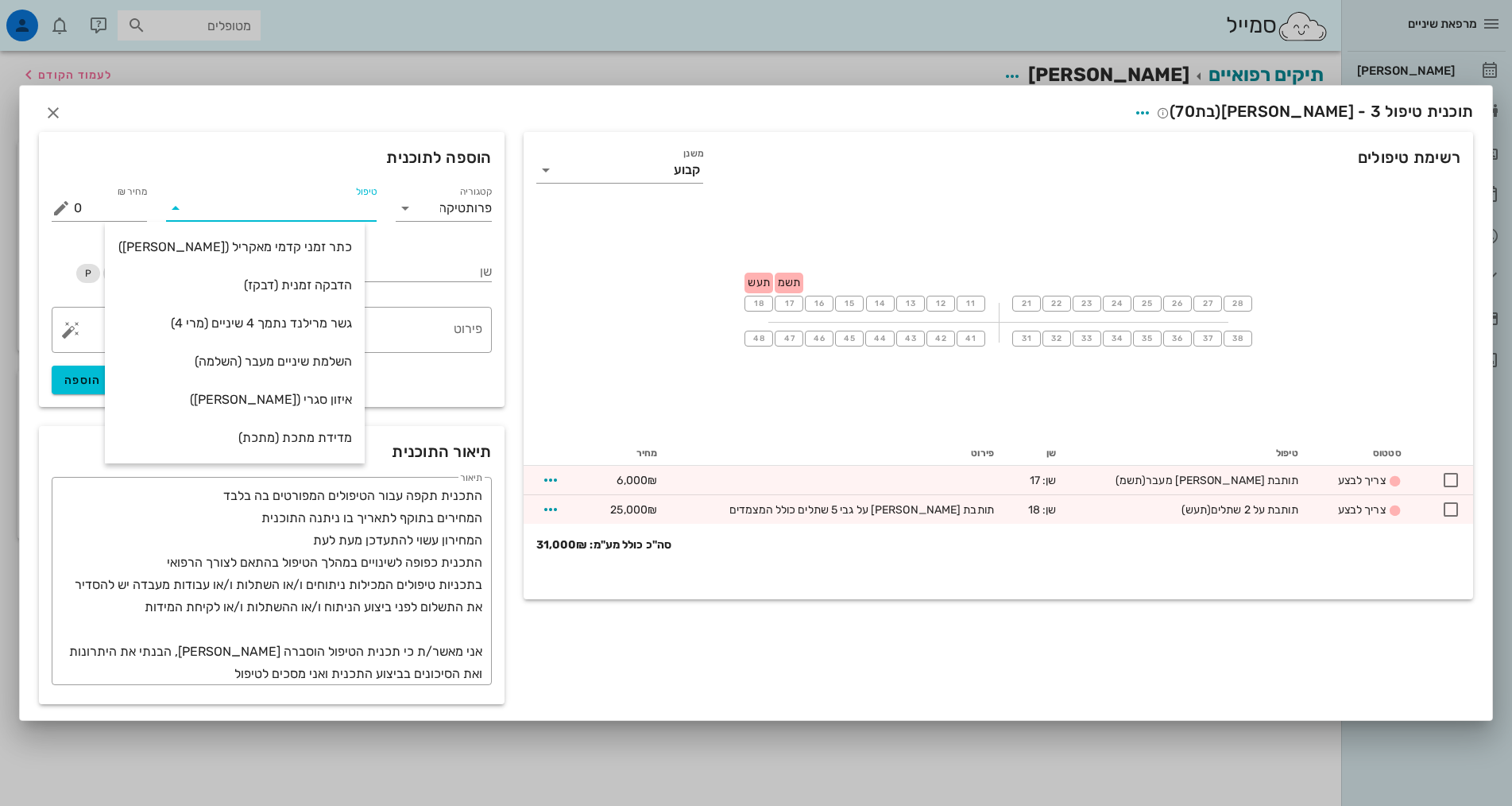
click at [442, 383] on div "​ פירוט הוספה" at bounding box center [271, 350] width 460 height 107
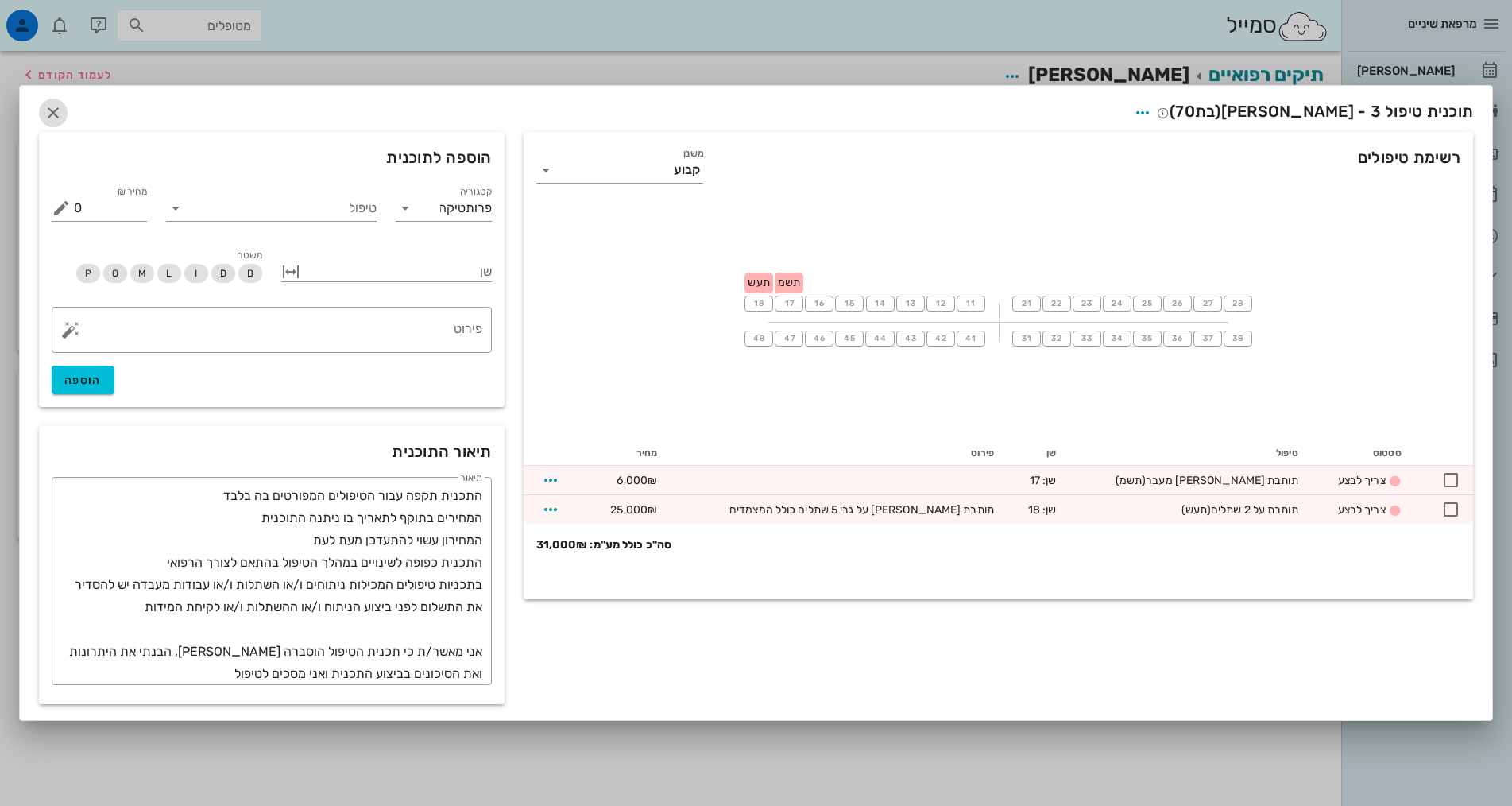
click at [55, 118] on icon "button" at bounding box center [53, 113] width 19 height 19
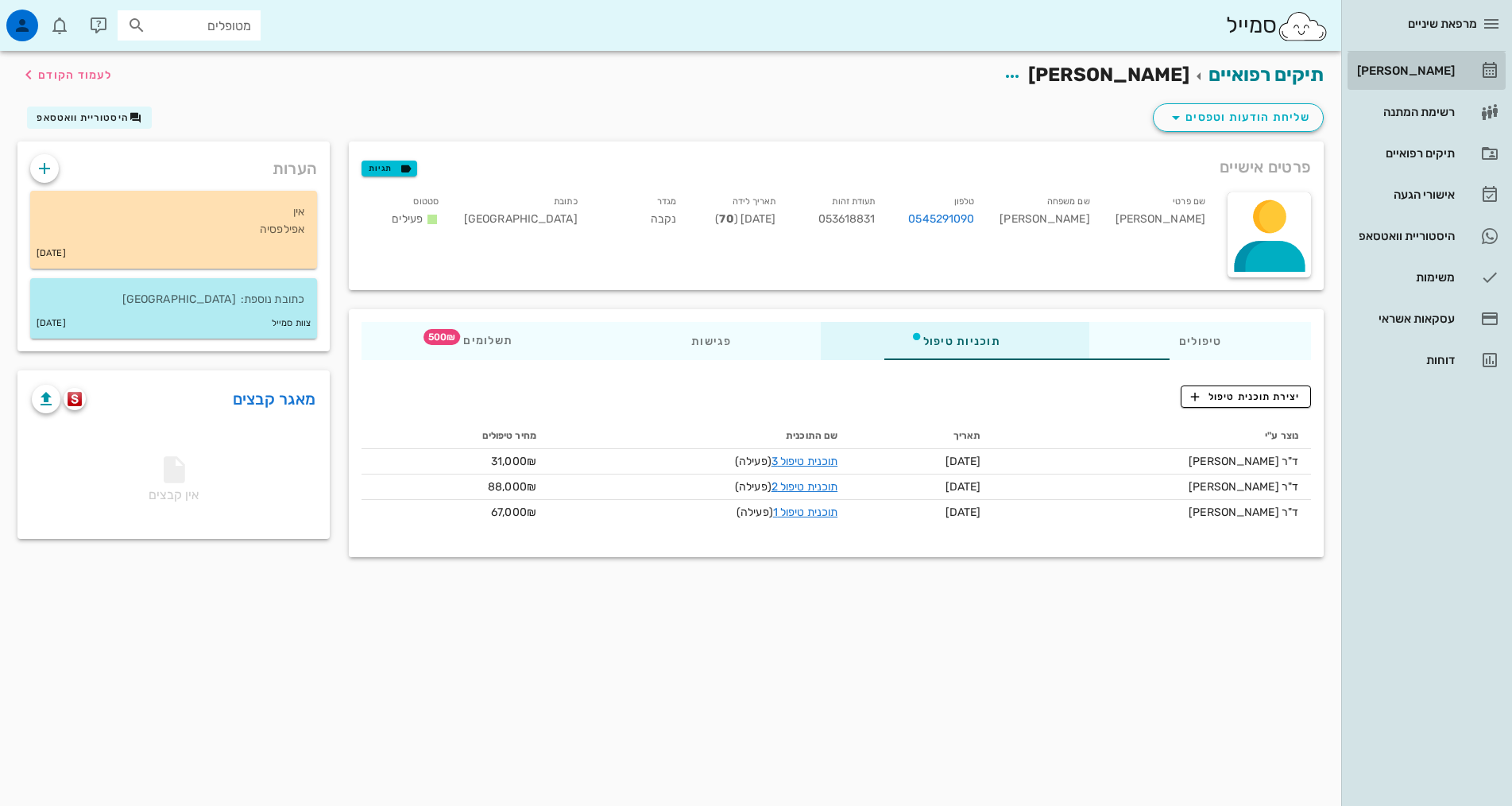
click at [1407, 68] on div "[PERSON_NAME]" at bounding box center [1404, 70] width 101 height 12
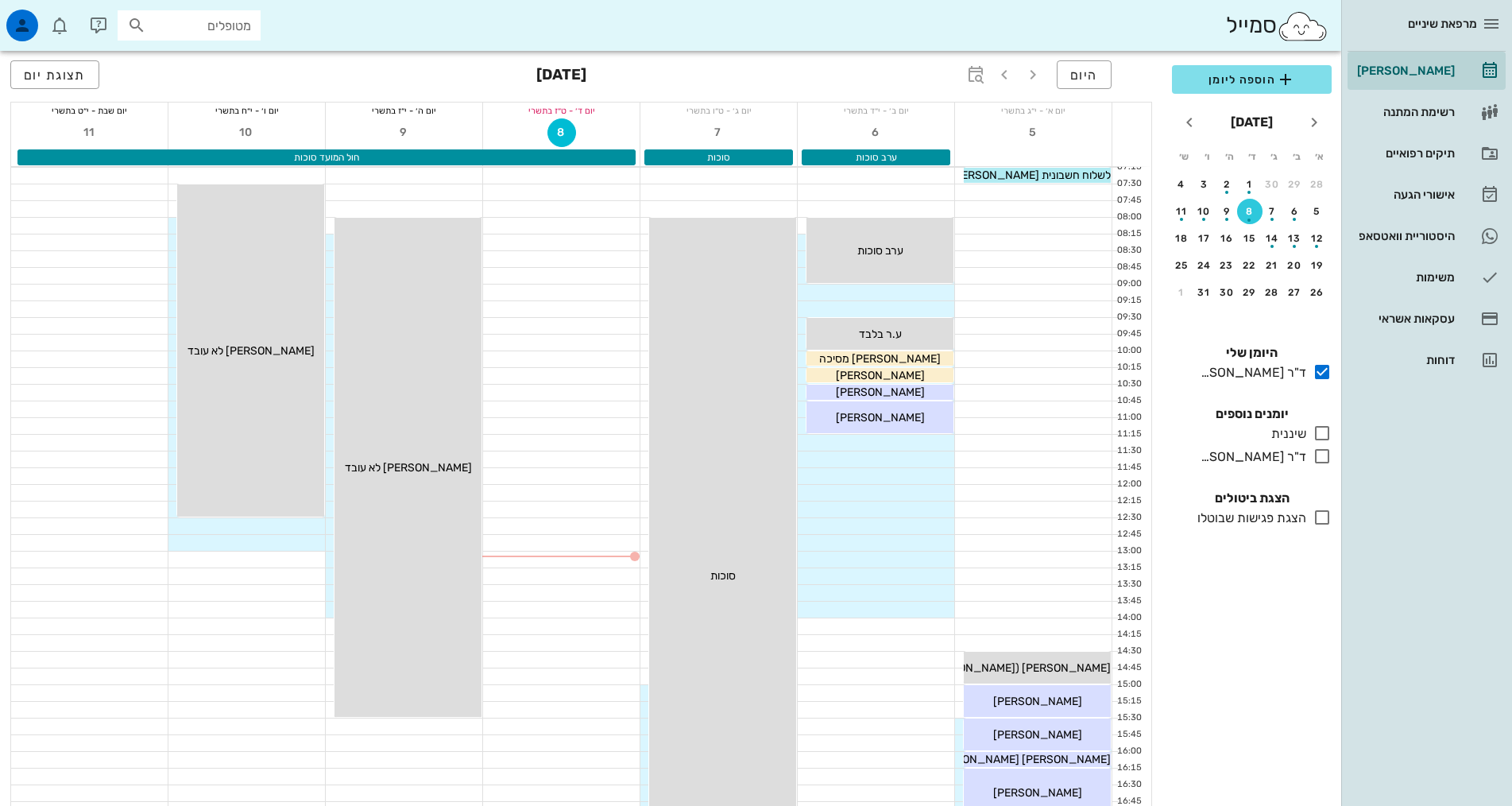
click at [193, 18] on input "מטופלים" at bounding box center [200, 26] width 102 height 21
type input "0507874589"
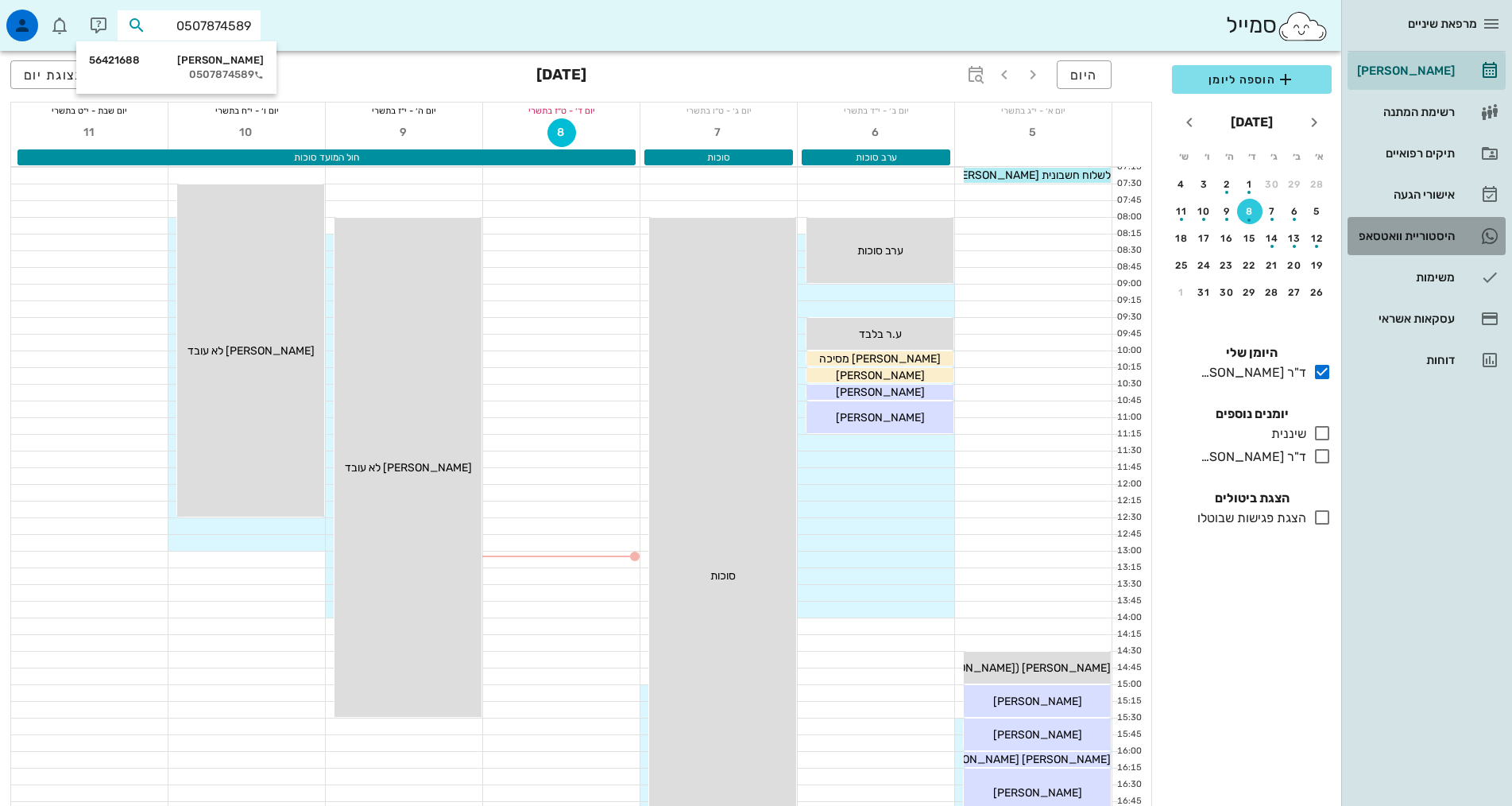
click at [1405, 236] on div "היסטוריית וואטסאפ" at bounding box center [1404, 235] width 101 height 12
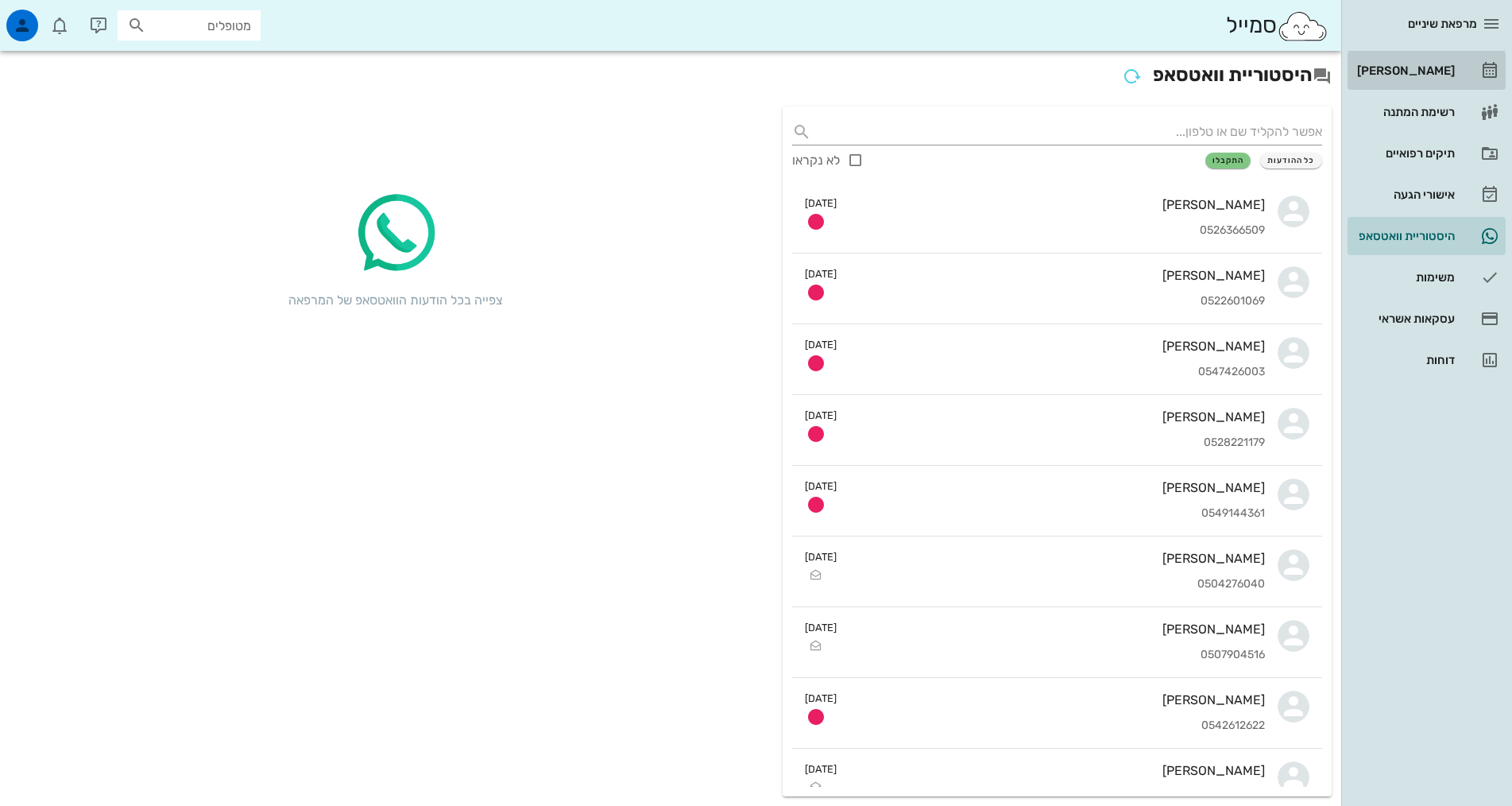
click at [1425, 61] on div "[PERSON_NAME]" at bounding box center [1404, 70] width 101 height 26
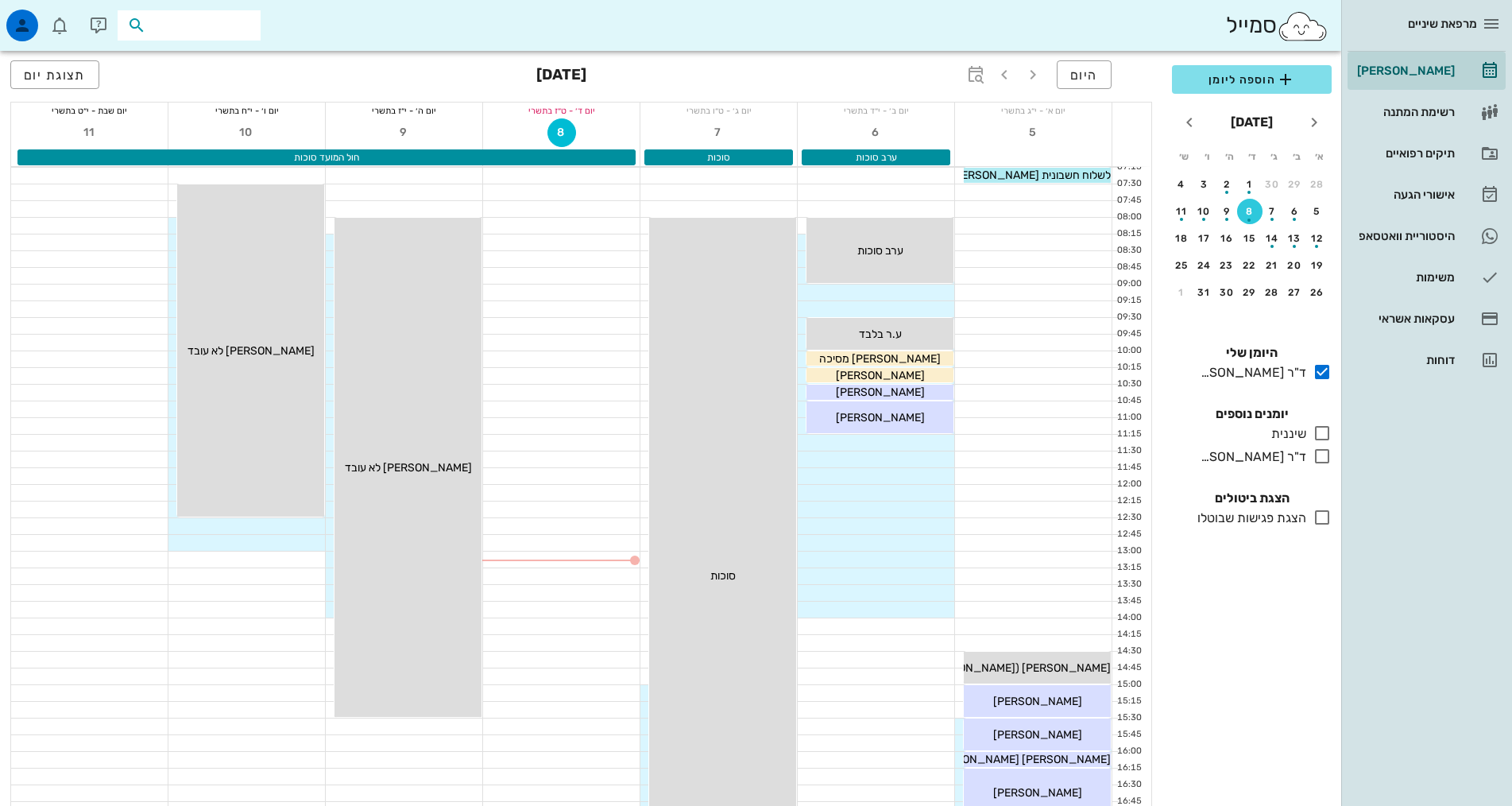
click at [229, 26] on input "text" at bounding box center [200, 26] width 102 height 21
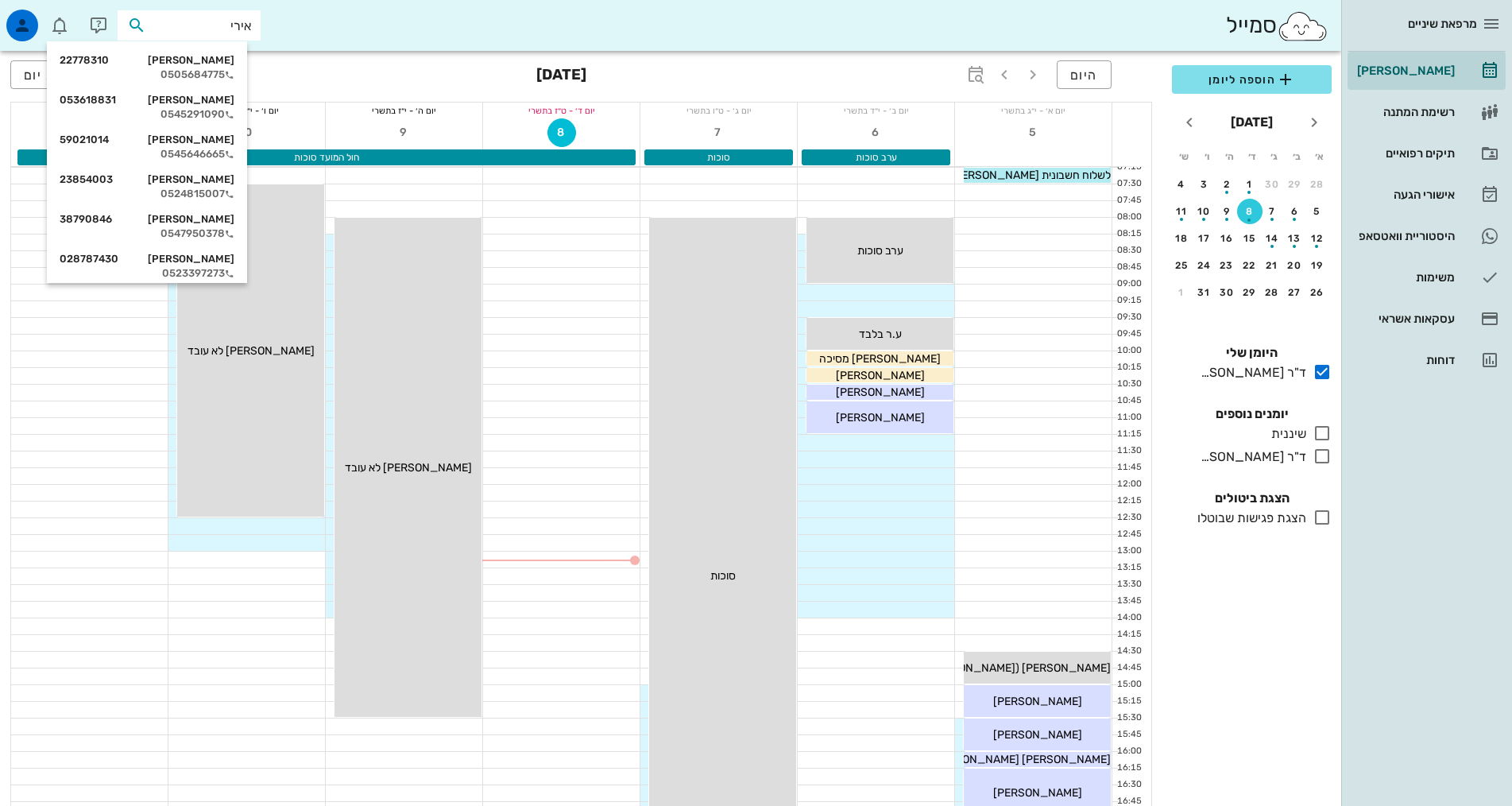
type input "[PERSON_NAME]"
click at [221, 109] on div "0545291090" at bounding box center [147, 114] width 175 height 12
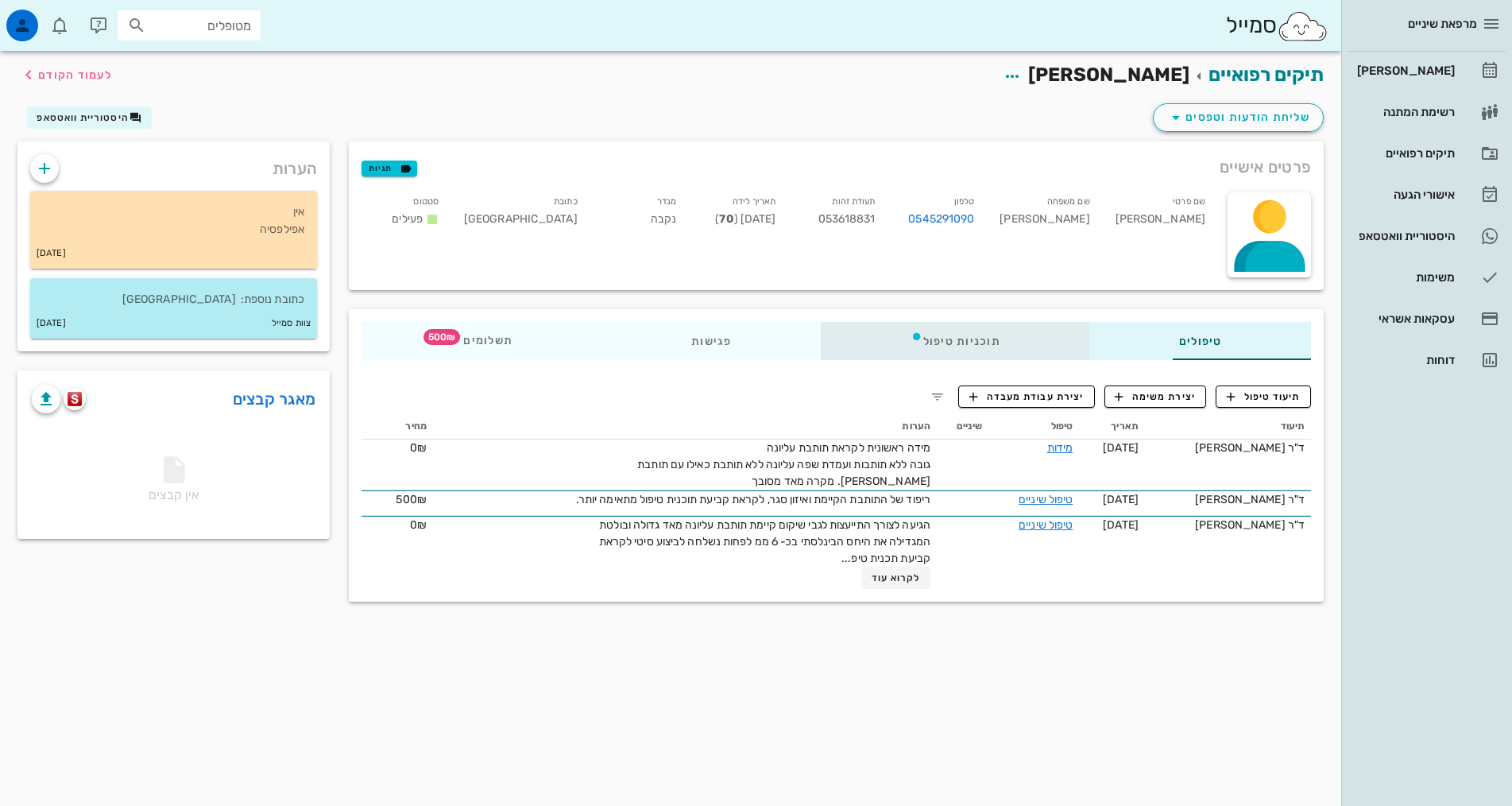
click at [945, 339] on div "תוכניות טיפול" at bounding box center [954, 341] width 268 height 38
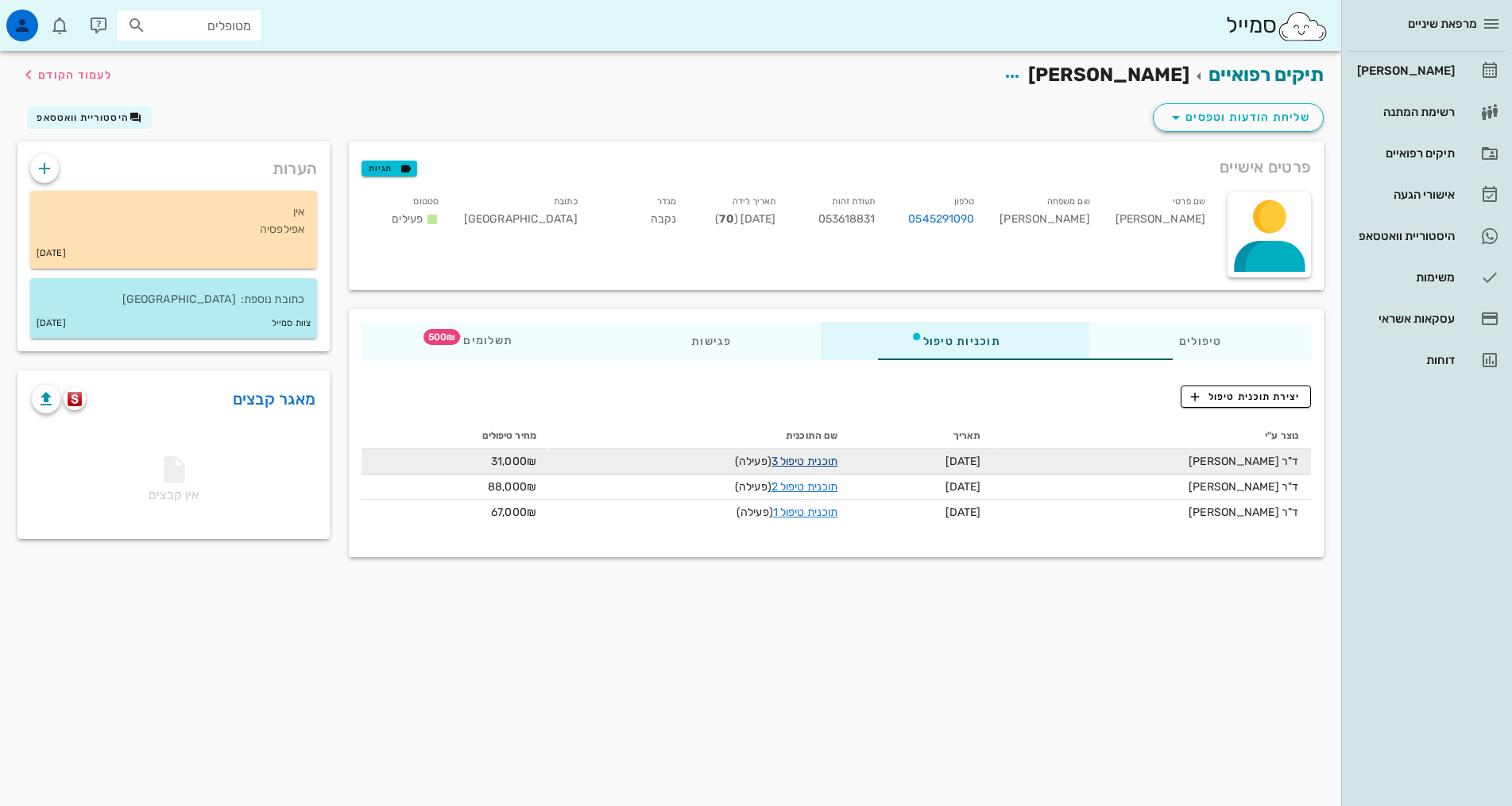
click at [802, 463] on link "תוכנית טיפול 3" at bounding box center [804, 462] width 66 height 13
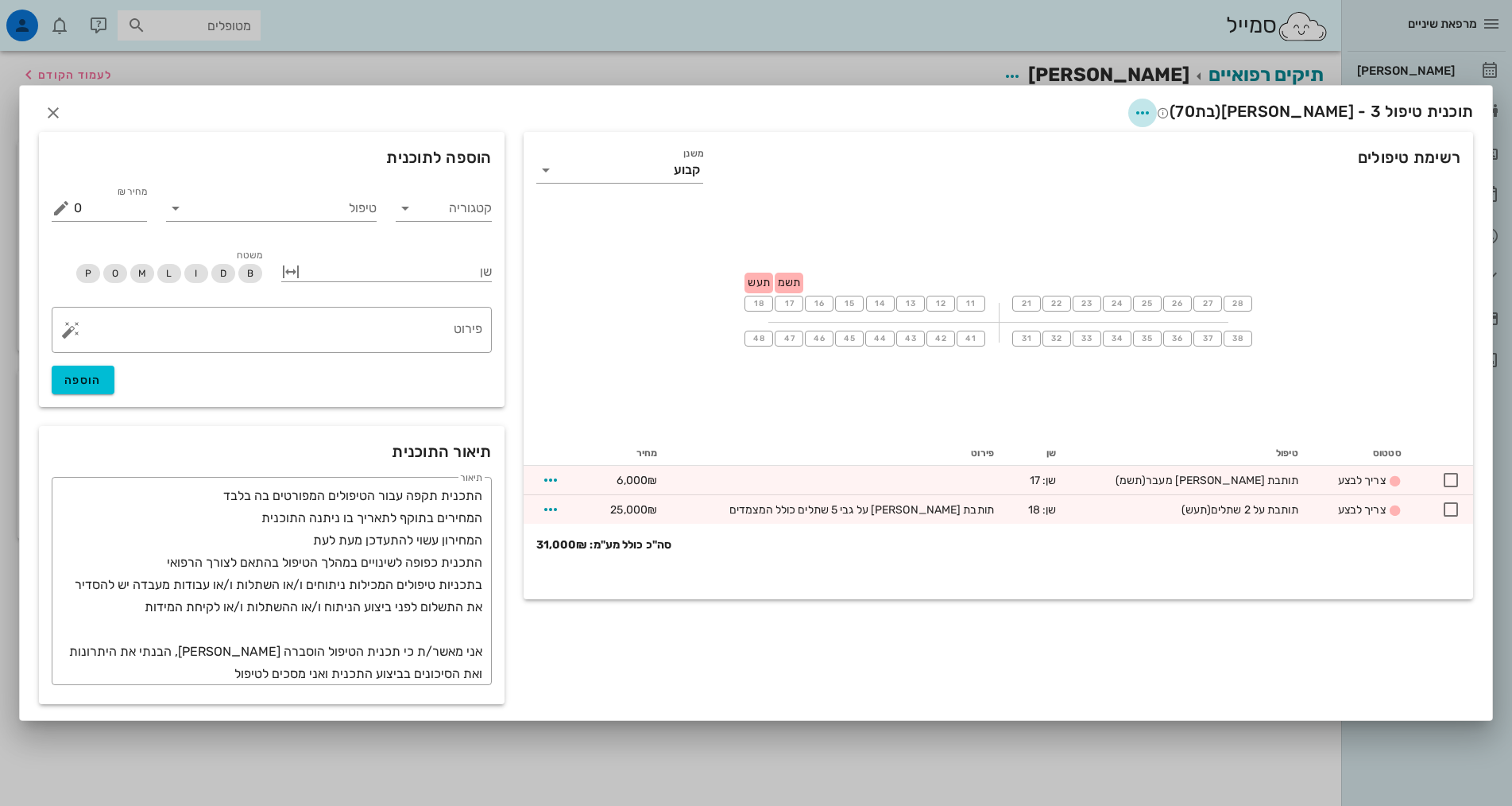
click at [1152, 114] on icon "button" at bounding box center [1143, 113] width 19 height 19
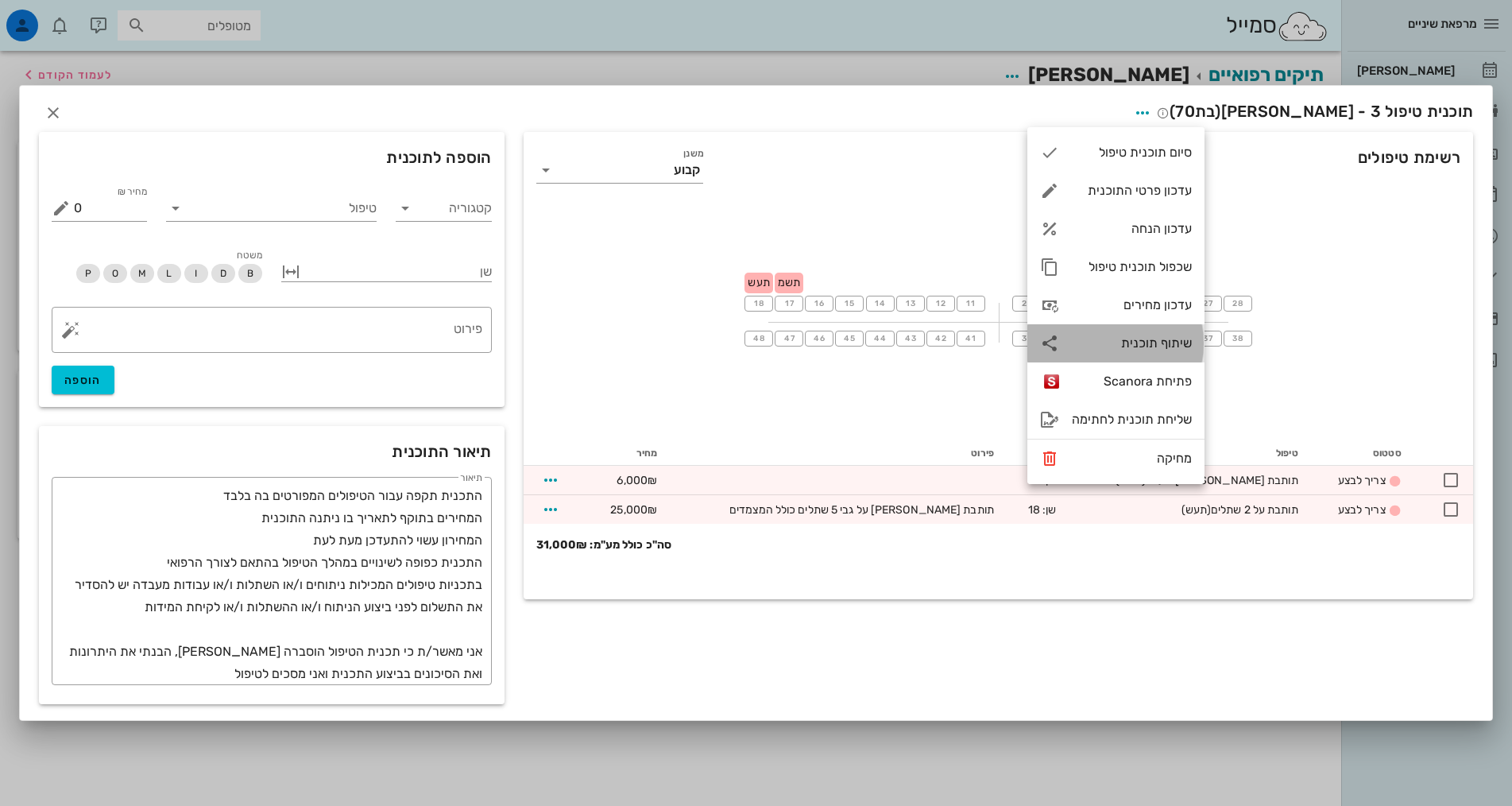
click at [1130, 341] on div "שיתוף תוכנית" at bounding box center [1131, 343] width 120 height 15
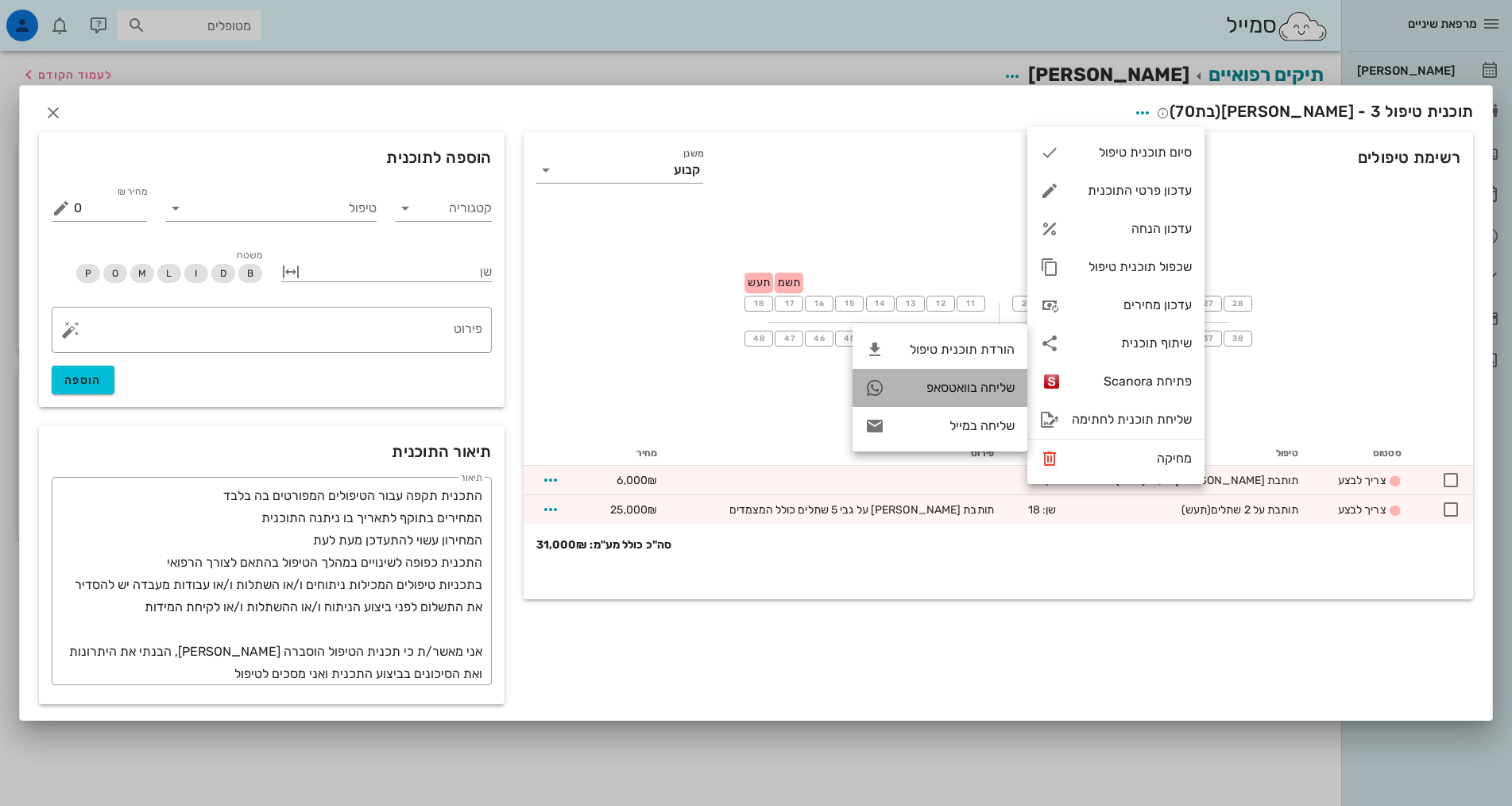
click at [981, 387] on div "שליחה בוואטסאפ" at bounding box center [956, 387] width 118 height 15
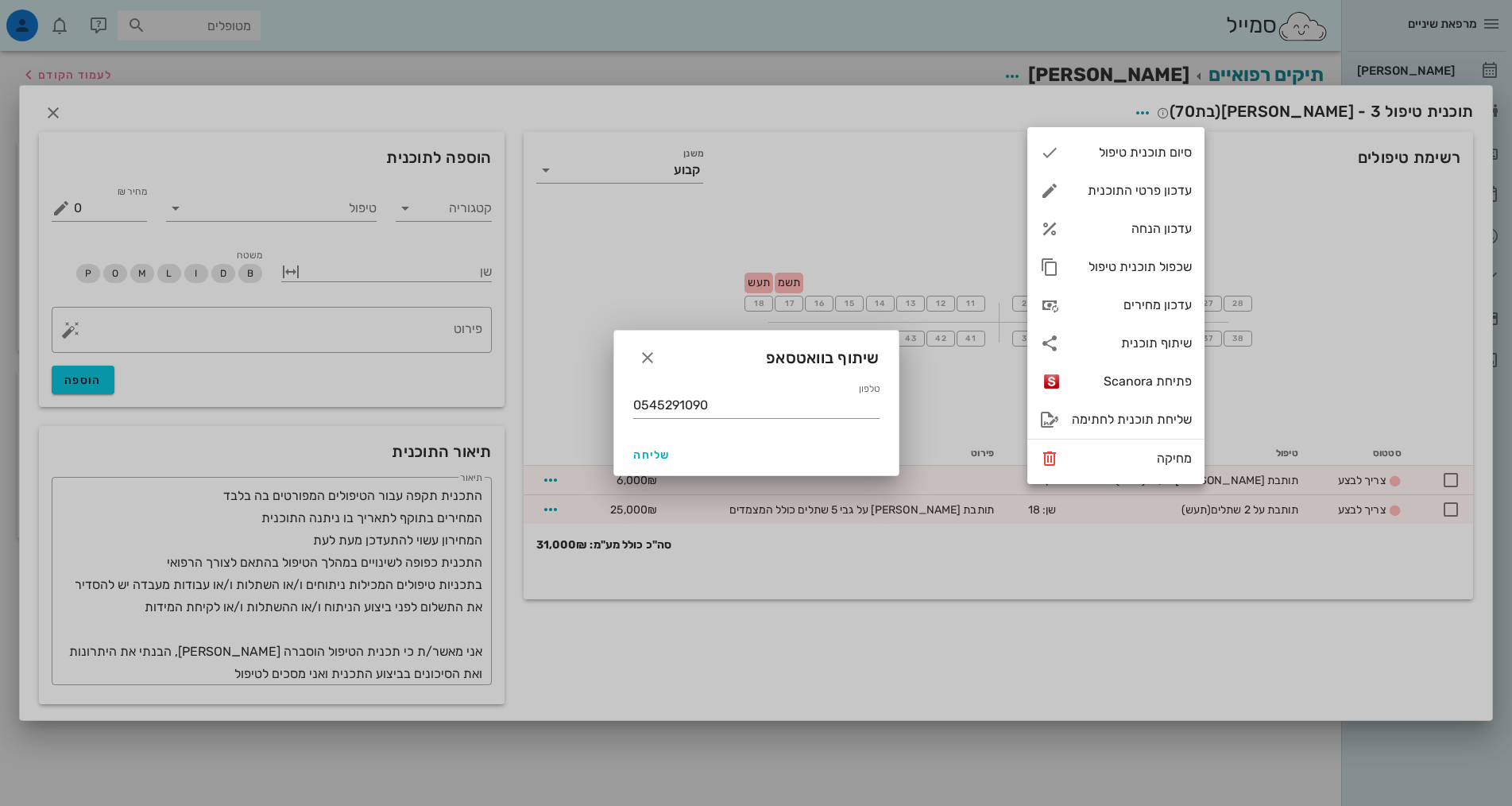
click at [918, 146] on div at bounding box center [756, 403] width 1512 height 806
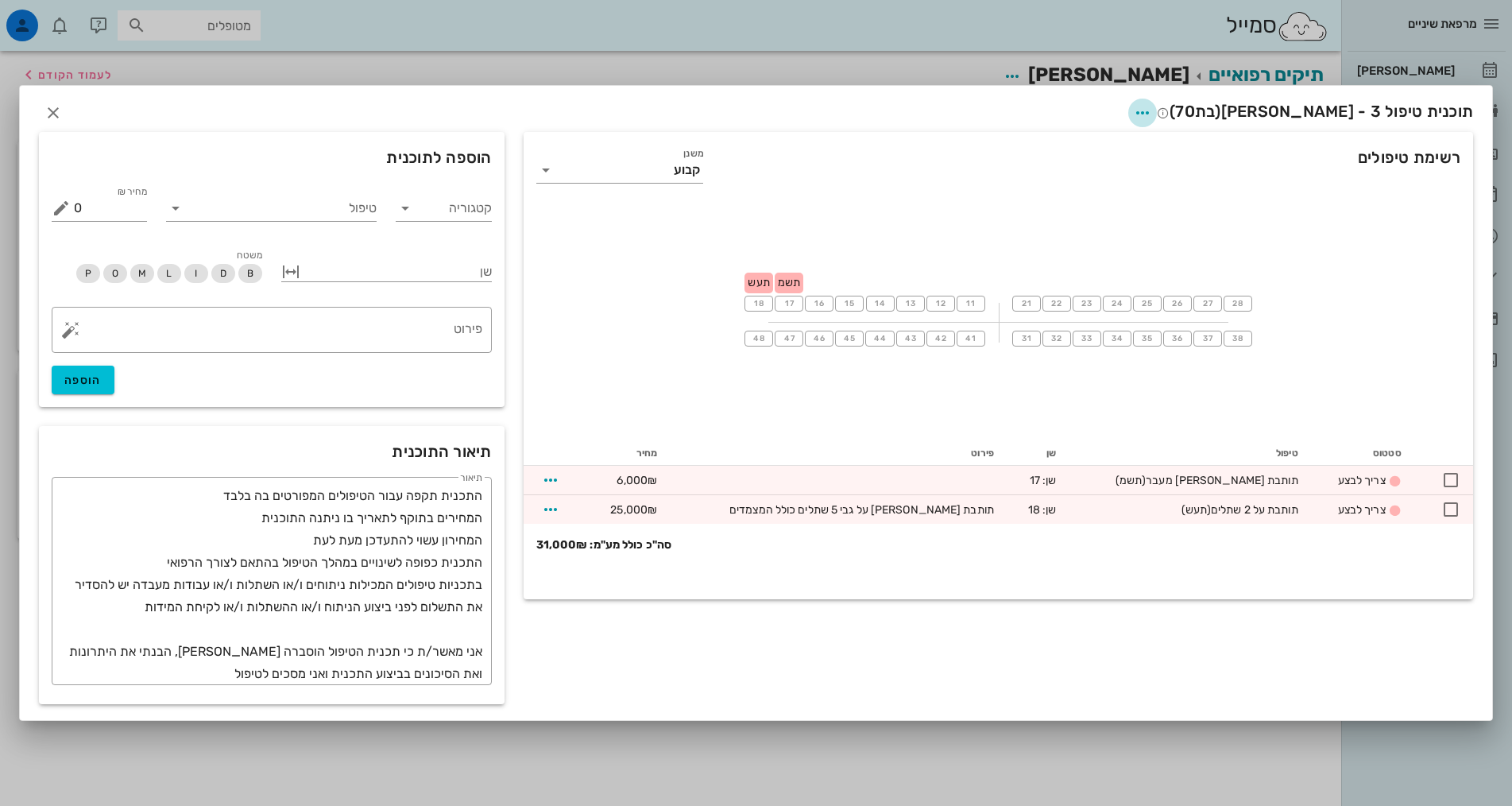
click at [1152, 113] on icon "button" at bounding box center [1143, 113] width 19 height 19
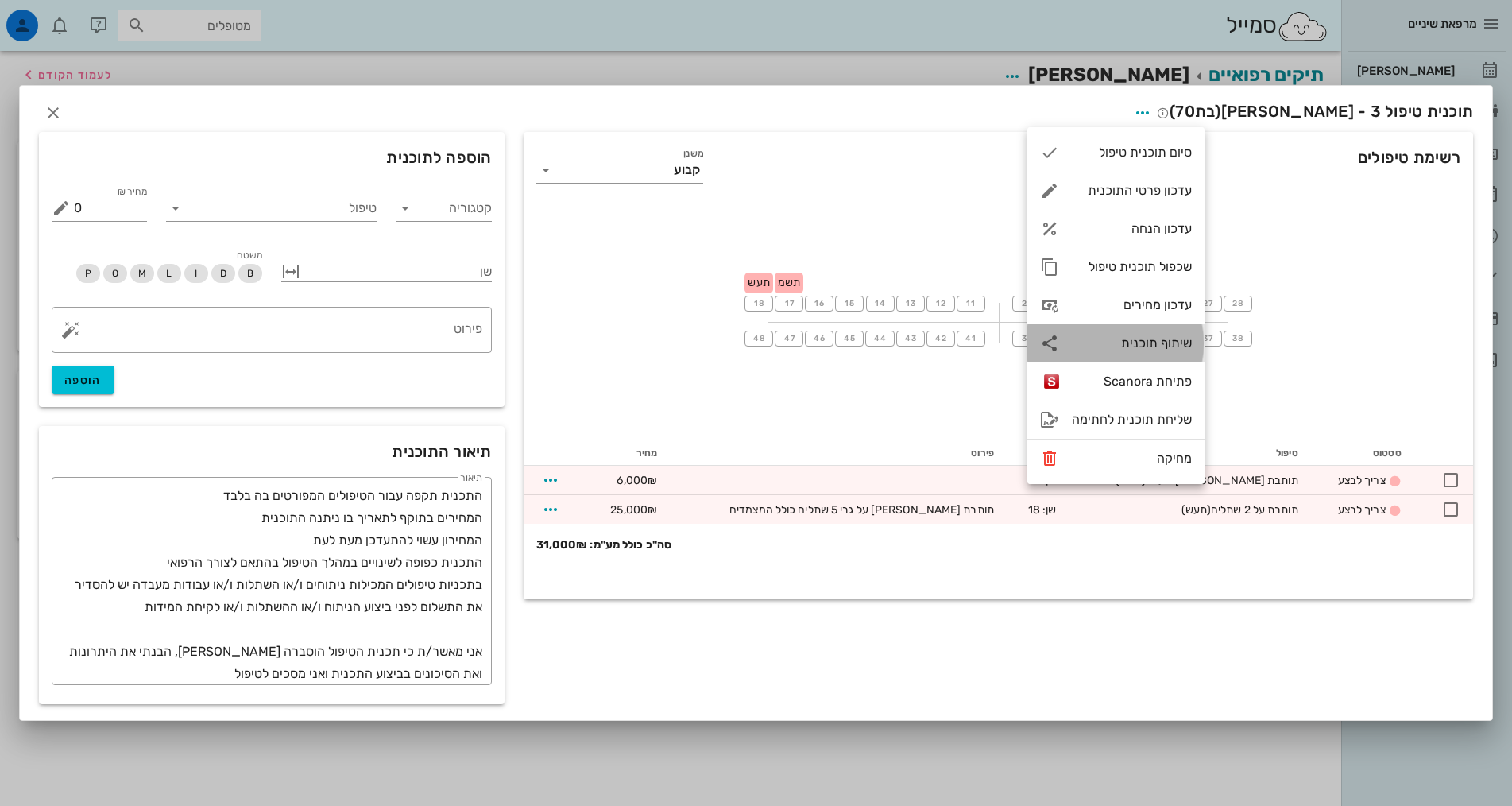
click at [1114, 346] on div "שיתוף תוכנית" at bounding box center [1131, 343] width 120 height 15
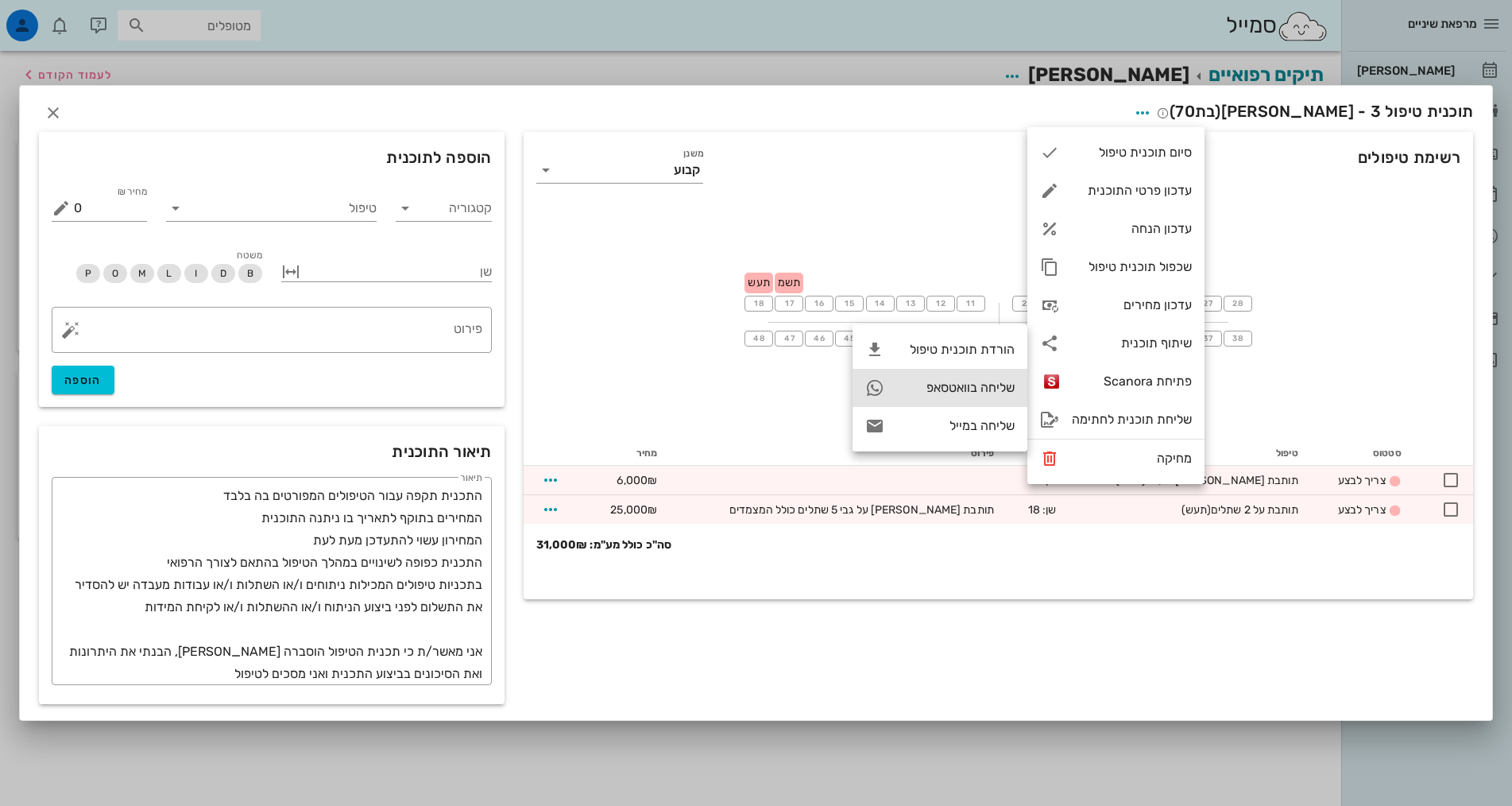
click at [965, 383] on div "שליחה בוואטסאפ" at bounding box center [956, 387] width 118 height 15
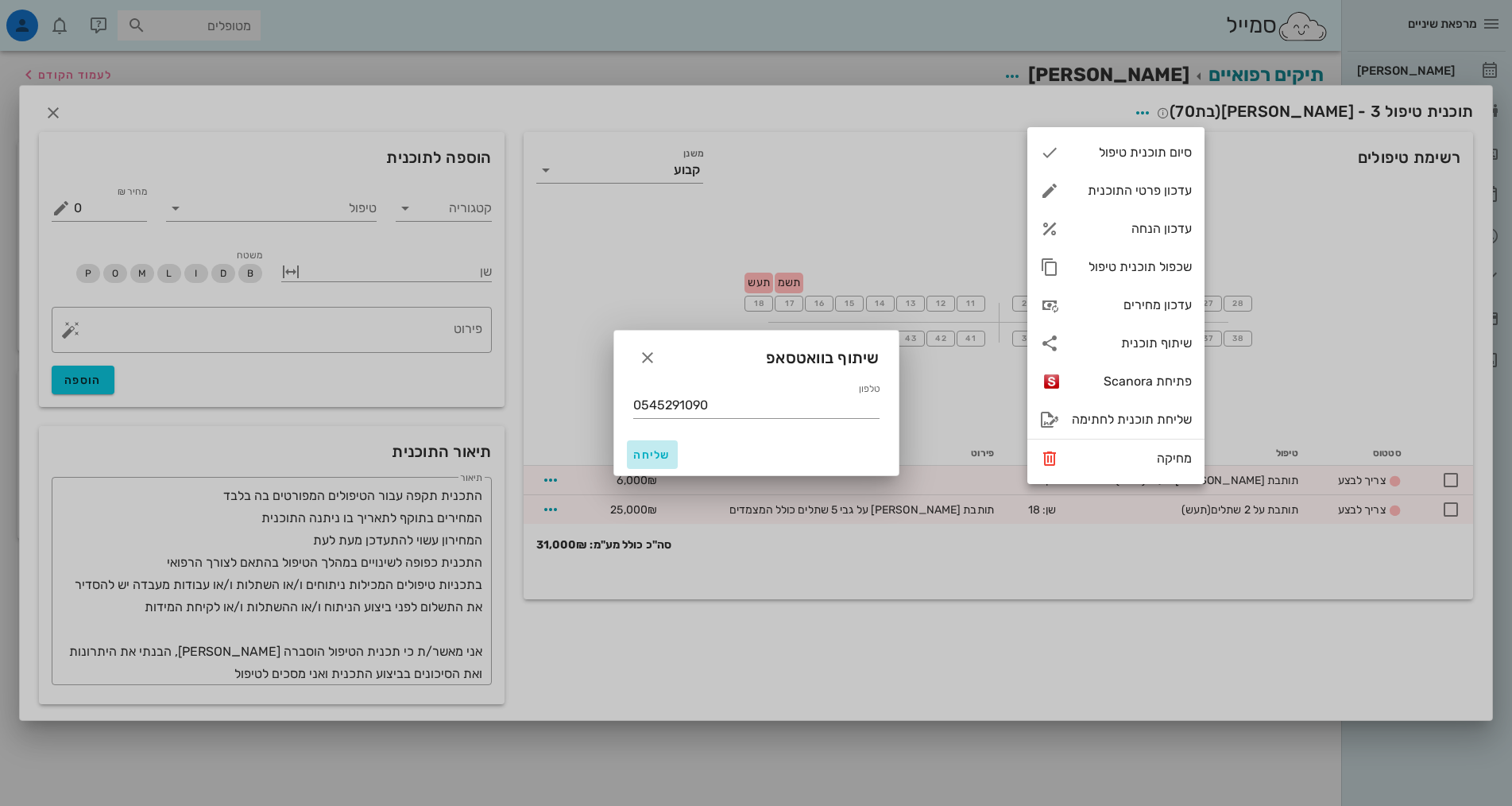
click at [662, 455] on span "שליחה" at bounding box center [652, 455] width 38 height 13
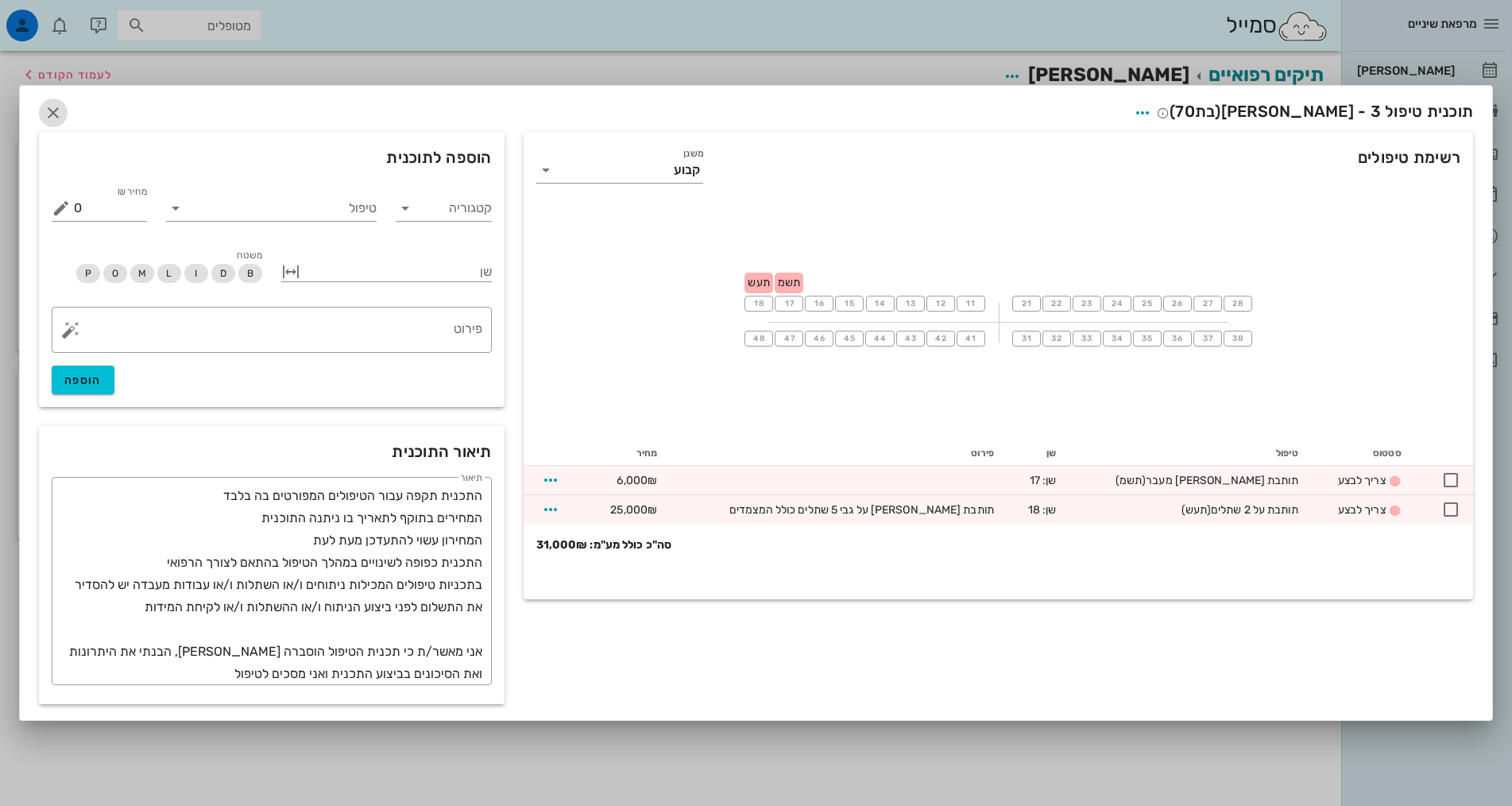
click at [55, 112] on icon "button" at bounding box center [53, 113] width 19 height 19
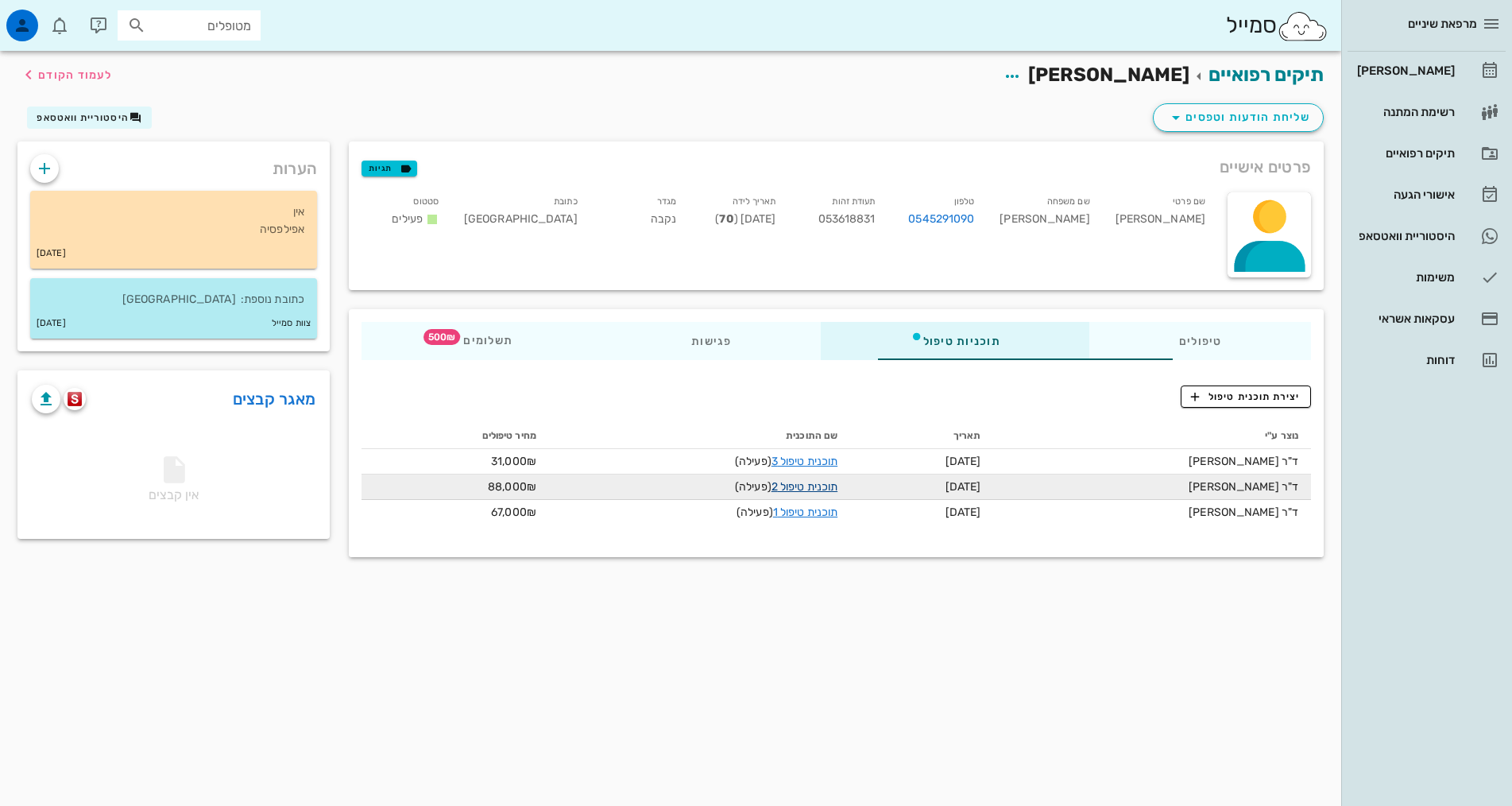
click at [801, 484] on link "תוכנית טיפול 2" at bounding box center [804, 486] width 66 height 13
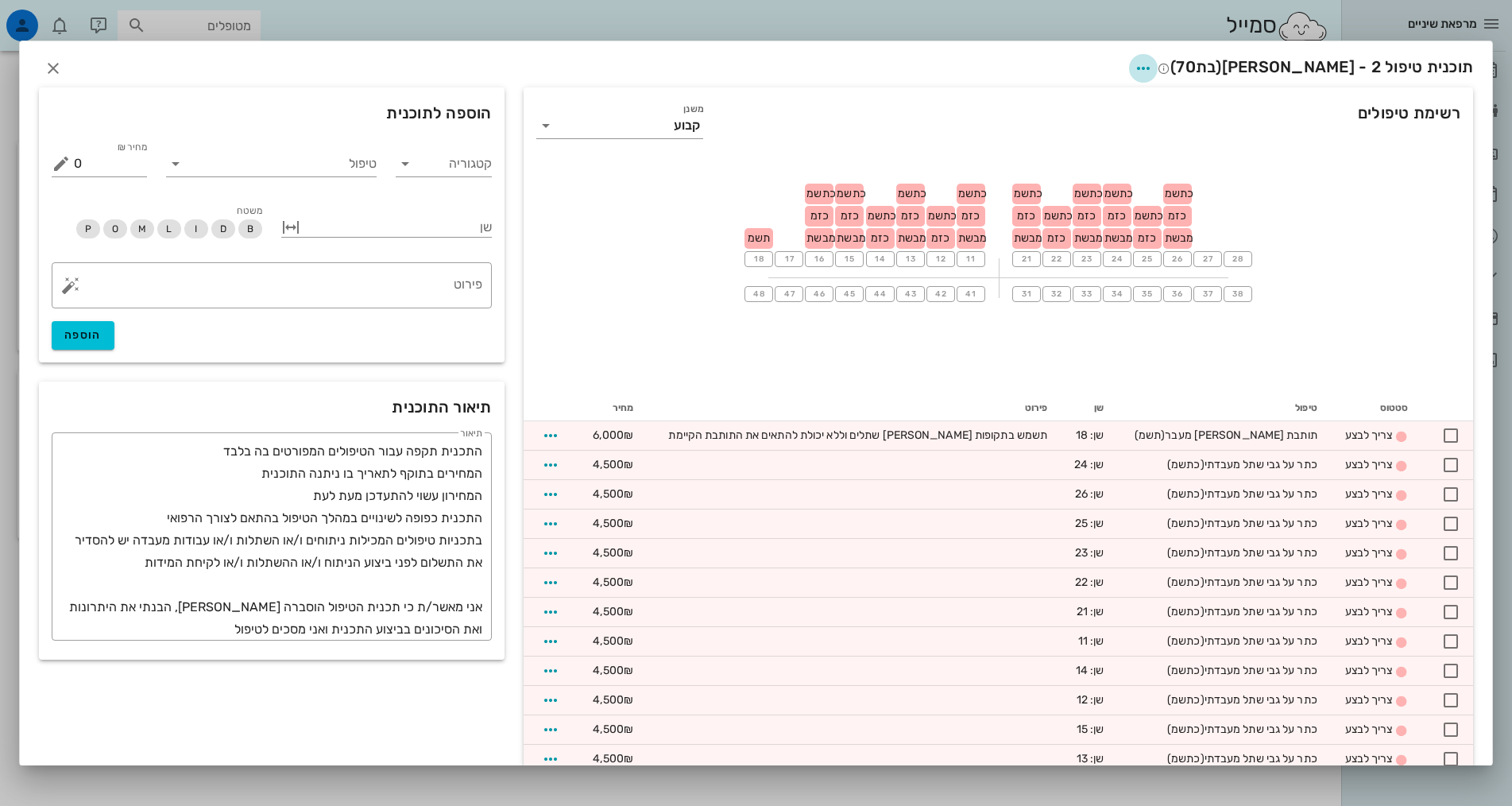
click at [1152, 69] on icon "button" at bounding box center [1143, 69] width 19 height 19
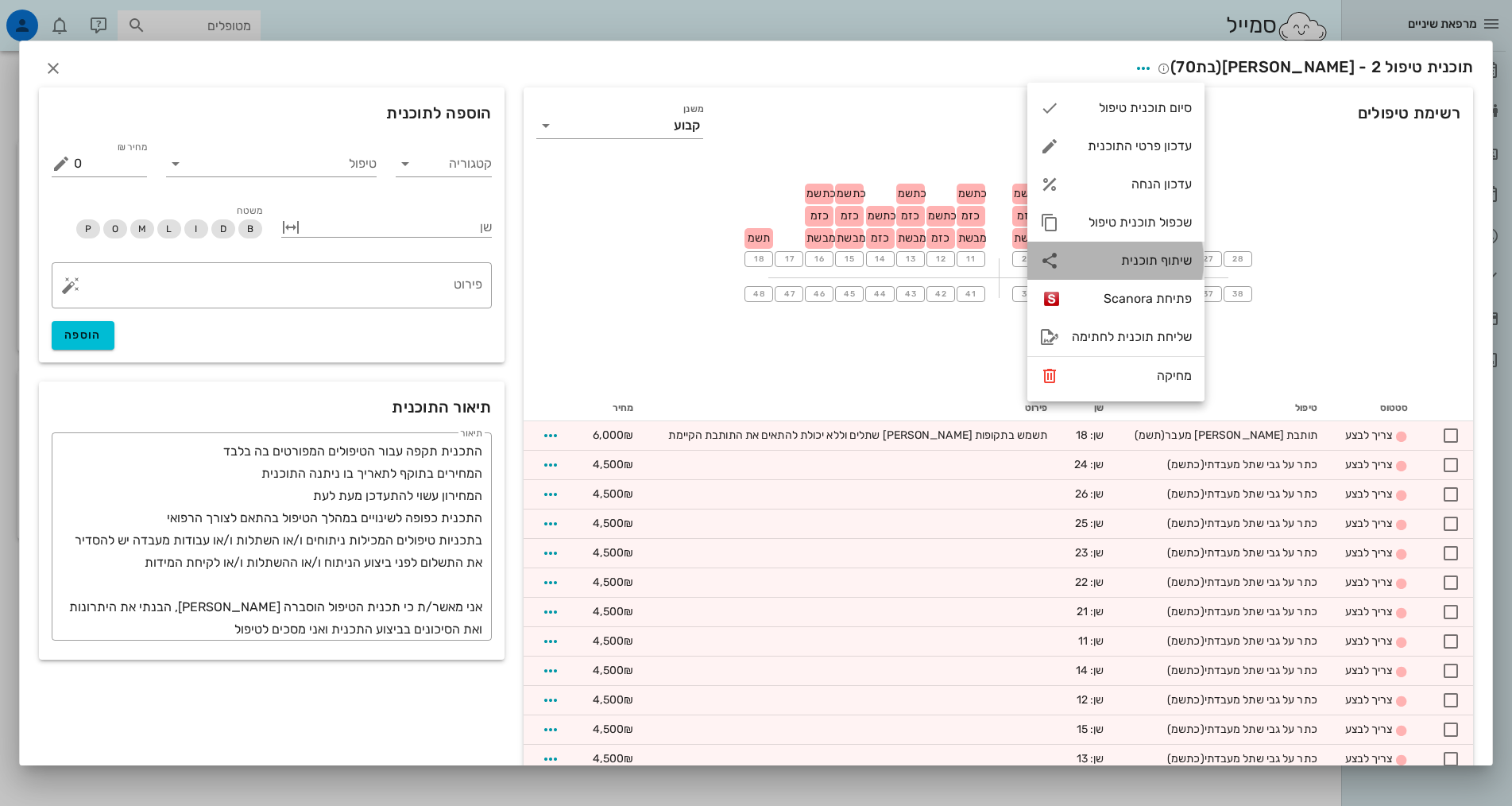
click at [1143, 260] on div "שיתוף תוכנית" at bounding box center [1131, 260] width 120 height 15
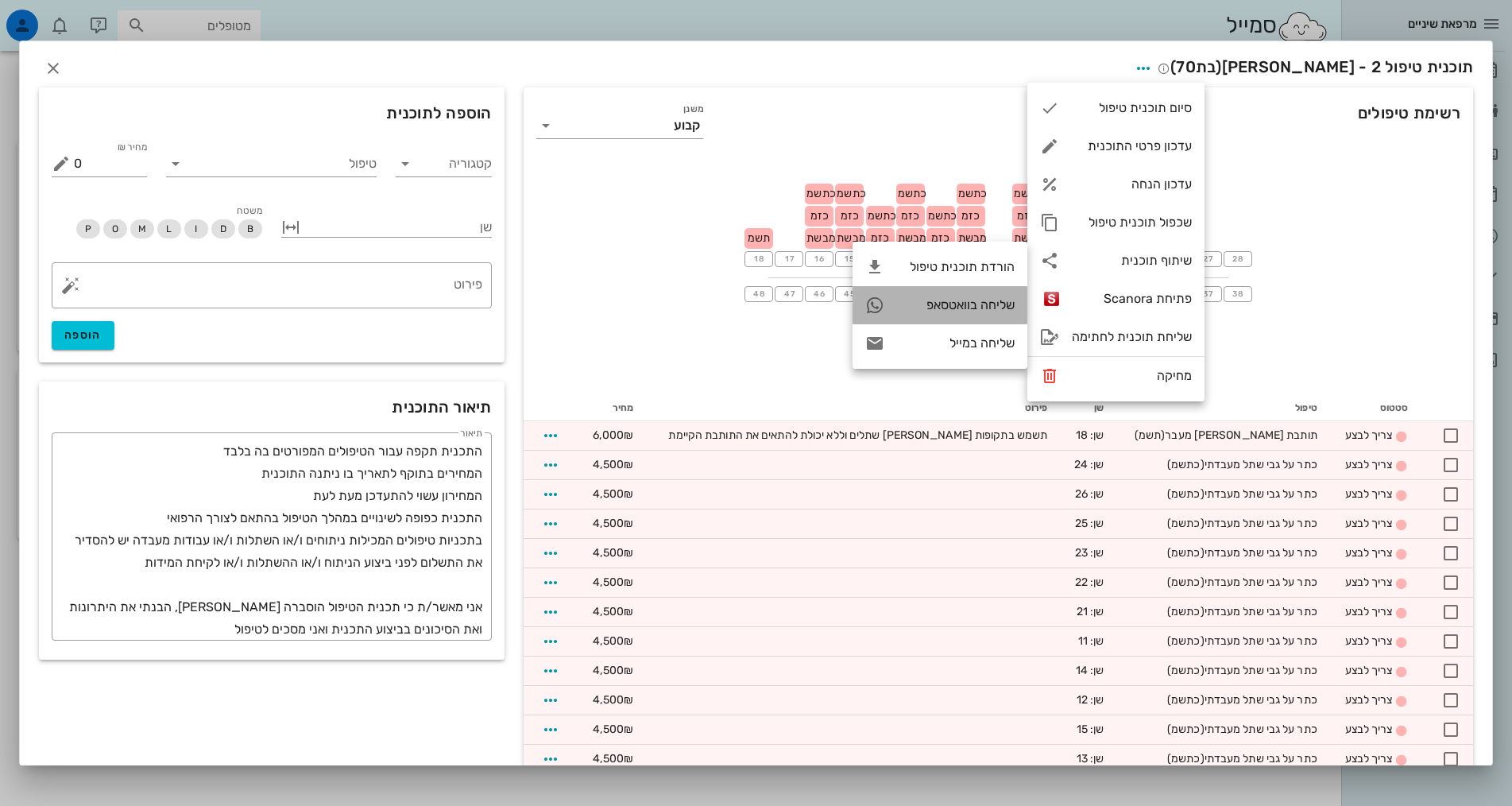
click at [945, 305] on div "שליחה בוואטסאפ" at bounding box center [956, 305] width 118 height 15
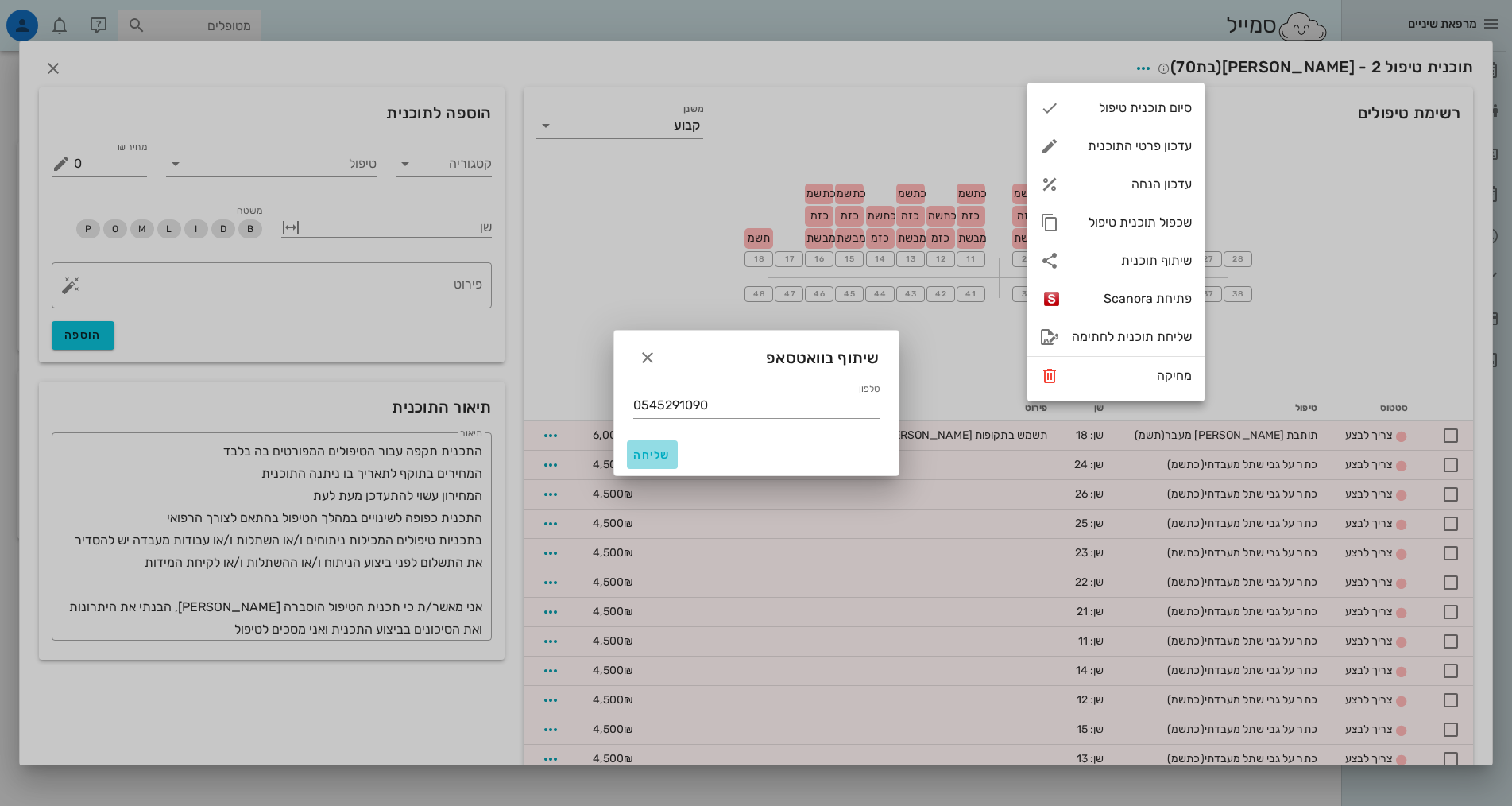
click at [650, 454] on span "שליחה" at bounding box center [652, 455] width 38 height 13
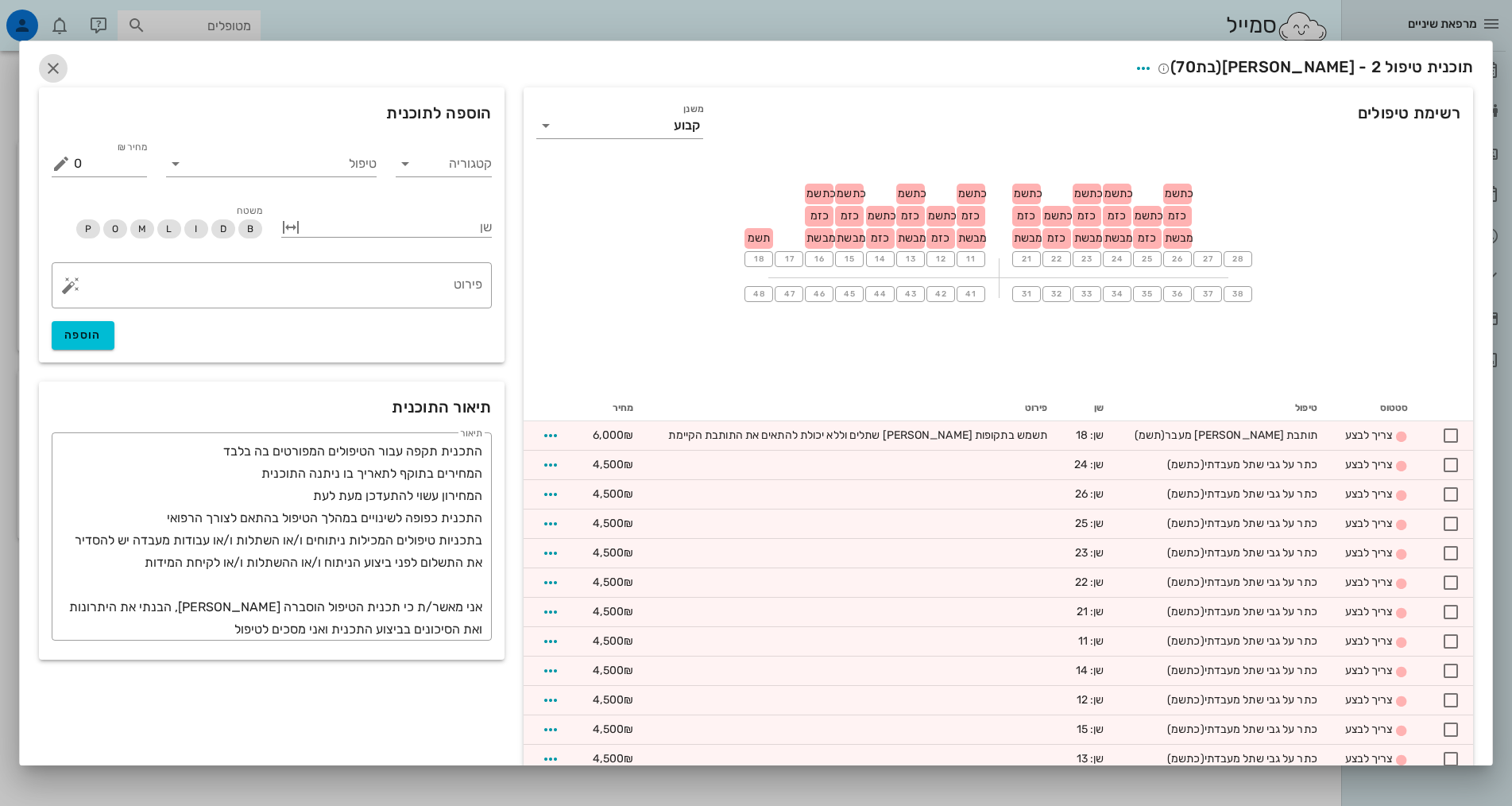
click at [63, 69] on icon "button" at bounding box center [53, 69] width 19 height 19
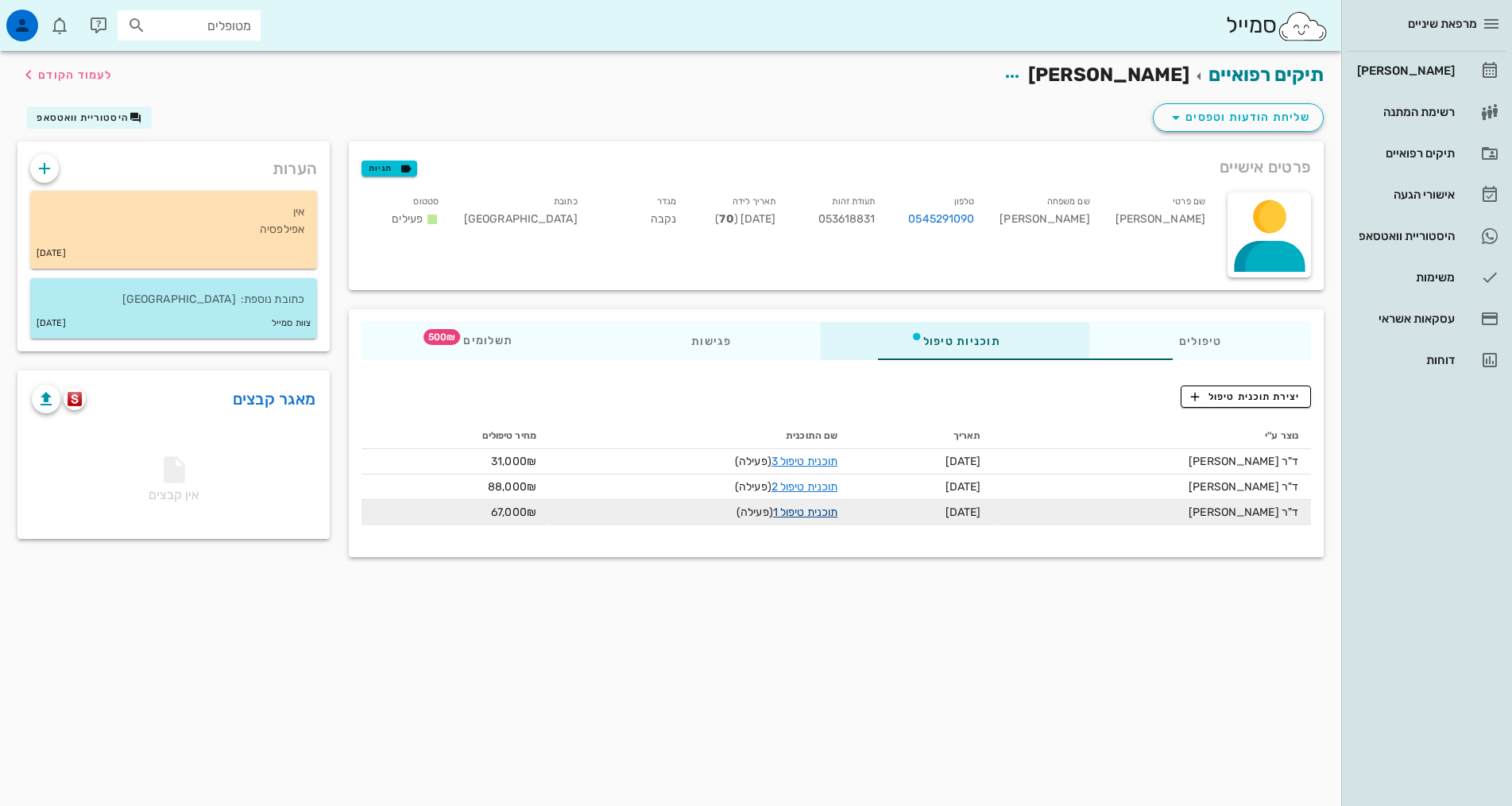
click at [791, 514] on link "תוכנית טיפול 1" at bounding box center [805, 512] width 65 height 13
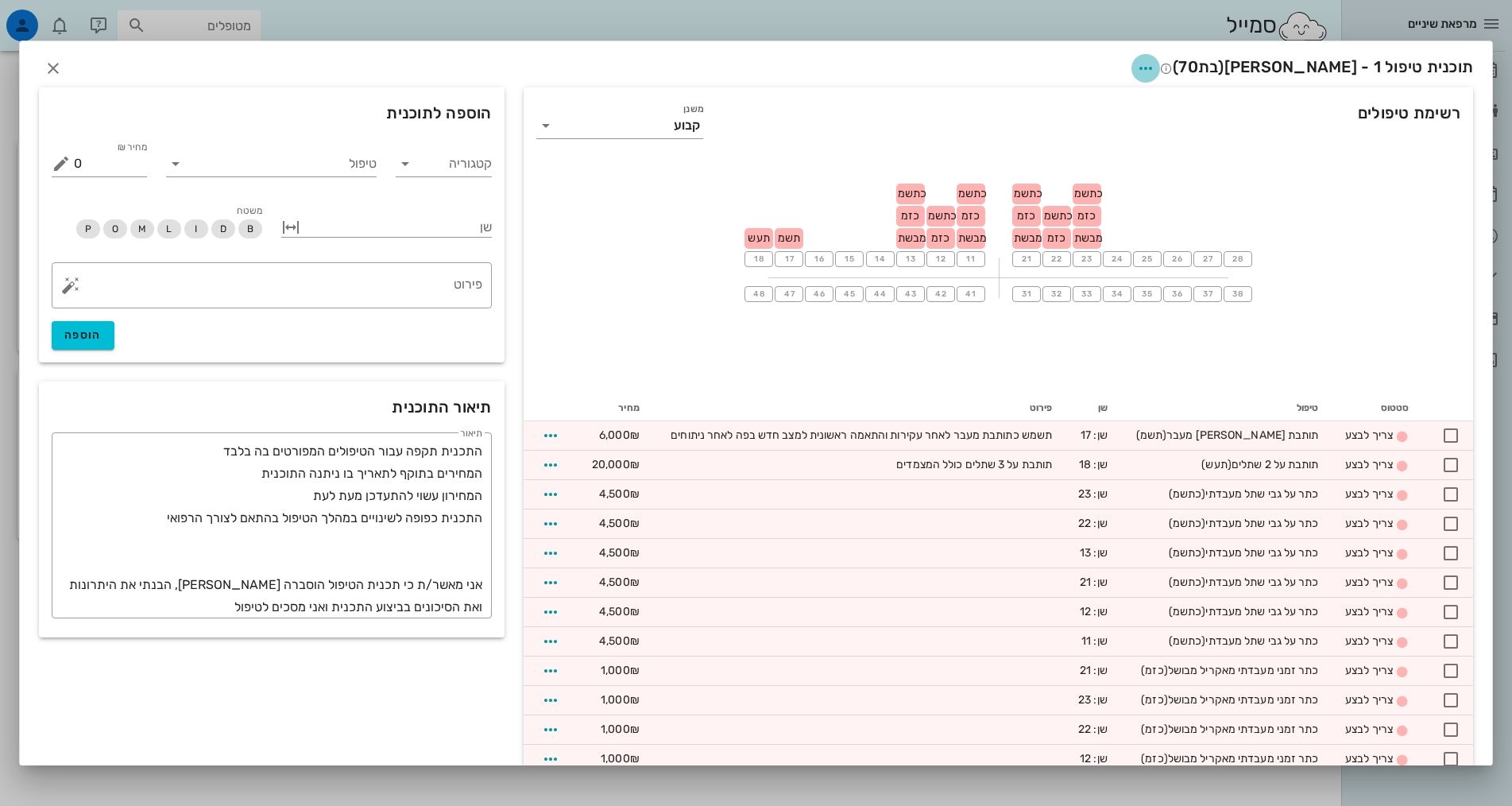
click at [1155, 66] on icon "button" at bounding box center [1146, 69] width 19 height 19
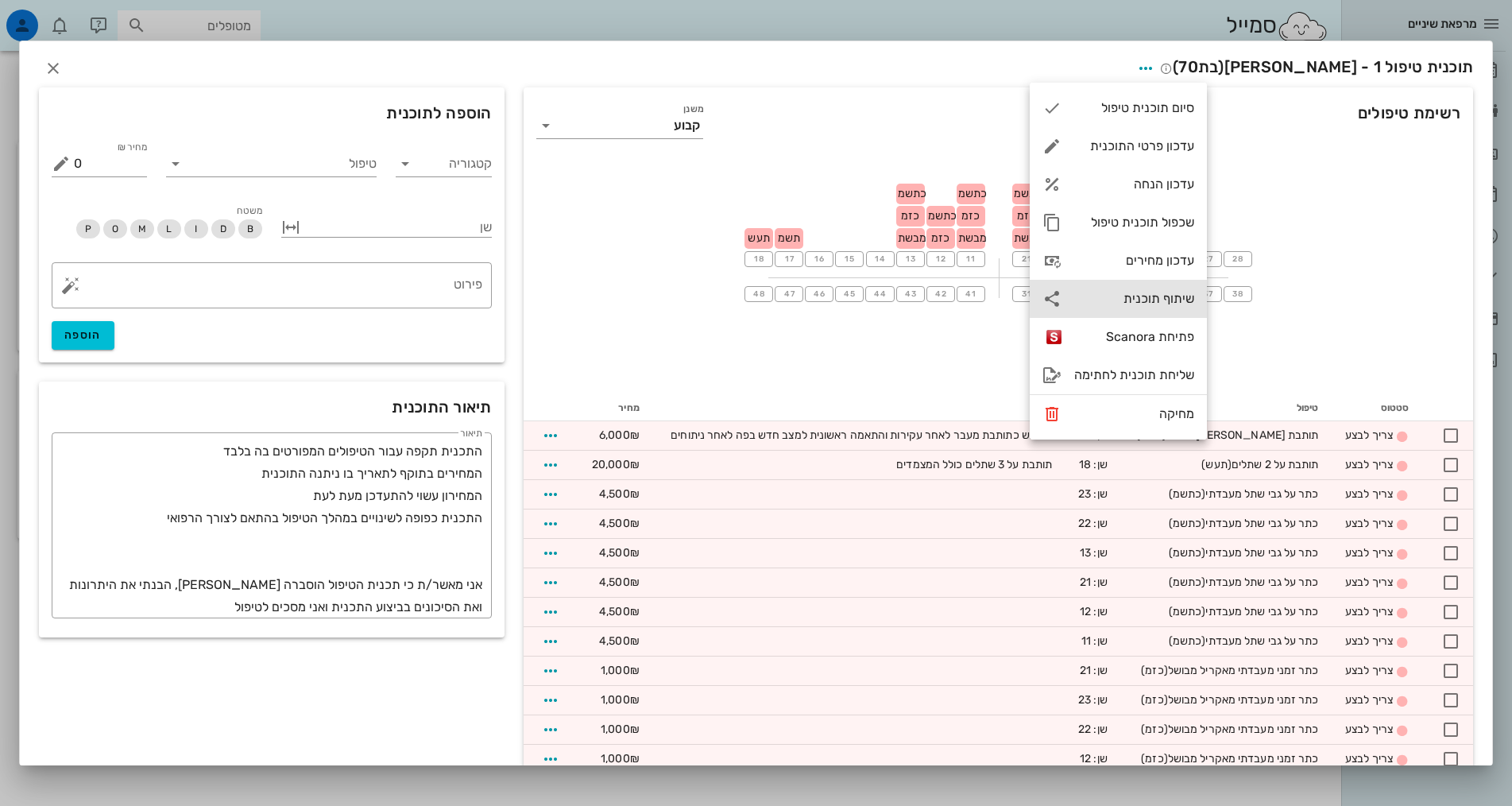
click at [1131, 296] on div "שיתוף תוכנית" at bounding box center [1134, 299] width 120 height 15
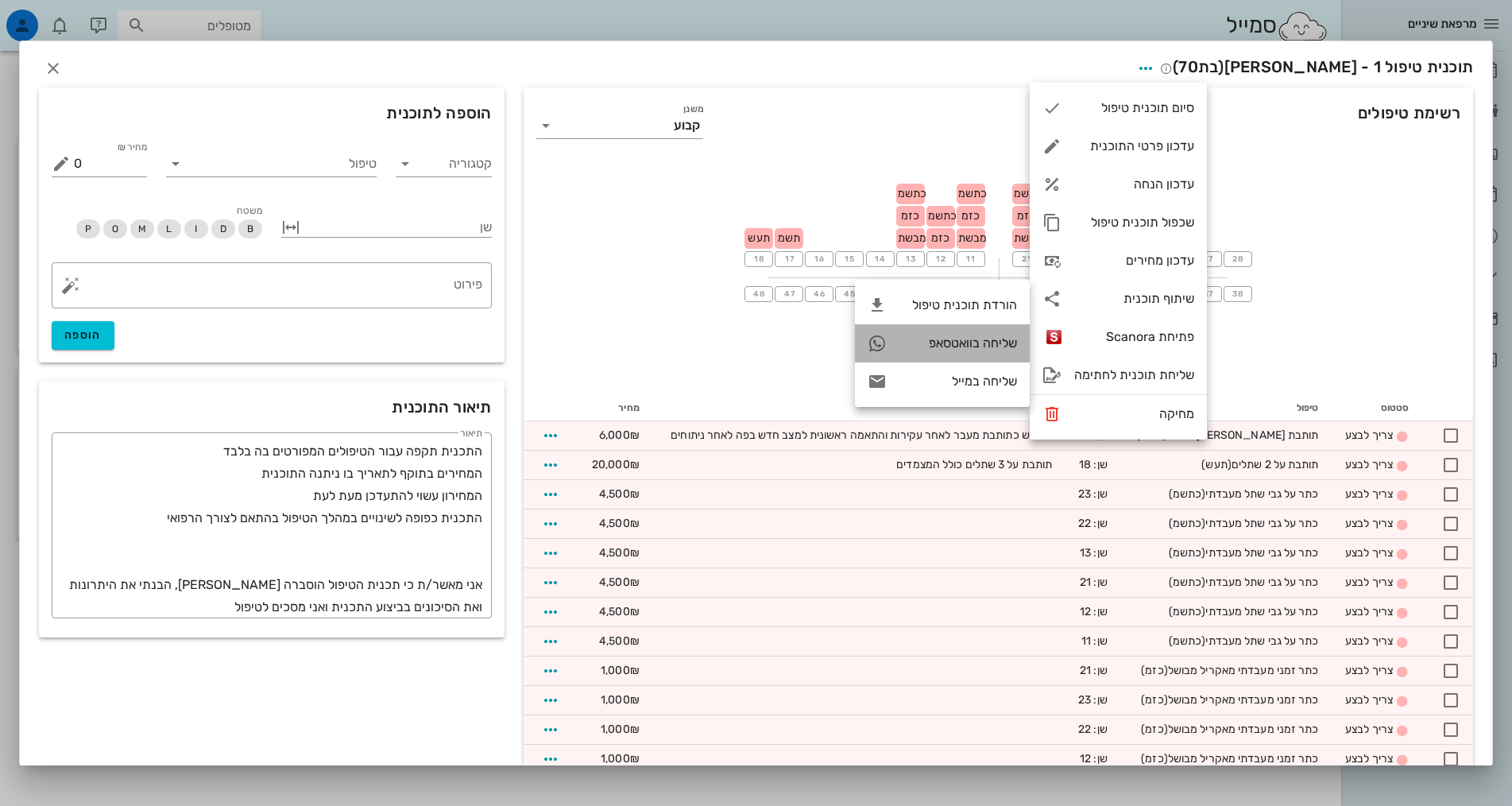
click at [979, 343] on div "שליחה בוואטסאפ" at bounding box center [958, 343] width 118 height 15
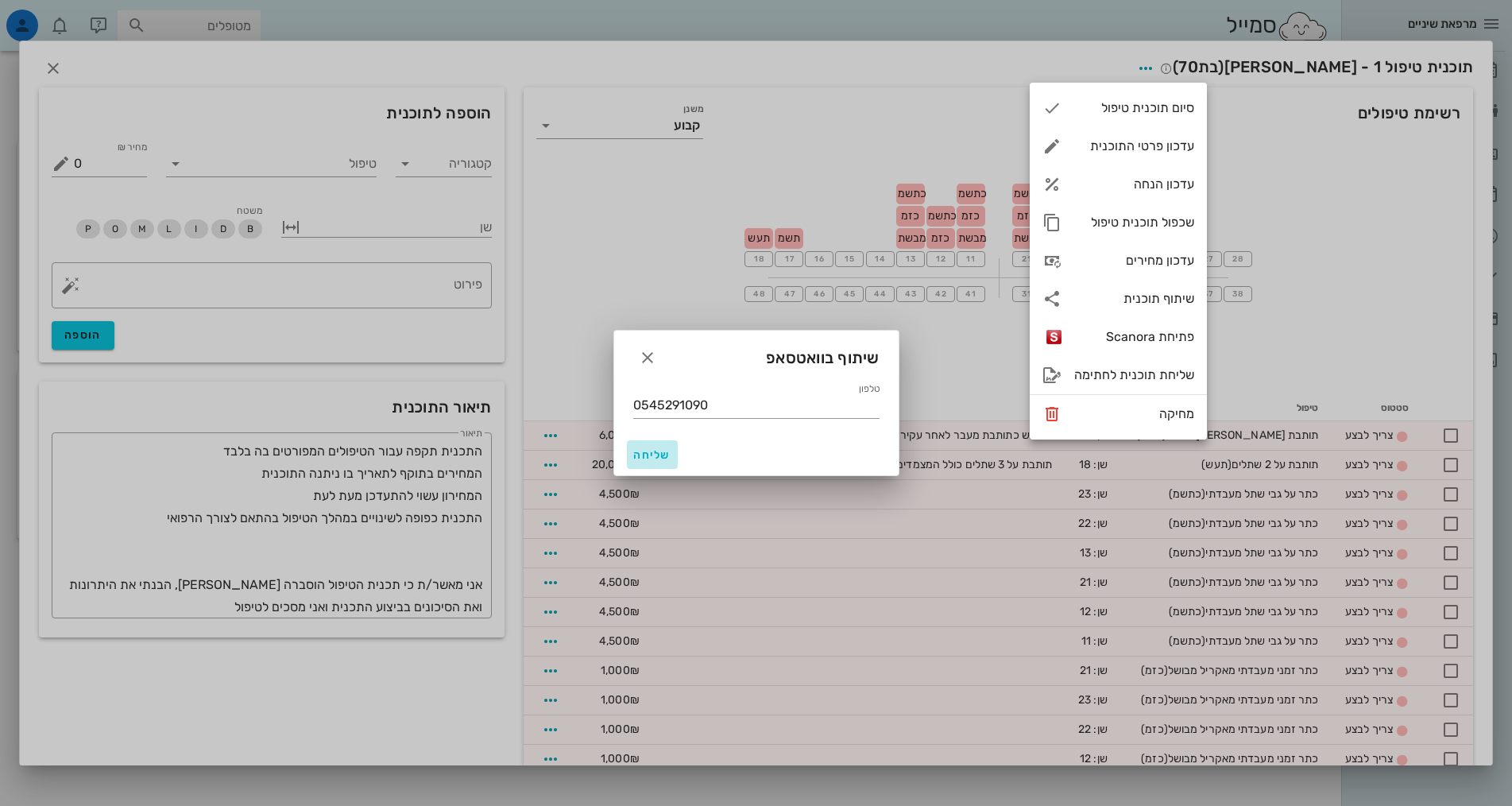
click at [661, 453] on span "שליחה" at bounding box center [652, 455] width 38 height 13
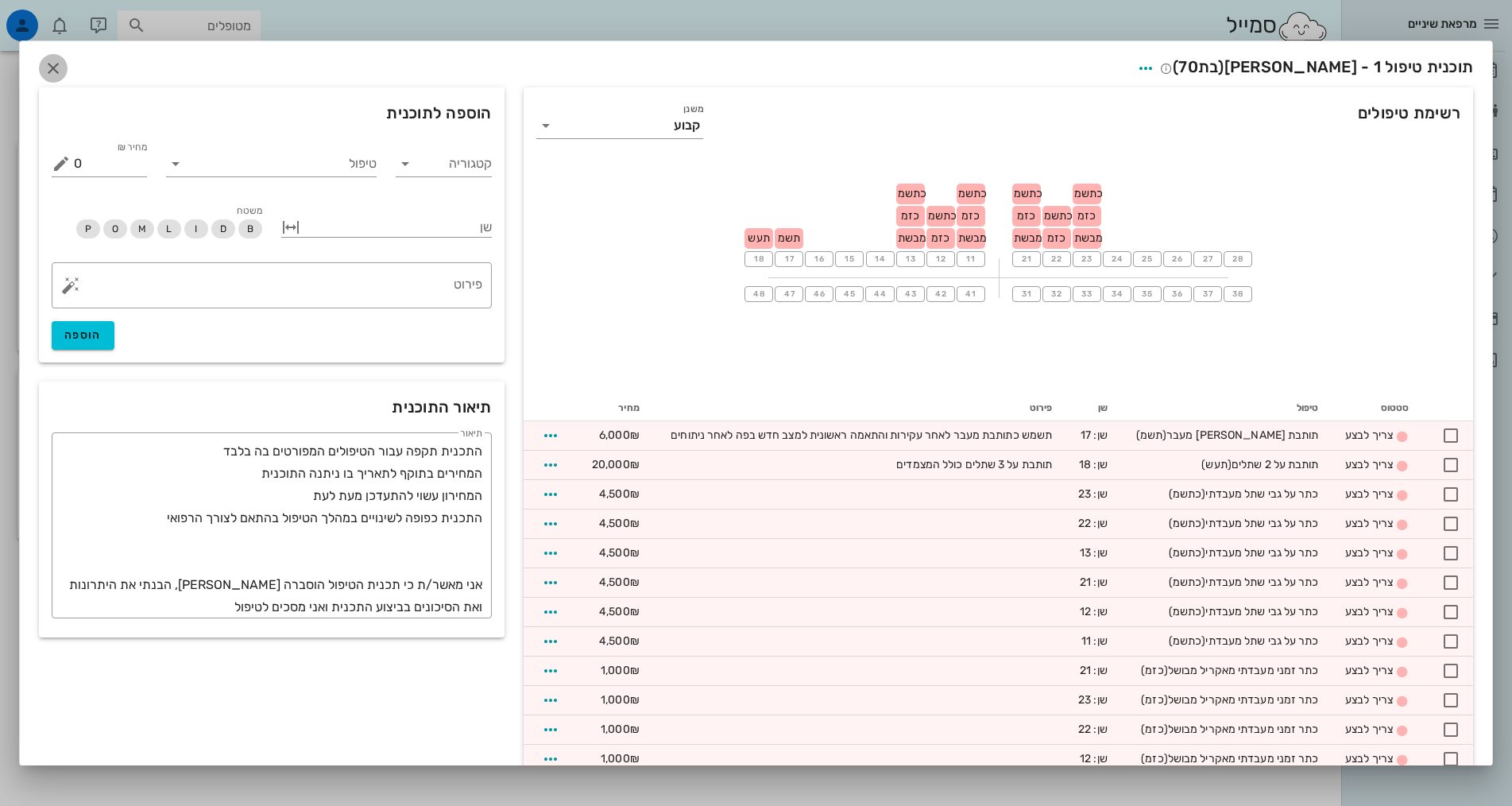
click at [63, 69] on icon "button" at bounding box center [53, 69] width 19 height 19
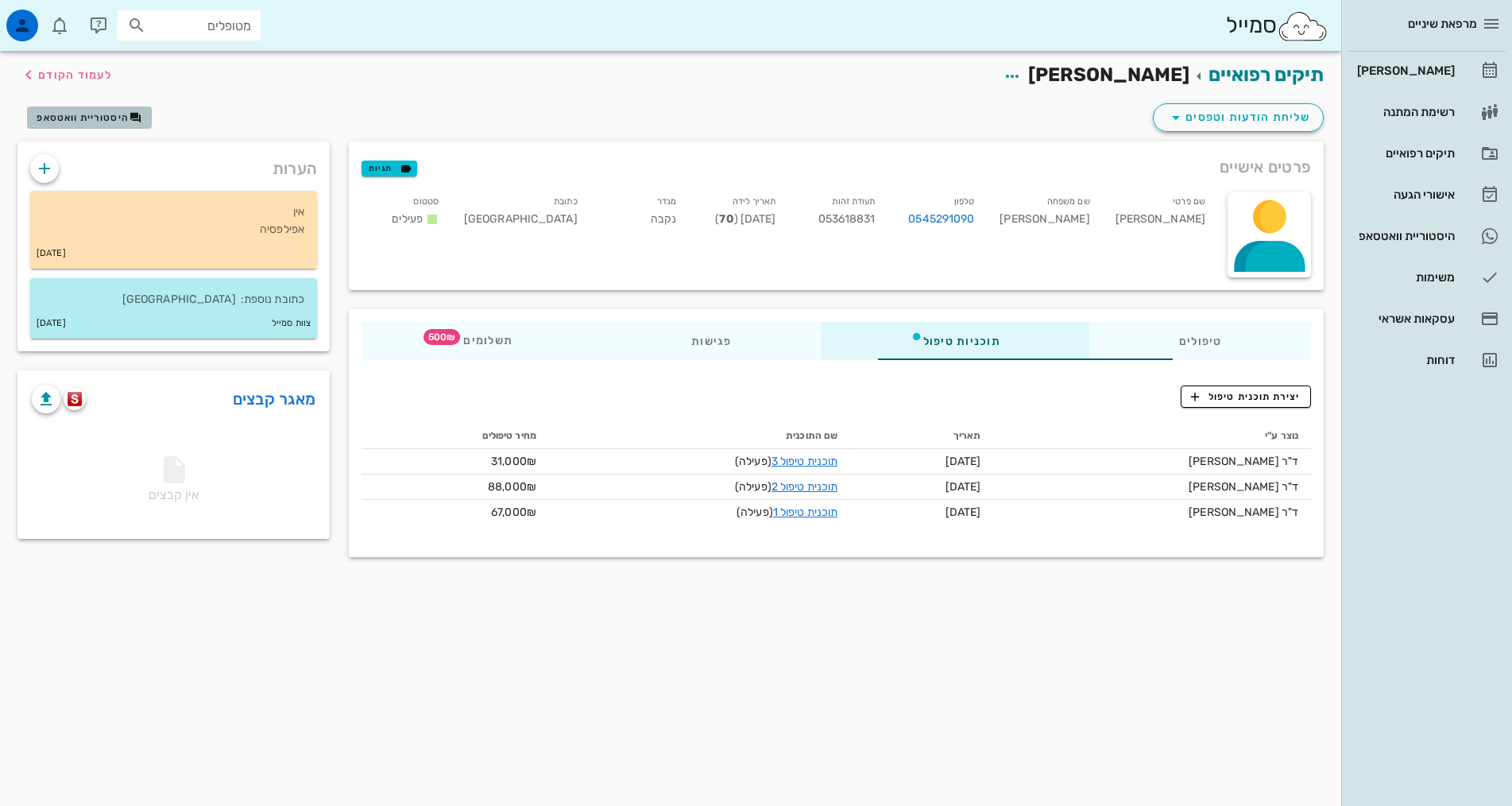
click at [94, 118] on span "היסטוריית וואטסאפ" at bounding box center [82, 118] width 92 height 11
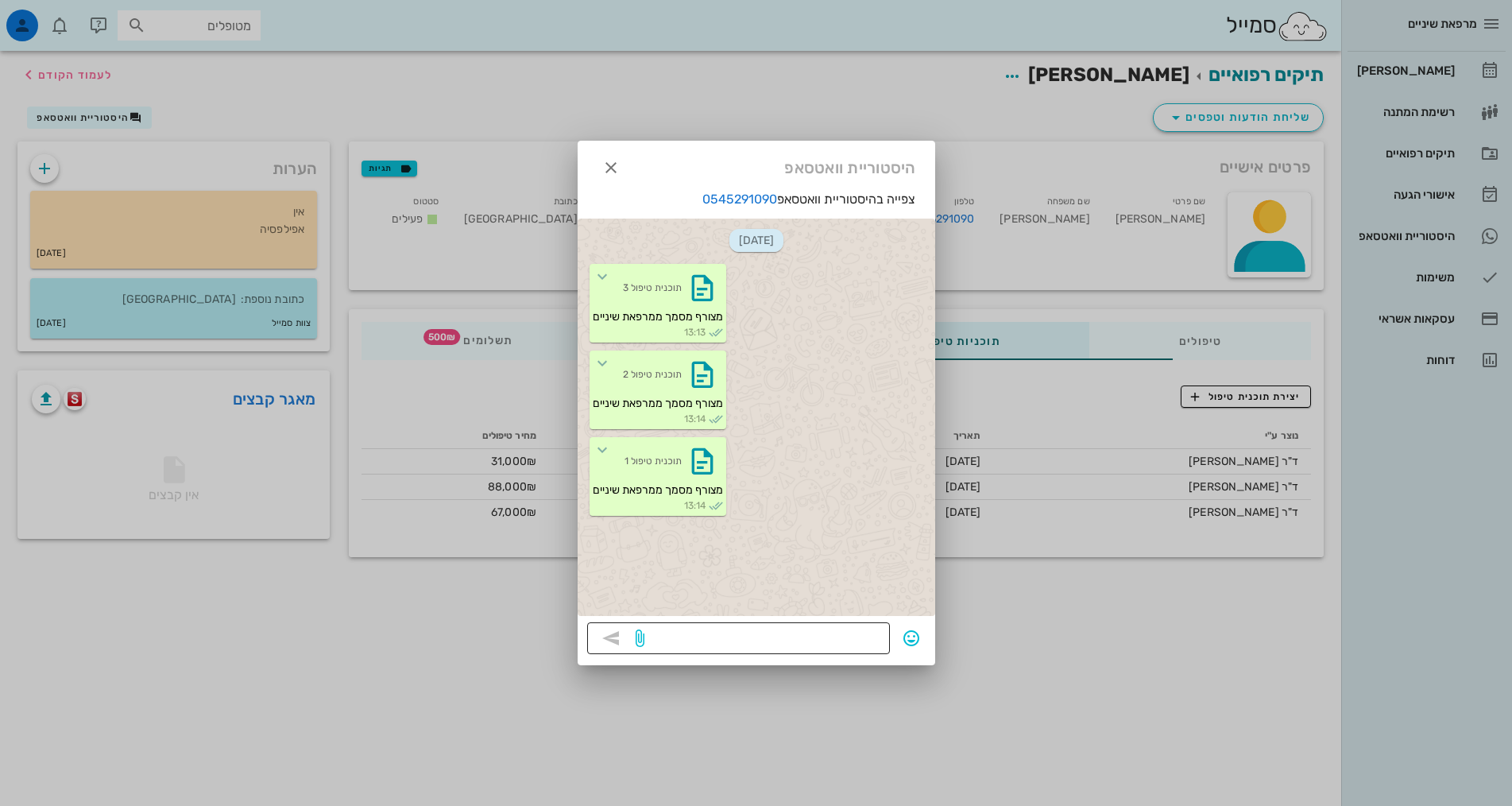
click at [849, 639] on textarea at bounding box center [763, 639] width 233 height 26
click at [640, 641] on icon "button" at bounding box center [639, 638] width 19 height 19
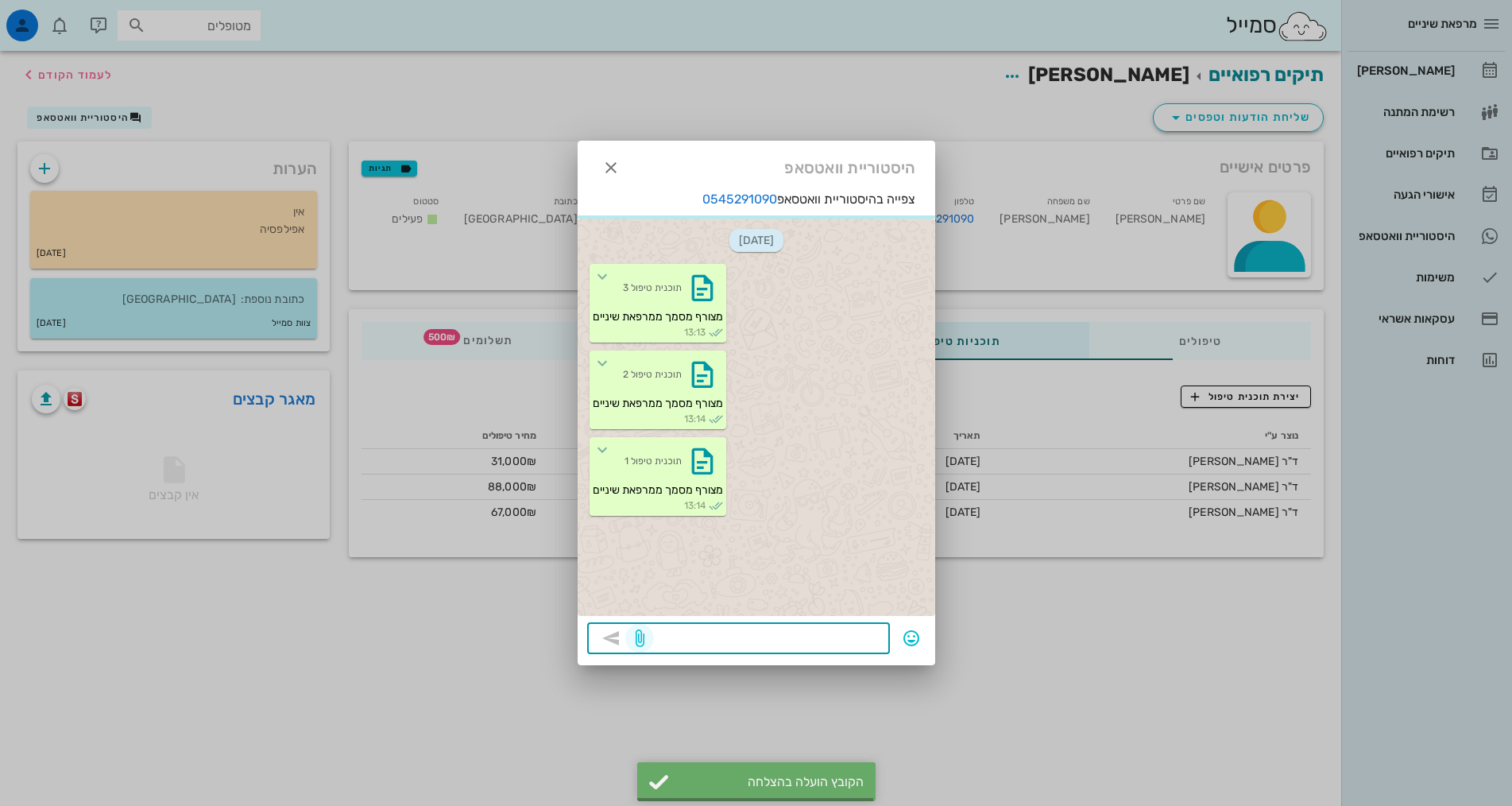
scroll to position [106, 0]
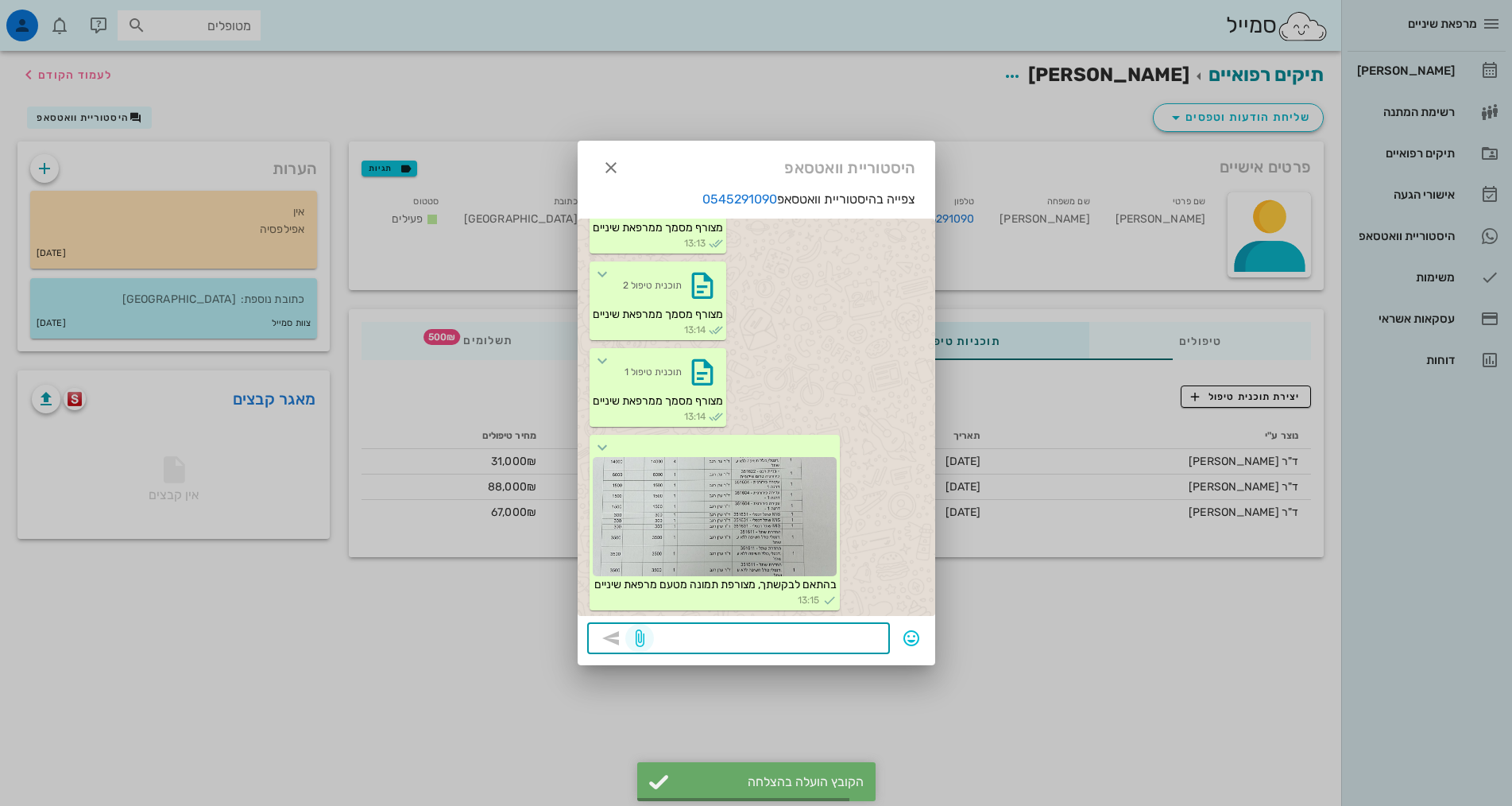
click at [638, 639] on icon "button" at bounding box center [639, 638] width 19 height 19
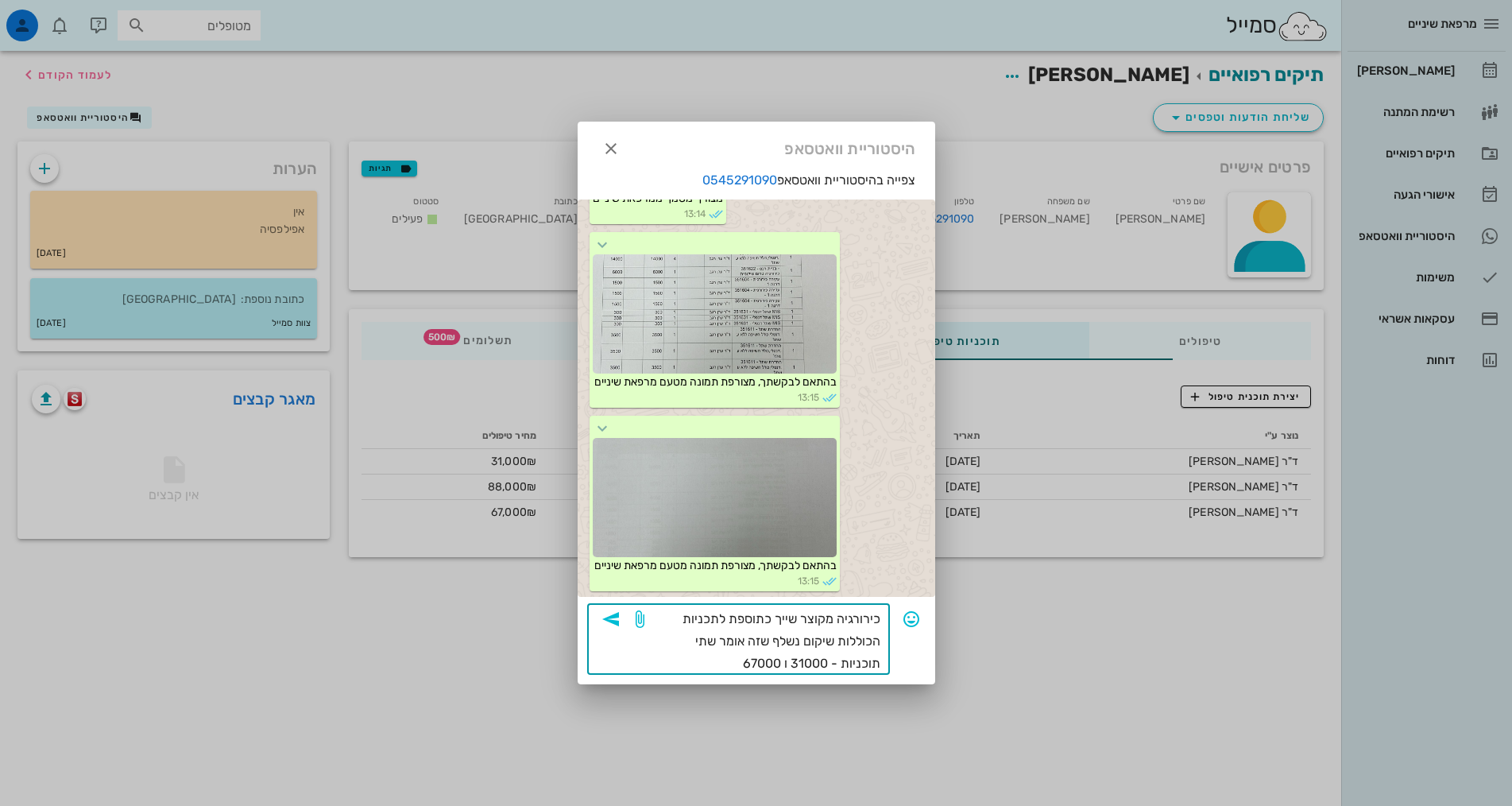
type textarea "כירורגיה מקוצר שייך כתוספת לתכניות הכוללות שיקום נשלף שזה אומר שתי תוכניות - 31…"
click at [617, 621] on icon "button" at bounding box center [611, 619] width 19 height 19
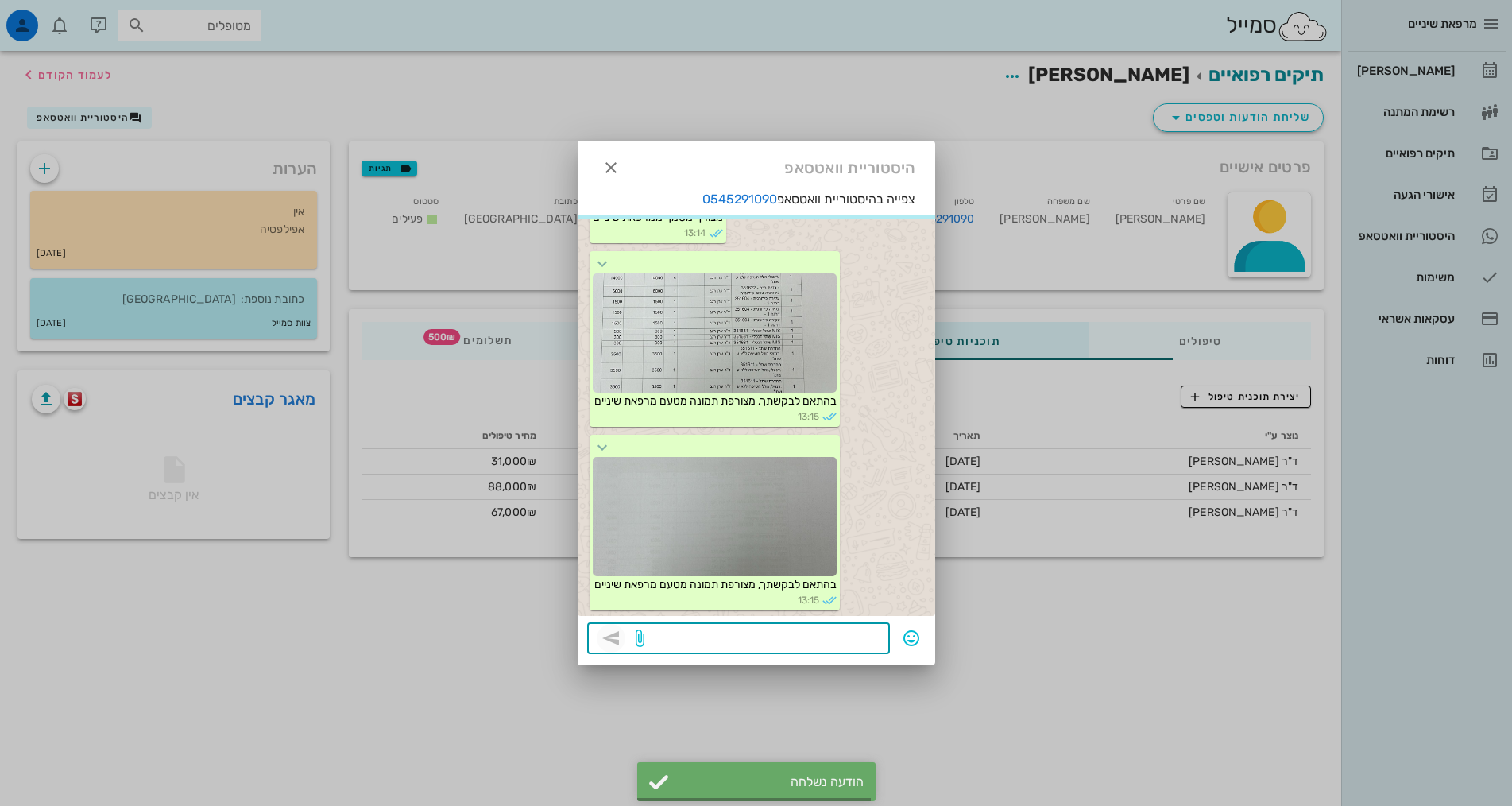
scroll to position [418, 0]
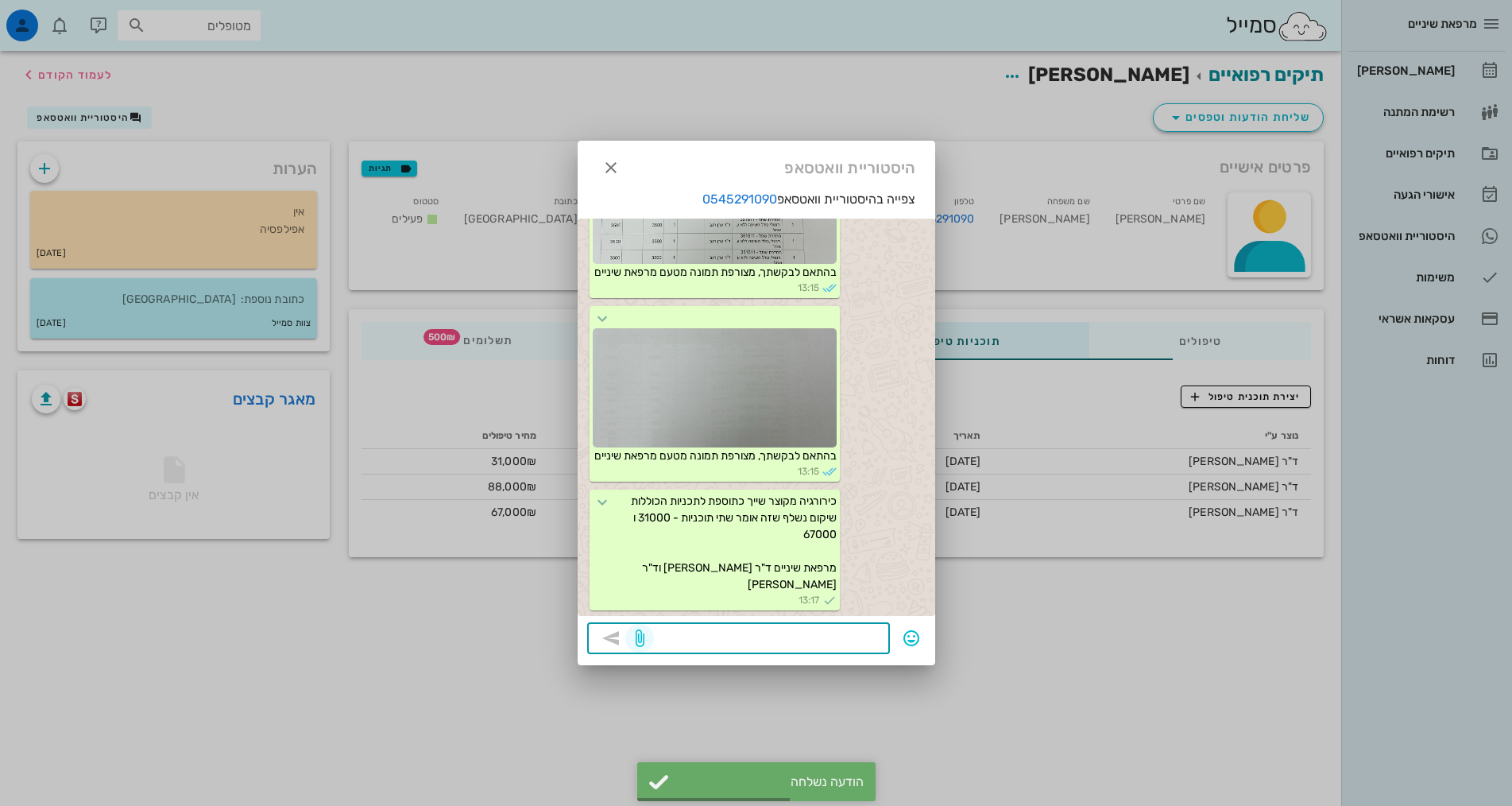
click at [643, 641] on icon "button" at bounding box center [639, 638] width 19 height 19
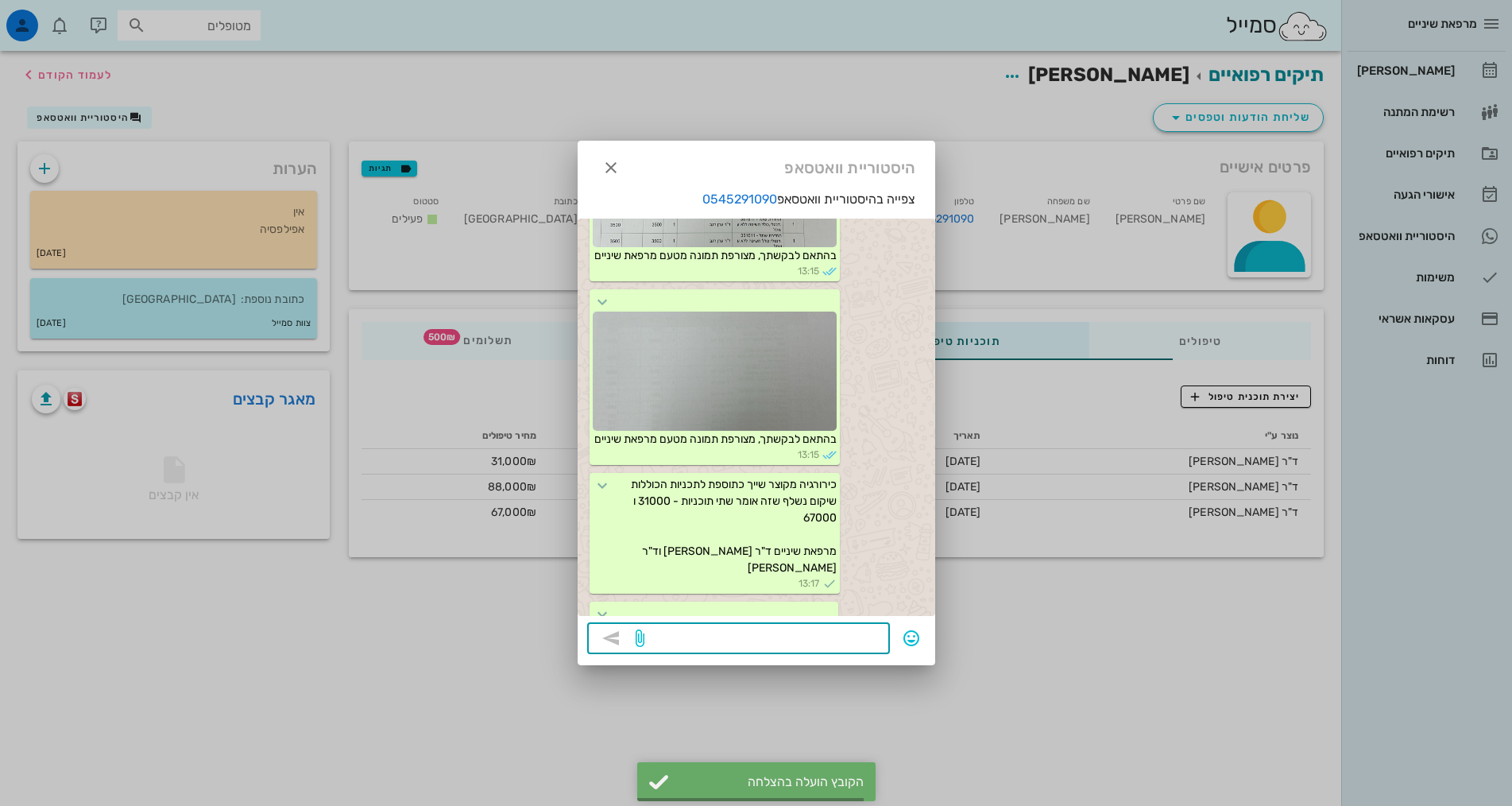
scroll to position [619, 0]
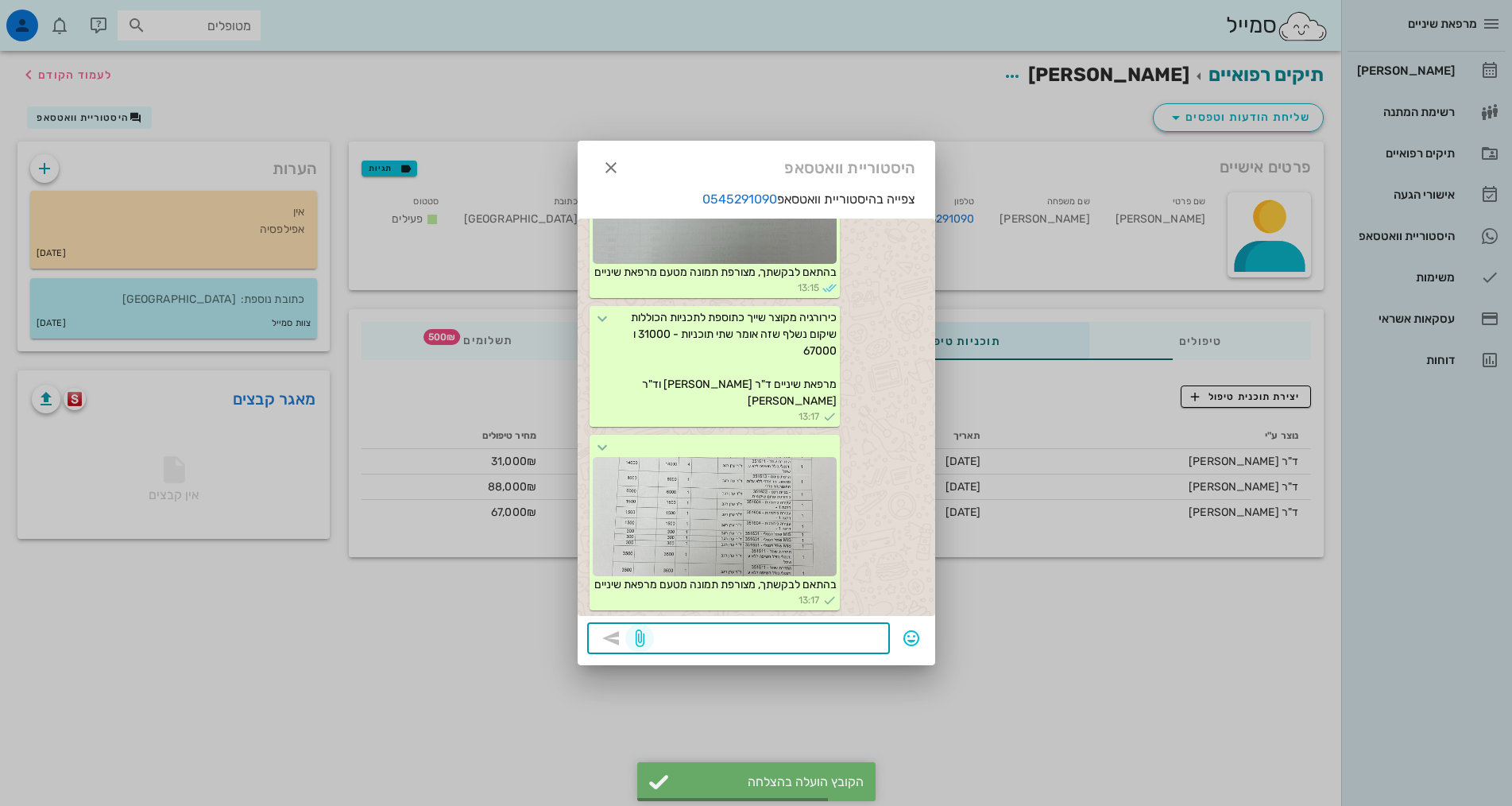
click at [640, 639] on icon "button" at bounding box center [639, 638] width 19 height 19
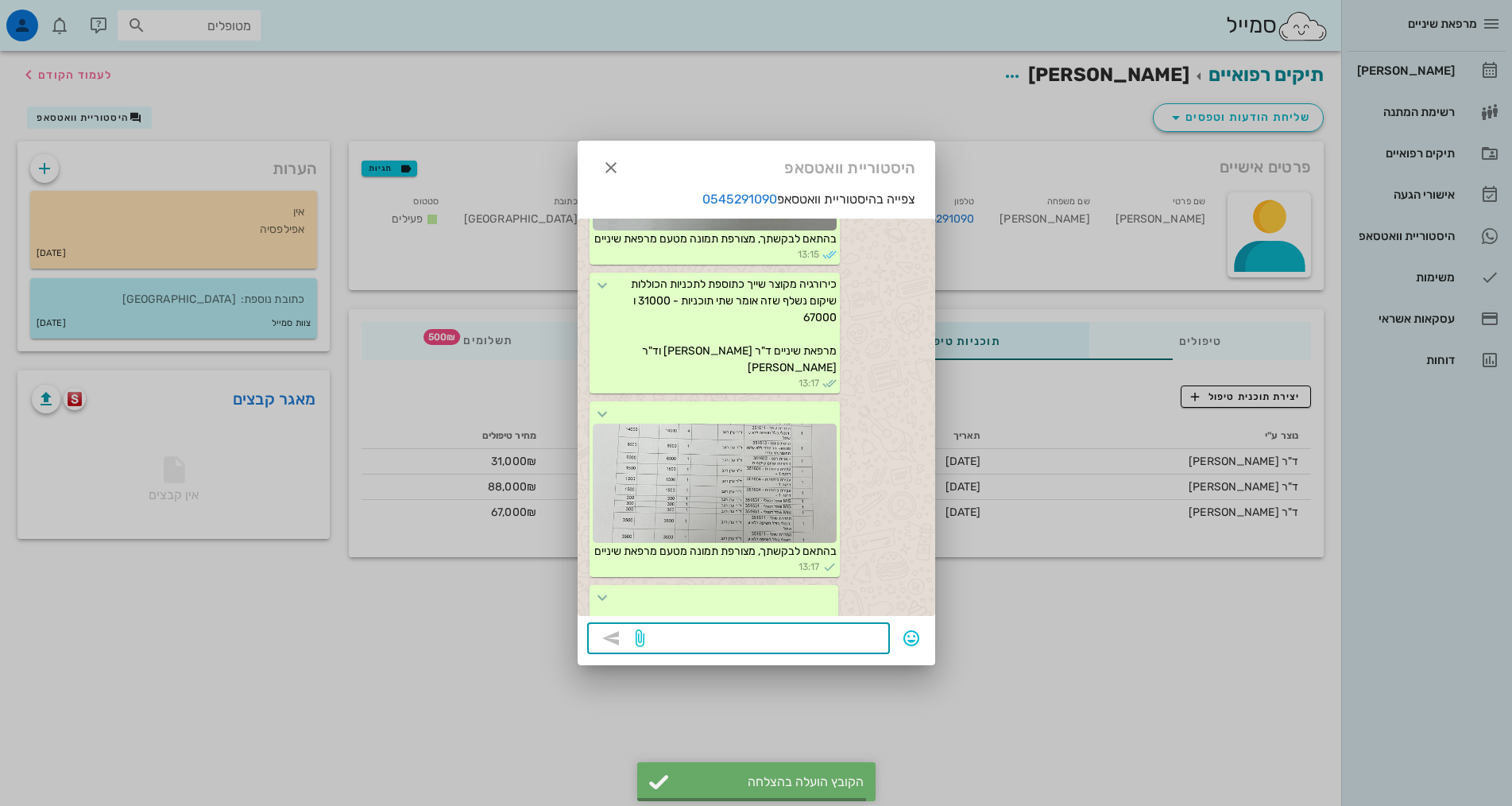
scroll to position [818, 0]
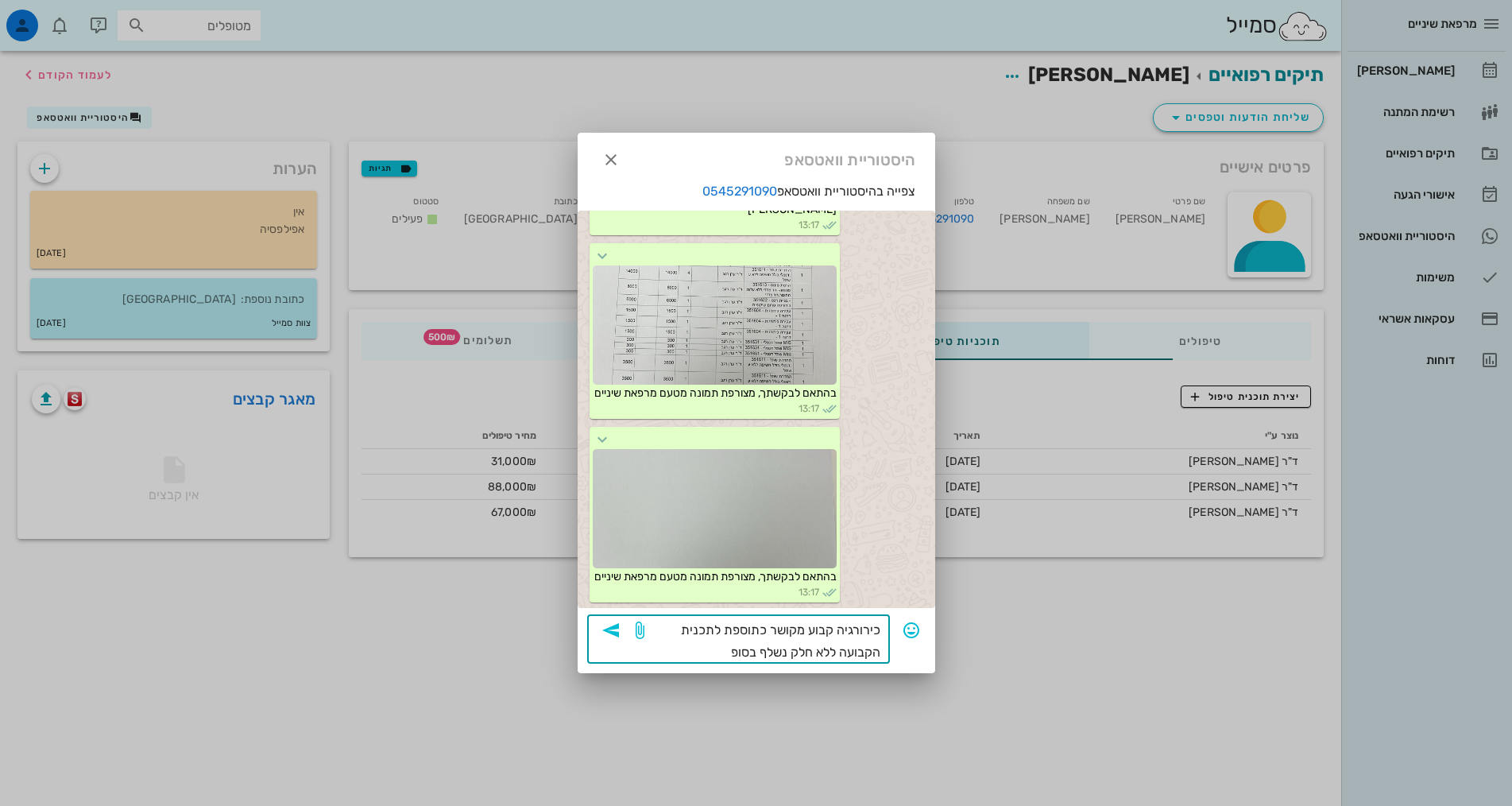
type textarea "כירורגיה קבוע מקושר כתוספת לתכנית הקבועה ללא חלק נשלף בסופה"
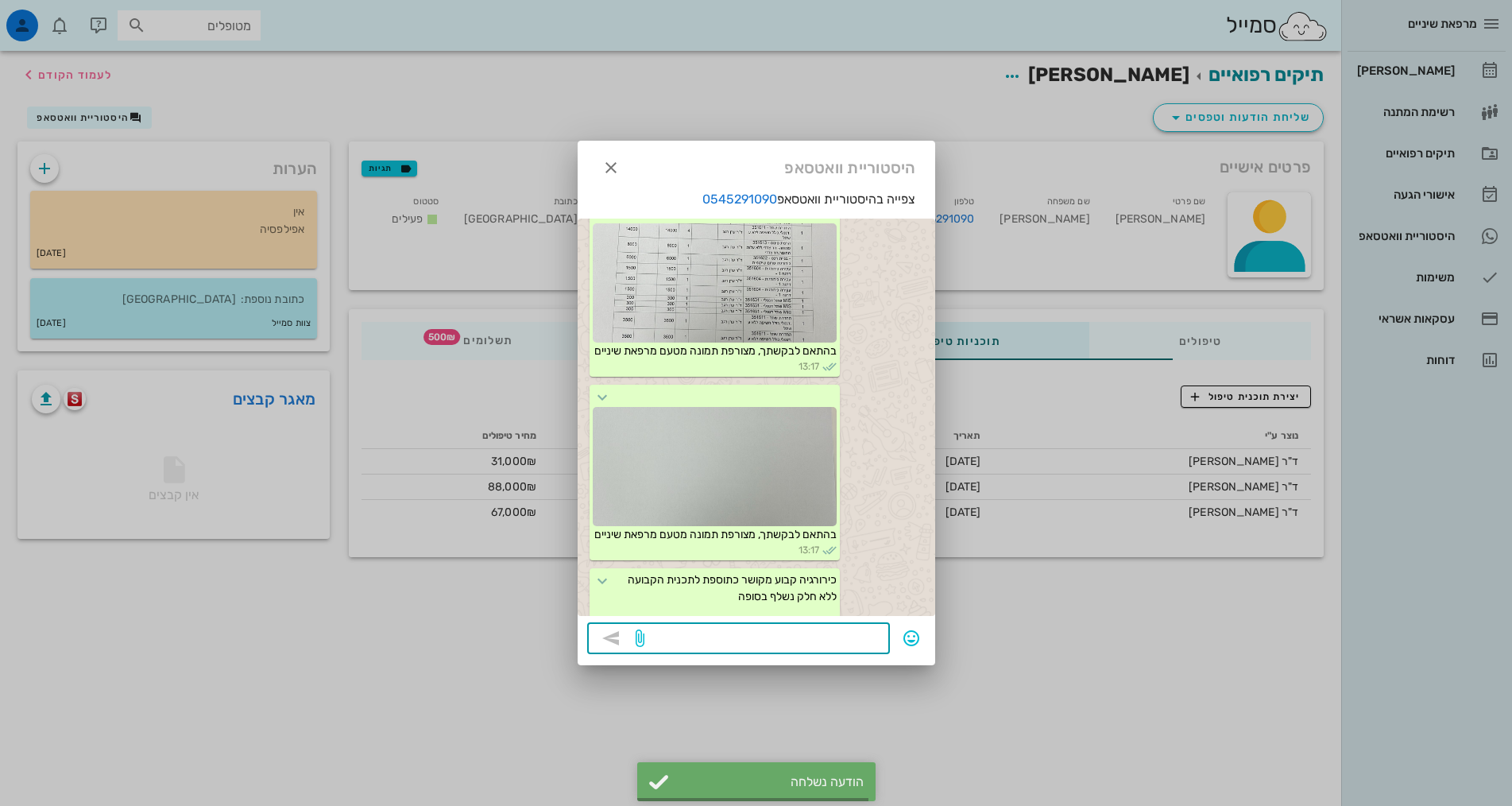
scroll to position [914, 0]
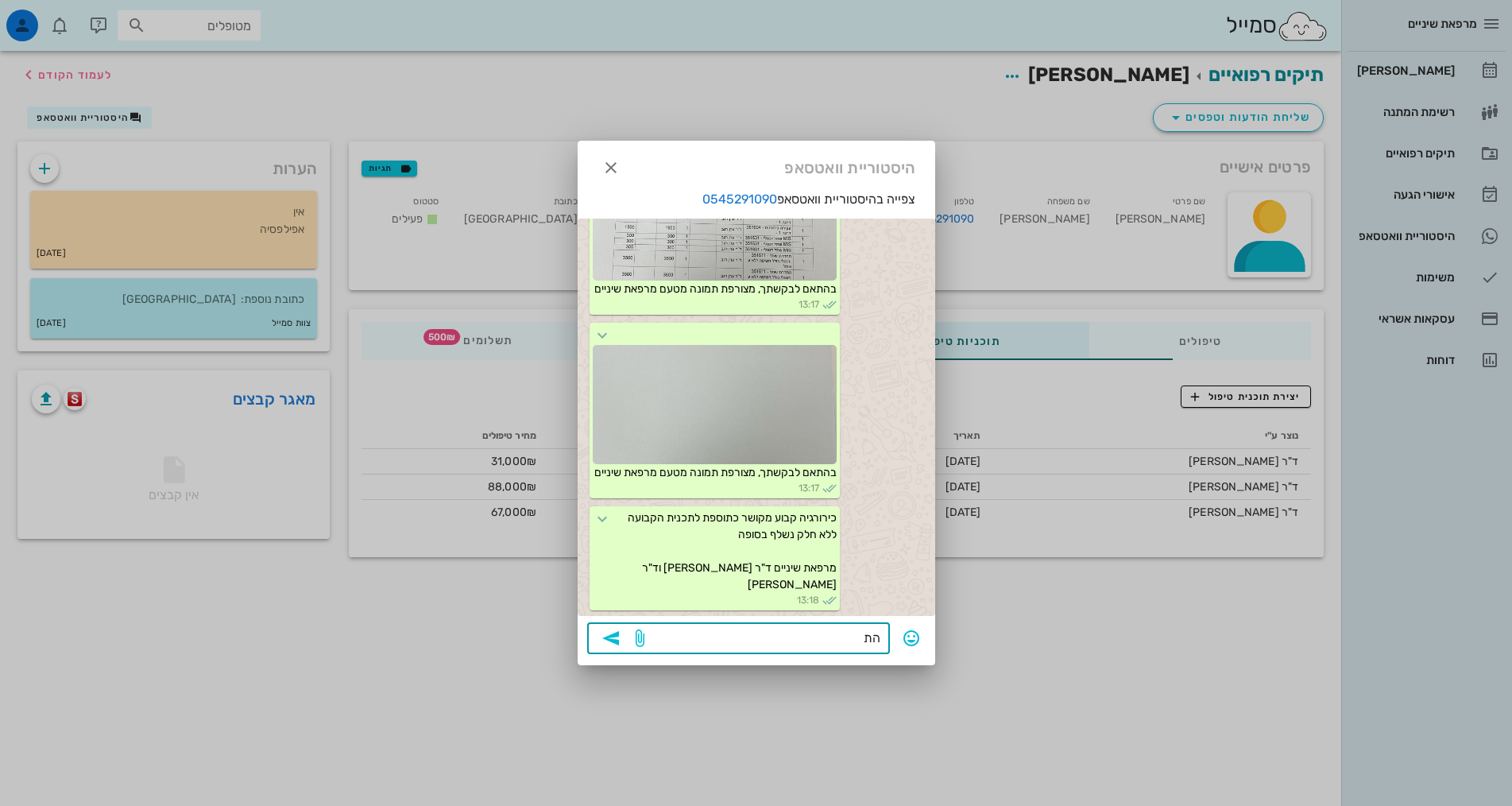
type textarea "ה"
type textarea "ע"
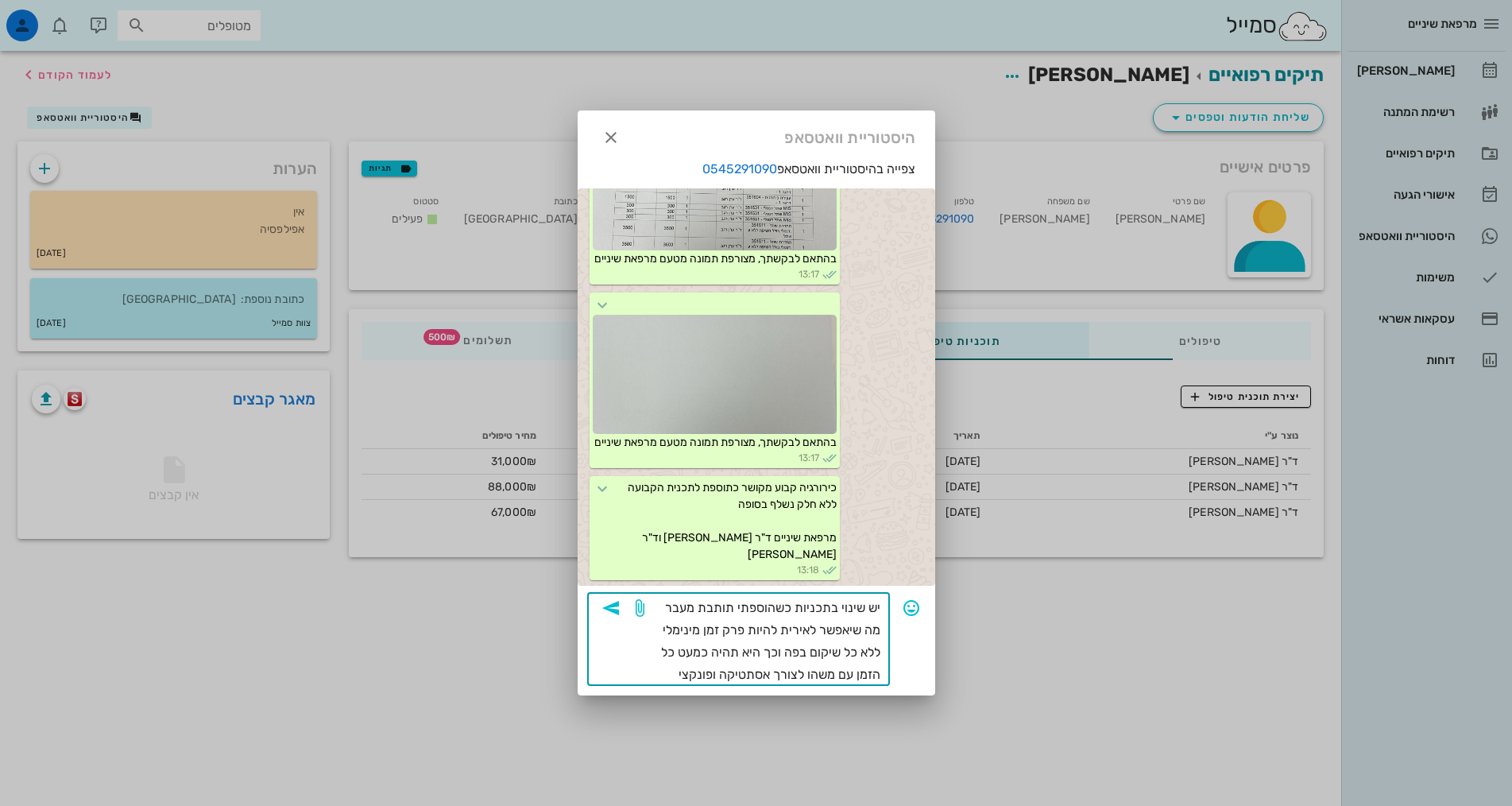
type textarea "יש שינוי בתכניות כשהוספתי תותבת מעבר מה שיאפשר לאירית להיות פרק זמן מינימלי ללא…"
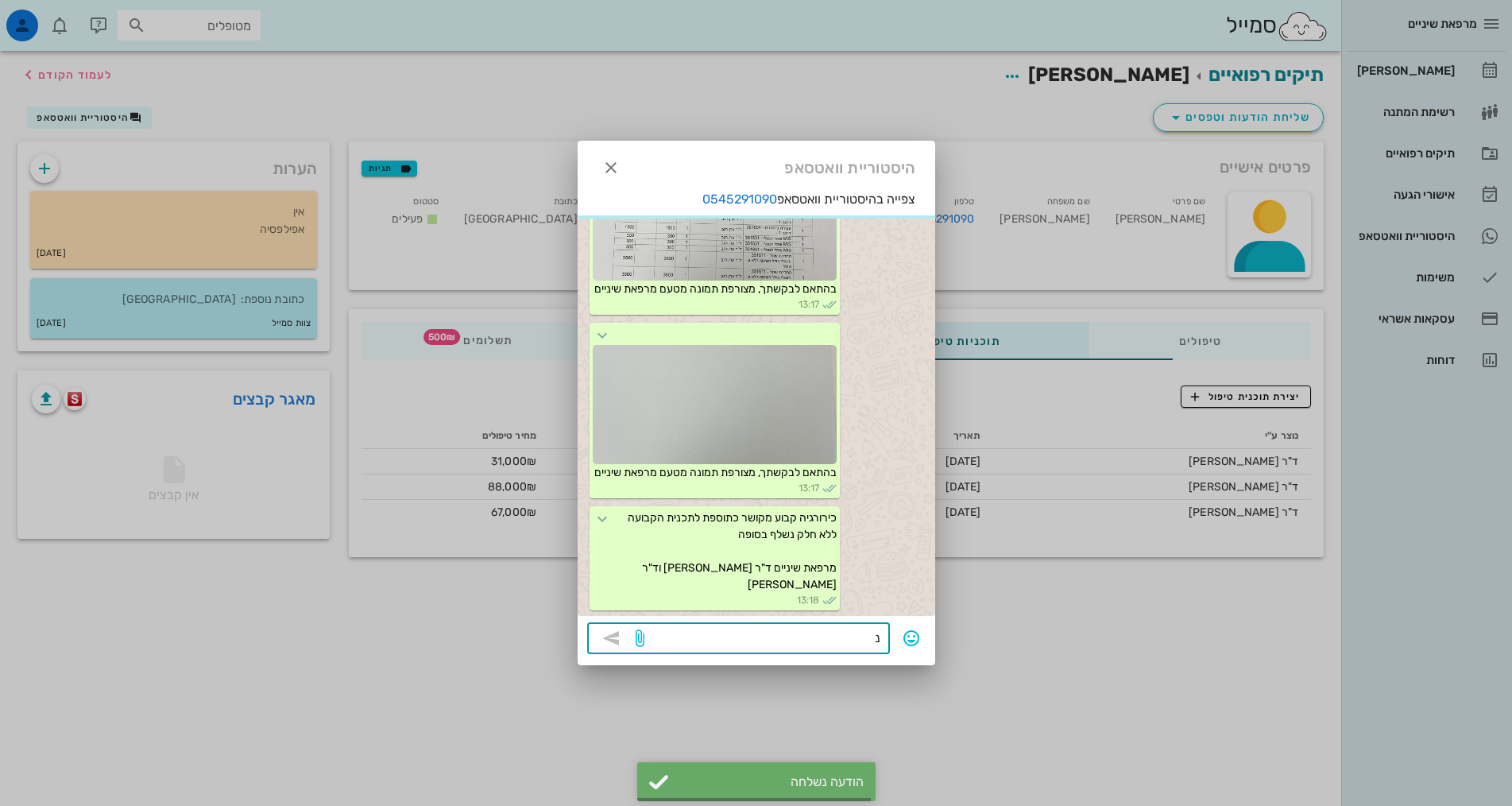
scroll to position [1042, 0]
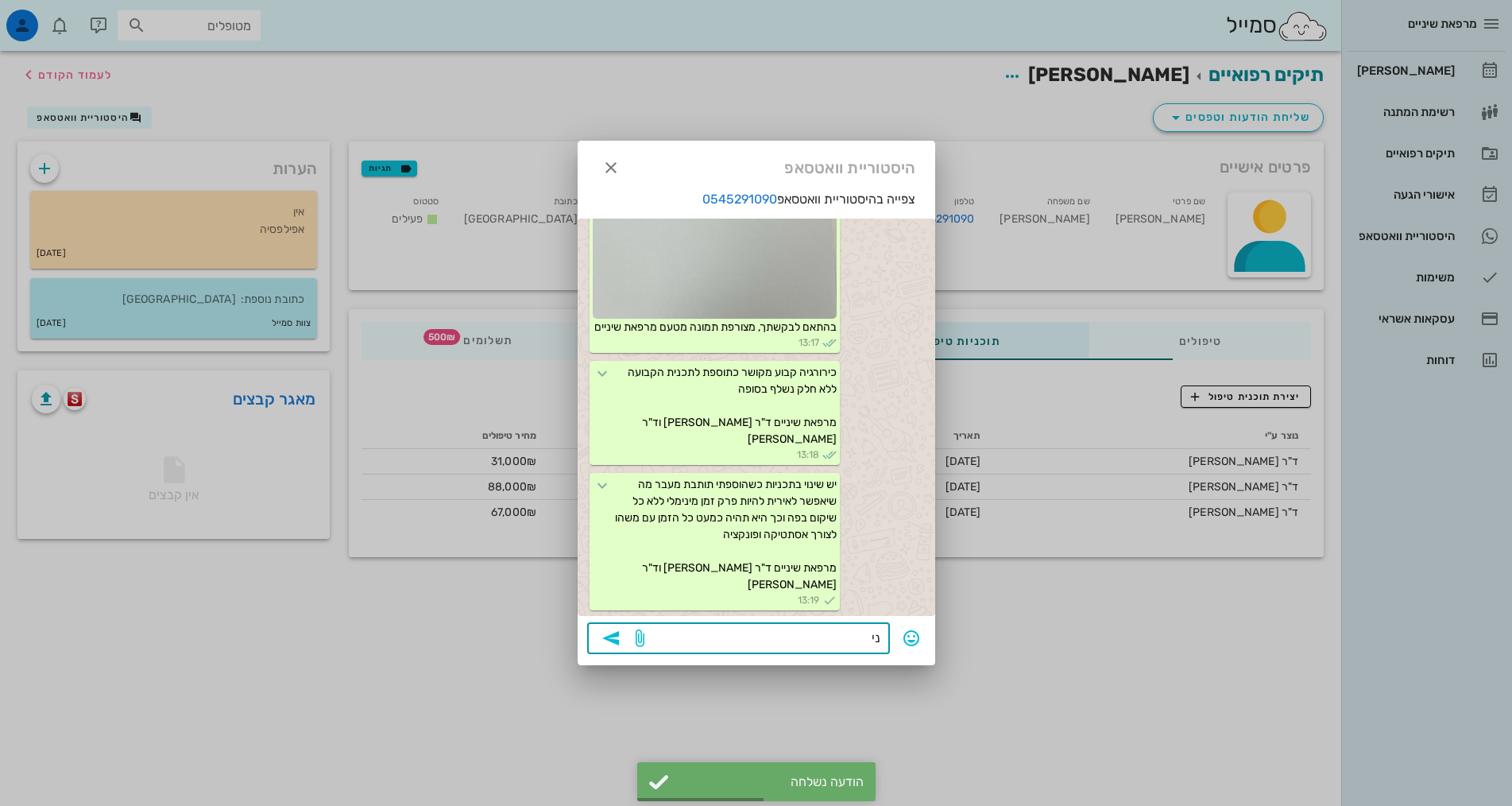
type textarea "נ"
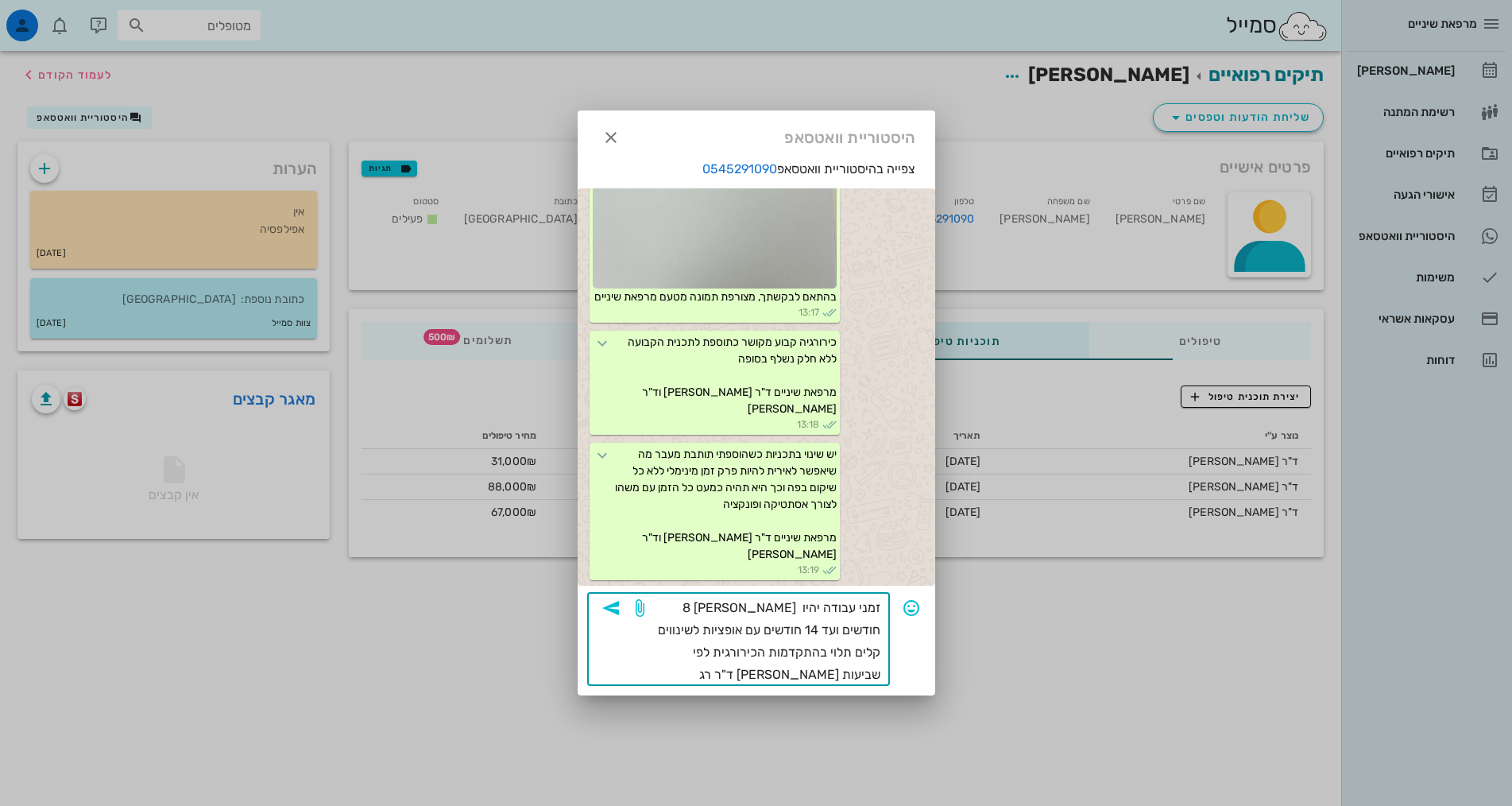
type textarea "זמני עבודה יהיו [PERSON_NAME] 8 חודשים ועד 14 חודשים עם אופציות לשינווים קלים ת…"
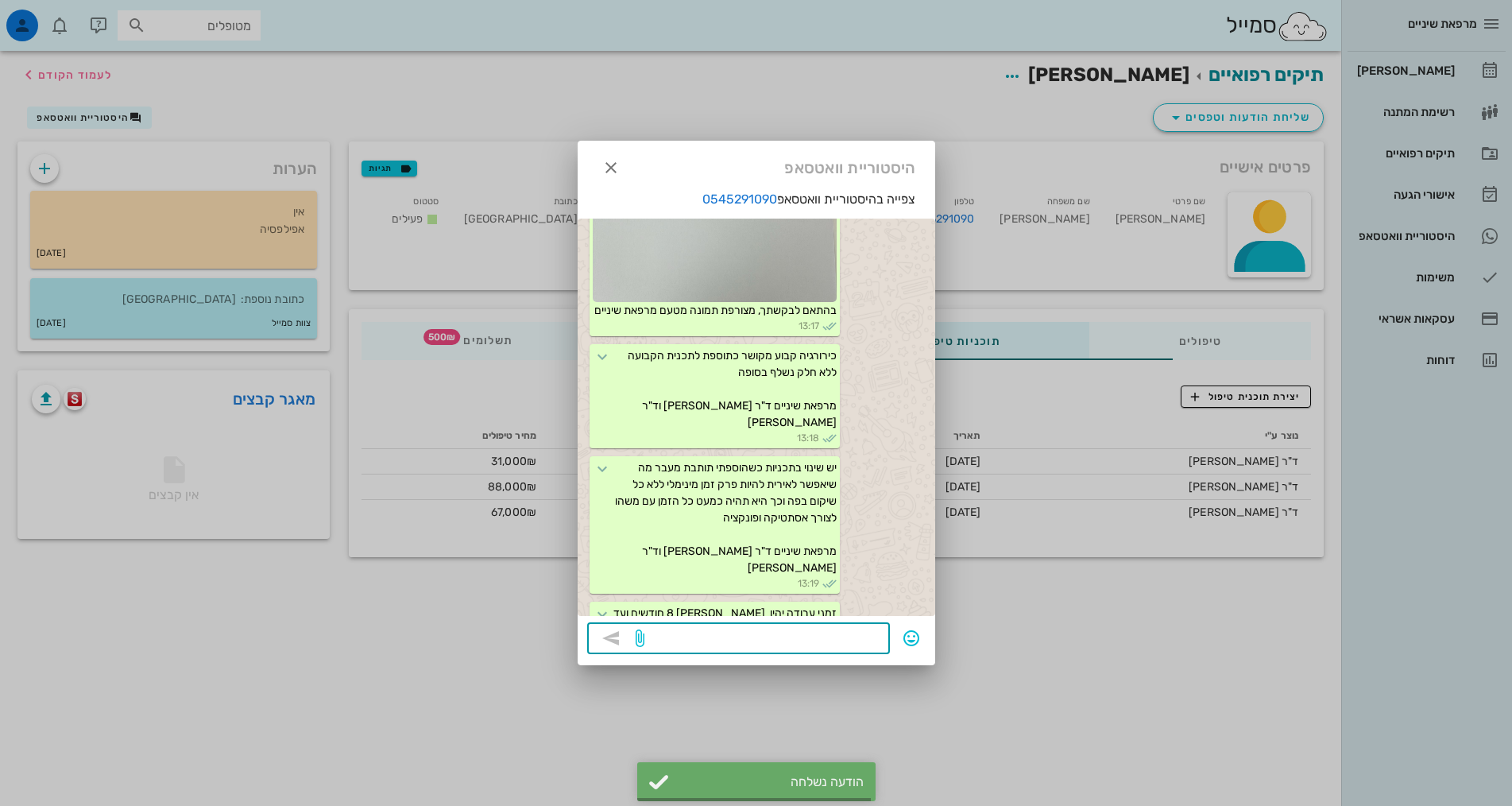
scroll to position [1154, 0]
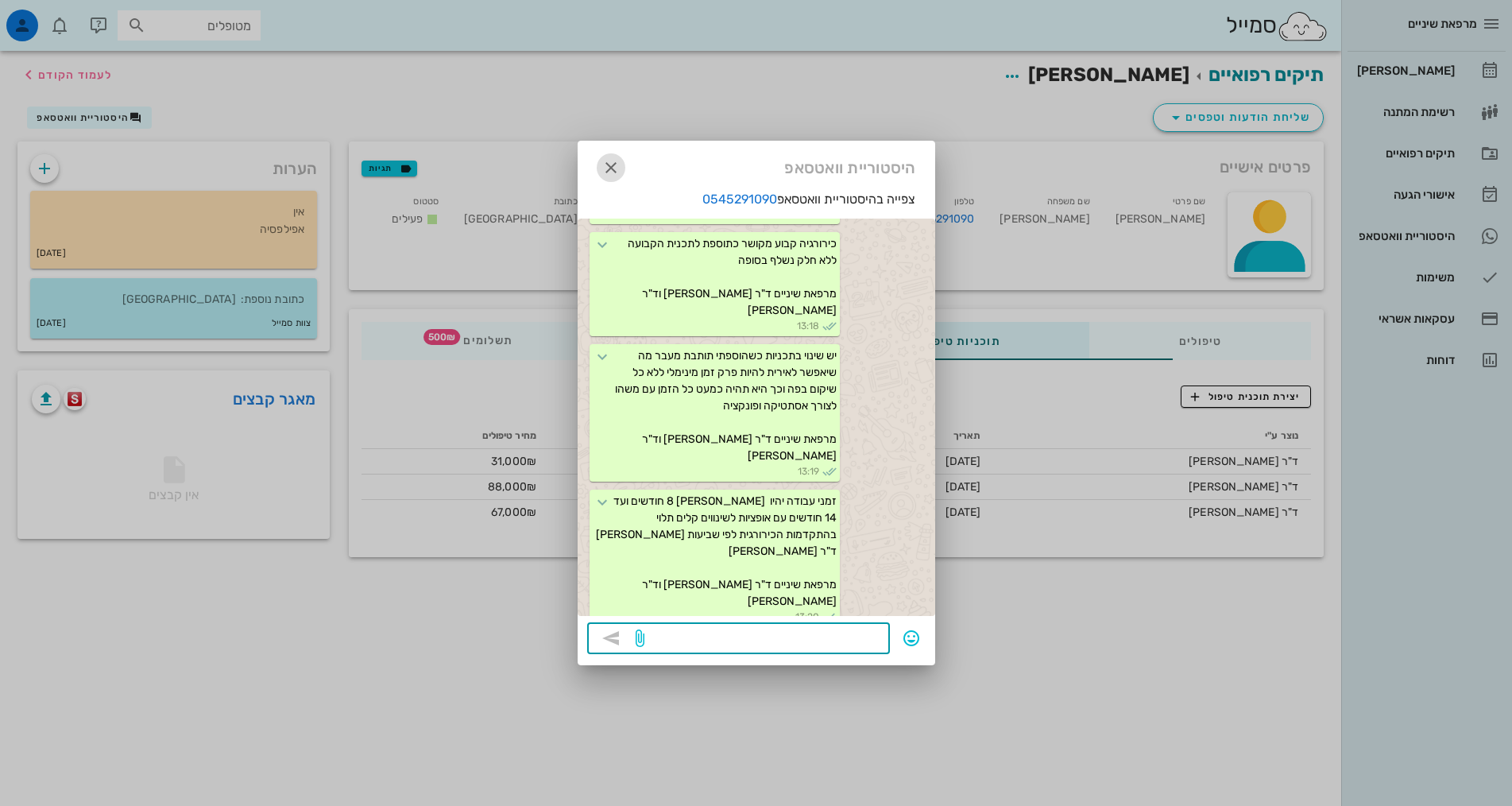
click at [613, 166] on icon "button" at bounding box center [611, 167] width 19 height 19
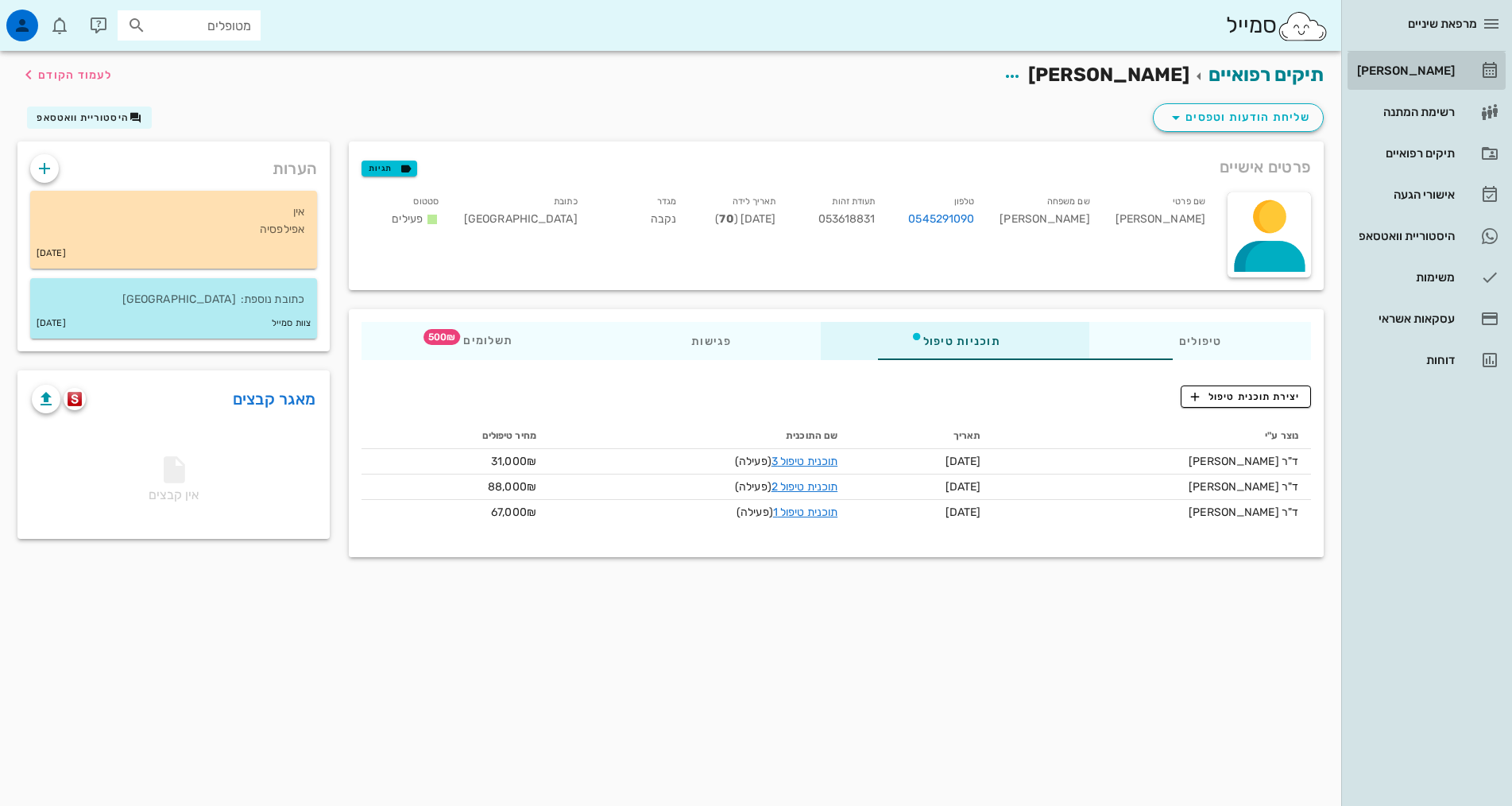
click at [1423, 67] on div "[PERSON_NAME]" at bounding box center [1404, 70] width 101 height 12
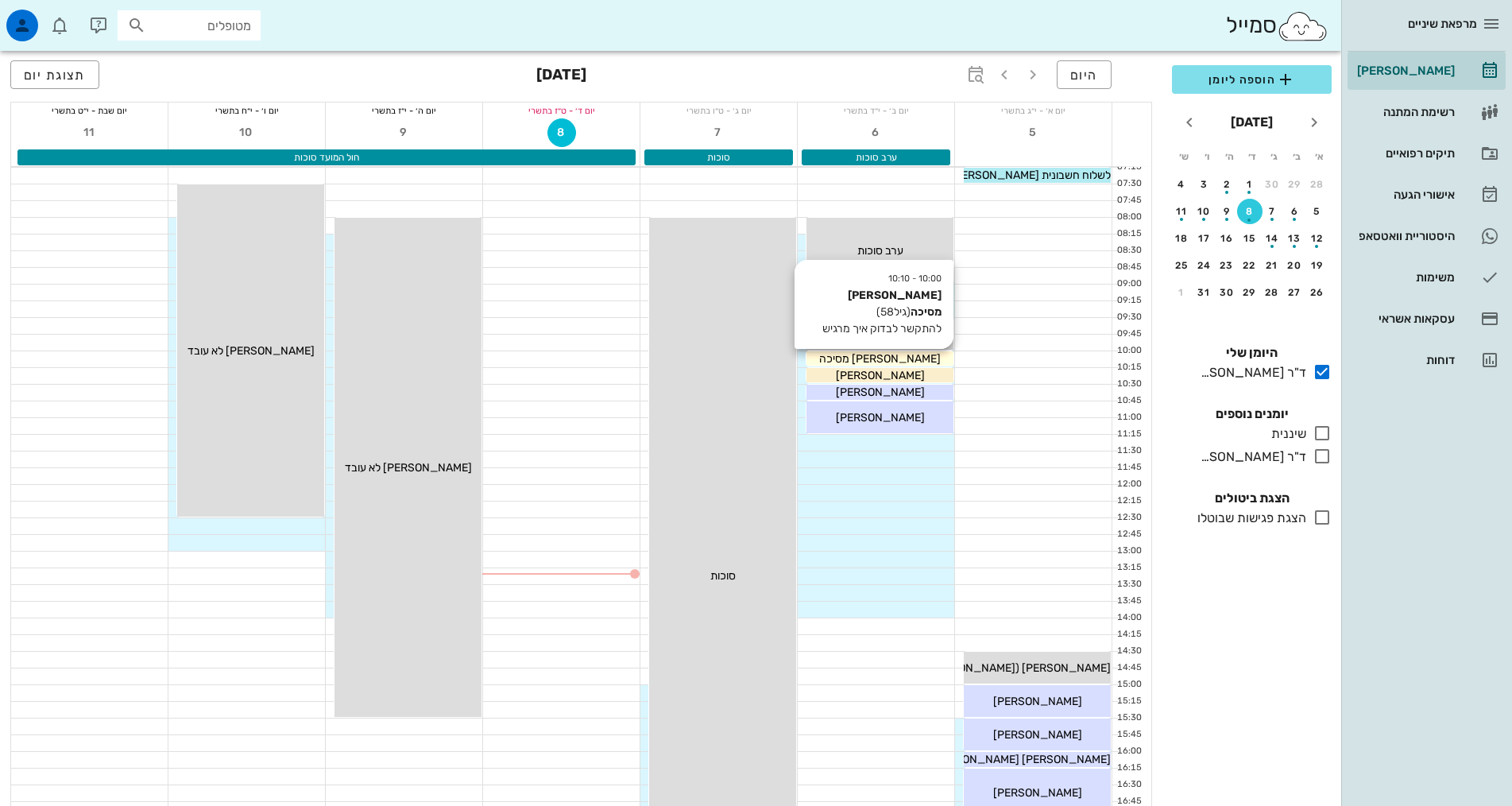
click at [863, 359] on span "[PERSON_NAME] מסיכה" at bounding box center [880, 359] width 122 height 13
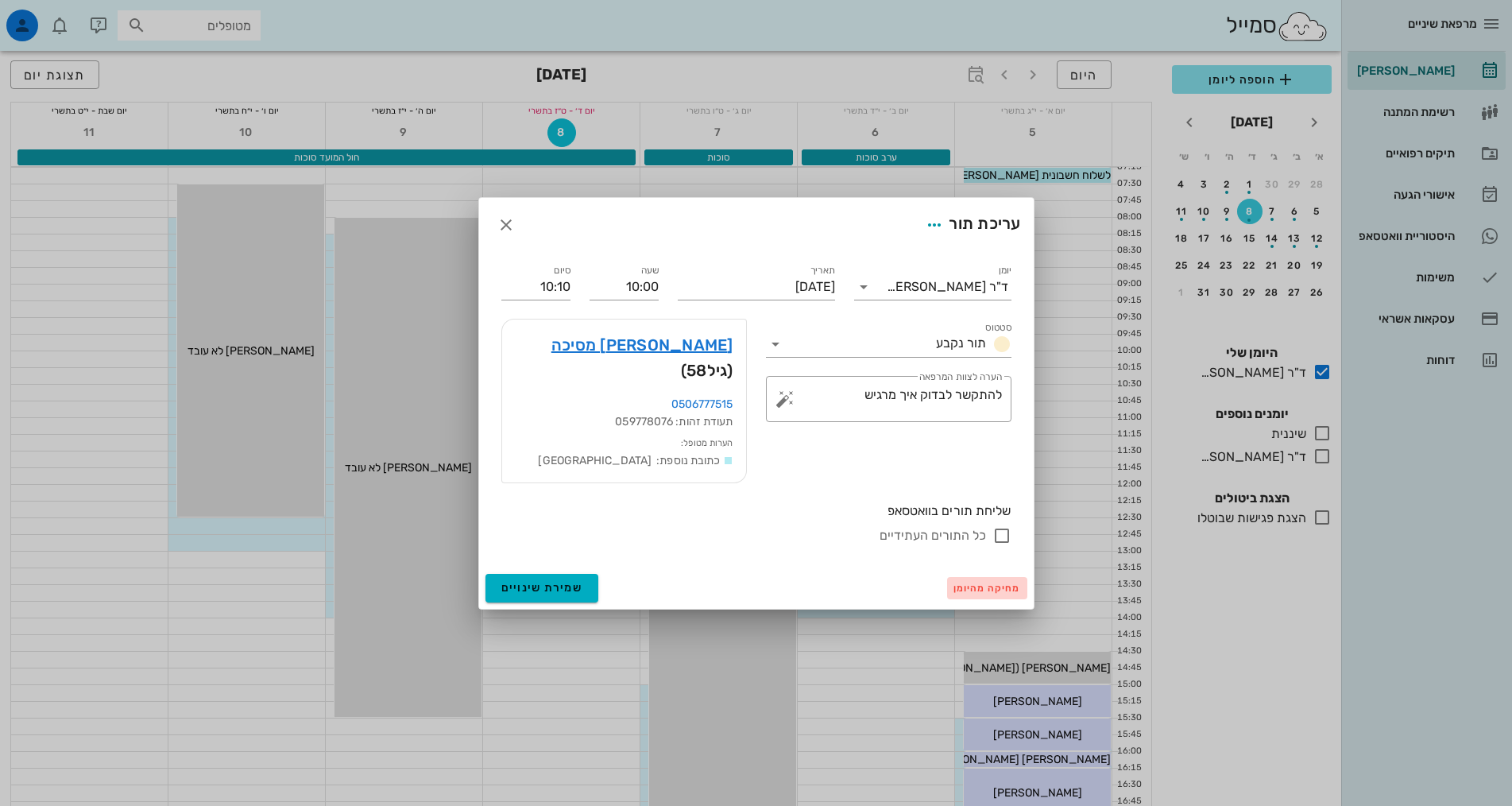
click at [1001, 582] on span "מחיקה מהיומן" at bounding box center [987, 588] width 68 height 11
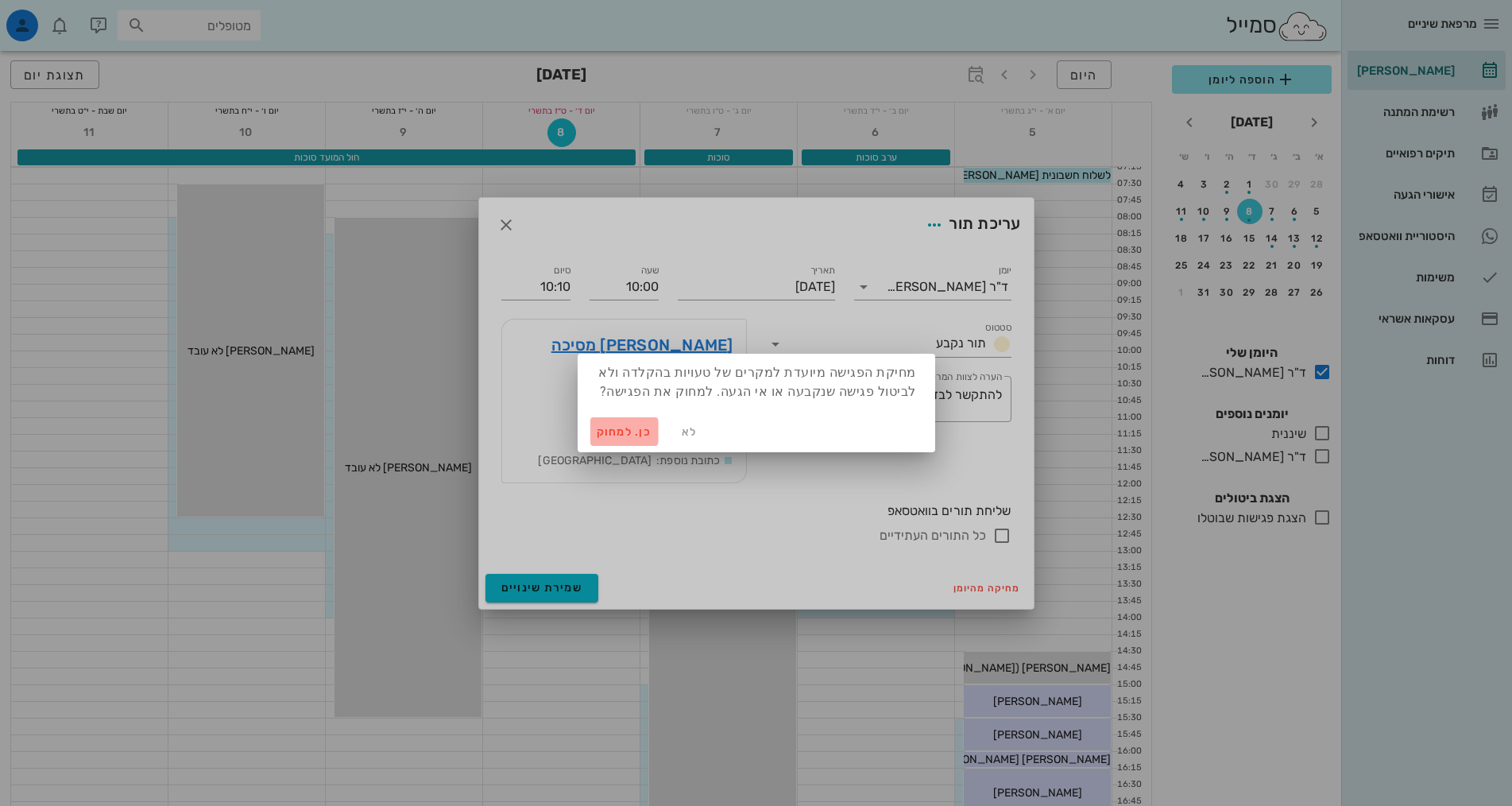
click at [619, 427] on span "כן. למחוק" at bounding box center [624, 432] width 55 height 13
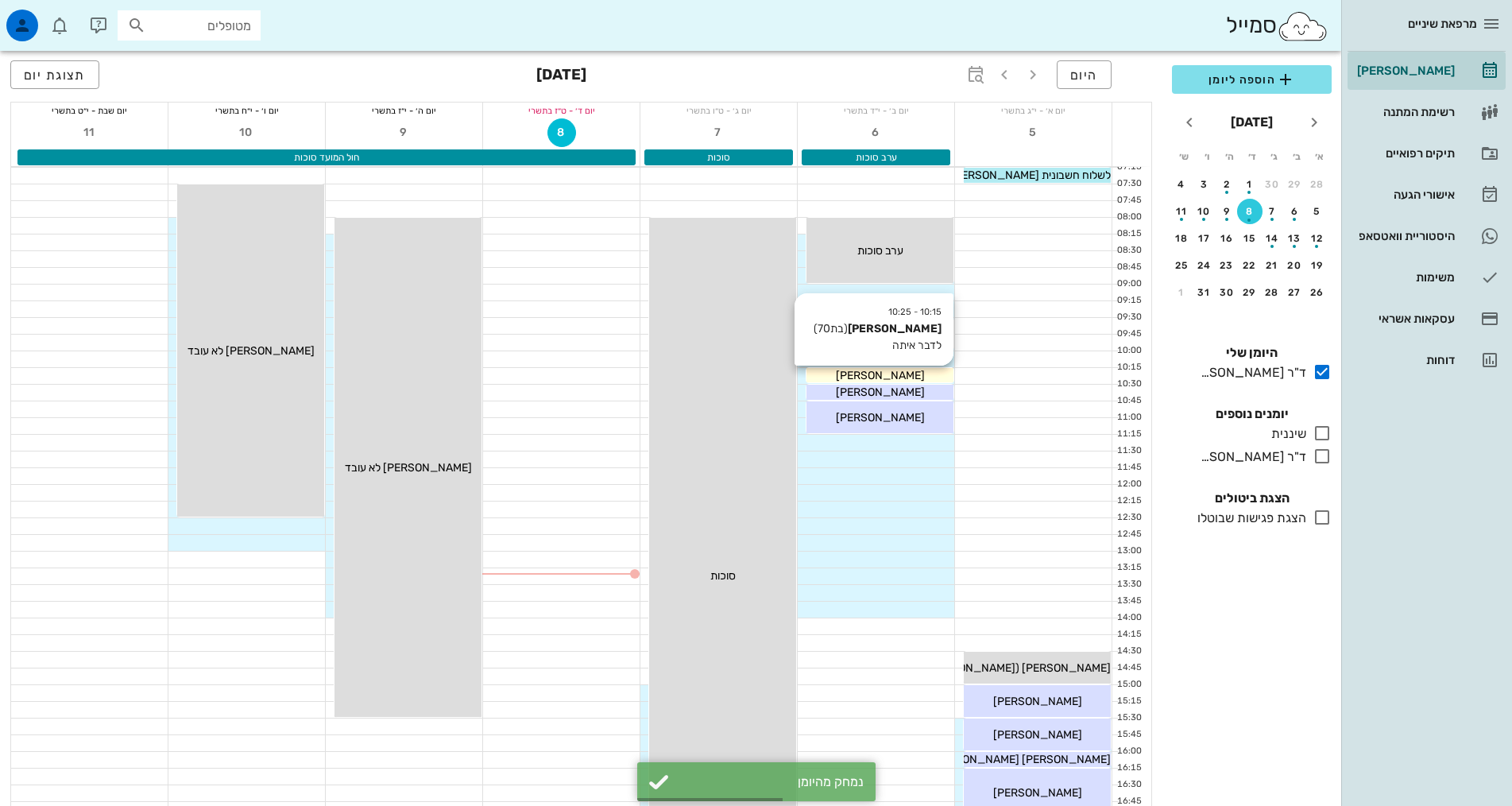
click at [907, 373] on div "[PERSON_NAME]" at bounding box center [879, 376] width 147 height 17
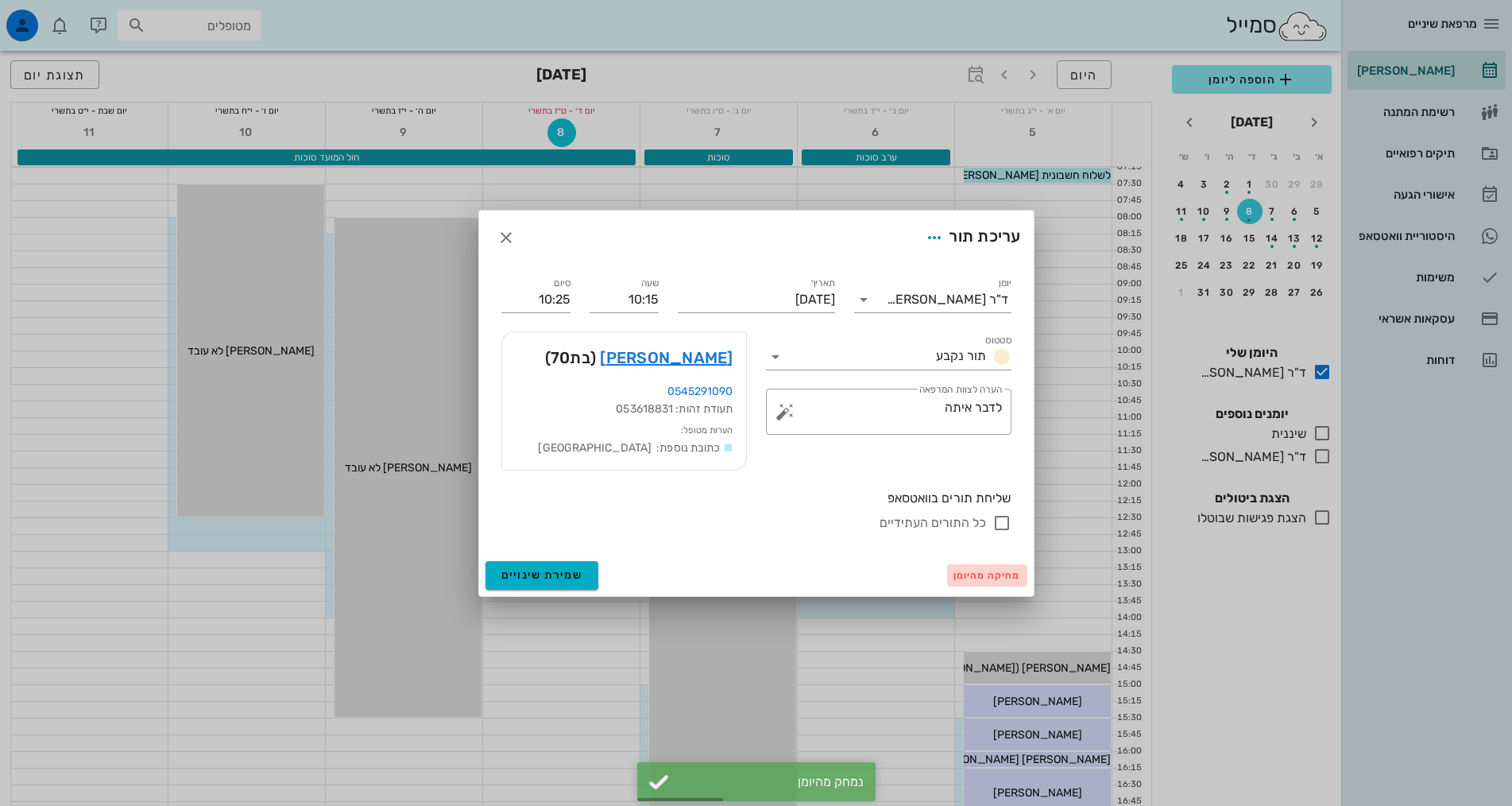
click at [985, 572] on span "מחיקה מהיומן" at bounding box center [987, 576] width 68 height 11
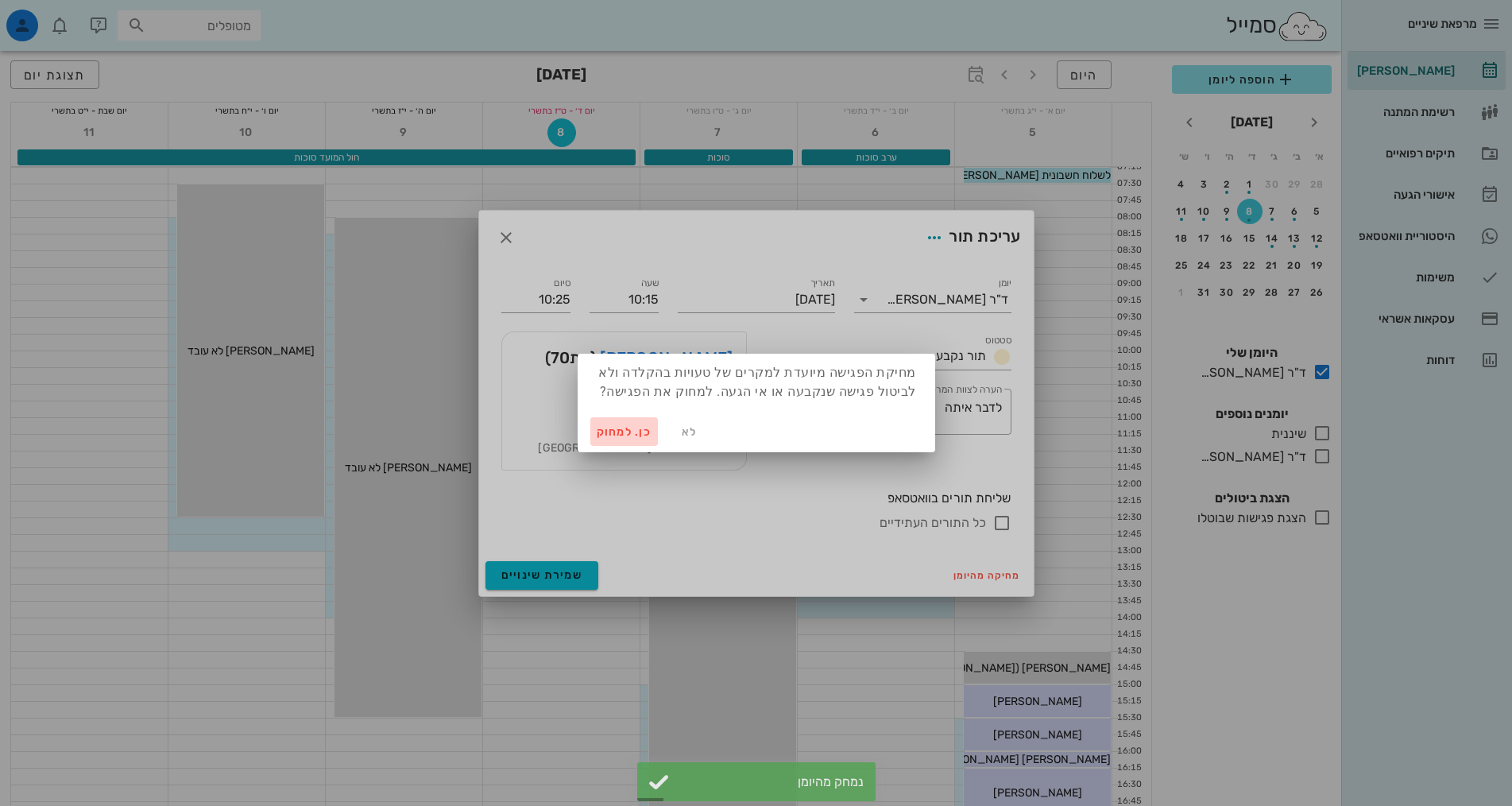
click at [628, 427] on span "כן. למחוק" at bounding box center [624, 432] width 55 height 13
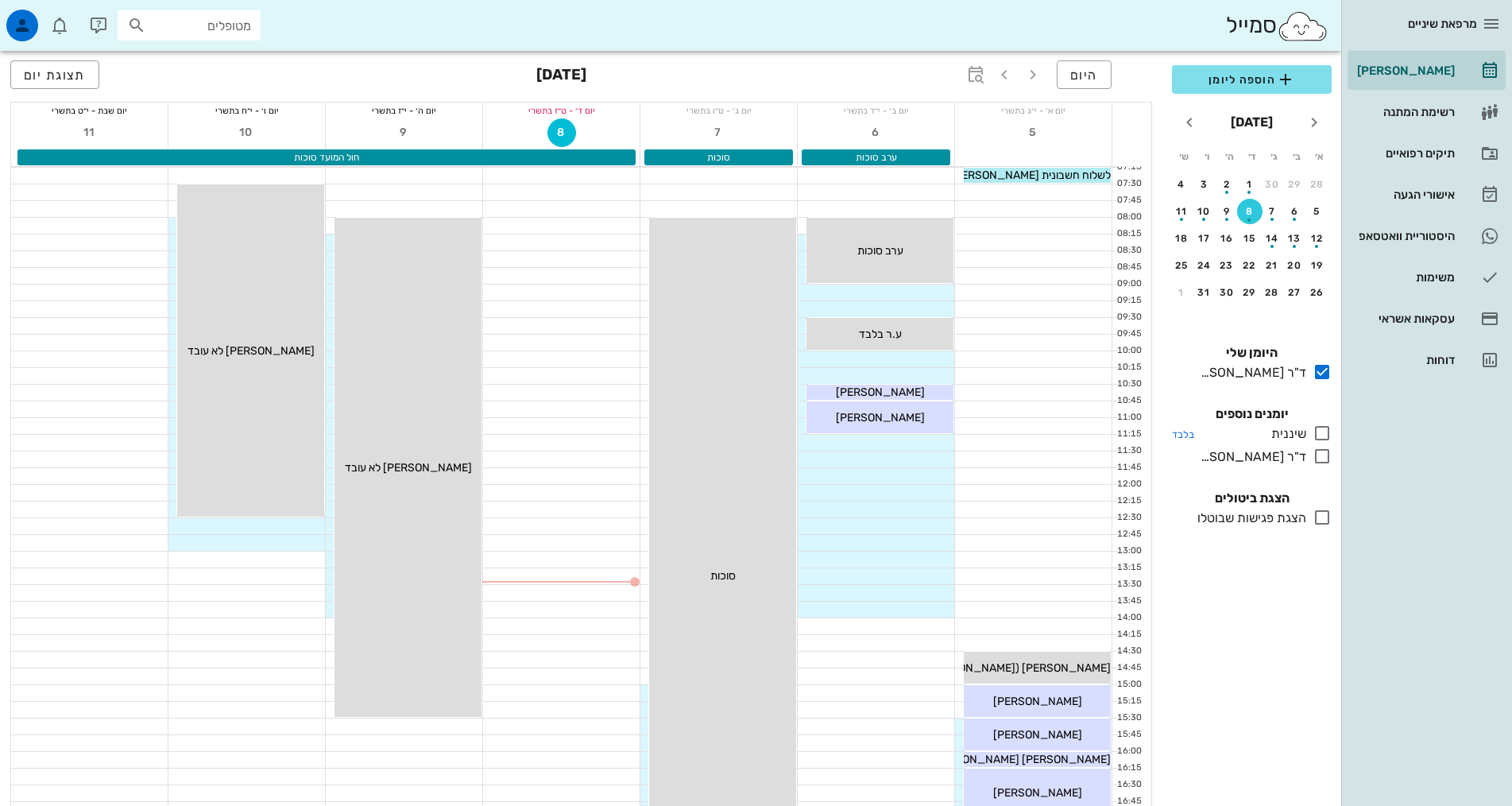
click at [1321, 431] on icon at bounding box center [1322, 433] width 19 height 19
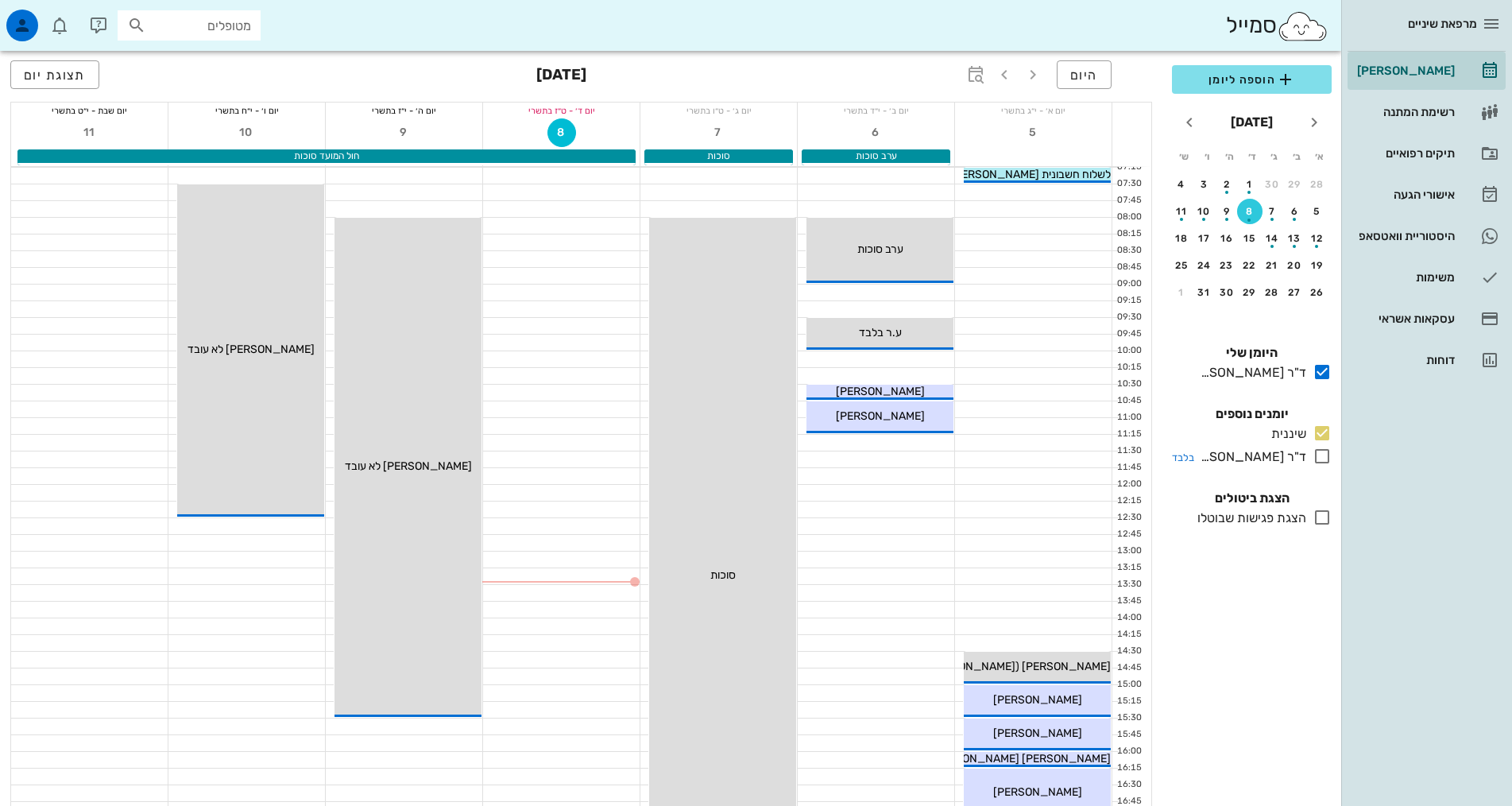
click at [1321, 454] on icon at bounding box center [1322, 456] width 19 height 19
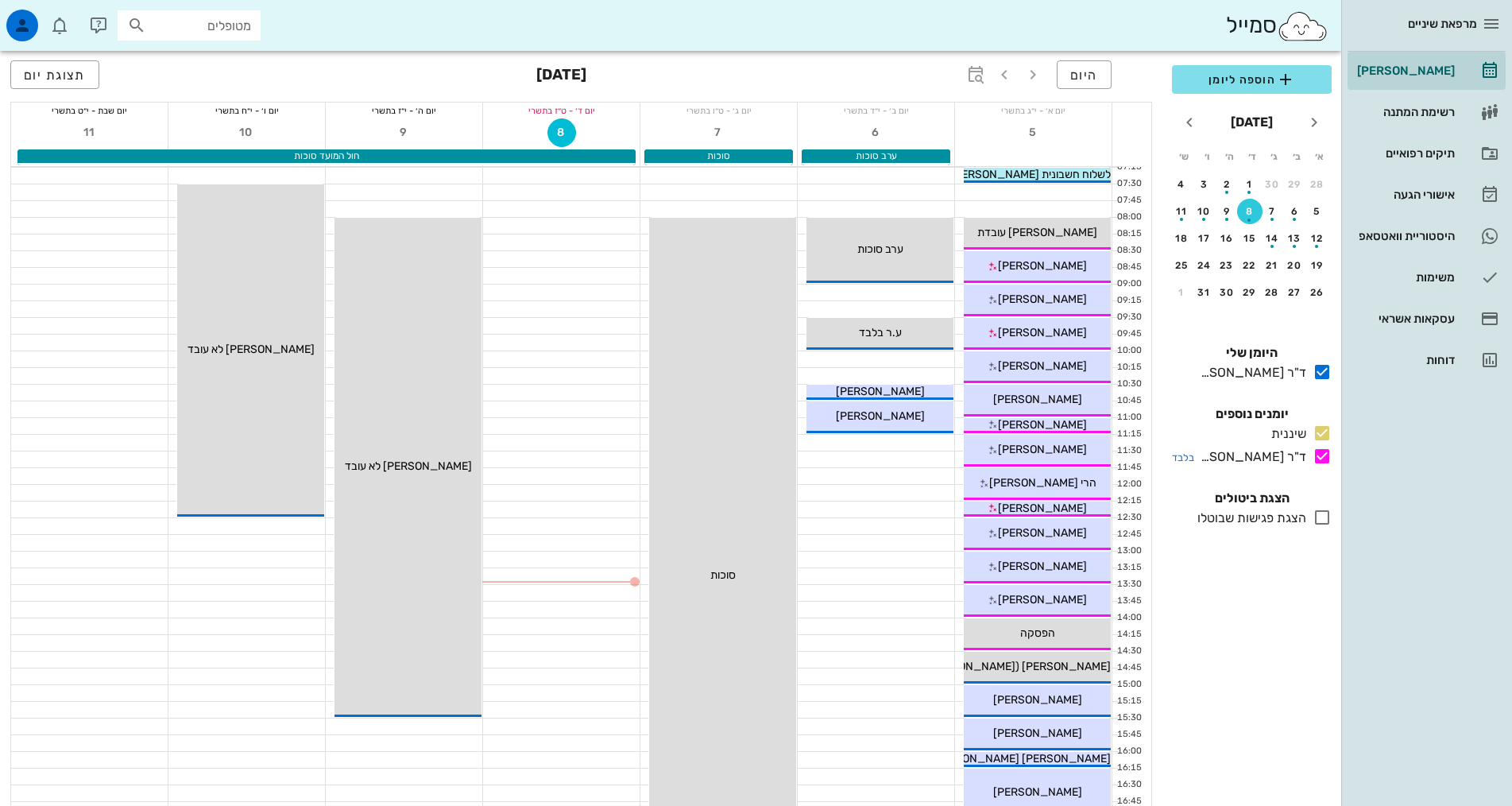
click at [1320, 451] on icon at bounding box center [1322, 456] width 19 height 19
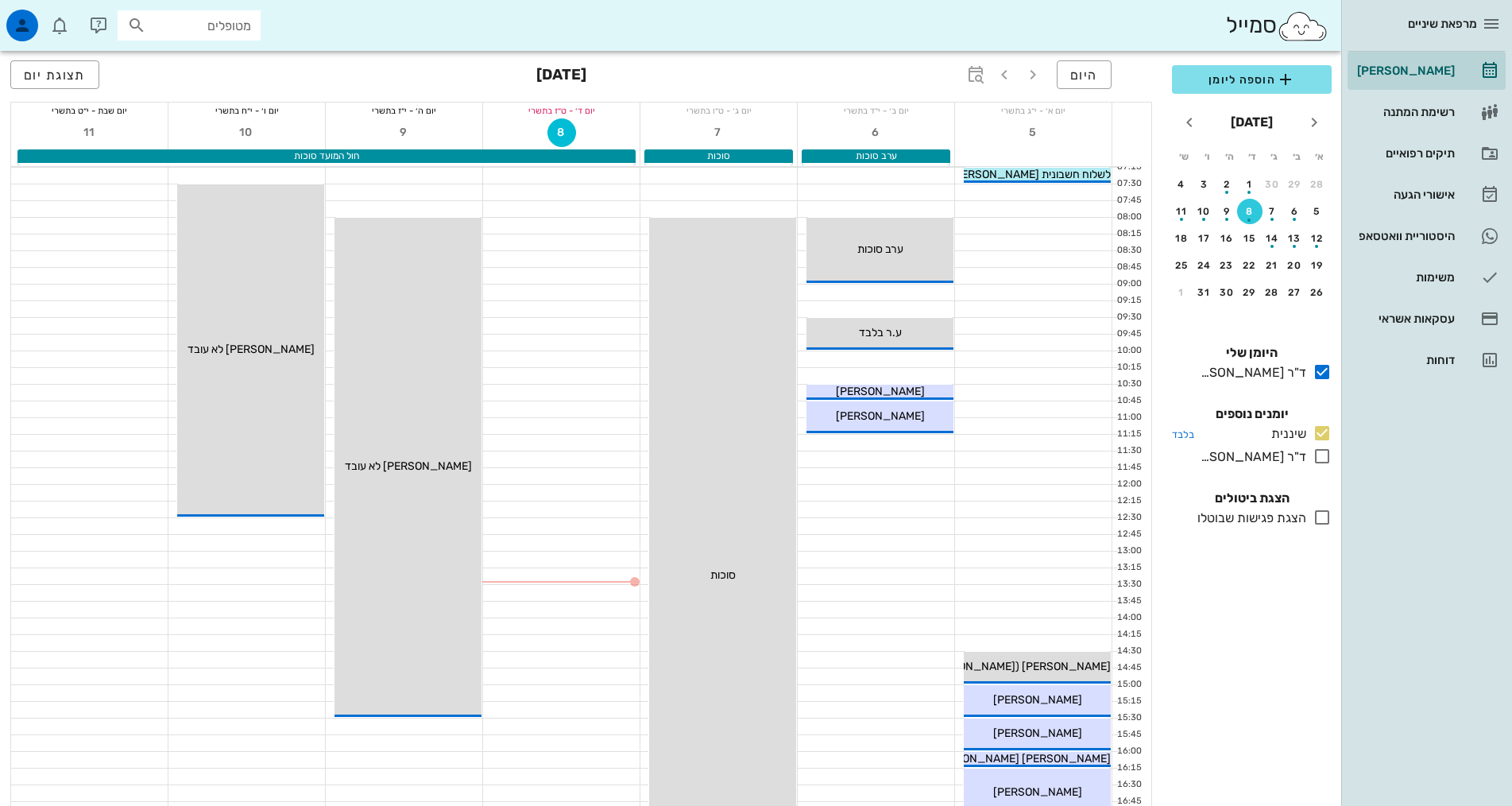
click at [1323, 434] on icon at bounding box center [1322, 433] width 19 height 19
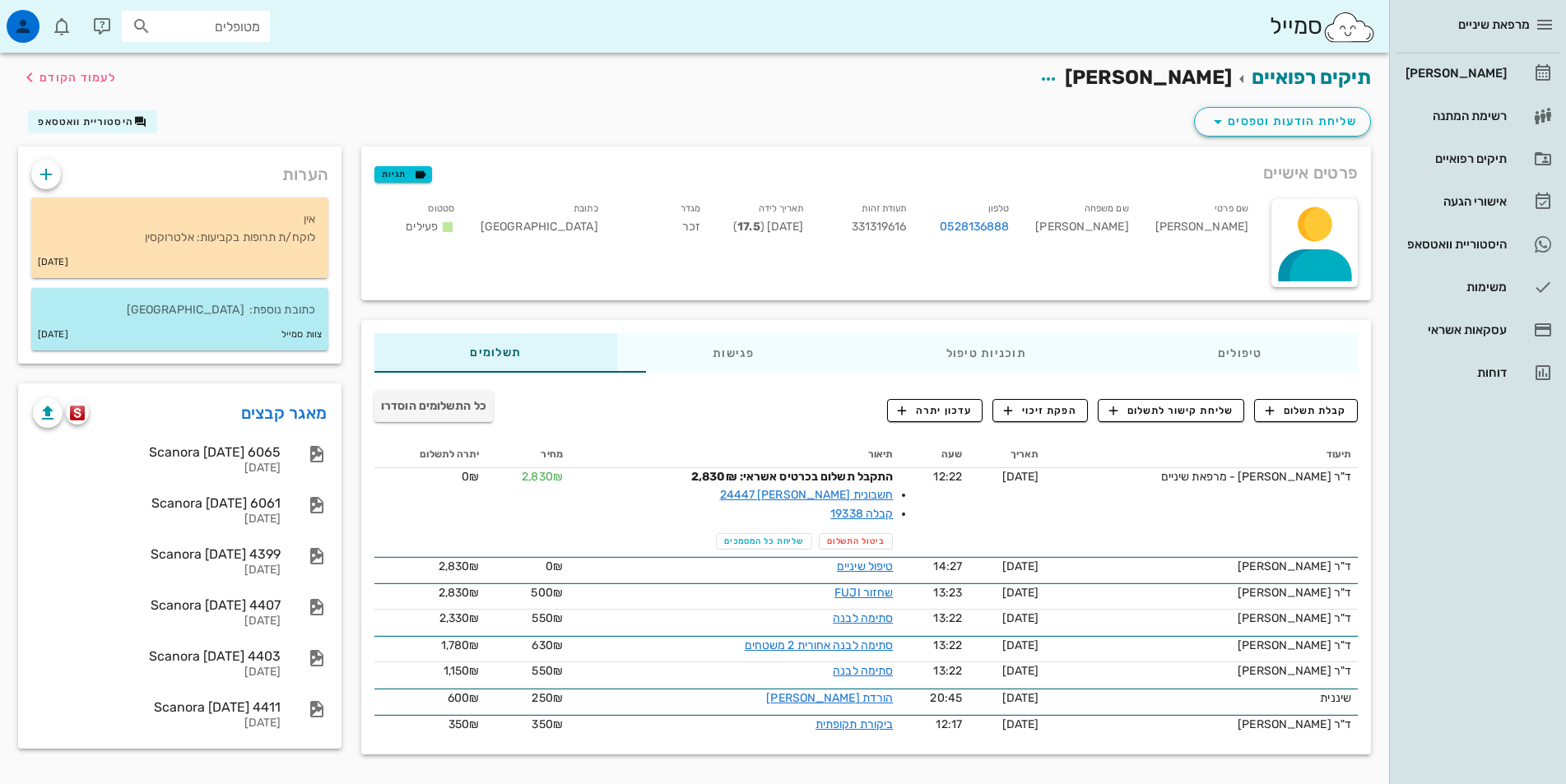
click at [199, 23] on input "מטופלים" at bounding box center [207, 27] width 105 height 22
type input "[PERSON_NAME]"
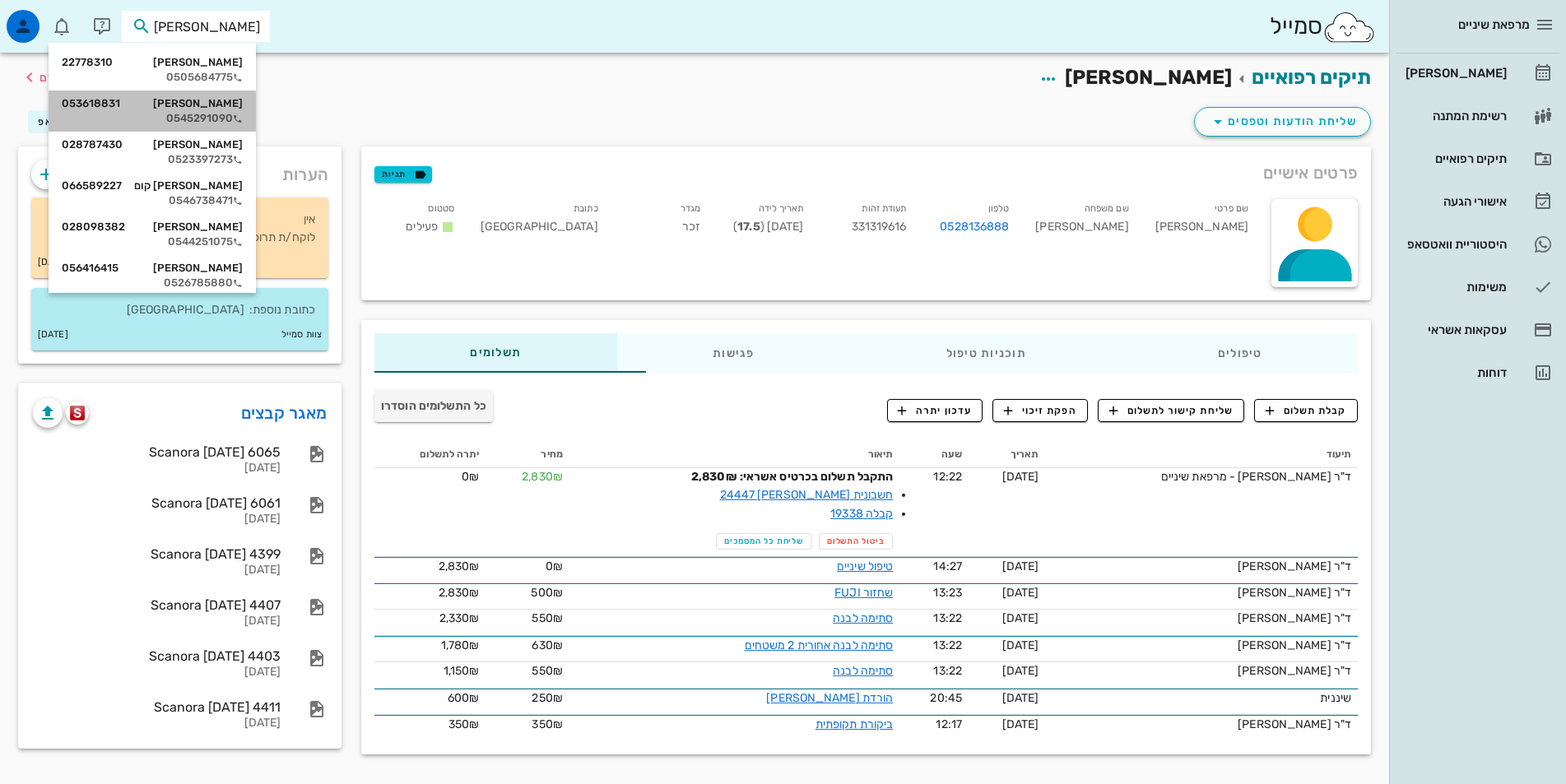
click at [232, 102] on div "[PERSON_NAME] 053618831" at bounding box center [153, 103] width 181 height 13
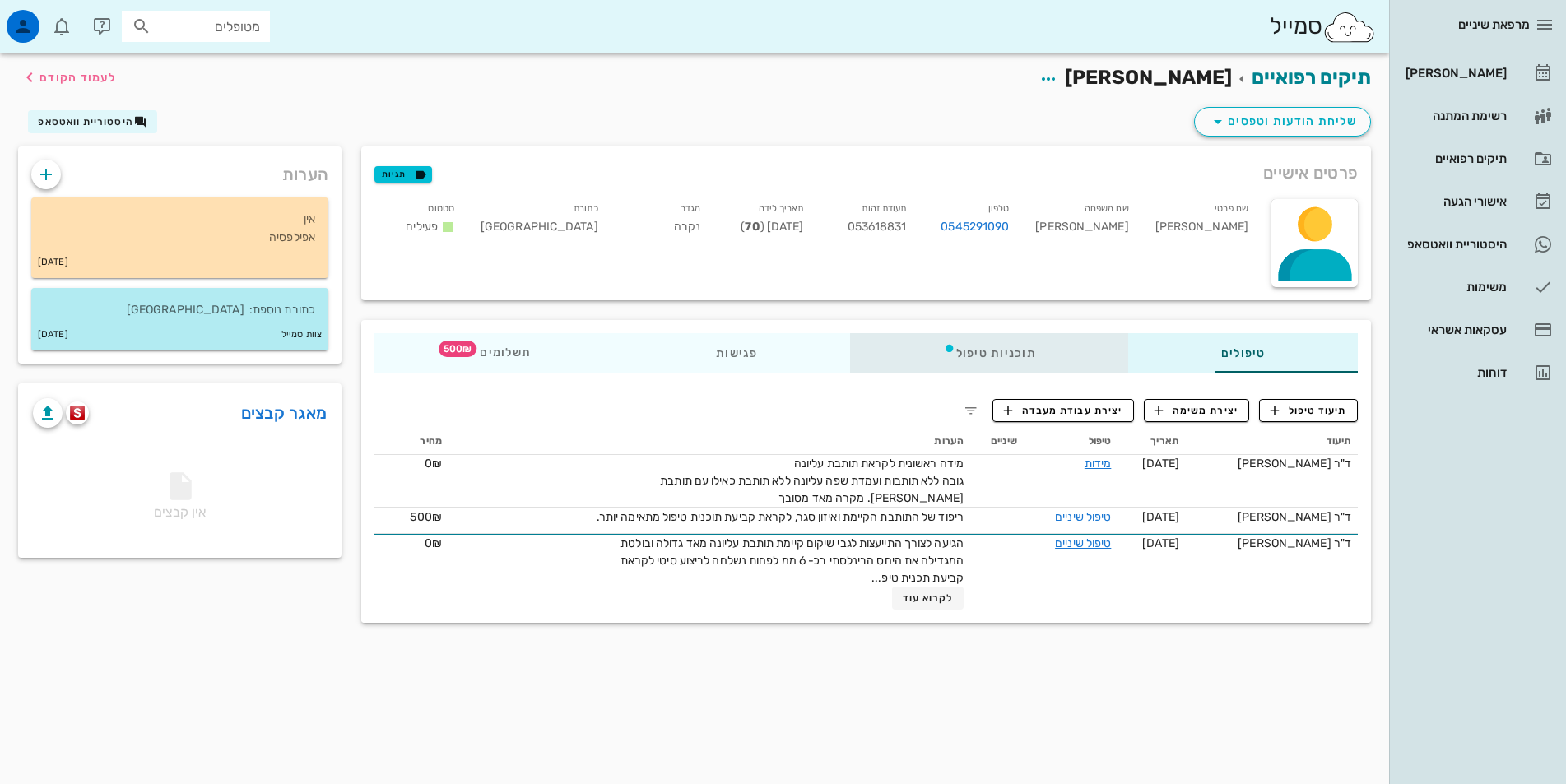
click at [937, 348] on div "תוכניות טיפול" at bounding box center [988, 353] width 278 height 39
